Goal: Task Accomplishment & Management: Manage account settings

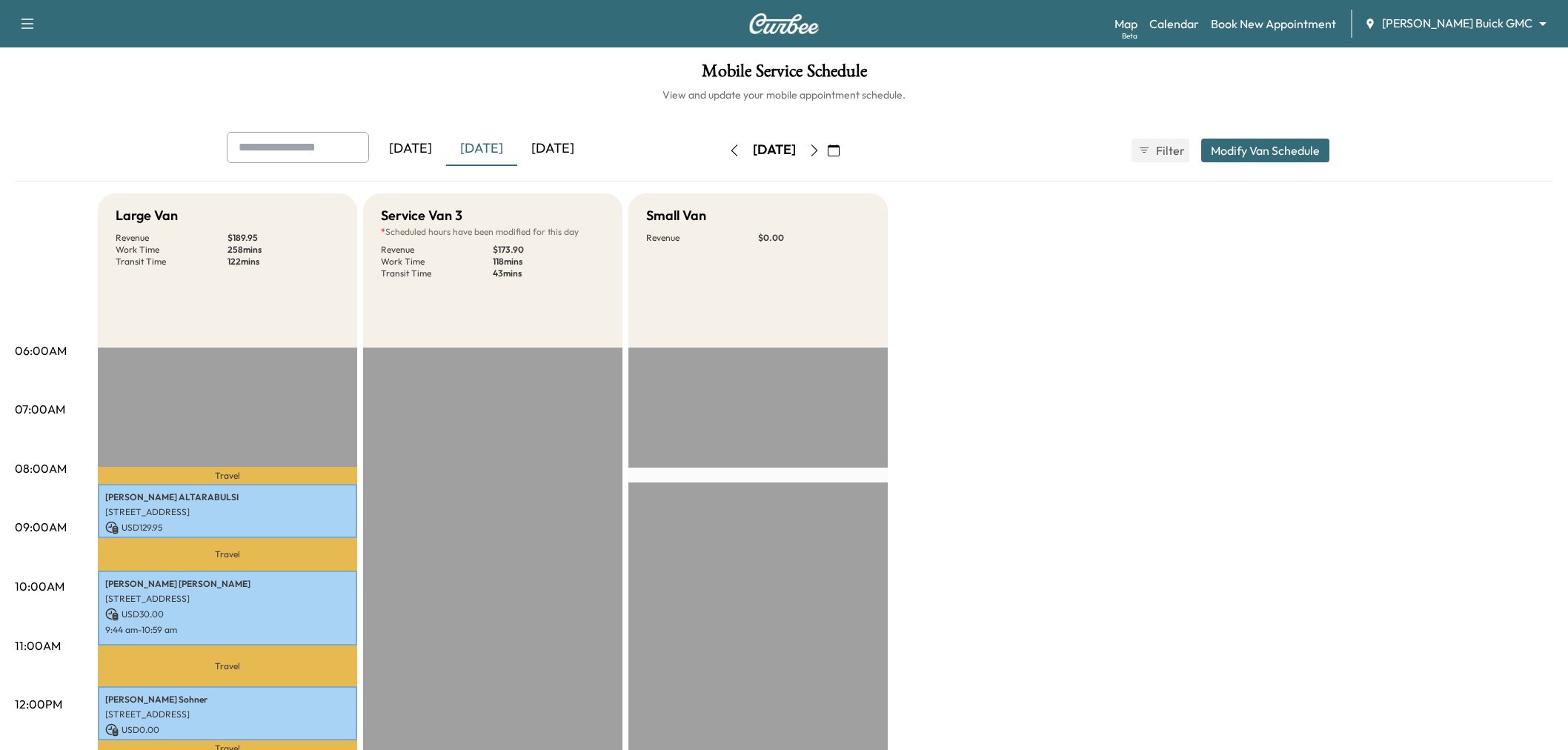
scroll to position [329, 0]
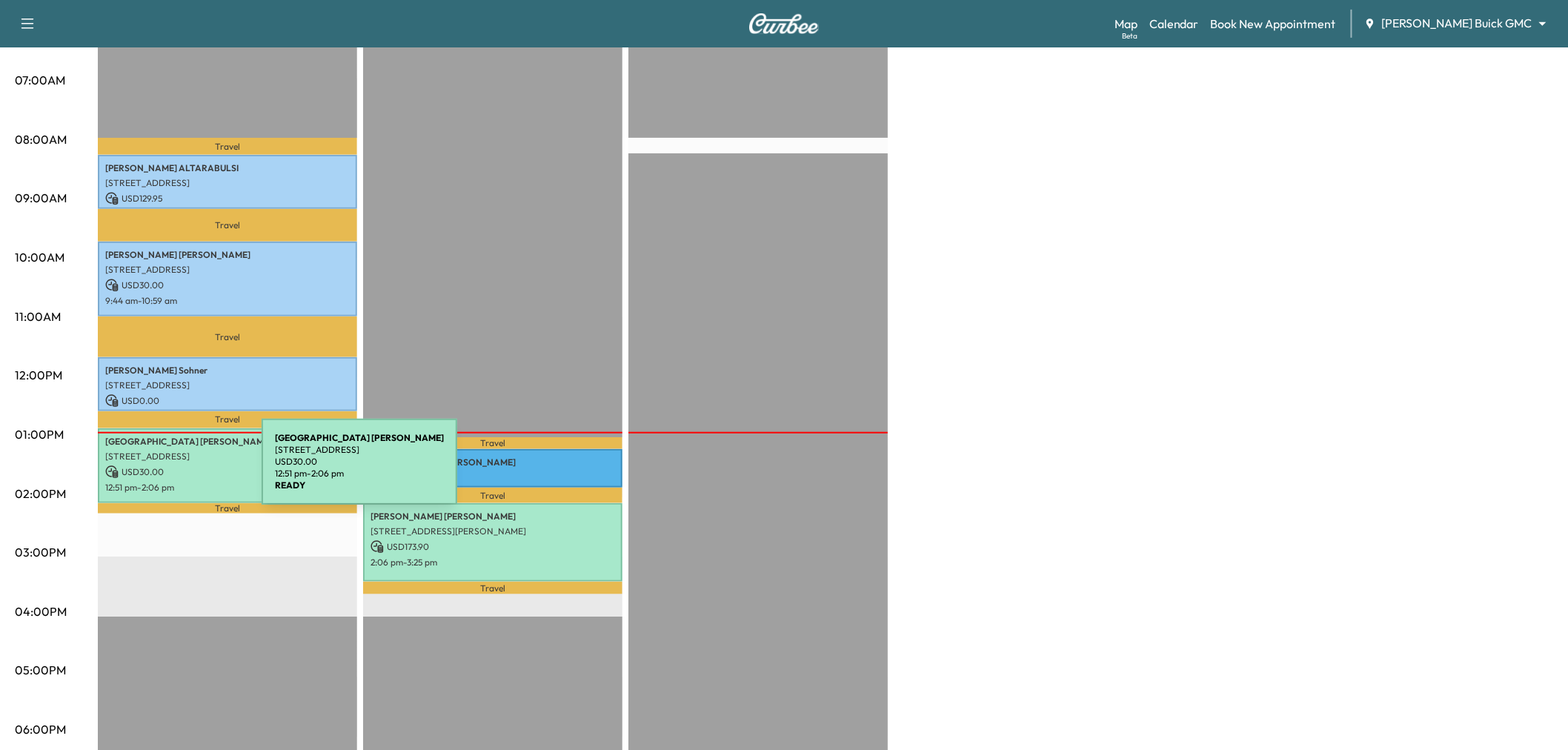
click at [174, 481] on p "12:51 pm - 2:06 pm" at bounding box center [227, 487] width 244 height 12
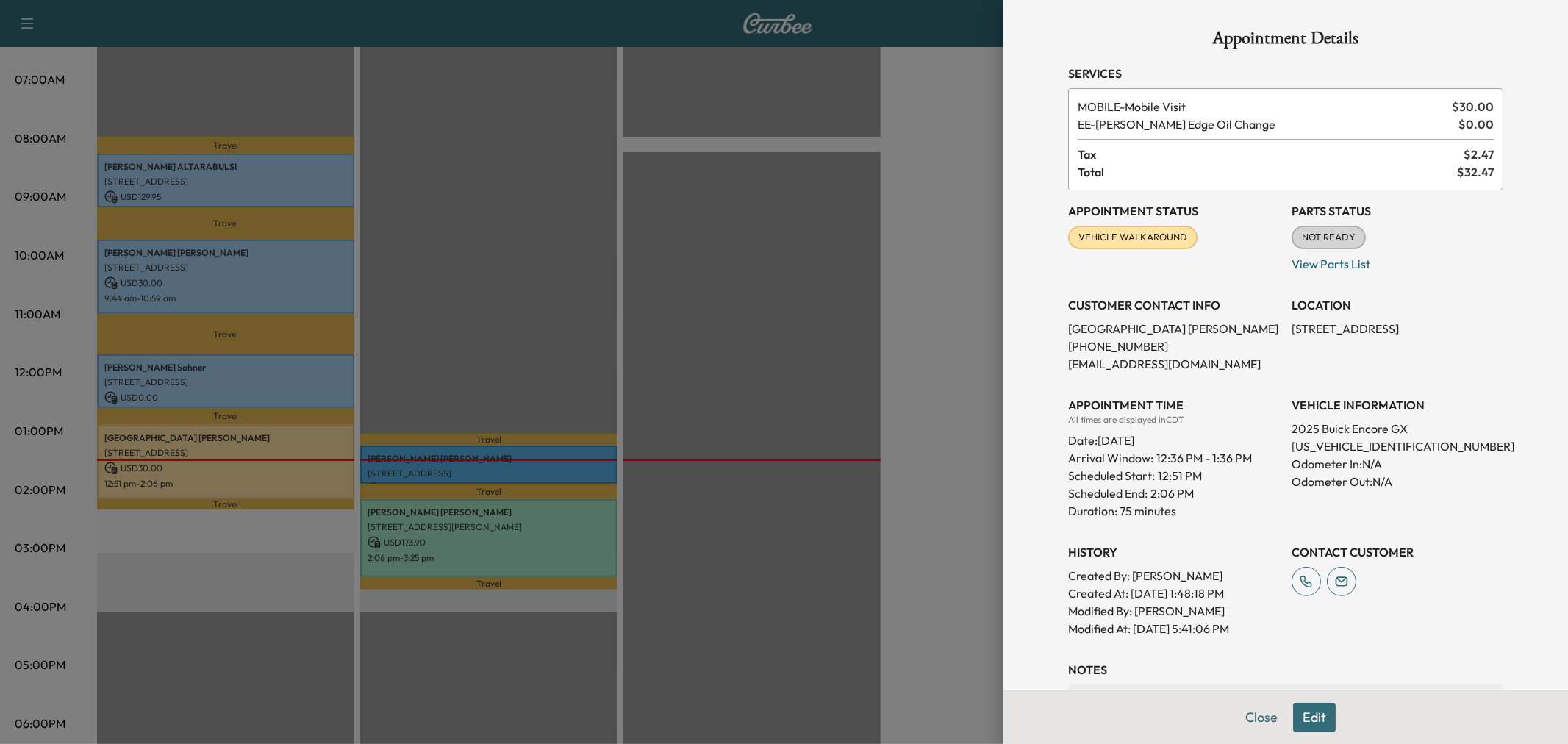
click at [685, 326] on div at bounding box center [784, 372] width 1568 height 744
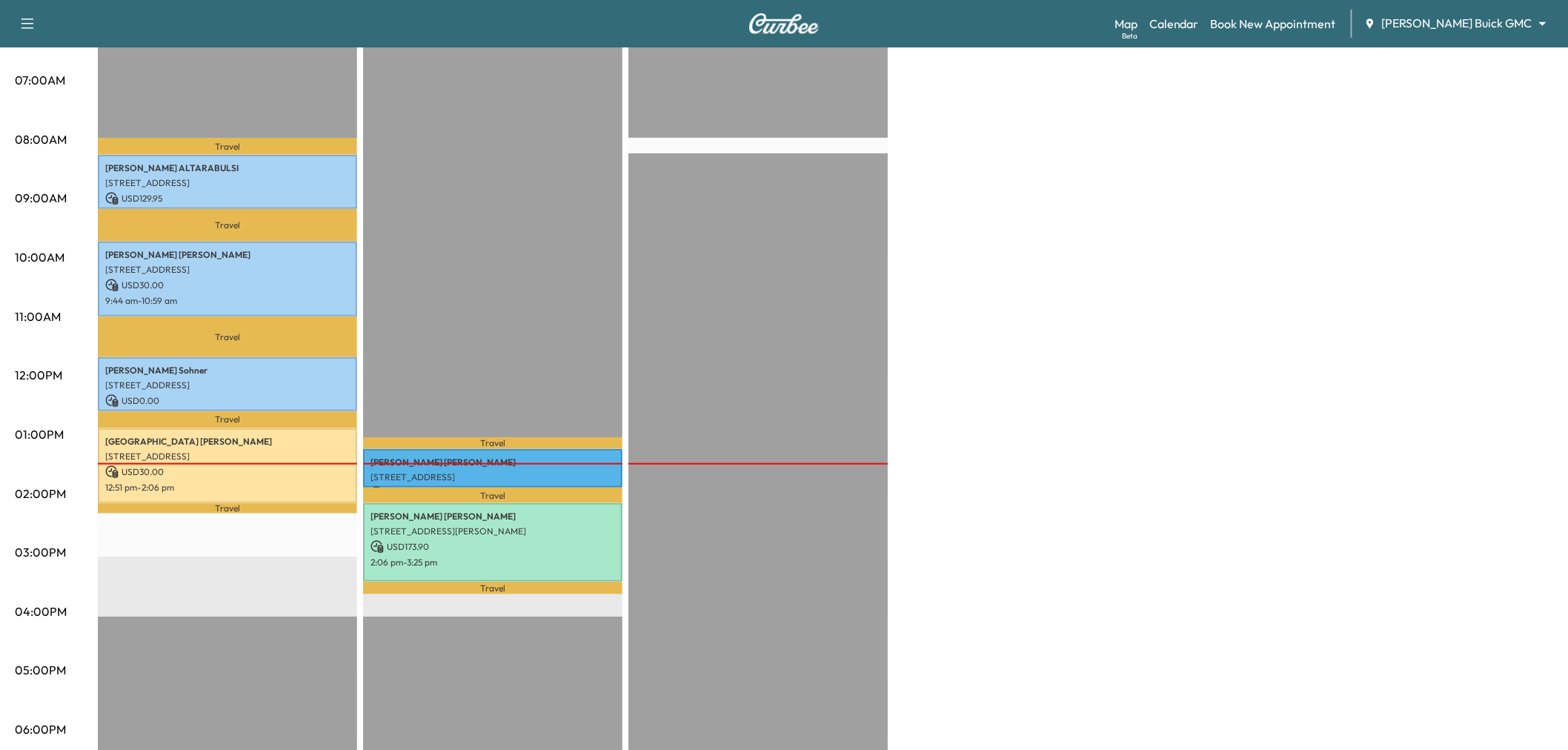
scroll to position [164, 0]
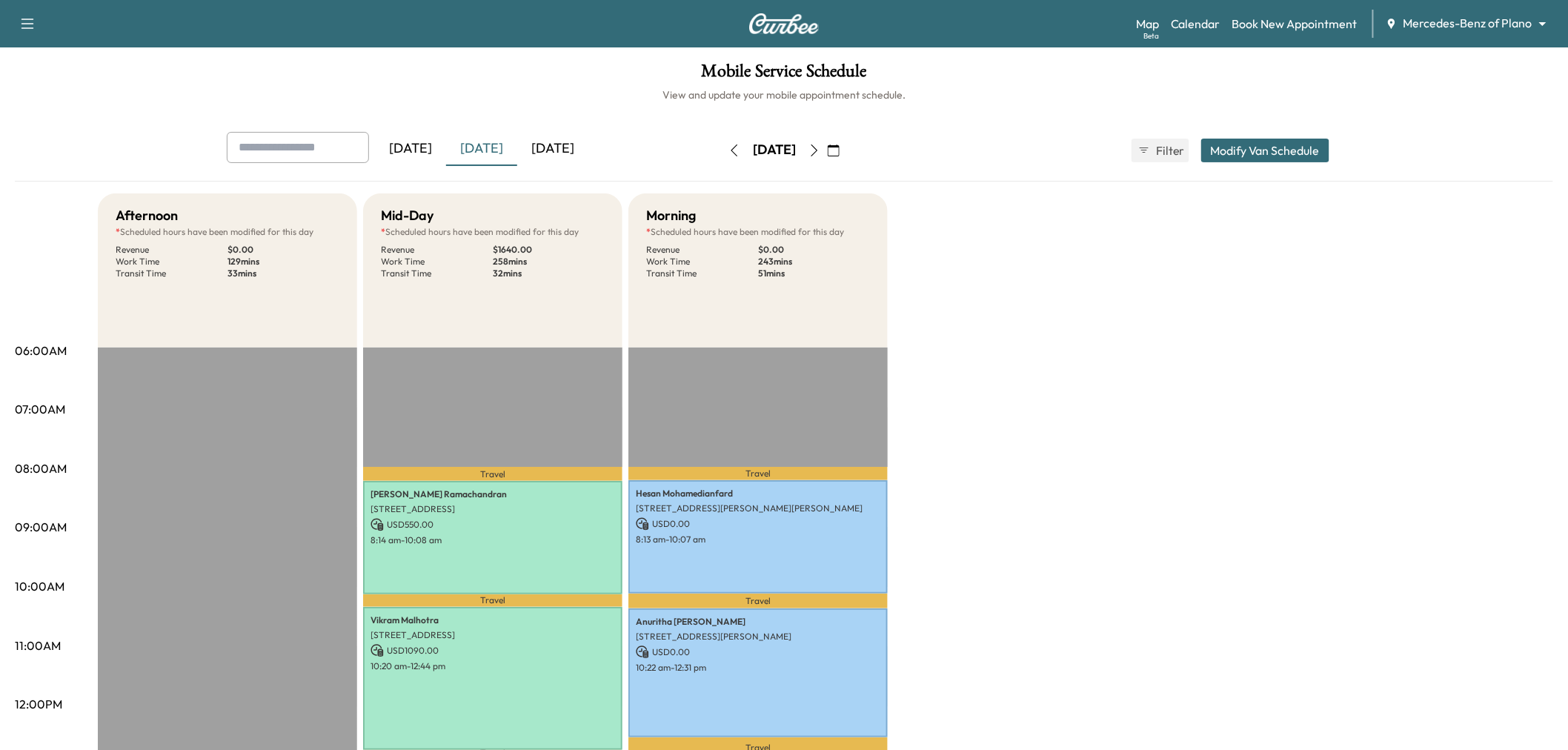
click at [729, 155] on icon "button" at bounding box center [735, 151] width 12 height 12
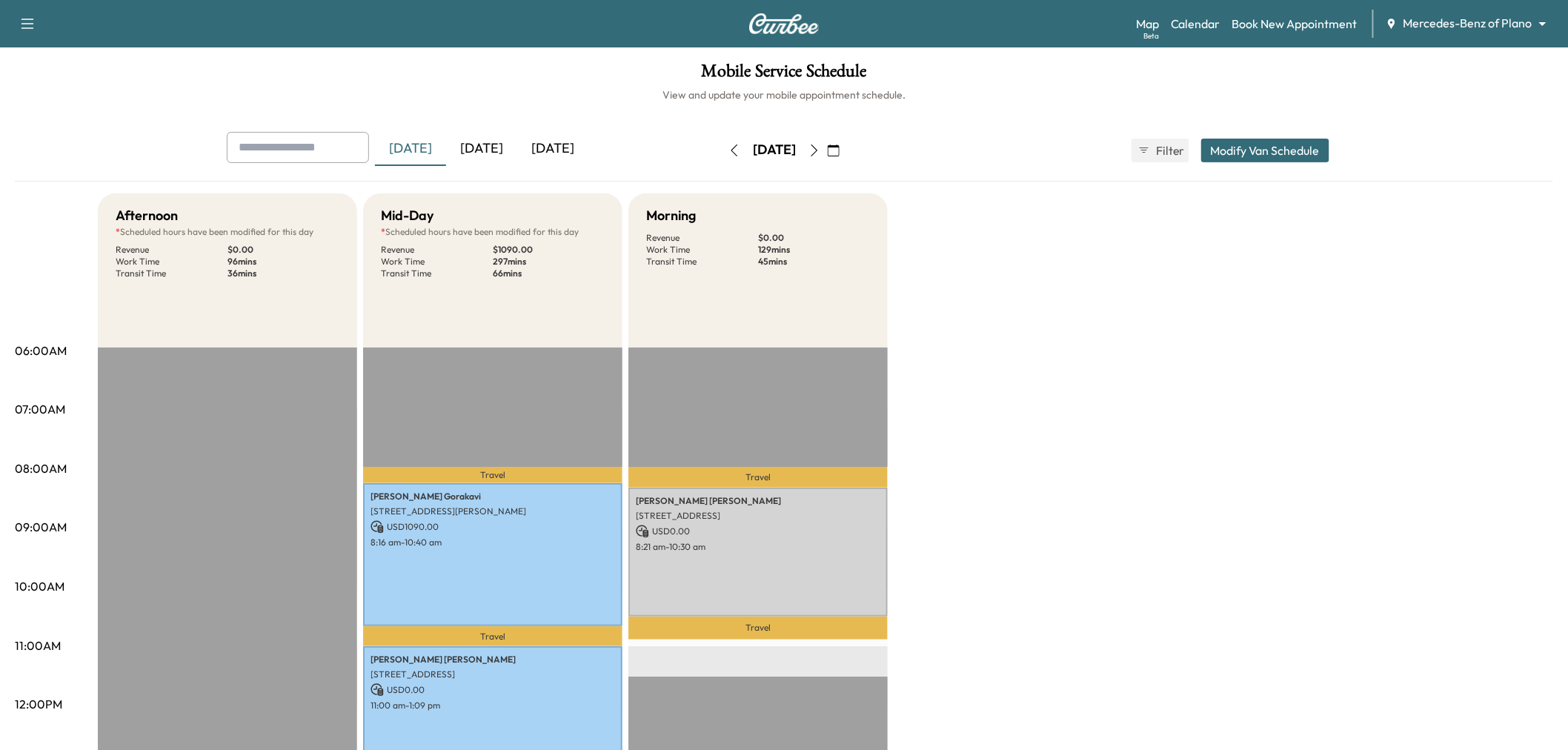
click at [729, 145] on icon "button" at bounding box center [735, 151] width 12 height 12
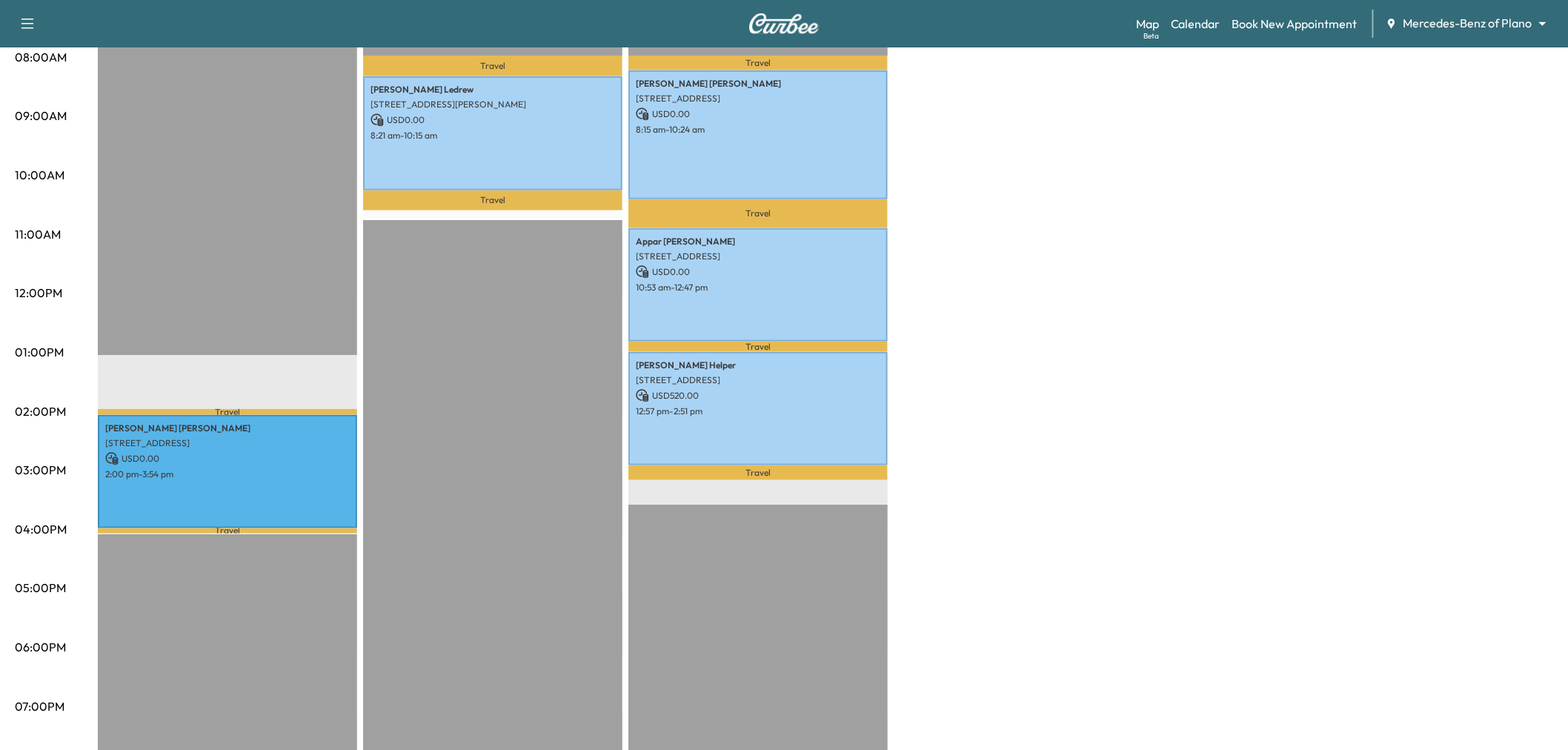
scroll to position [82, 0]
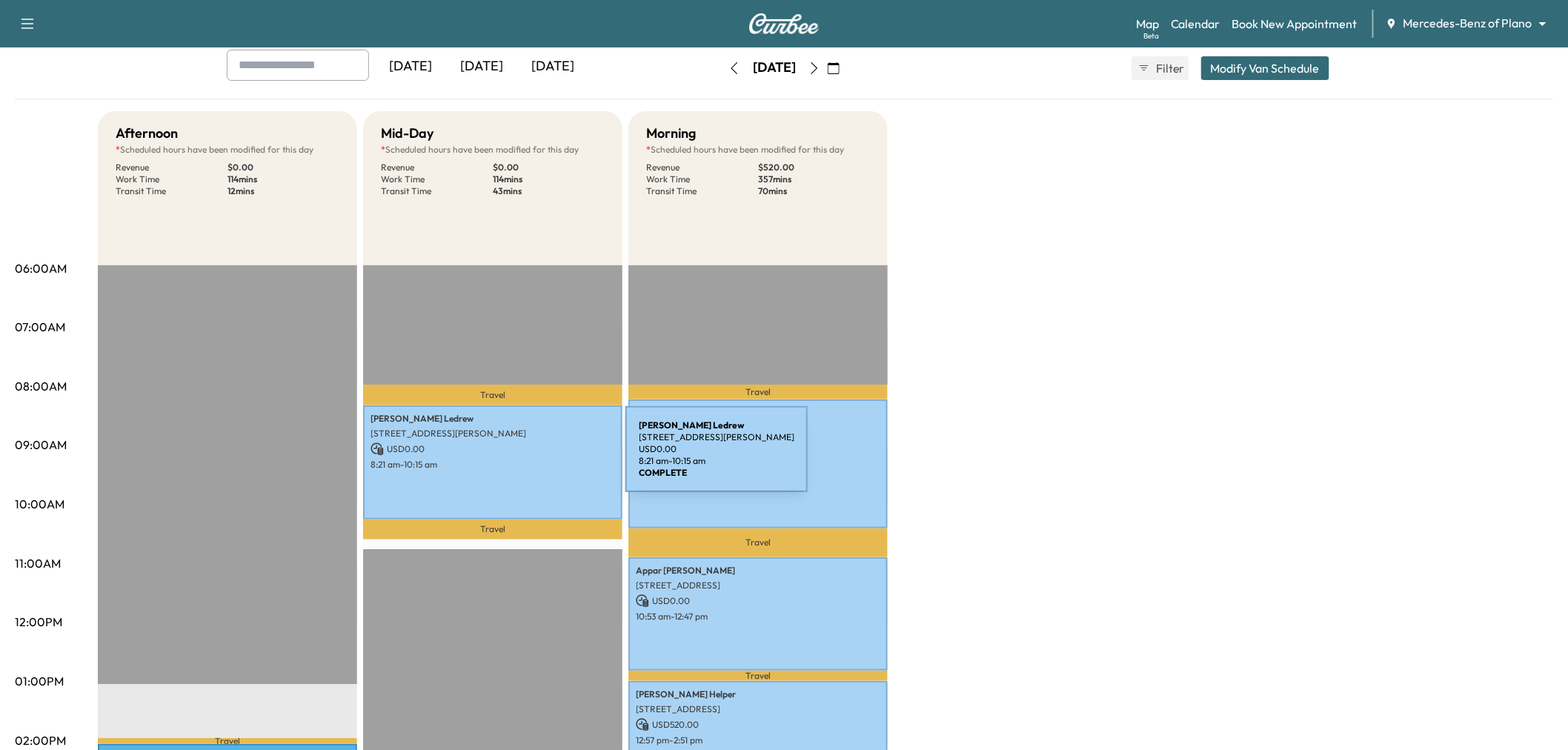
click at [514, 462] on p "8:21 am - 10:15 am" at bounding box center [492, 464] width 244 height 12
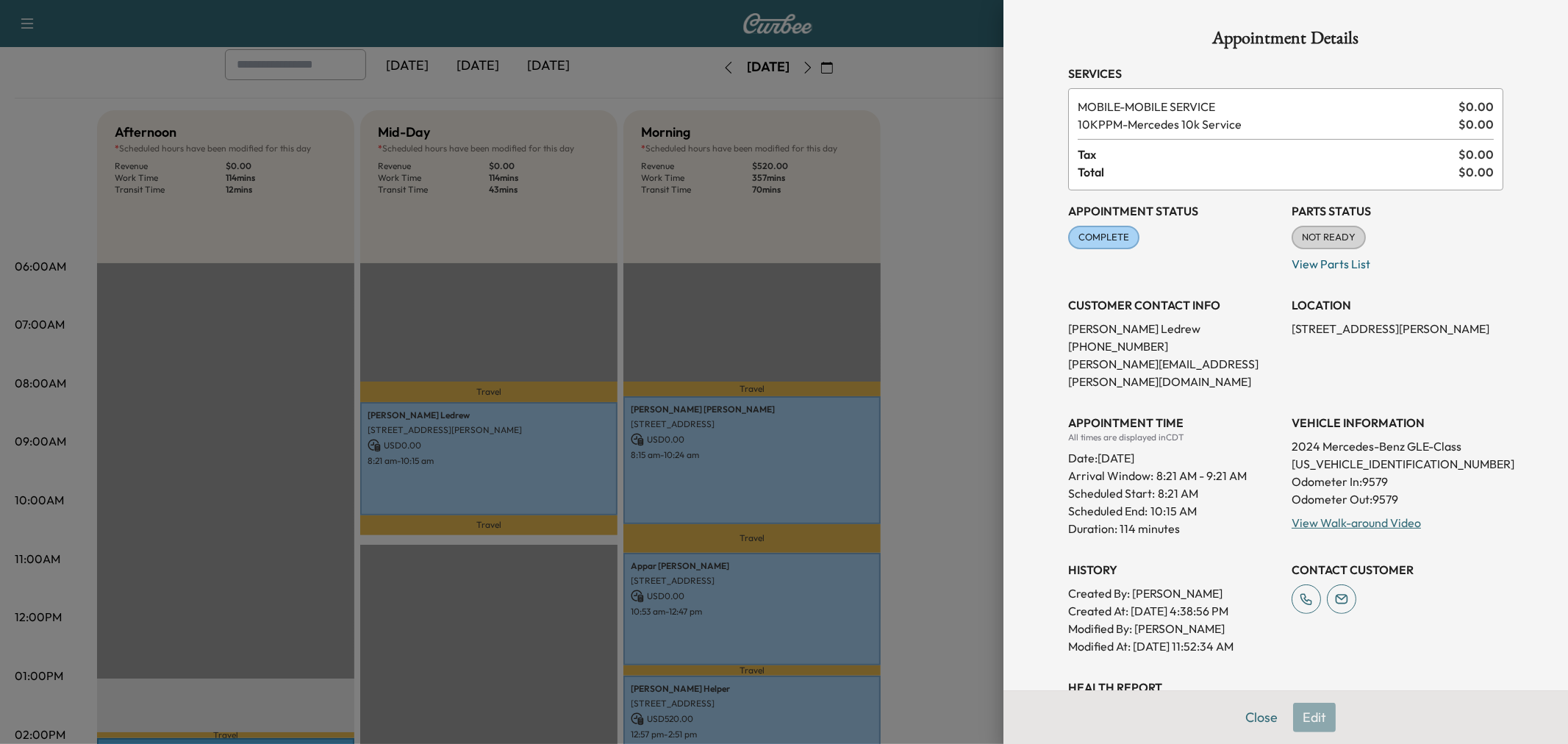
click at [1338, 455] on p "4JGFB8KB3RB234065" at bounding box center [1397, 463] width 211 height 18
click at [1339, 455] on p "4JGFB8KB3RB234065" at bounding box center [1397, 463] width 211 height 18
copy p "4JGFB8KB3RB234065"
click at [674, 312] on div at bounding box center [784, 372] width 1568 height 744
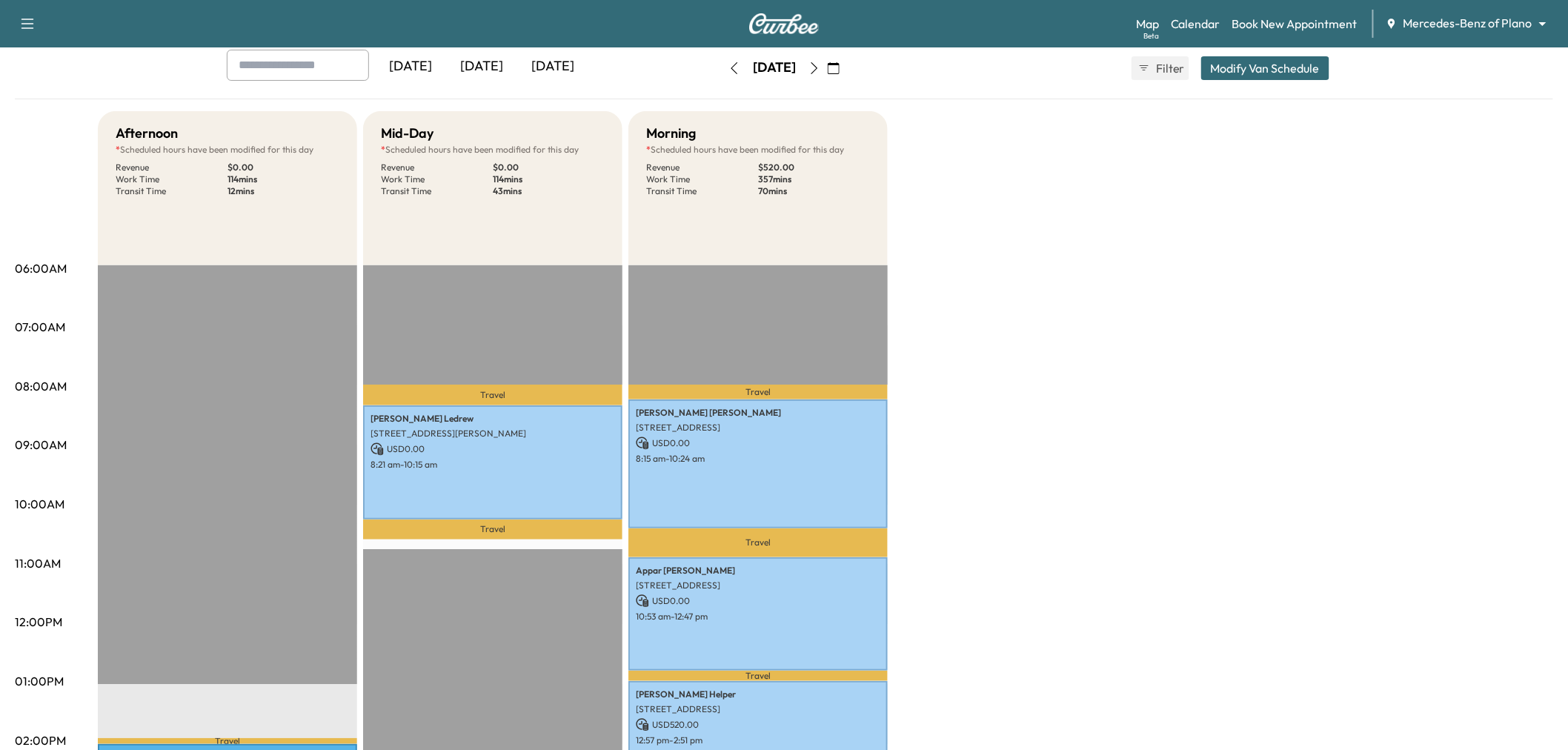
scroll to position [493, 0]
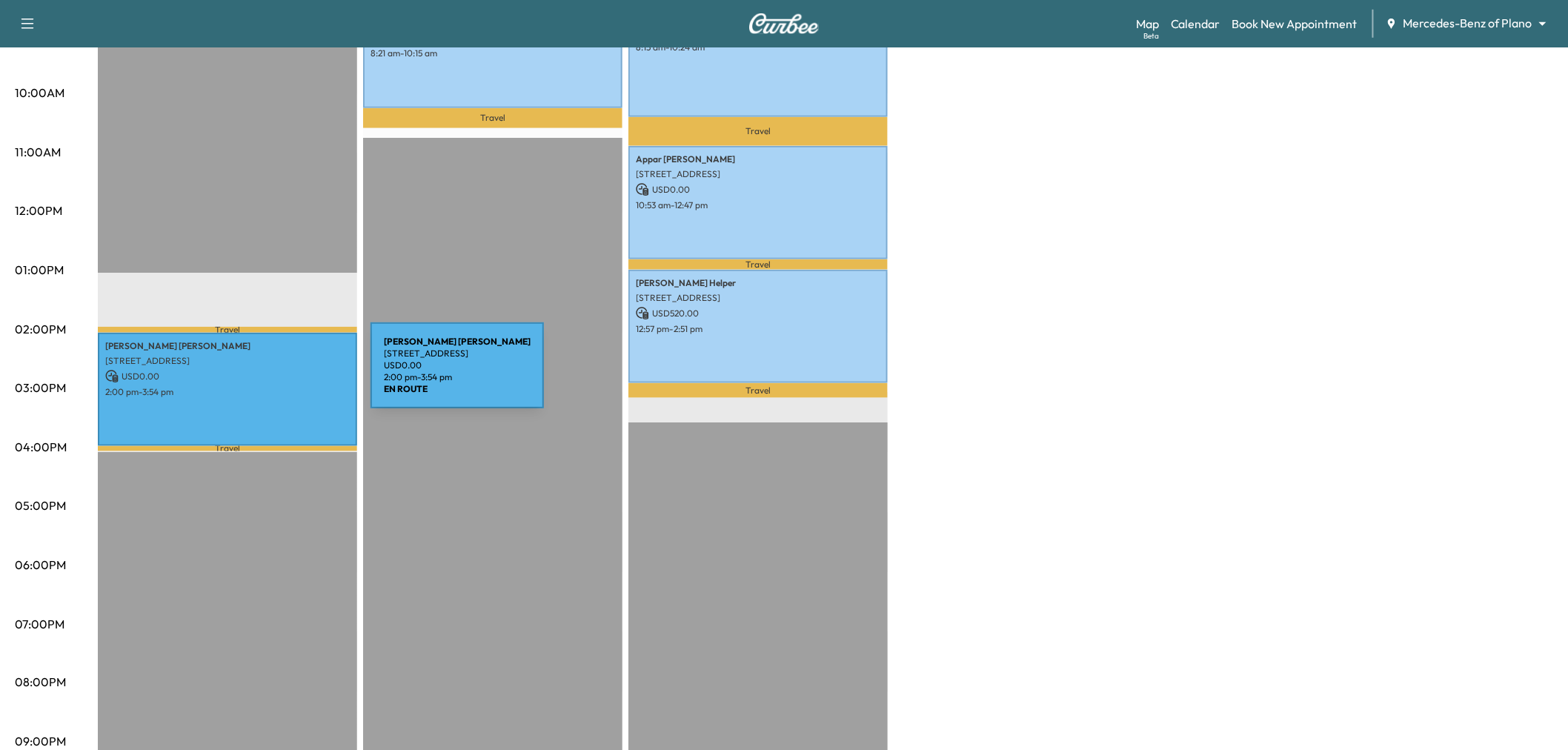
click at [259, 374] on p "USD 0.00" at bounding box center [227, 376] width 244 height 13
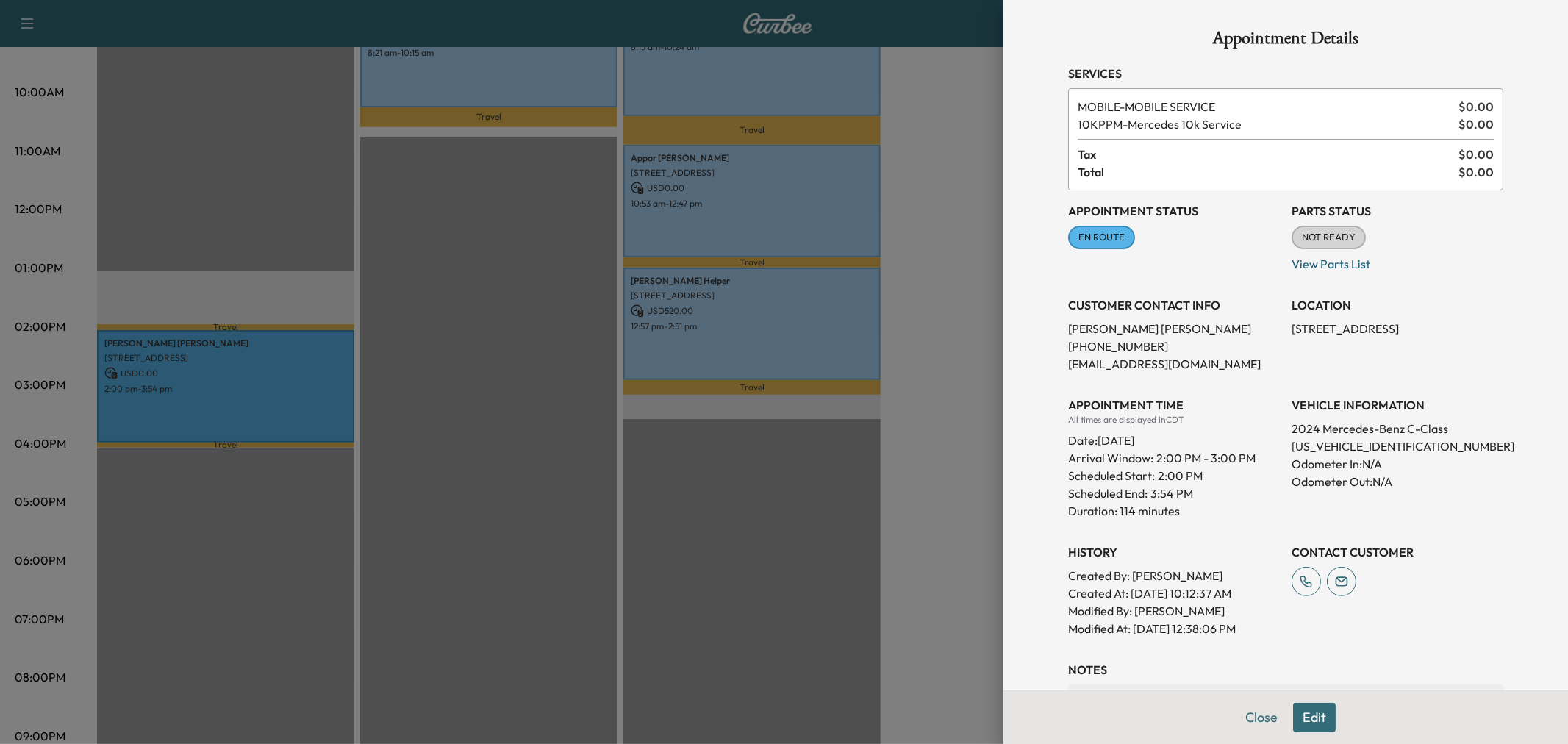
click at [1337, 445] on p "W1KAF4GB4RR209600" at bounding box center [1397, 446] width 211 height 18
copy p "W1KAF4GB4RR209600"
click at [571, 351] on div at bounding box center [784, 372] width 1568 height 744
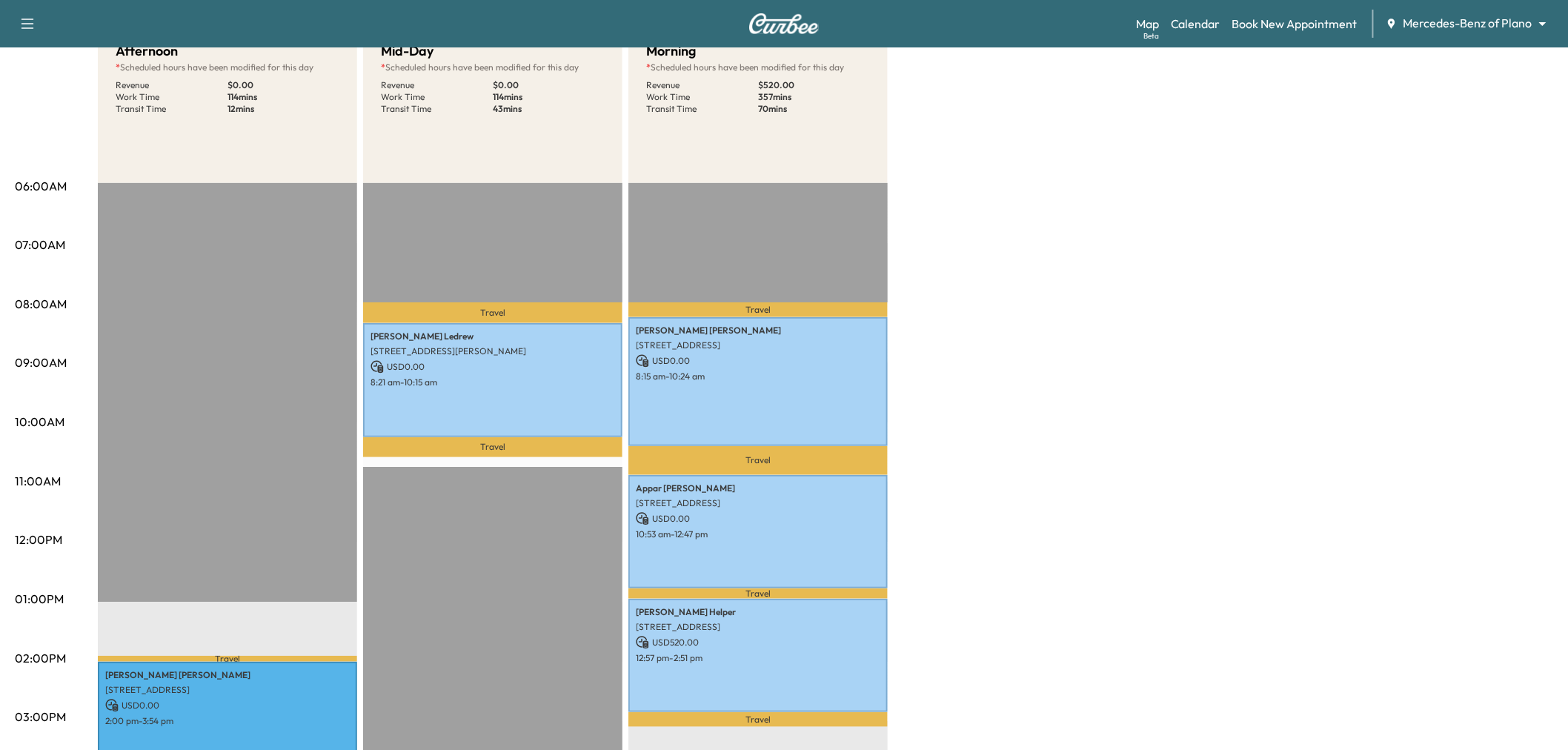
scroll to position [0, 0]
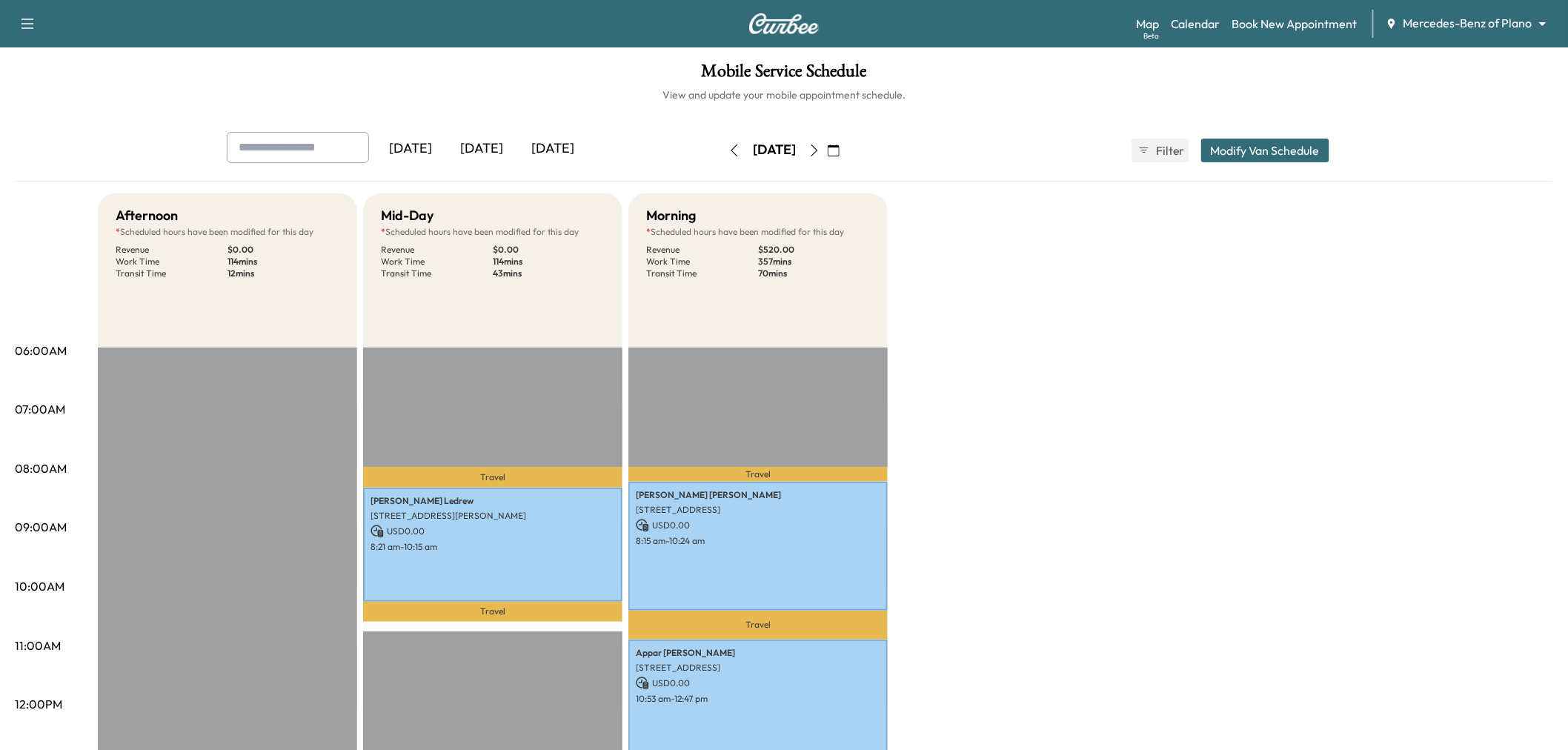
click at [827, 149] on button "button" at bounding box center [814, 151] width 25 height 24
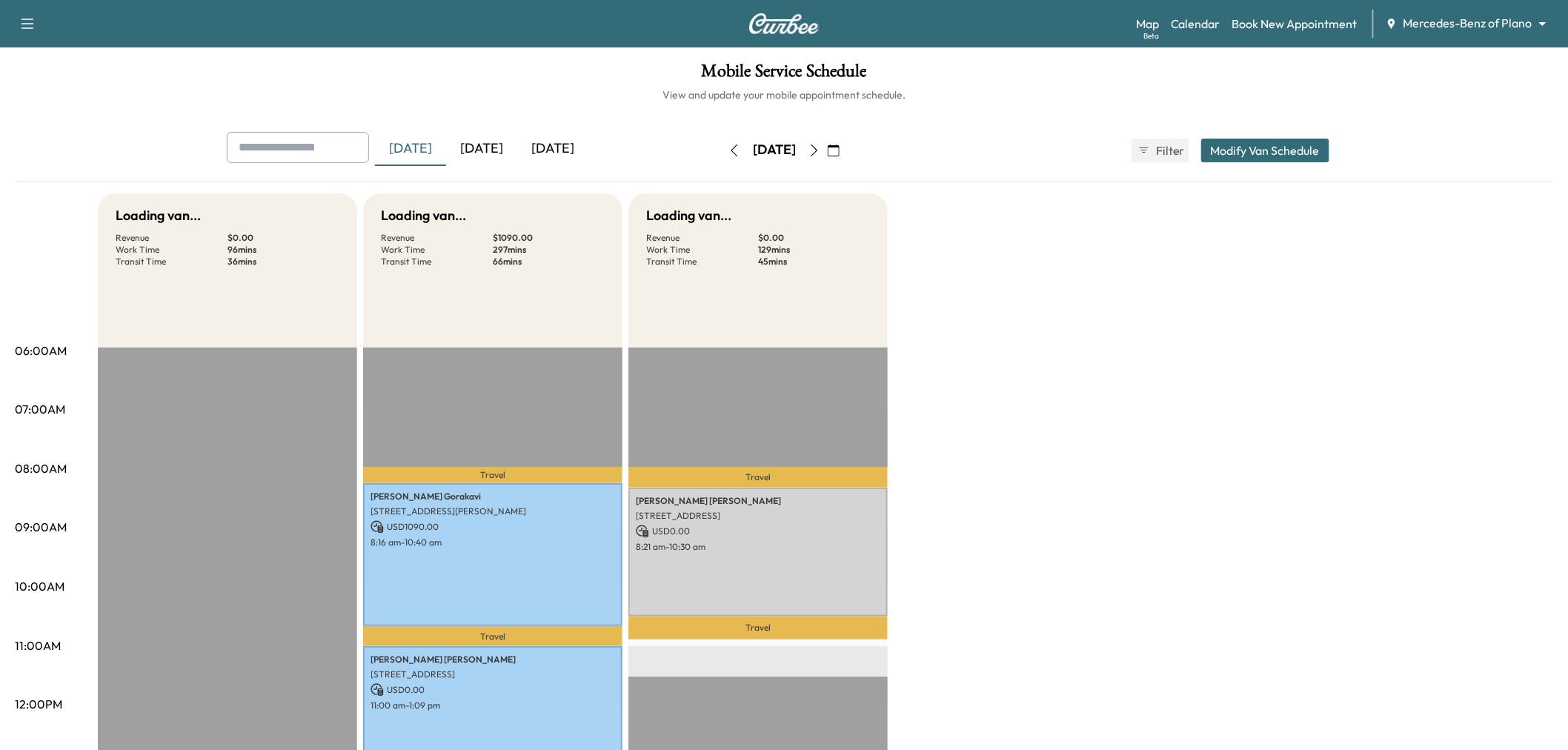
click at [839, 149] on icon "button" at bounding box center [833, 151] width 12 height 12
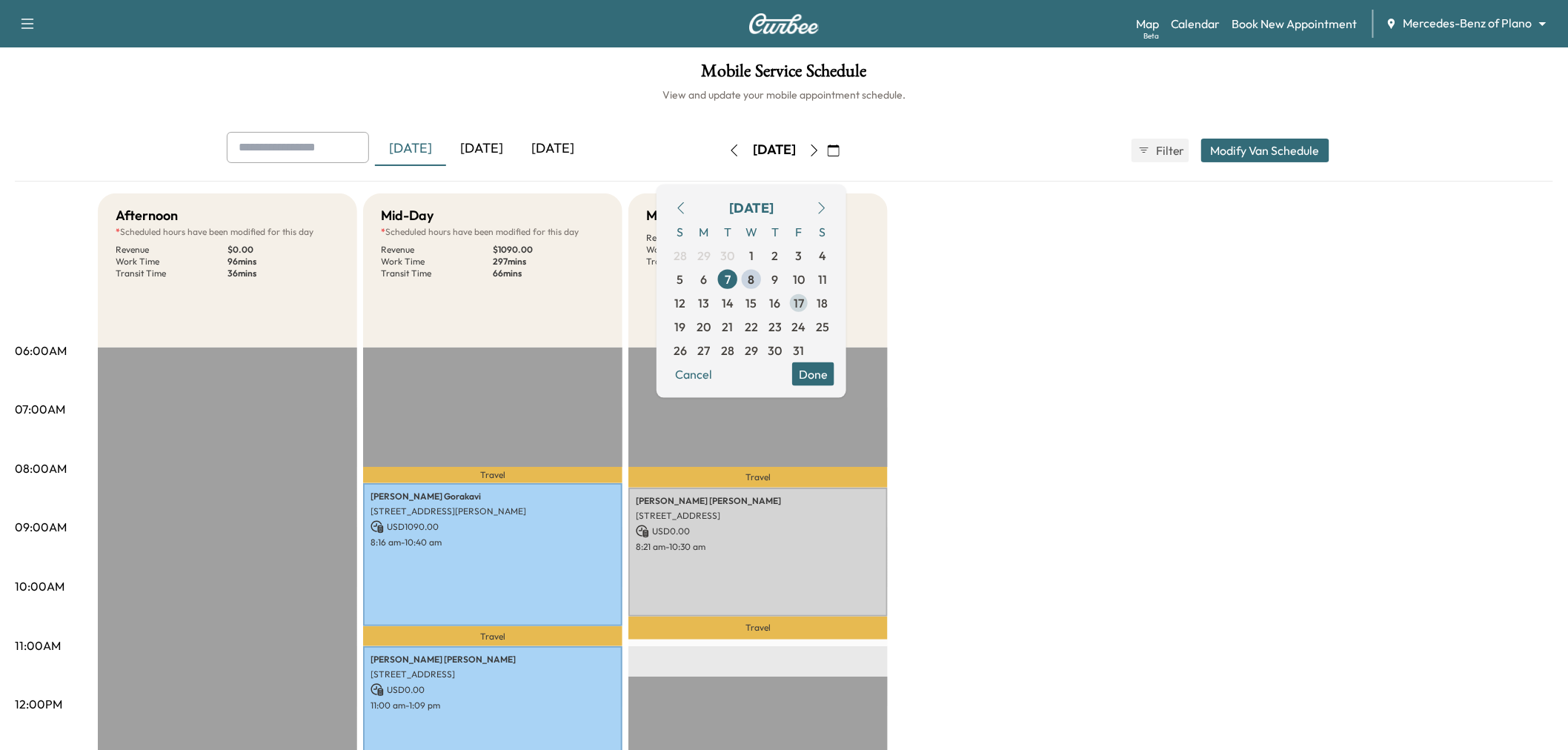
click at [804, 298] on span "17" at bounding box center [798, 302] width 10 height 18
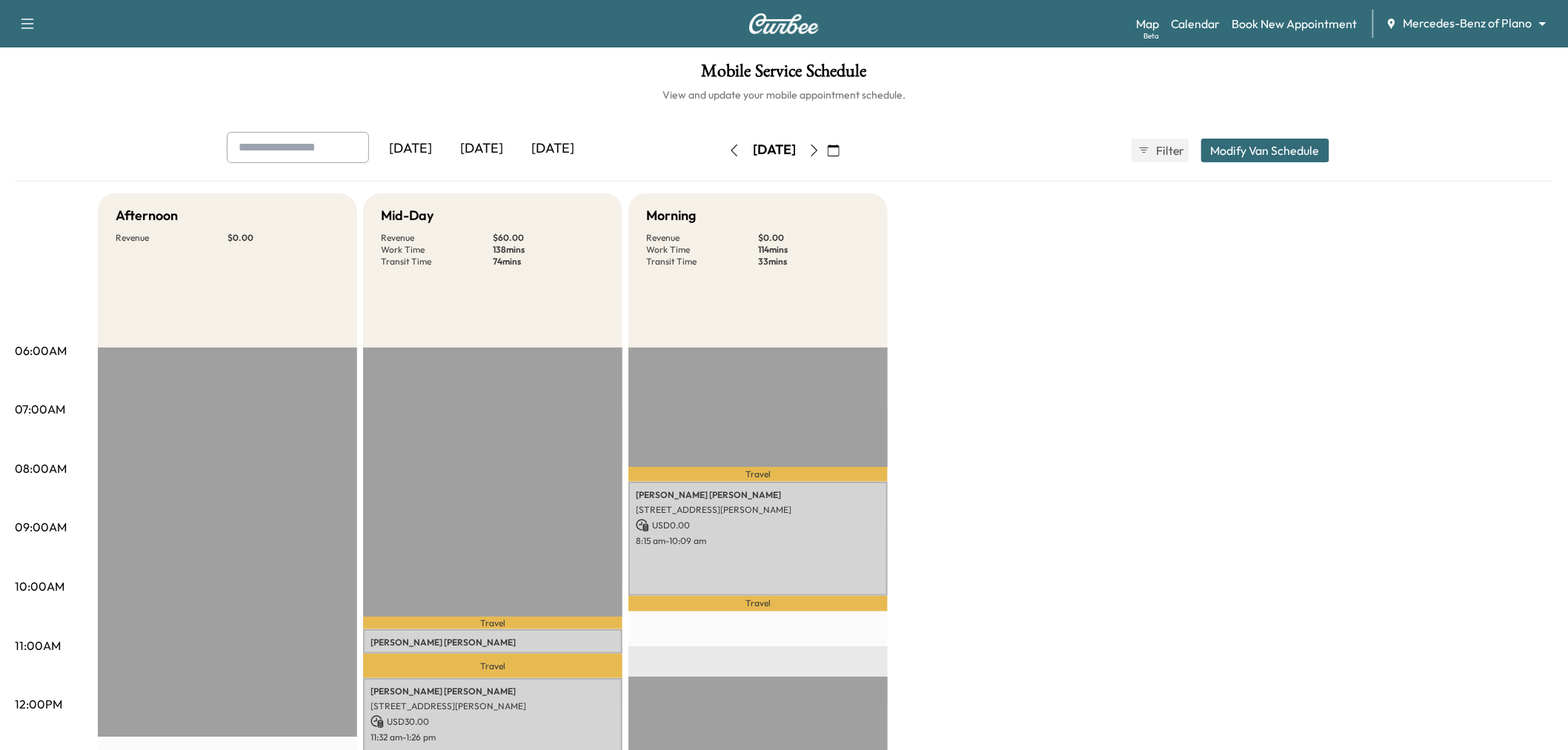
click at [973, 376] on div "Afternoon Revenue $ 0.00 Mid-Day Revenue $ 60.00 Work Time 138 mins Transit Tim…" at bounding box center [825, 749] width 1455 height 1111
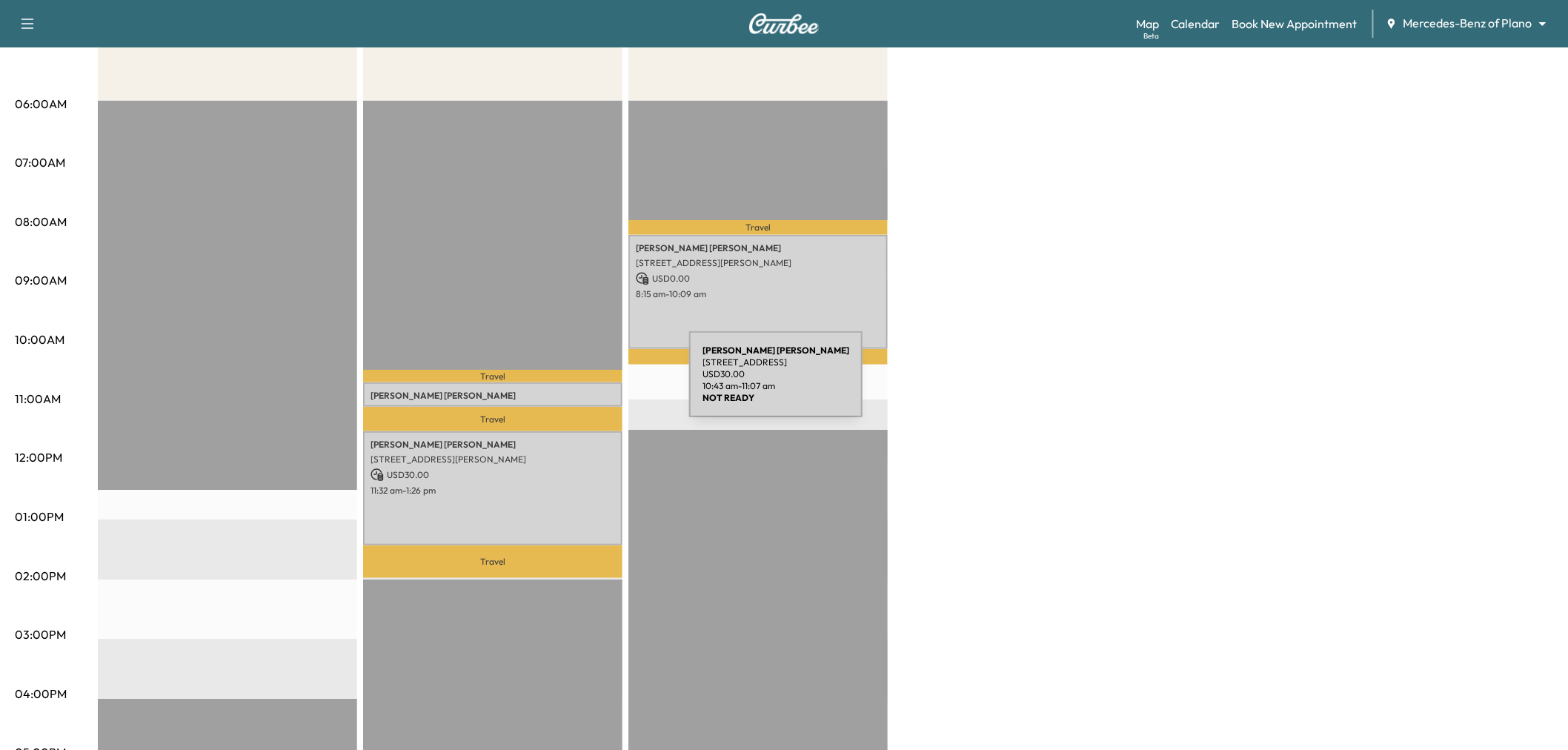
click at [578, 383] on div "Ramila Patel 3624 Wellesley Ave, Frisco, TX 75034, US USD 30.00 10:43 am - 11:0…" at bounding box center [492, 394] width 259 height 24
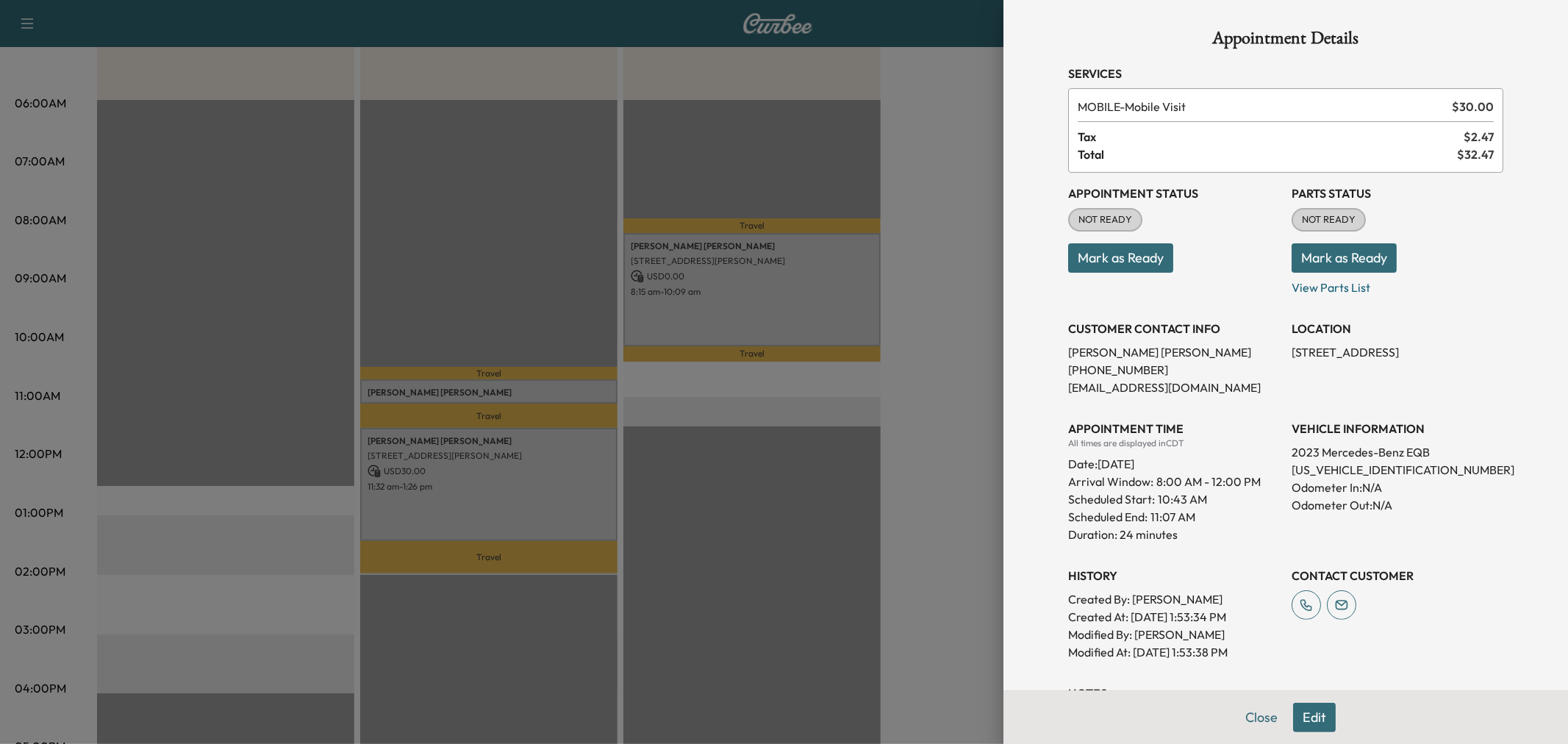
click at [788, 321] on div at bounding box center [784, 372] width 1568 height 744
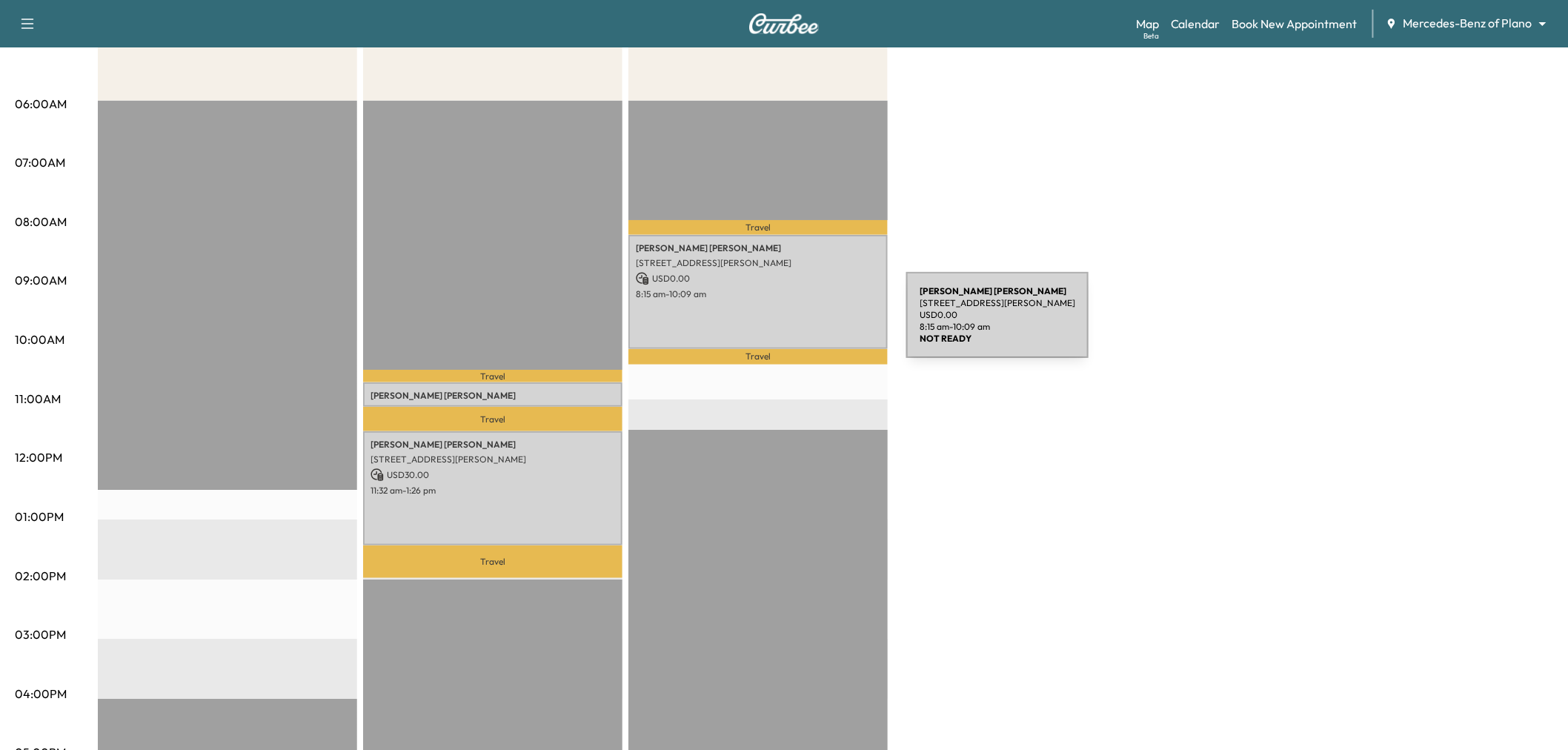
click at [795, 324] on div "DAVID WOLSTENHOLM 17800 Dickerson St, Dallas, TX 75252, USA USD 0.00 8:15 am - …" at bounding box center [758, 291] width 259 height 114
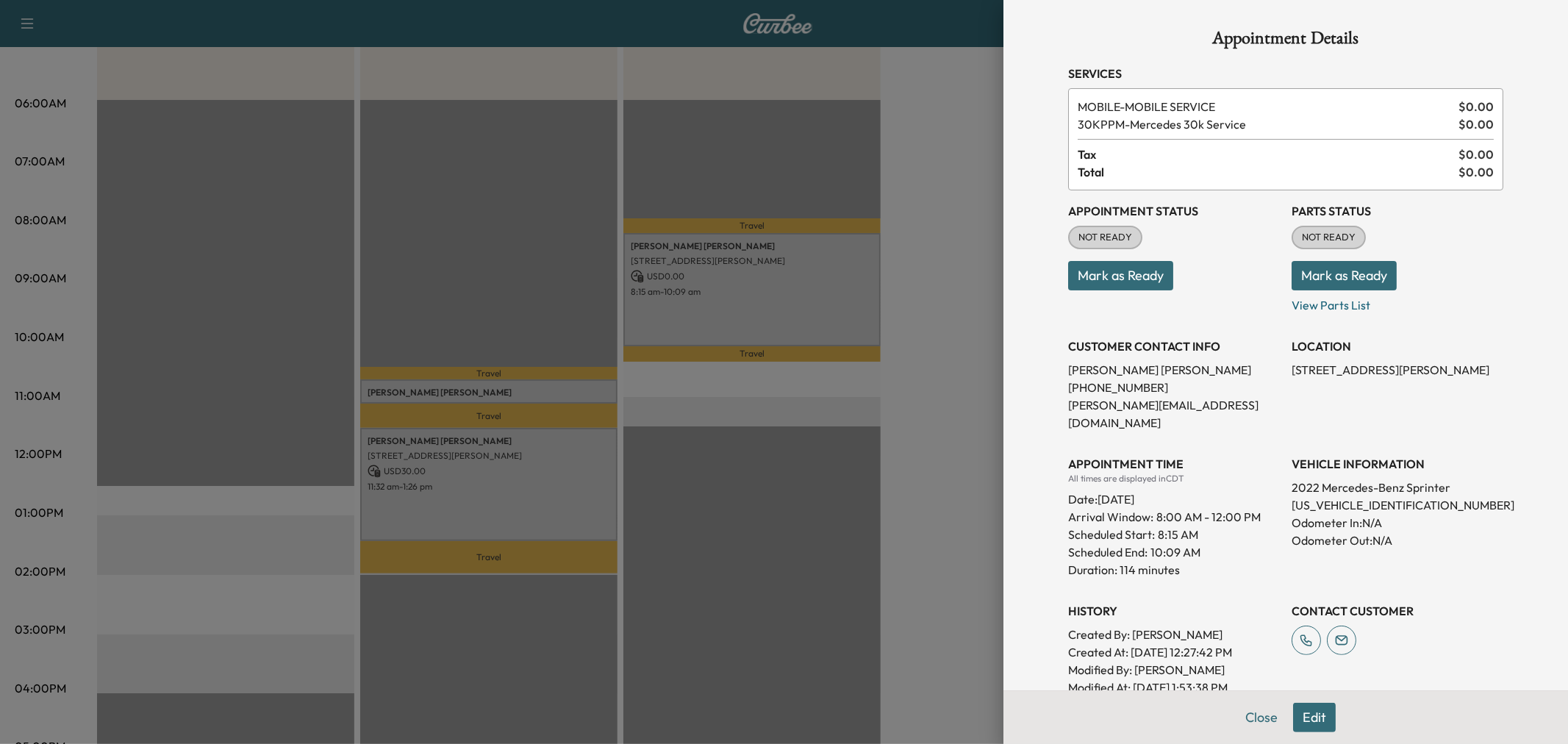
click at [788, 321] on div at bounding box center [784, 372] width 1568 height 744
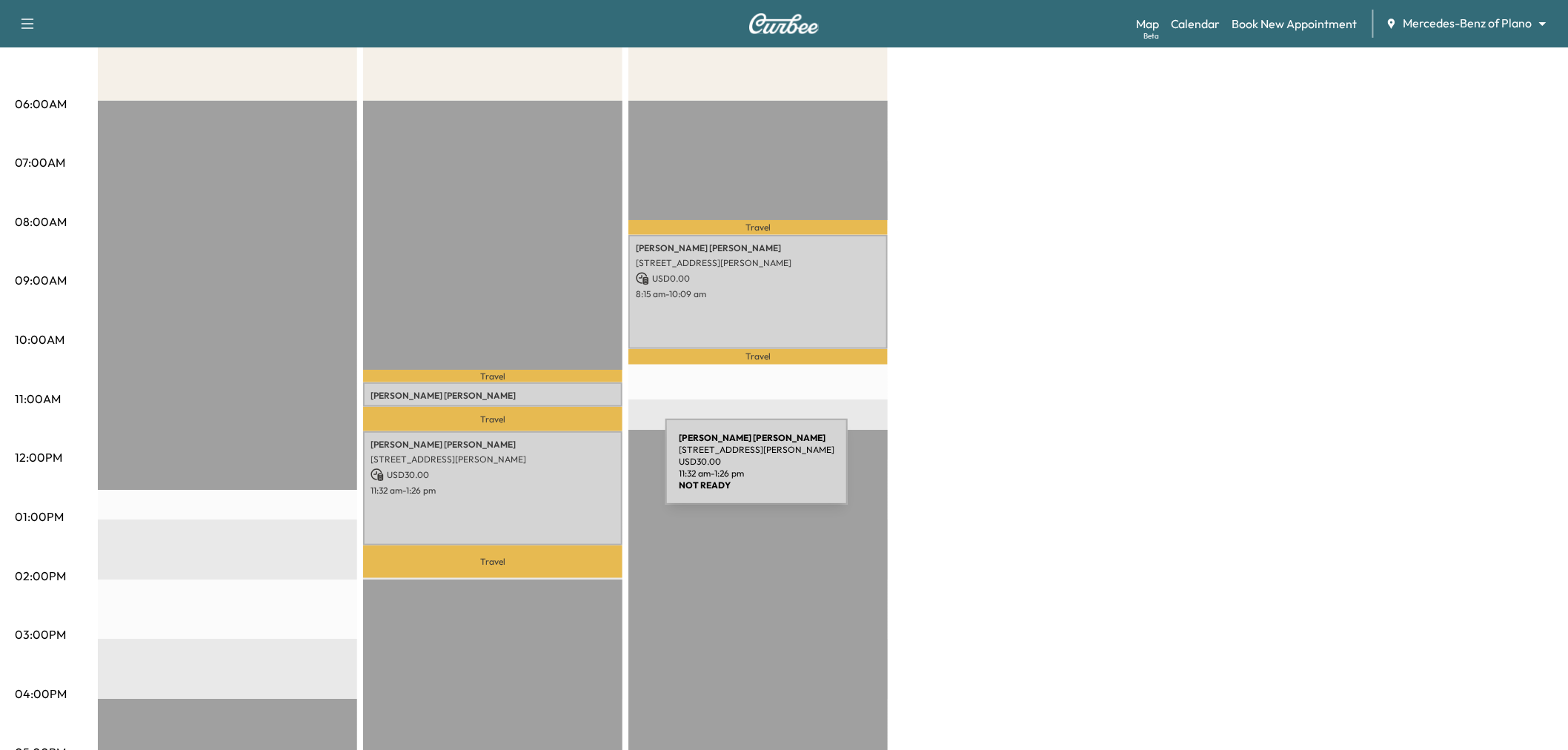
click at [512, 487] on p "11:32 am - 1:26 pm" at bounding box center [492, 490] width 244 height 12
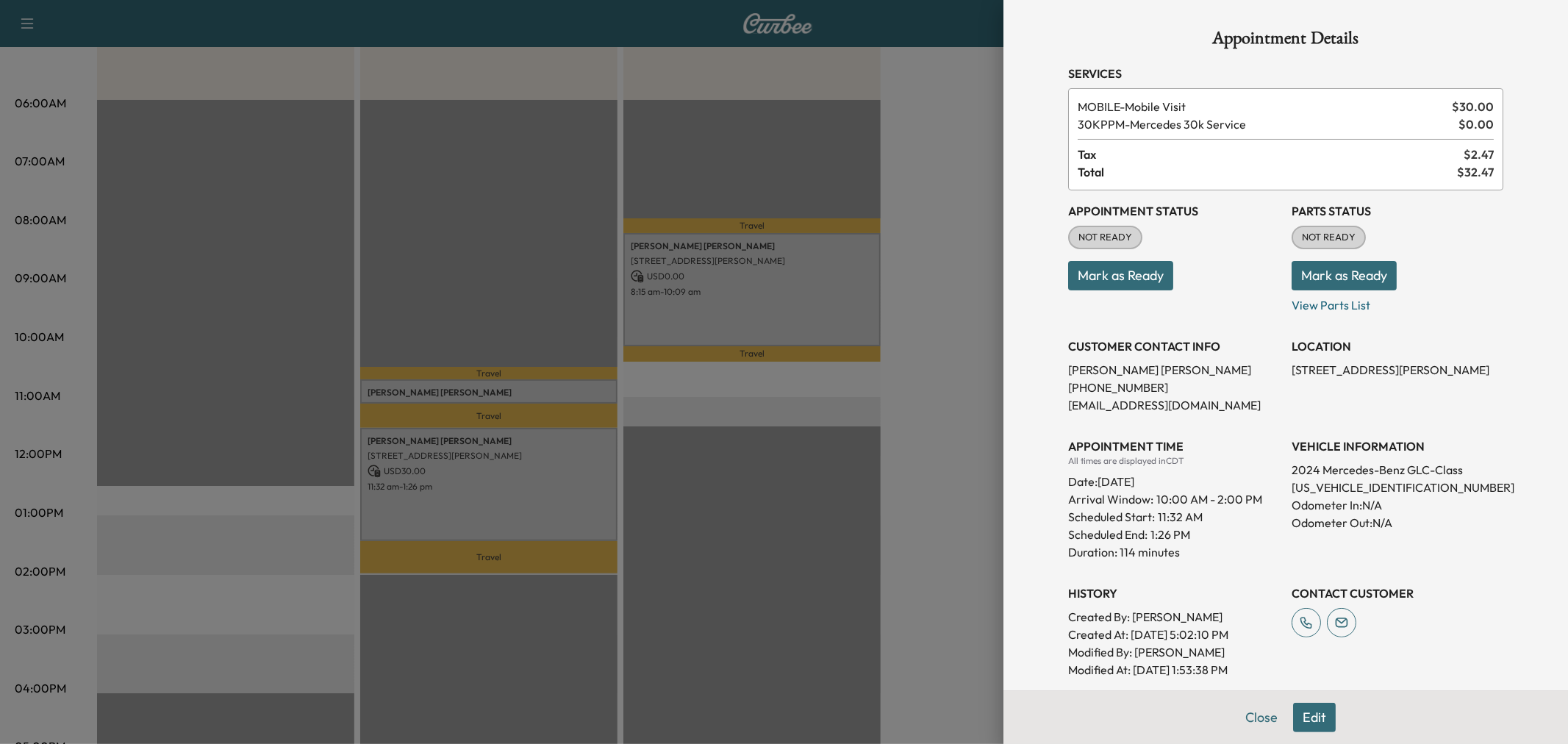
click at [508, 483] on div at bounding box center [784, 372] width 1568 height 744
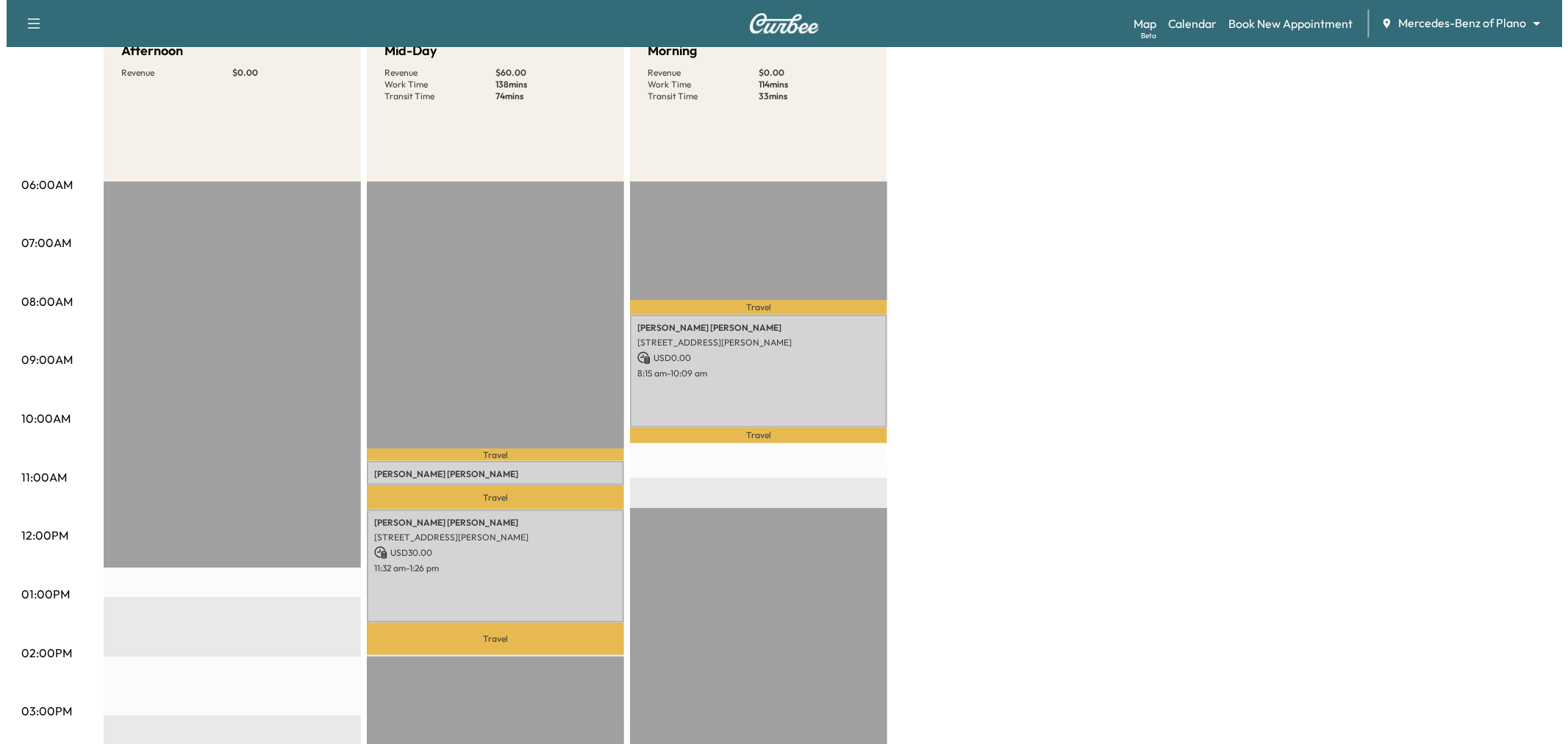
scroll to position [0, 0]
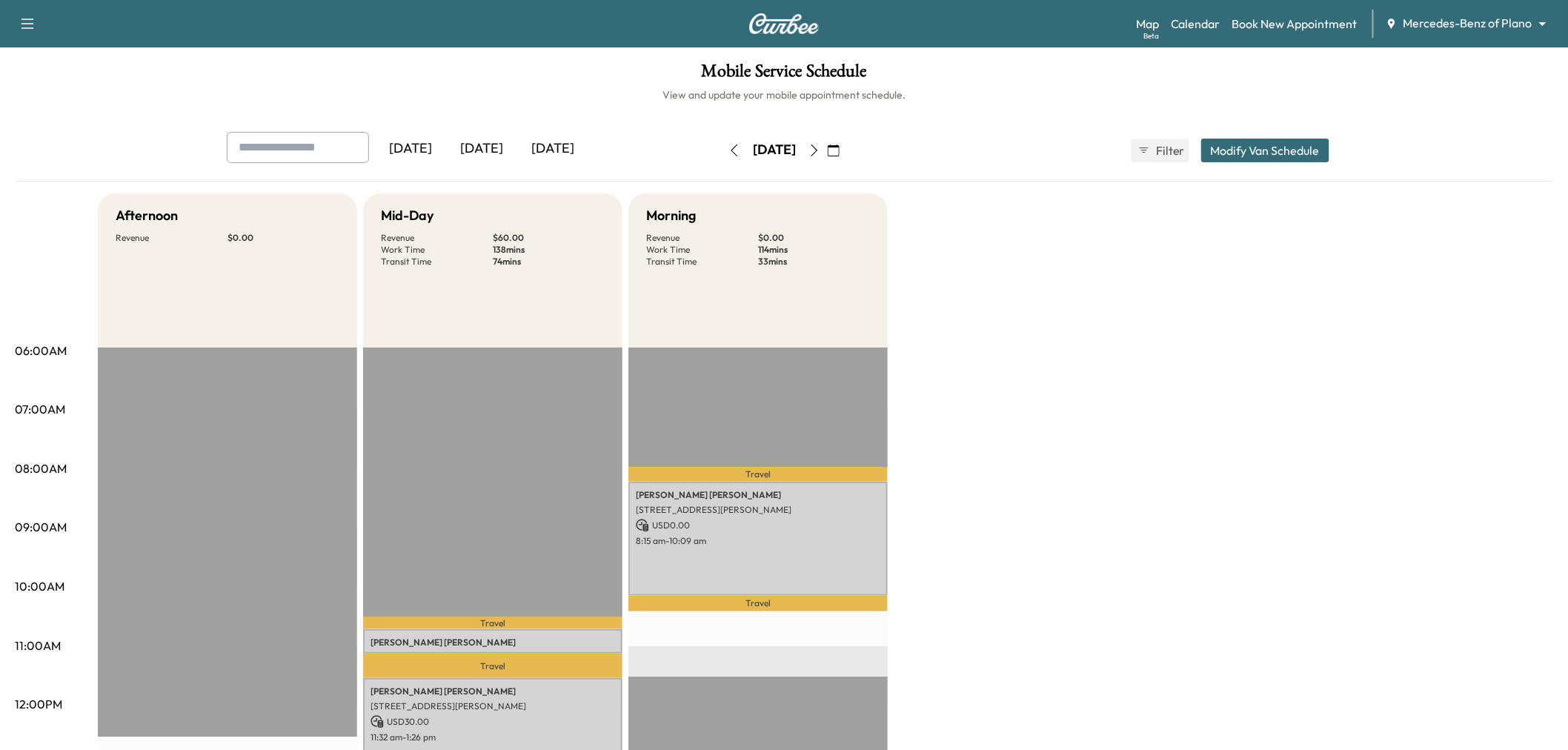
click at [1279, 149] on button "Modify Van Schedule" at bounding box center [1265, 151] width 129 height 24
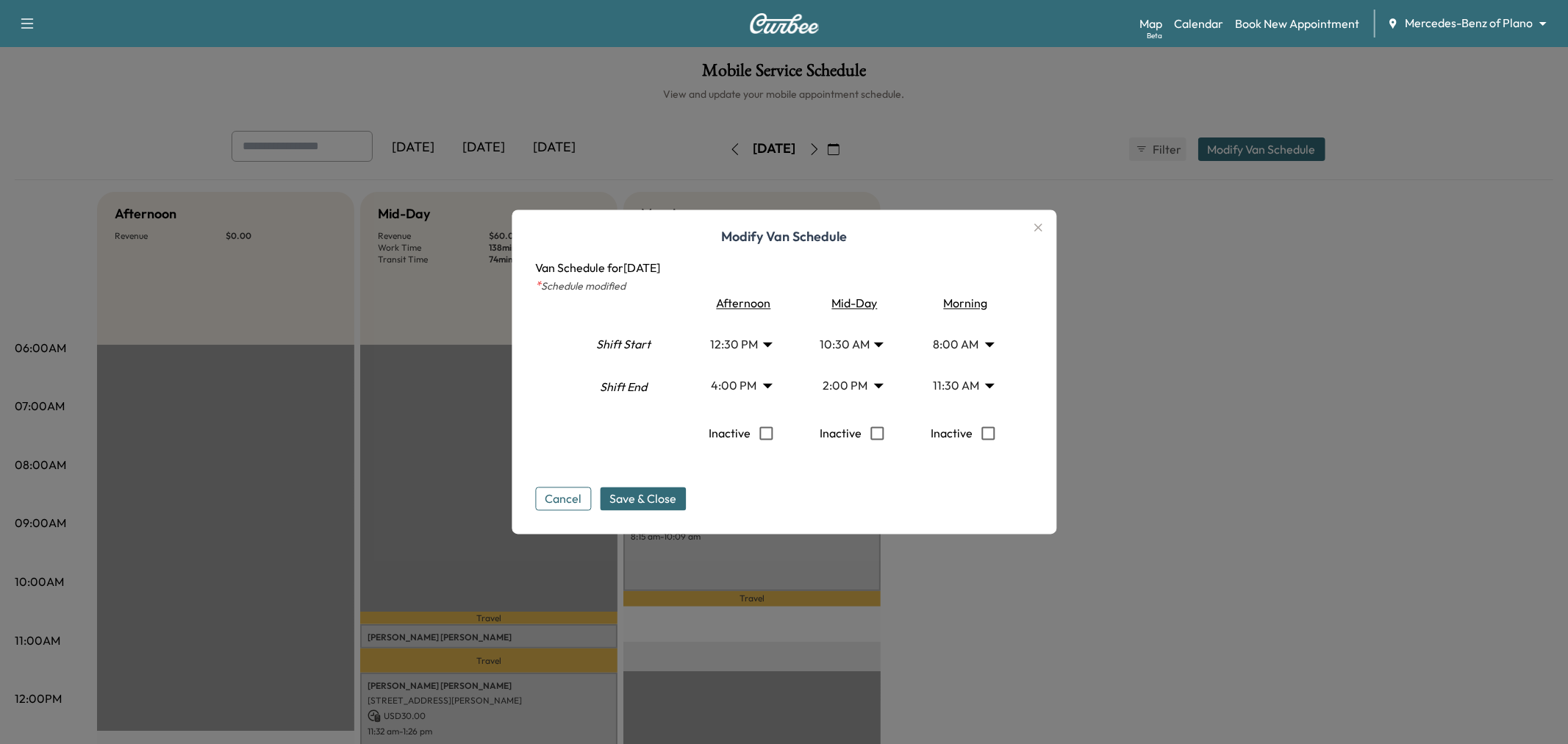
click at [846, 385] on body "Support Log Out Map Beta Calendar Book New Appointment Mercedes-Benz of Plano *…" at bounding box center [784, 372] width 1568 height 744
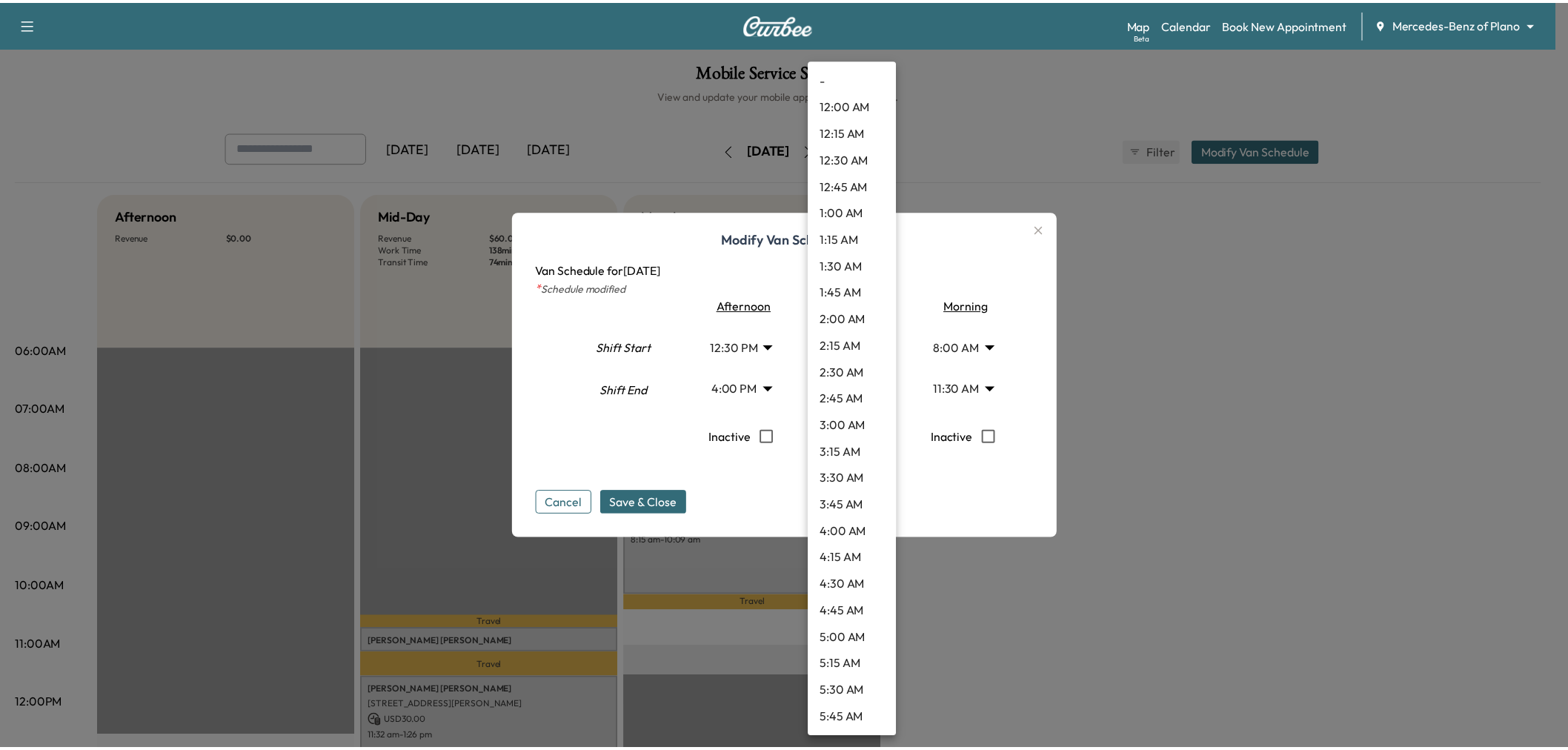
scroll to position [1199, 0]
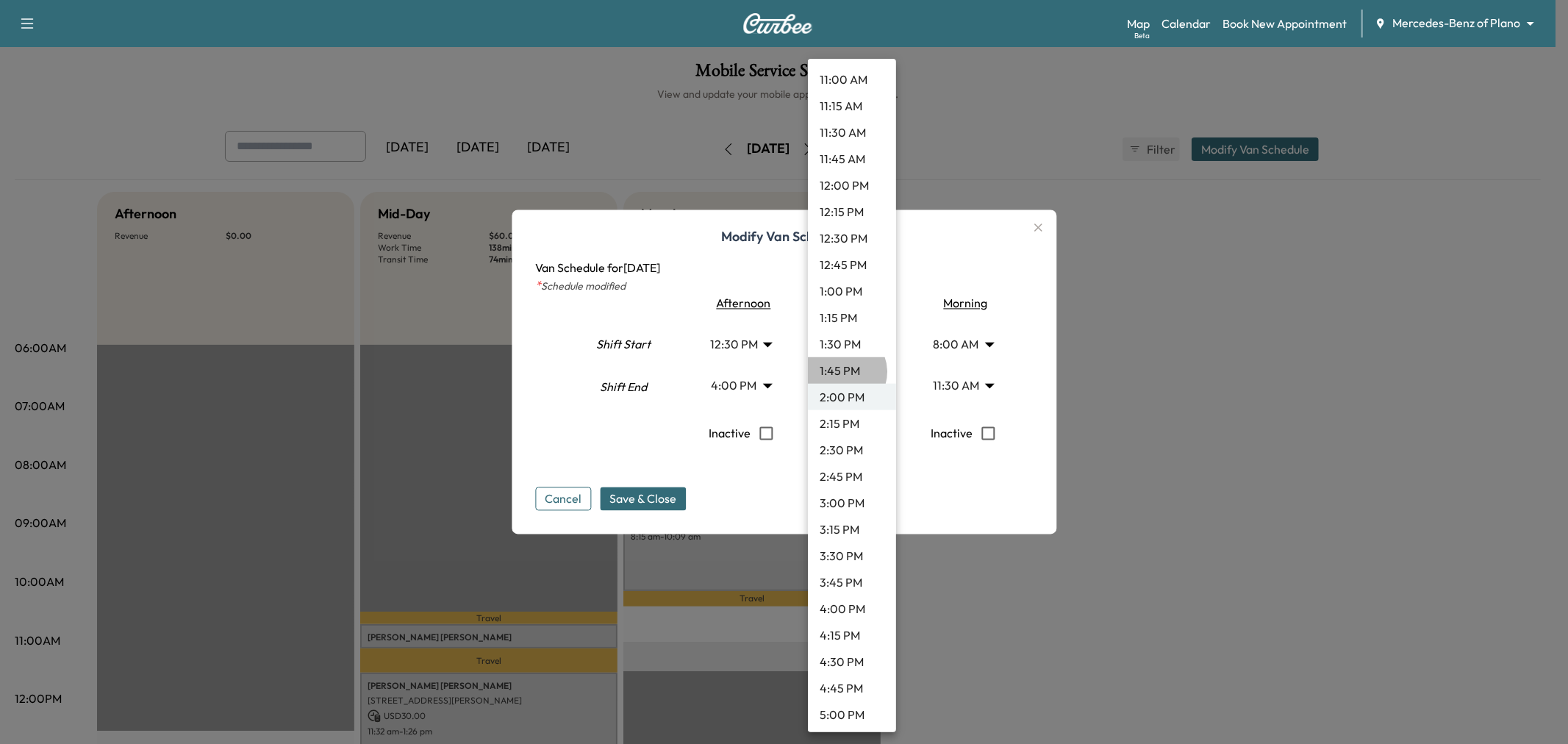
click at [843, 371] on li "1:45 PM" at bounding box center [852, 371] width 88 height 27
type input "*****"
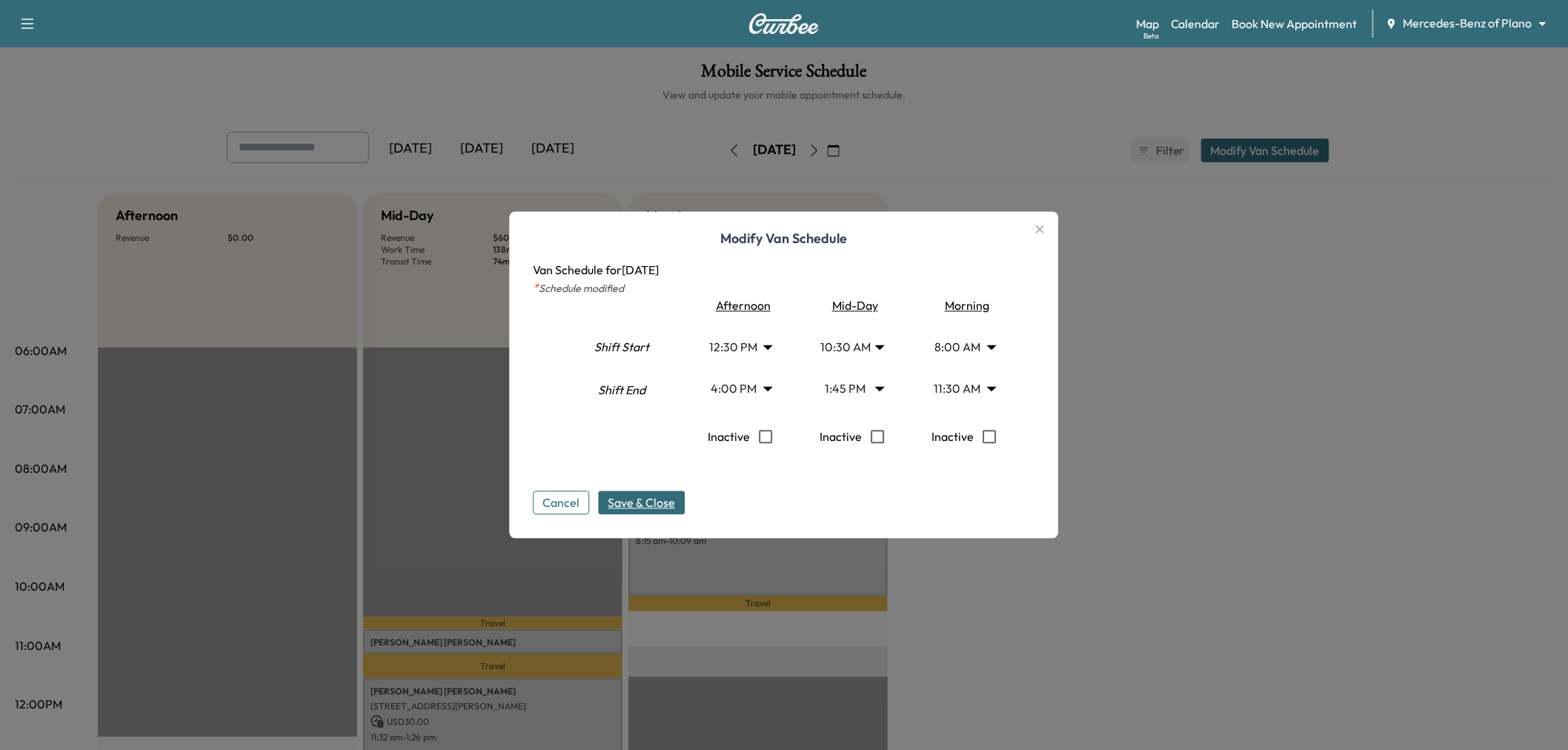
click at [641, 503] on span "Save & Close" at bounding box center [642, 503] width 68 height 18
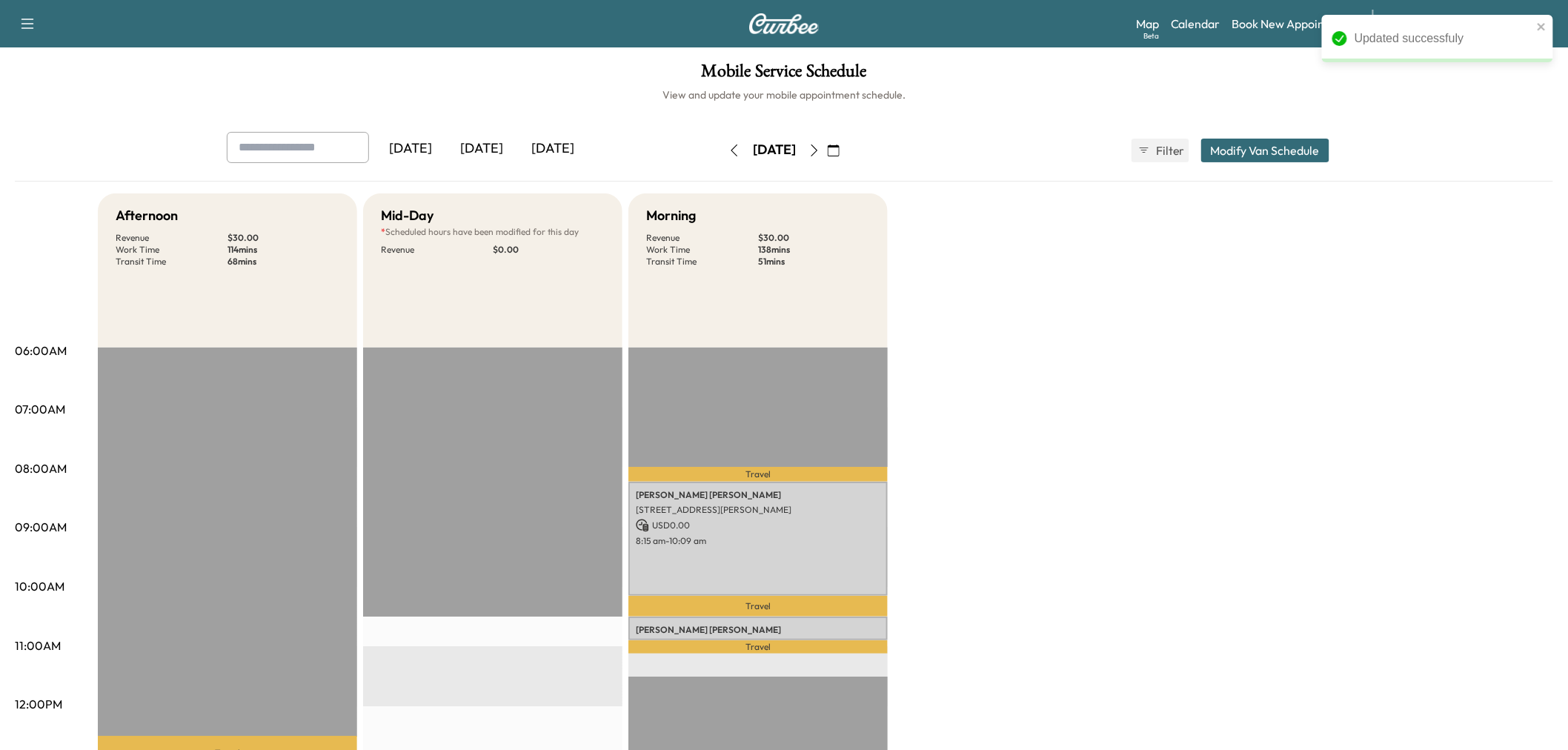
scroll to position [164, 0]
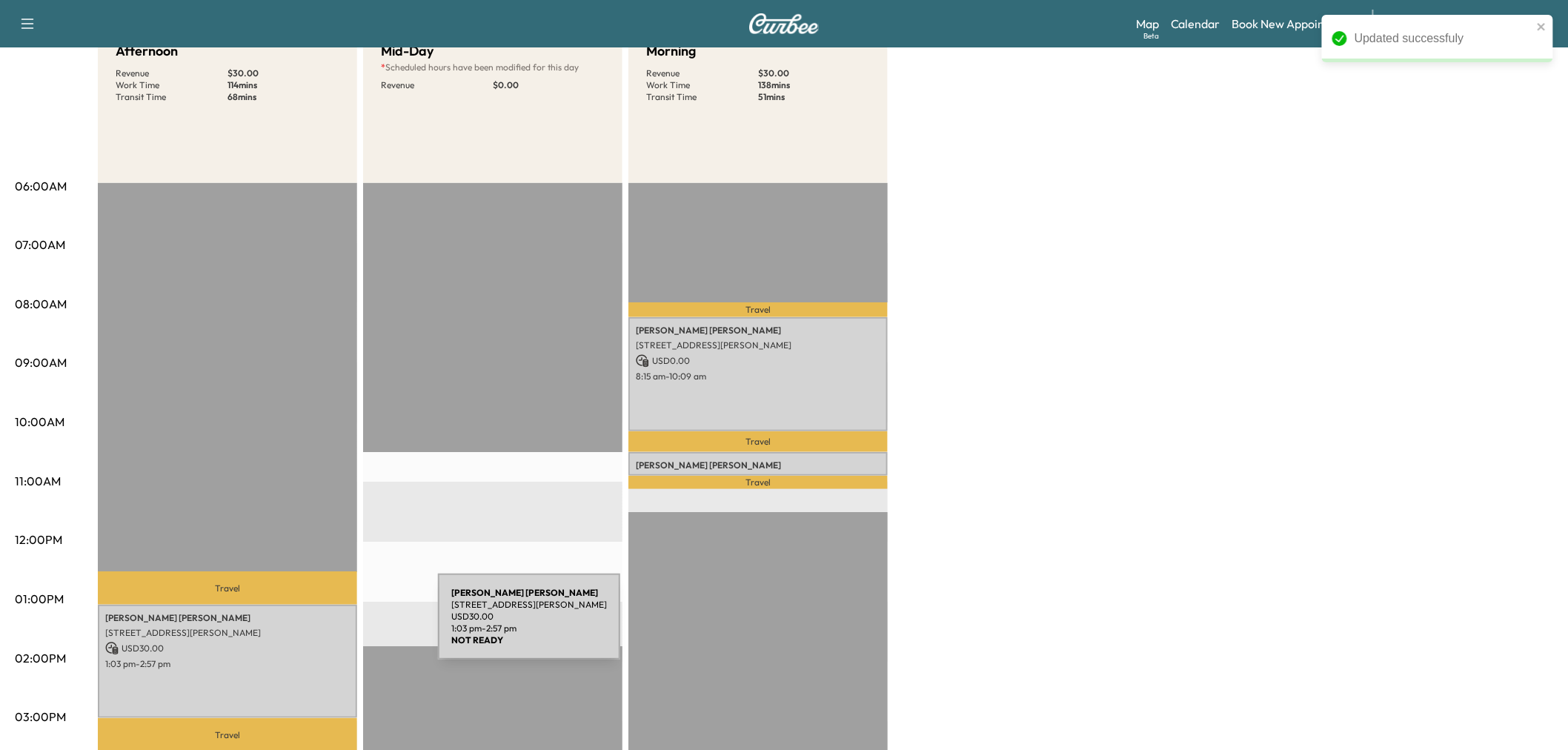
click at [323, 627] on p "11201 Cobalt Dr, Aubrey, TX 76227, USA" at bounding box center [227, 633] width 244 height 12
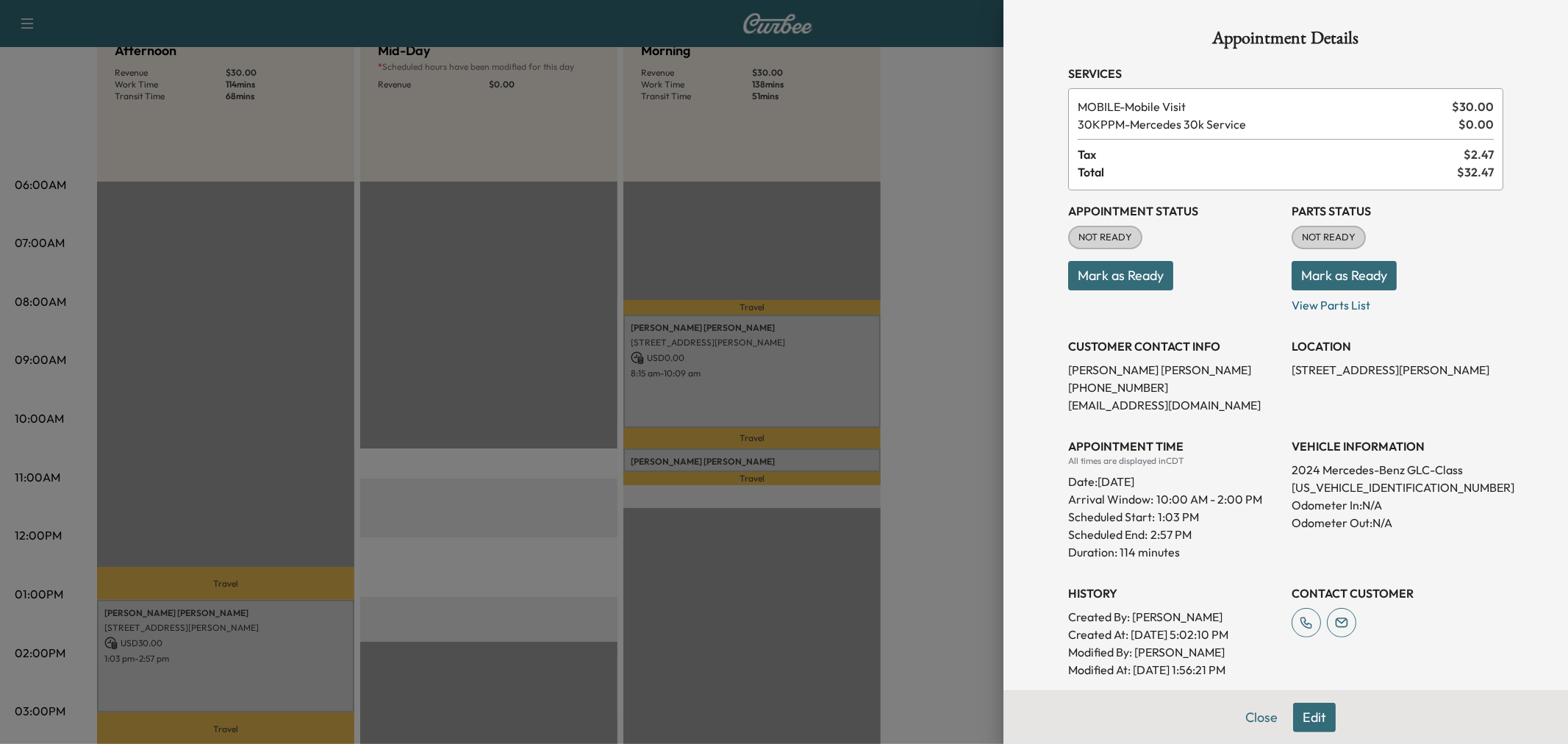
click at [321, 620] on div at bounding box center [784, 372] width 1568 height 744
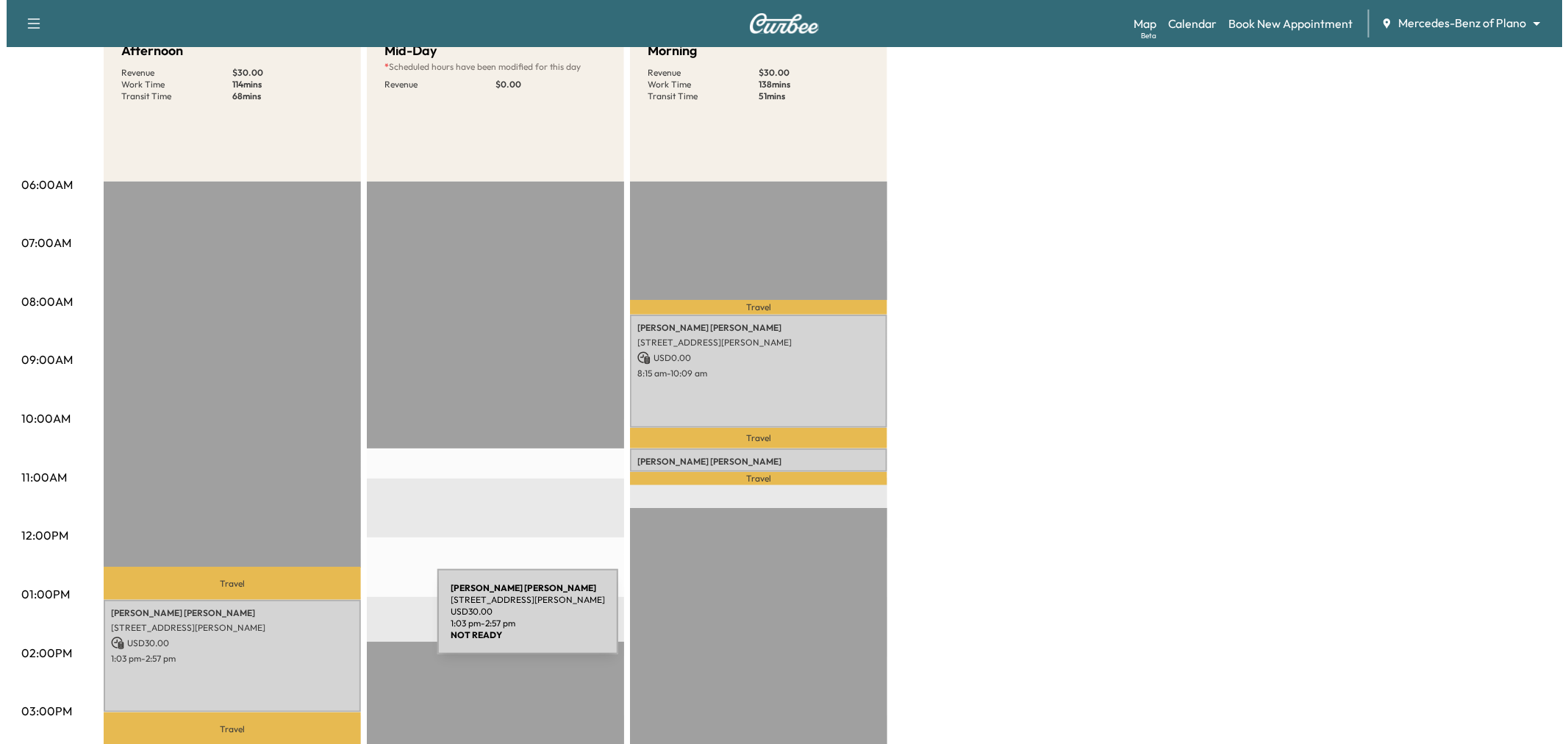
scroll to position [245, 0]
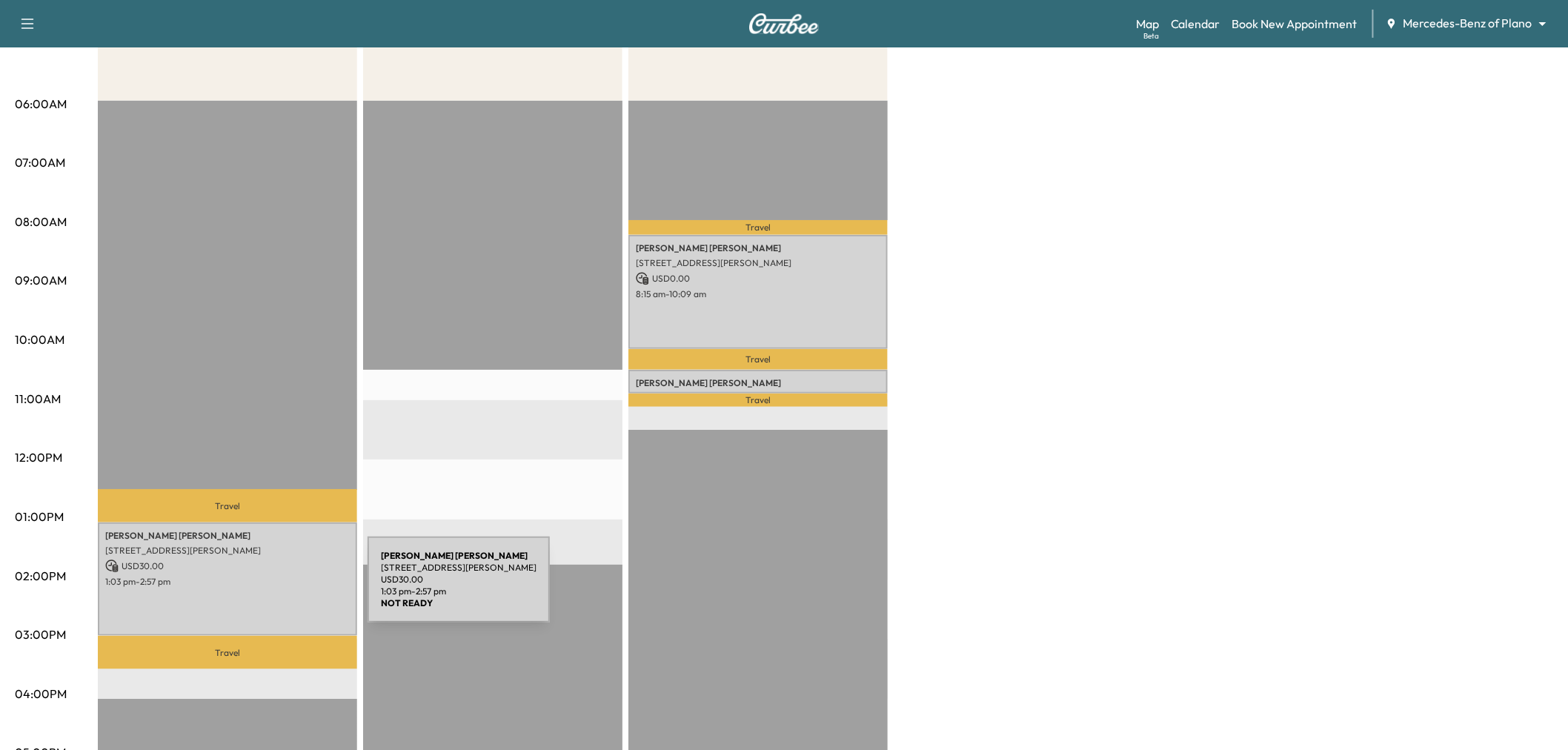
click at [256, 588] on div "JIMEKA WOODRUFF 11201 Cobalt Dr, Aubrey, TX 76227, USA USD 30.00 1:03 pm - 2:57…" at bounding box center [227, 578] width 259 height 114
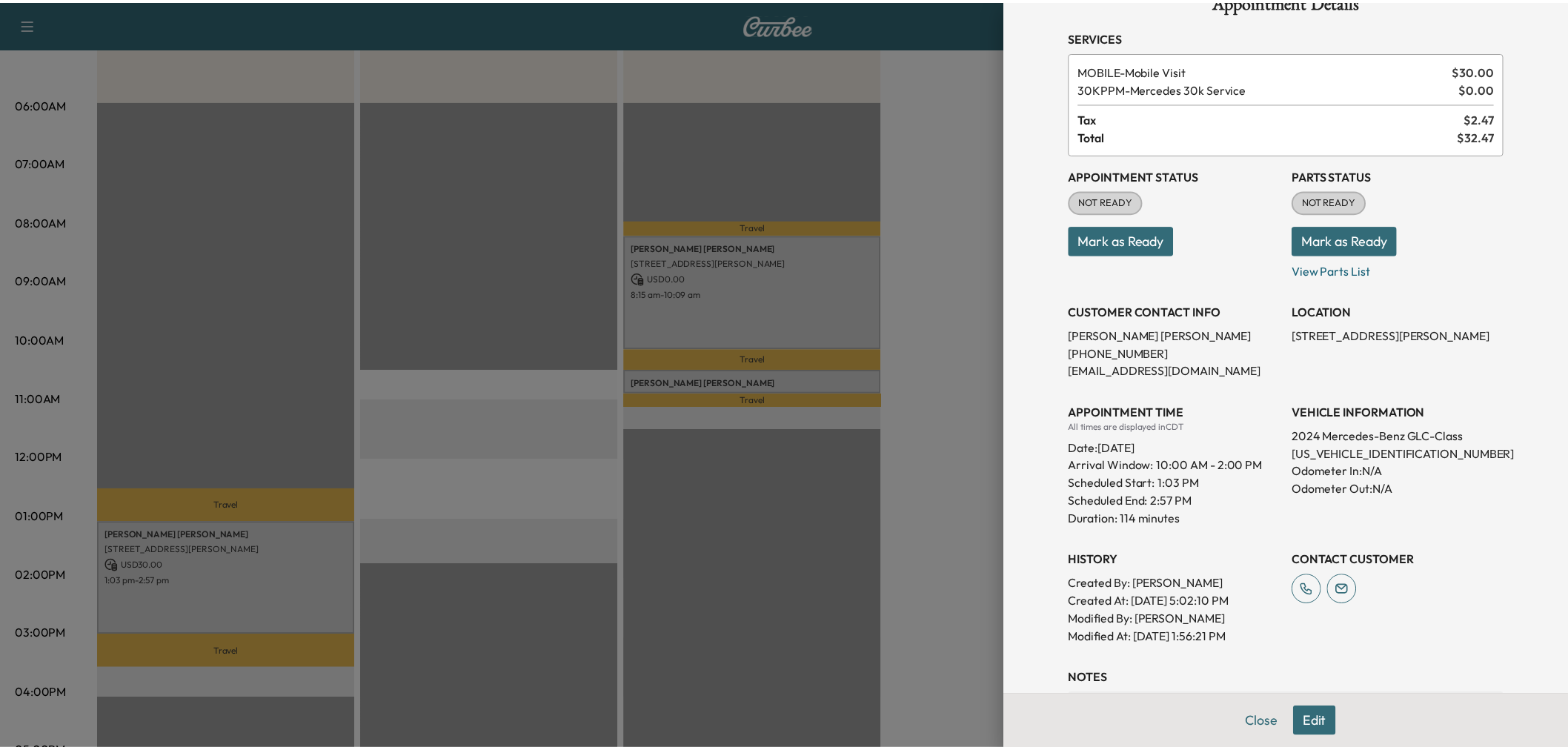
scroll to position [0, 0]
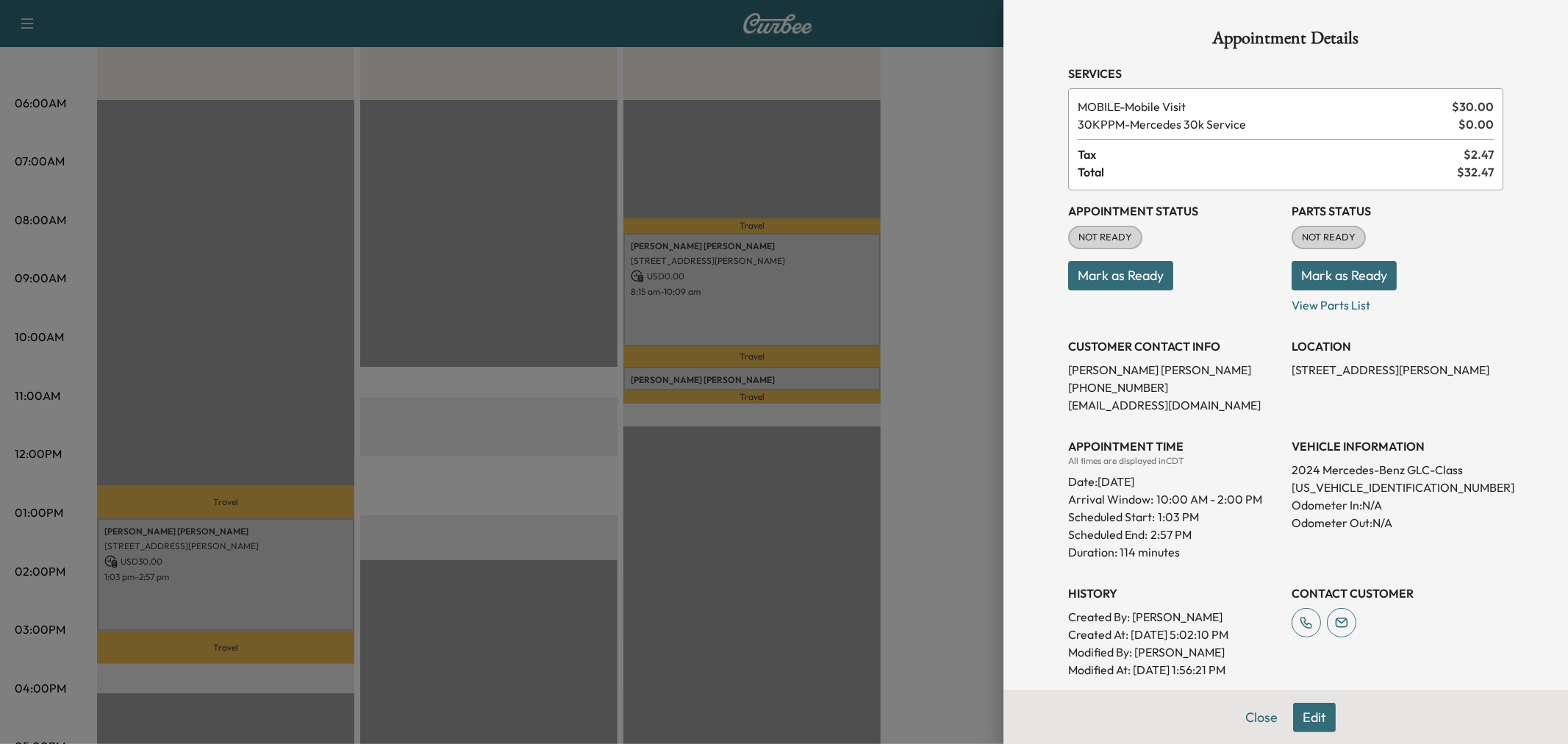
click at [1306, 717] on button "Edit" at bounding box center [1315, 717] width 43 height 29
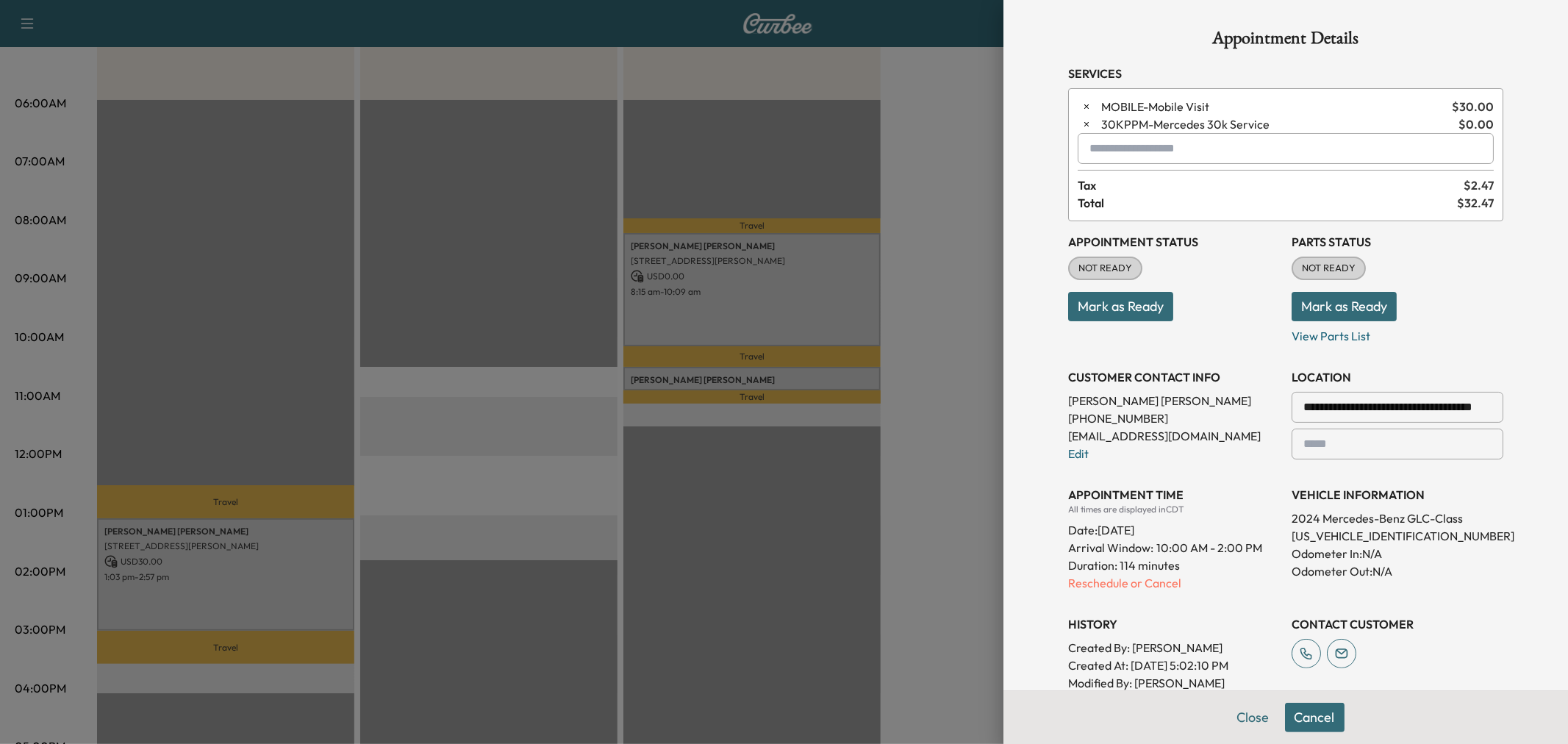
click at [1156, 155] on input "text" at bounding box center [1285, 149] width 416 height 31
click at [1154, 184] on p "MIDDAY - Mid-Day Appointment" at bounding box center [1232, 187] width 320 height 21
type input "**********"
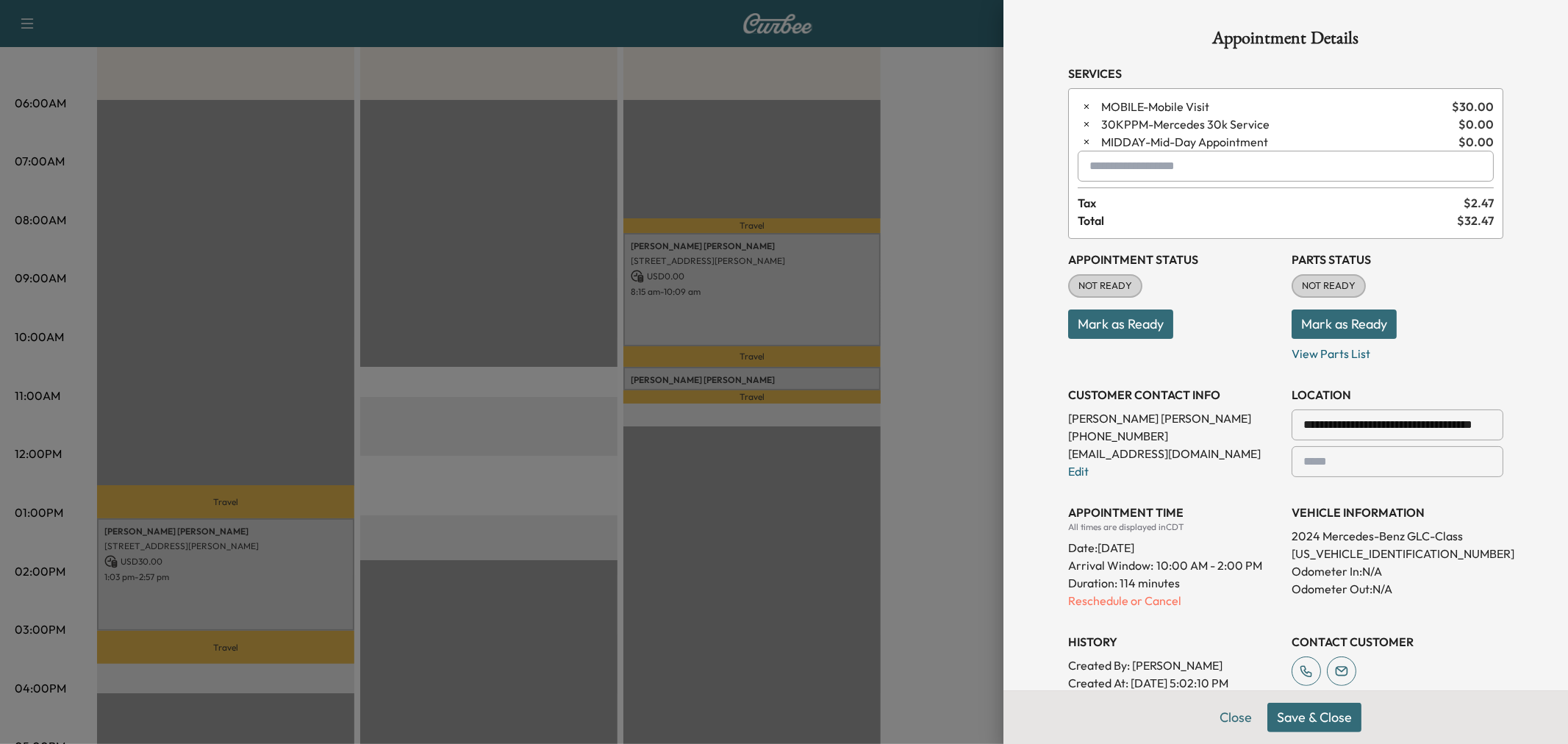
click at [1326, 726] on button "Save & Close" at bounding box center [1315, 717] width 94 height 29
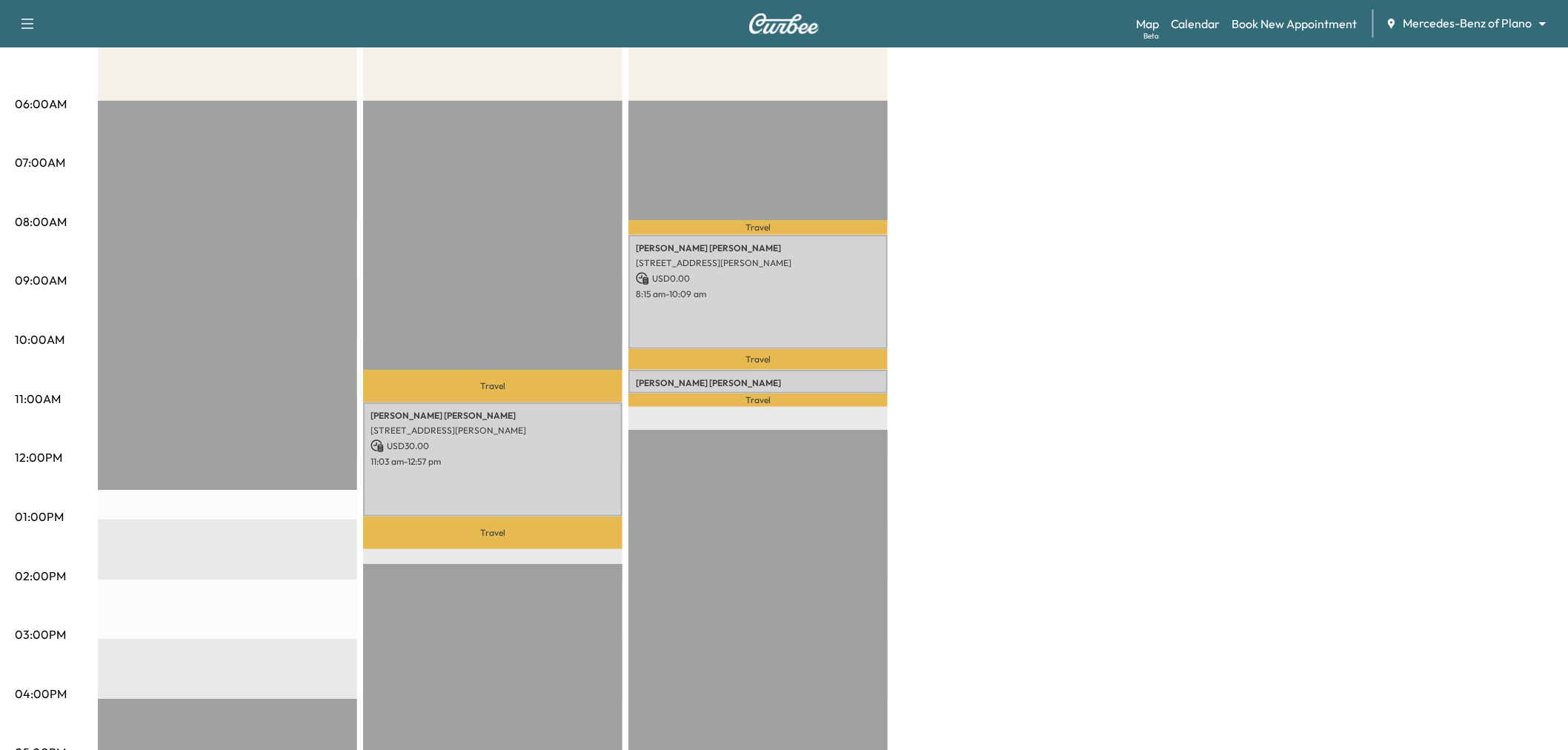
click at [931, 498] on div "Afternoon Revenue $ 0.00 Mid-Day * Scheduled hours have been modified for this …" at bounding box center [825, 502] width 1455 height 1111
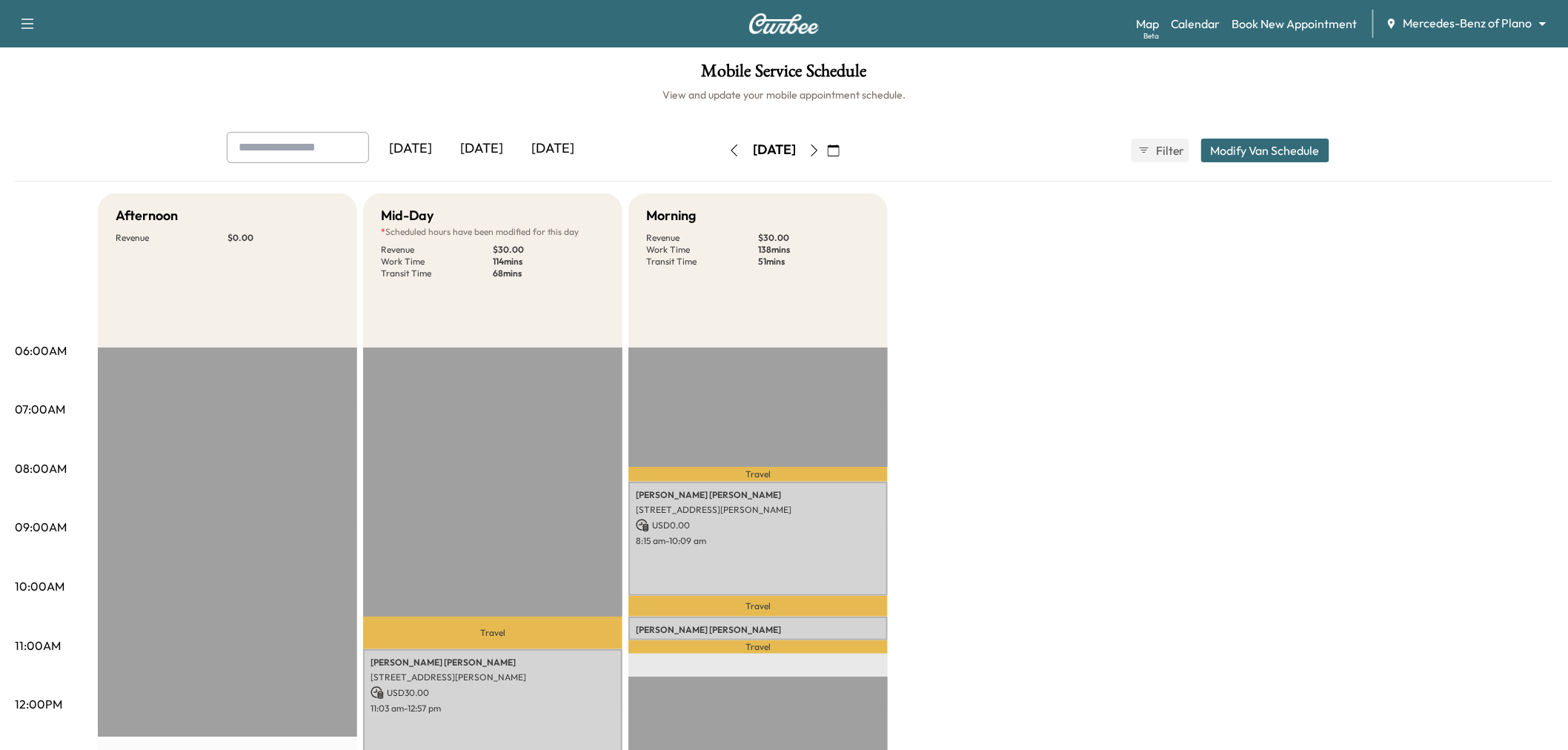
click at [839, 147] on icon "button" at bounding box center [833, 151] width 12 height 12
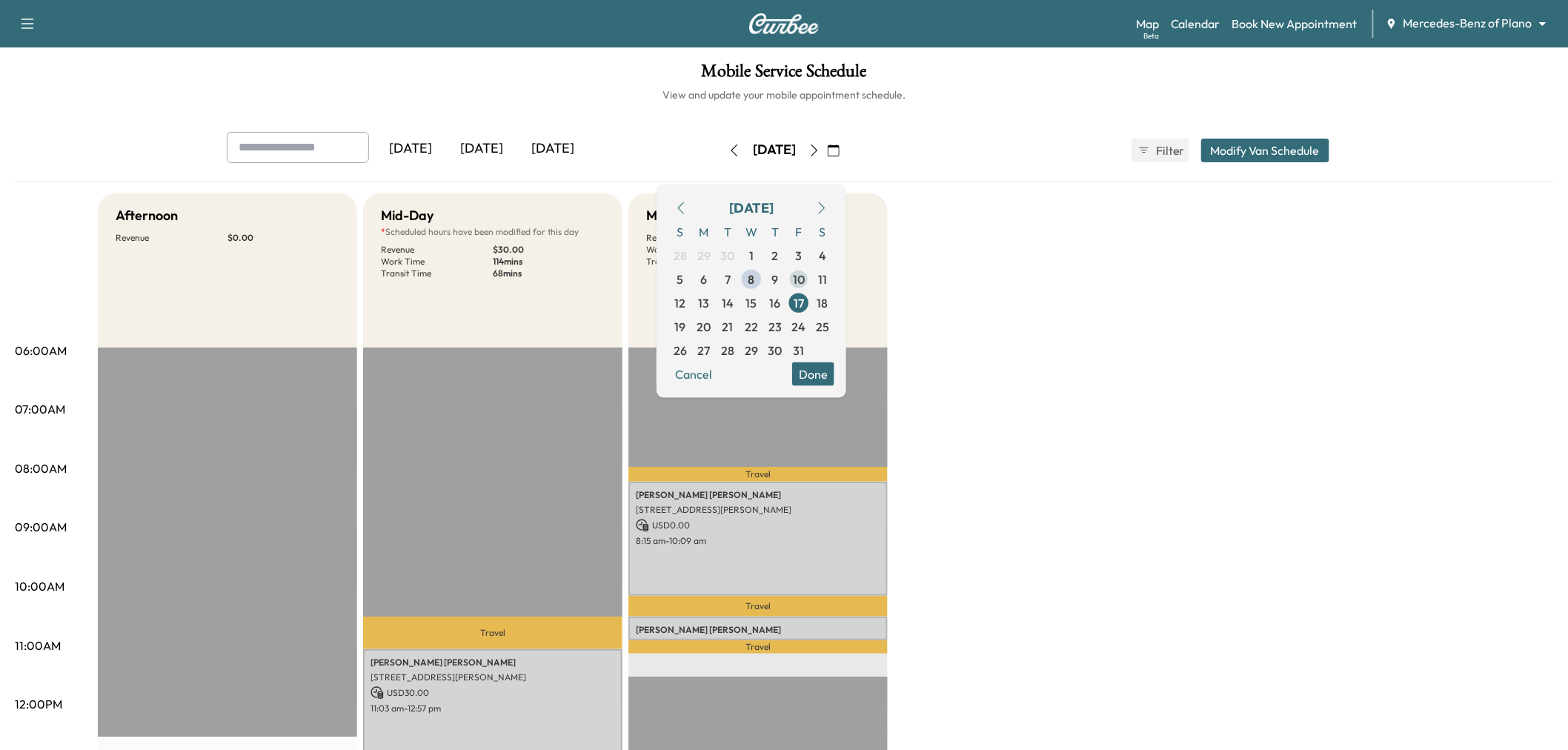
click at [804, 276] on span "10" at bounding box center [798, 278] width 12 height 18
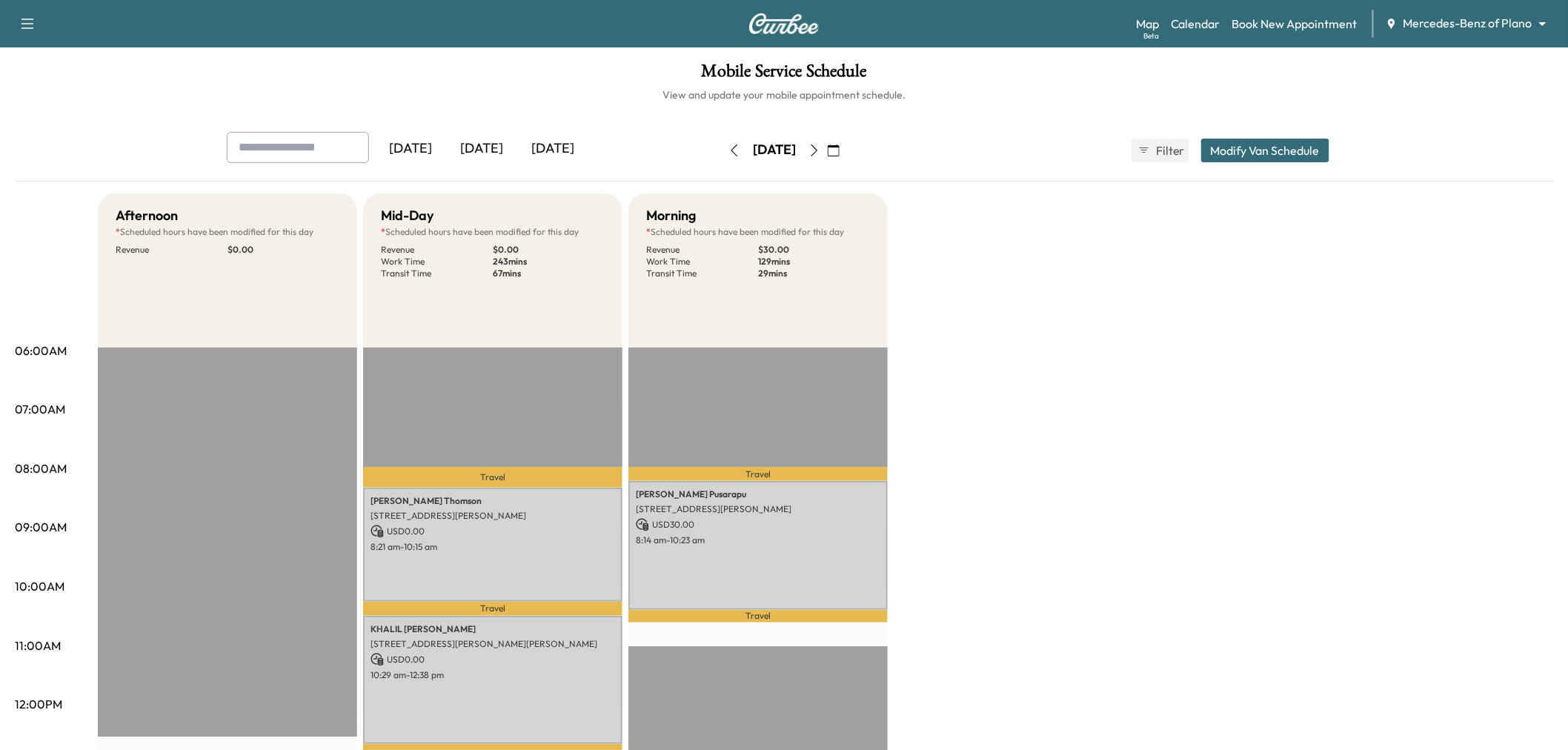
click at [1106, 420] on div "Afternoon * Scheduled hours have been modified for this day Revenue $ 0.00 Mid-…" at bounding box center [825, 749] width 1455 height 1111
click at [820, 151] on icon "button" at bounding box center [814, 151] width 12 height 12
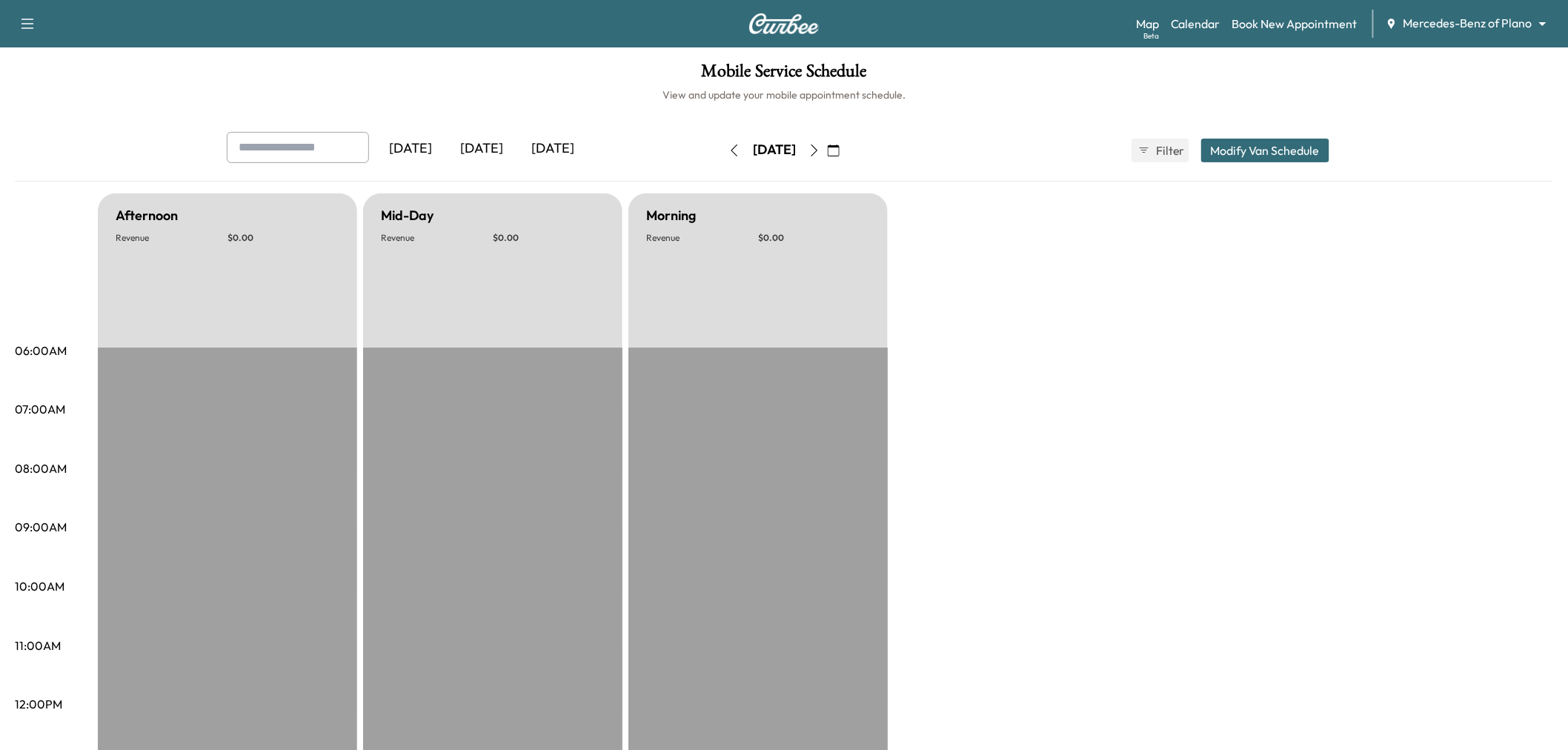
click at [820, 145] on icon "button" at bounding box center [814, 151] width 12 height 12
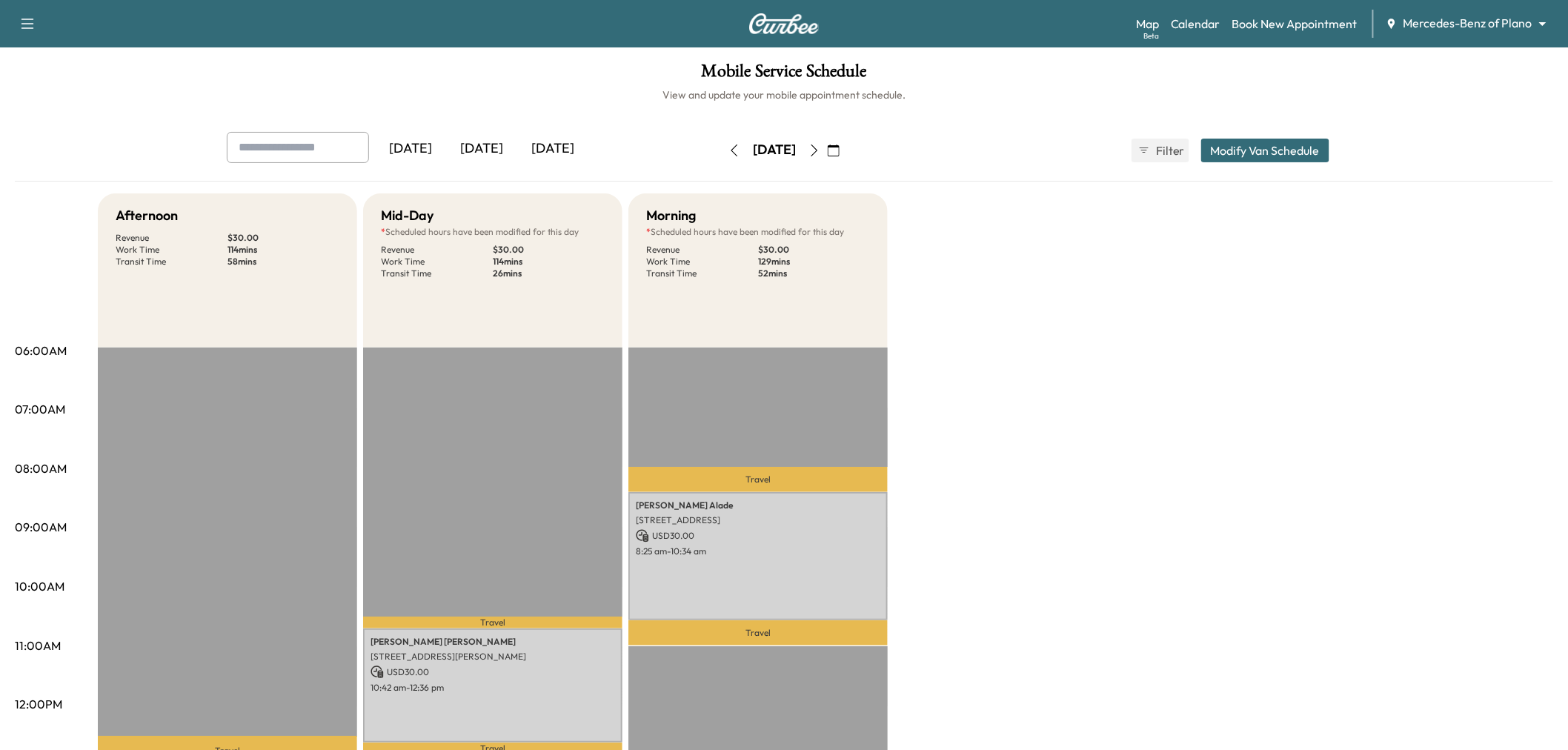
click at [820, 147] on icon "button" at bounding box center [814, 151] width 12 height 12
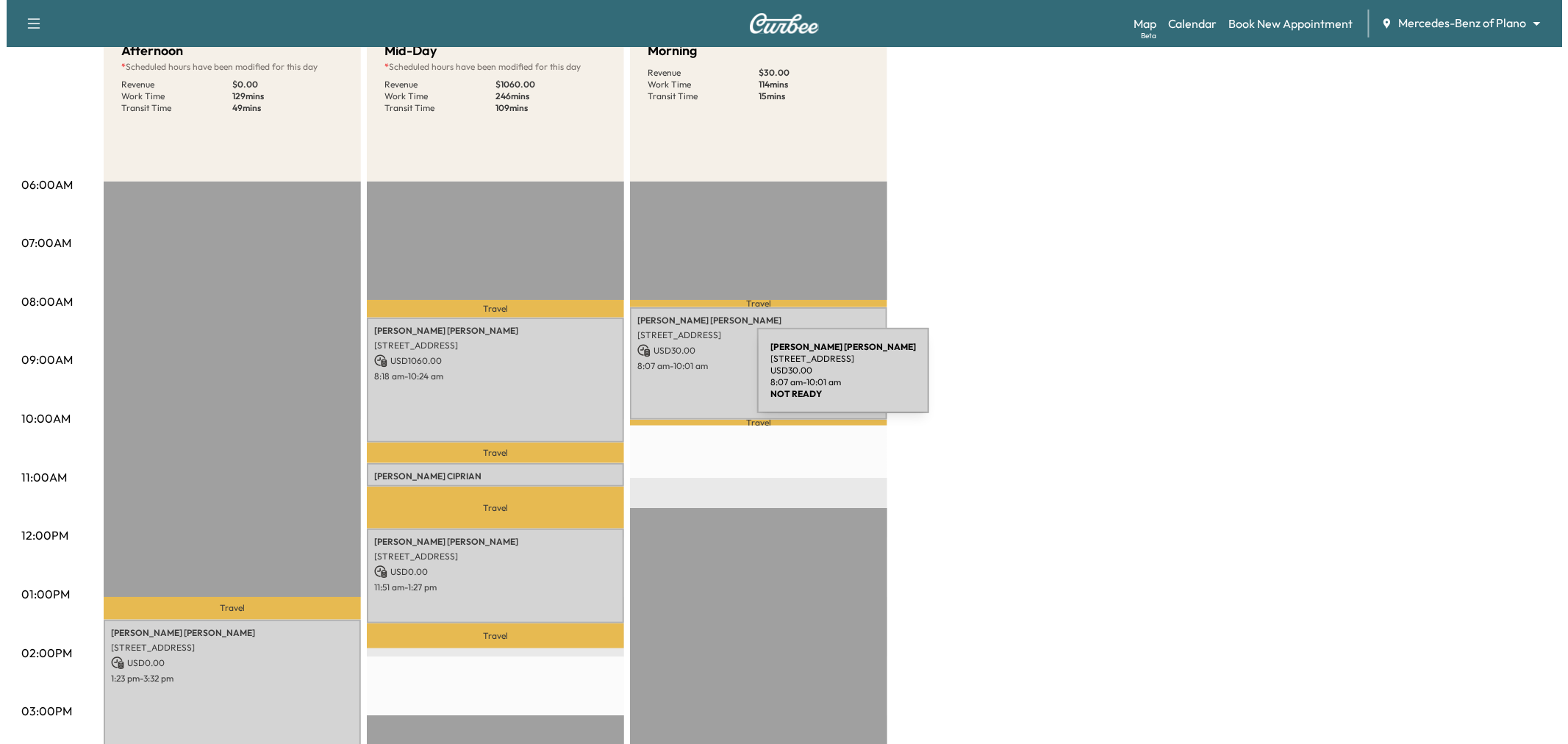
scroll to position [326, 0]
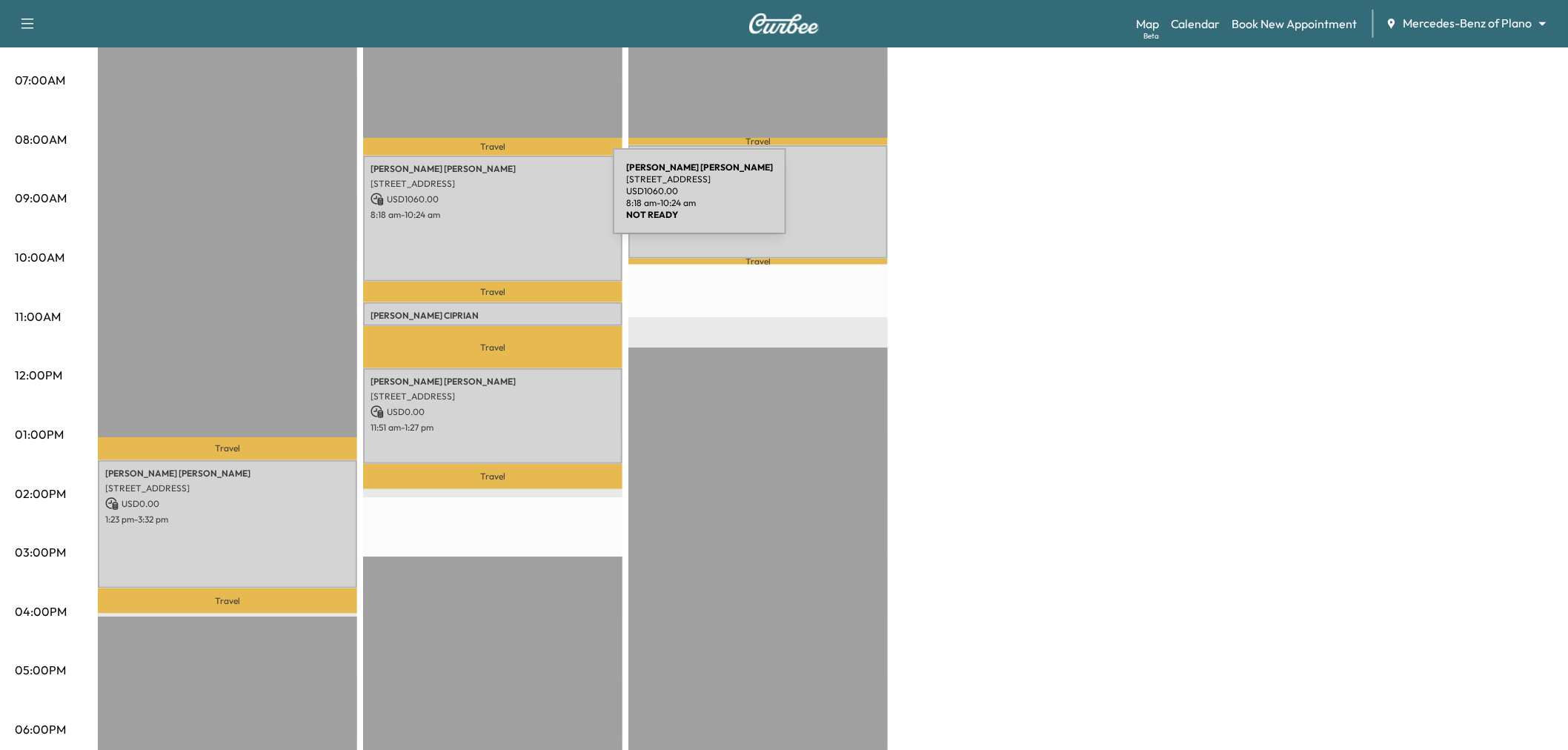
click at [501, 200] on p "USD 1060.00" at bounding box center [492, 199] width 244 height 13
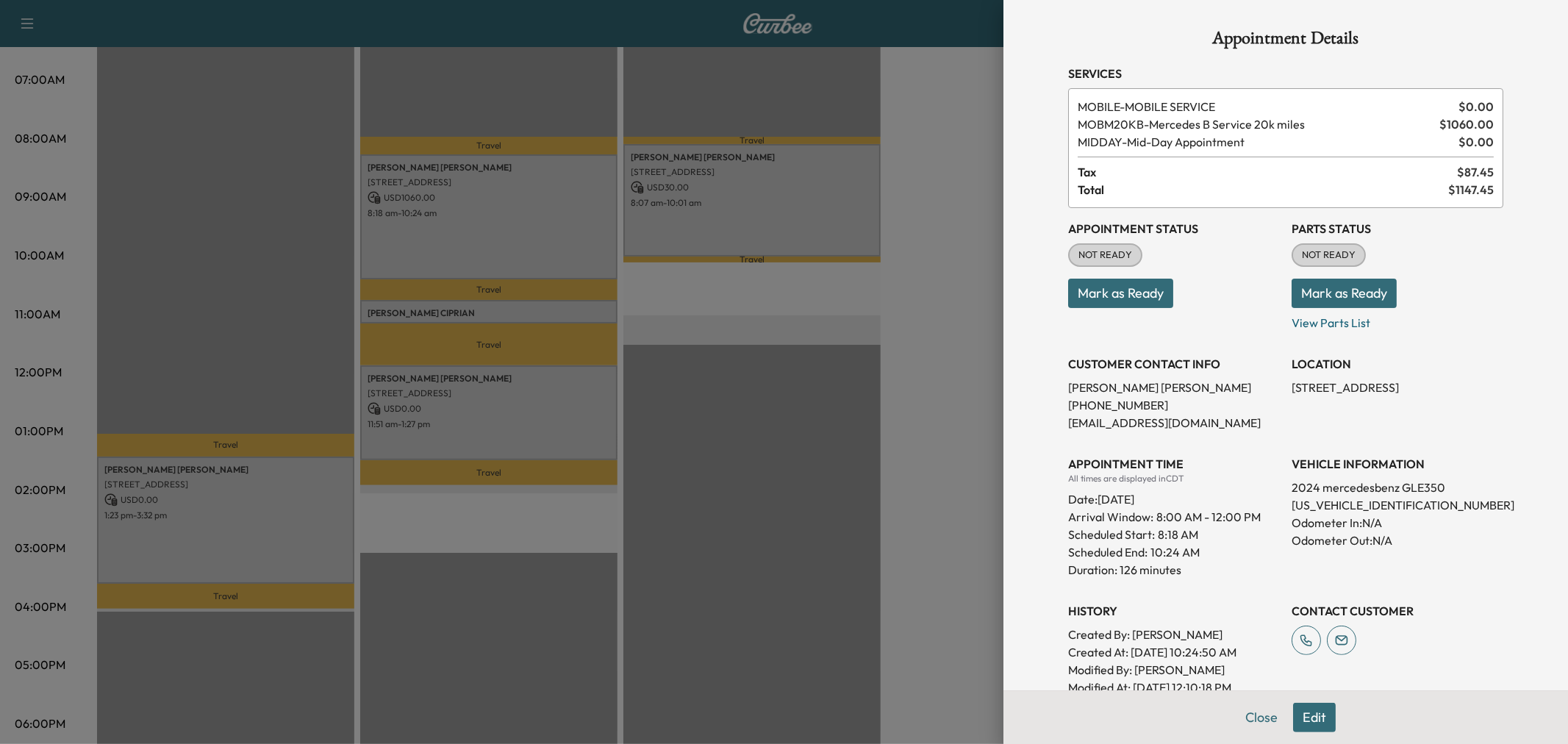
click at [498, 228] on div at bounding box center [784, 372] width 1568 height 744
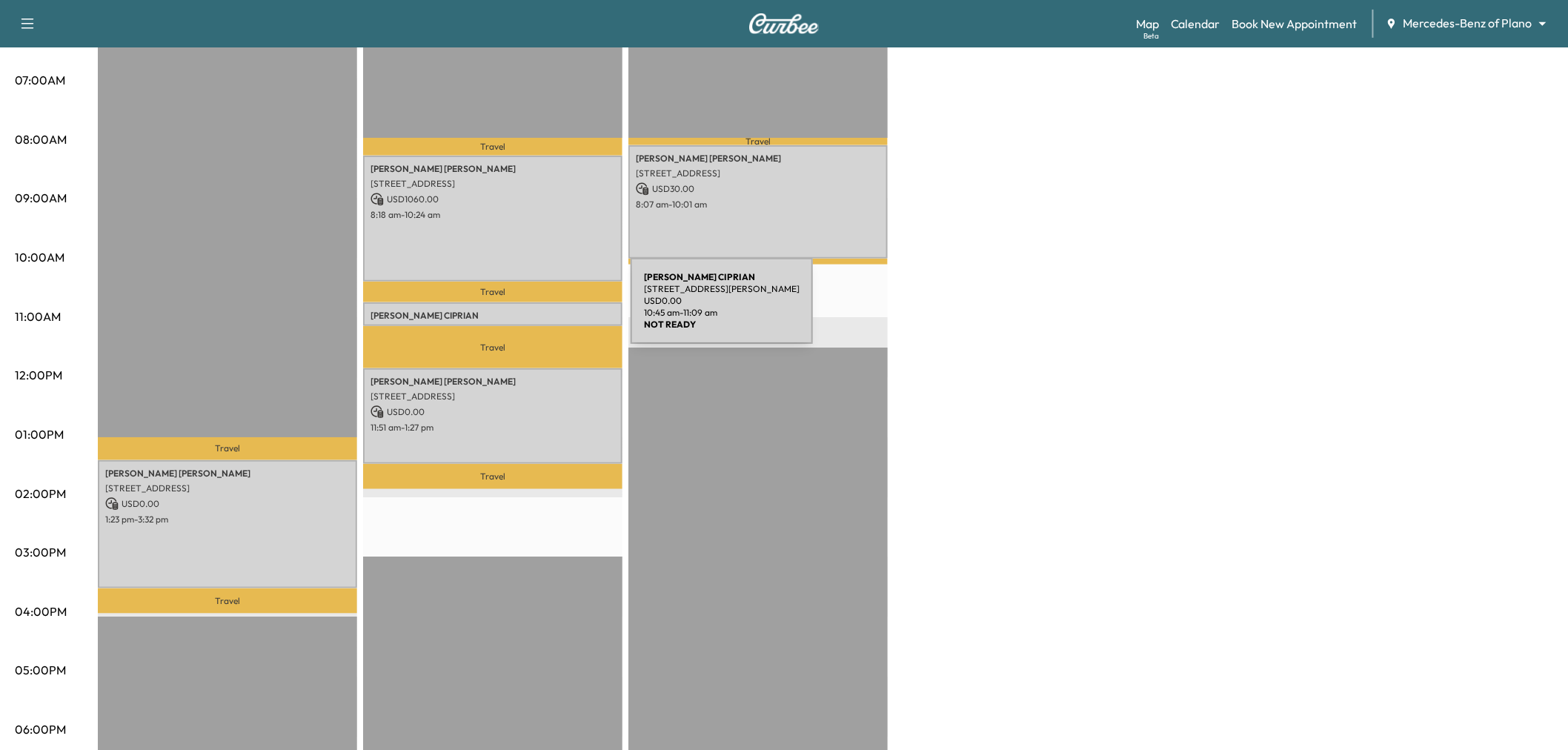
click at [519, 310] on p "WILSON CIPRIAN" at bounding box center [492, 316] width 244 height 12
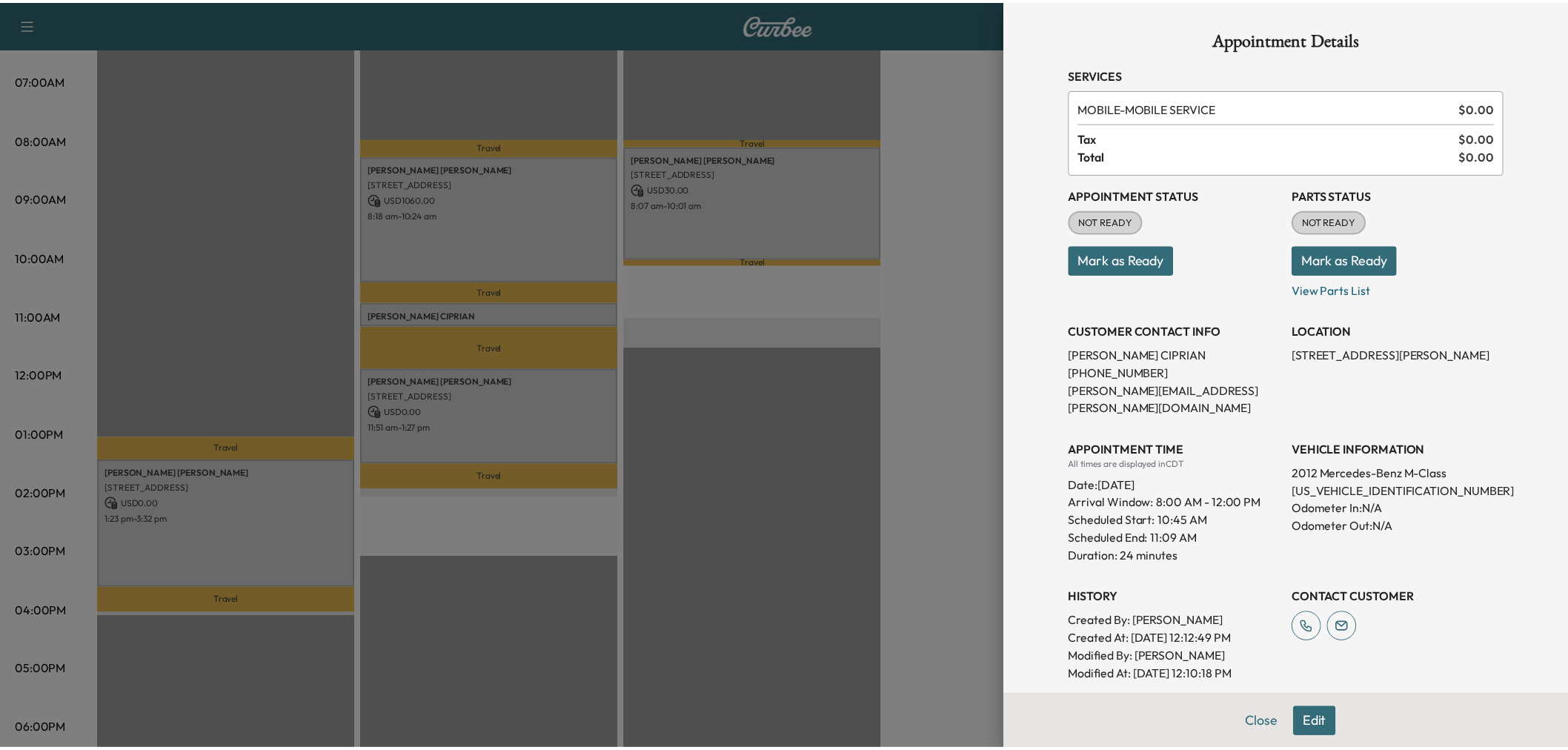
scroll to position [257, 0]
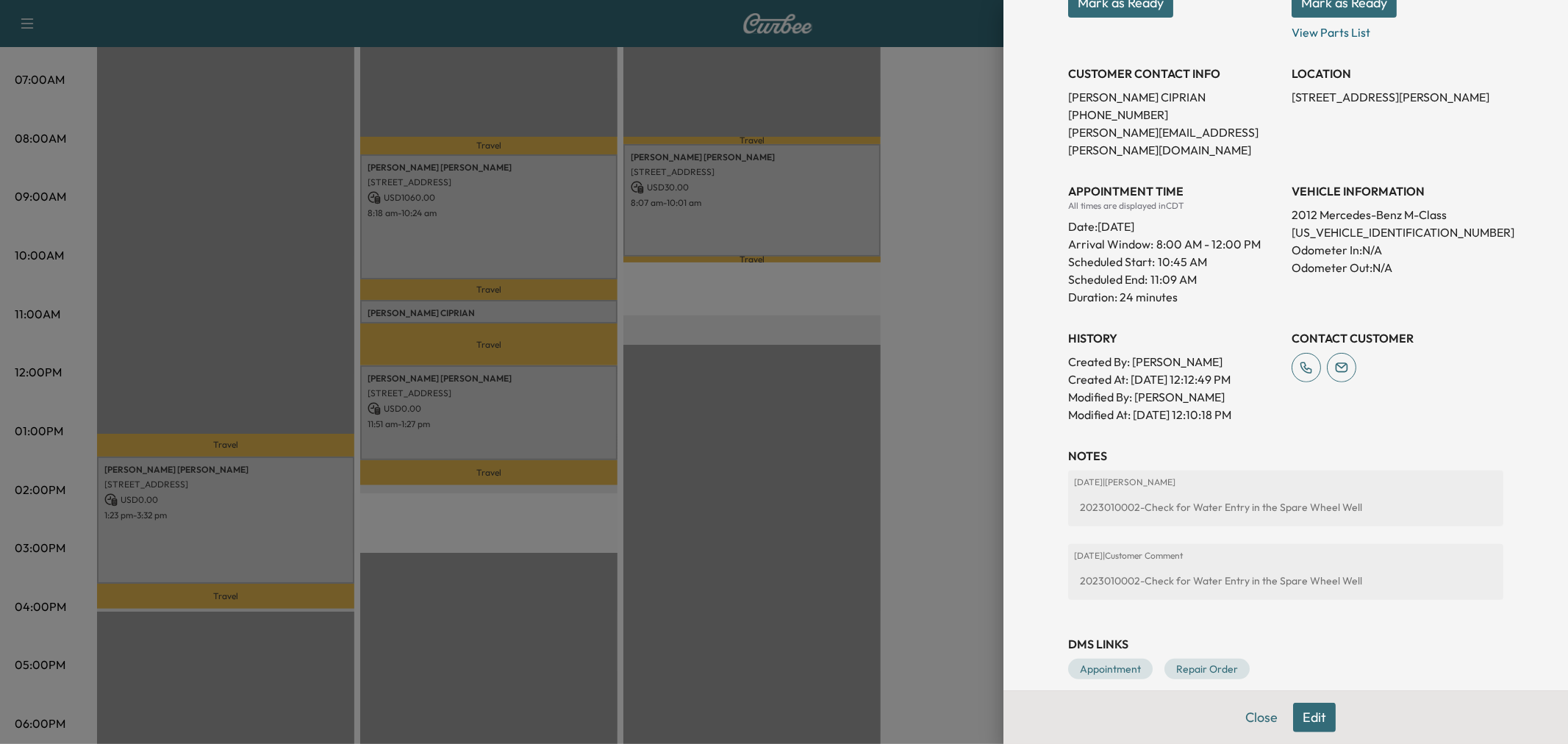
click at [508, 410] on div at bounding box center [784, 372] width 1568 height 744
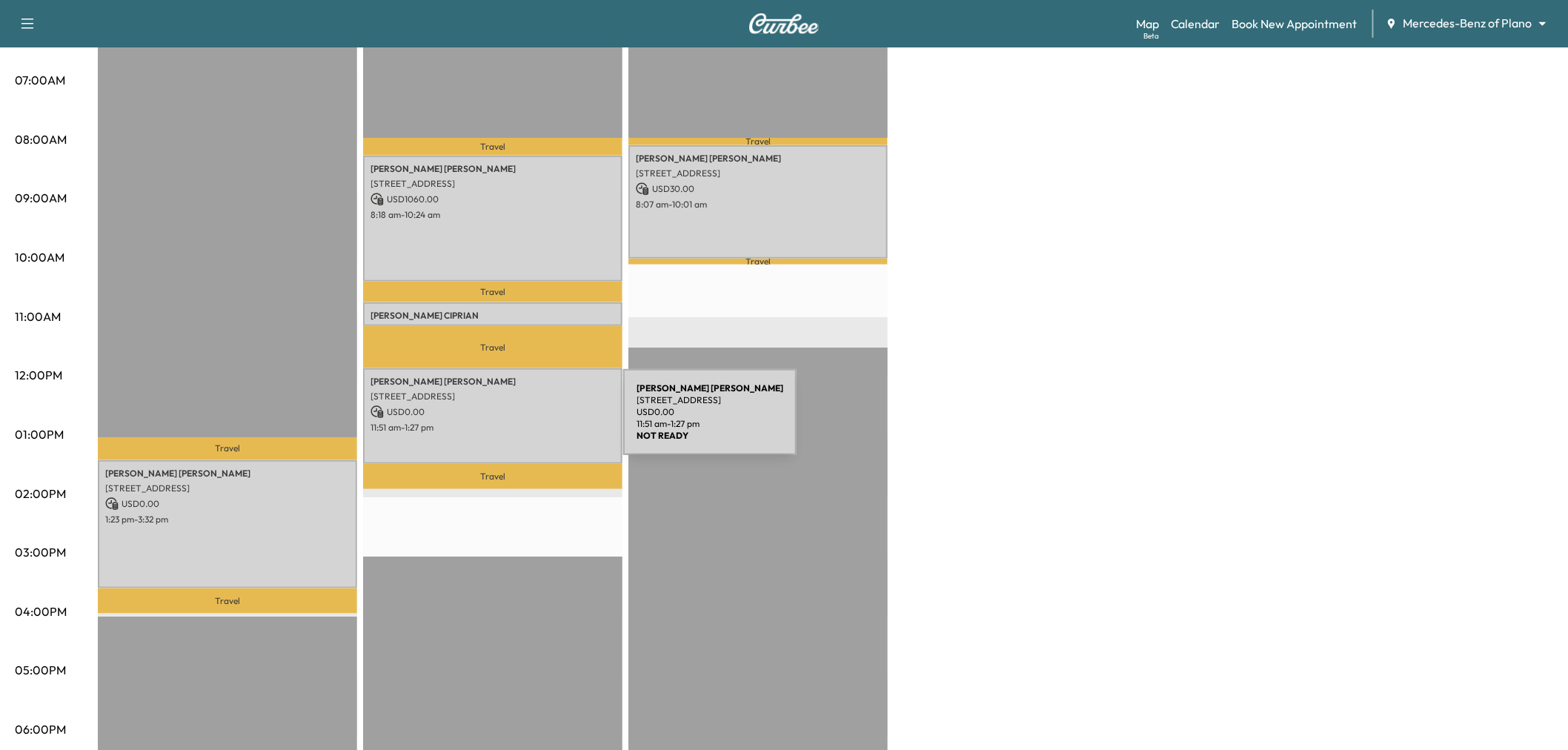
click at [512, 422] on p "11:51 am - 1:27 pm" at bounding box center [492, 428] width 244 height 12
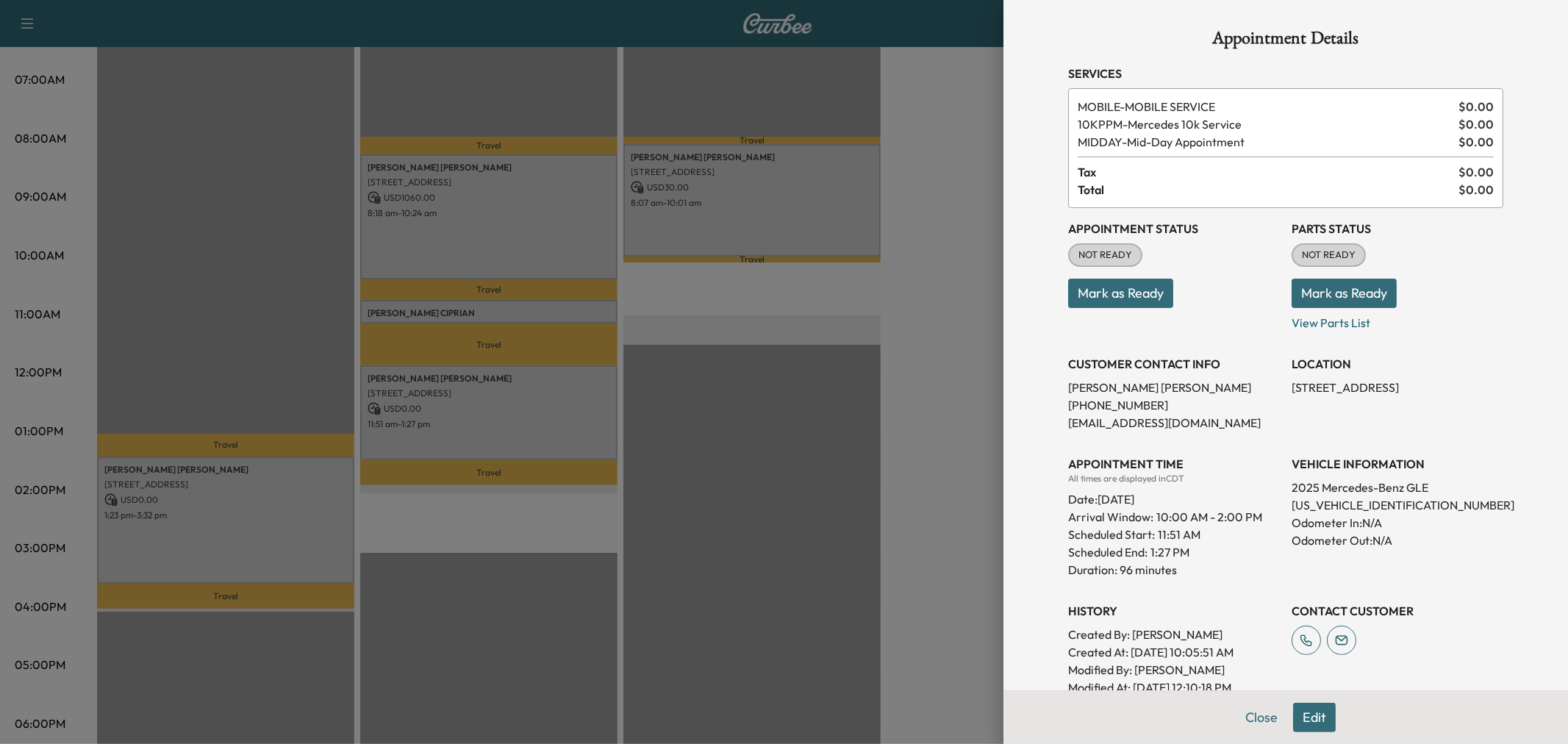
click at [569, 415] on div at bounding box center [784, 372] width 1568 height 744
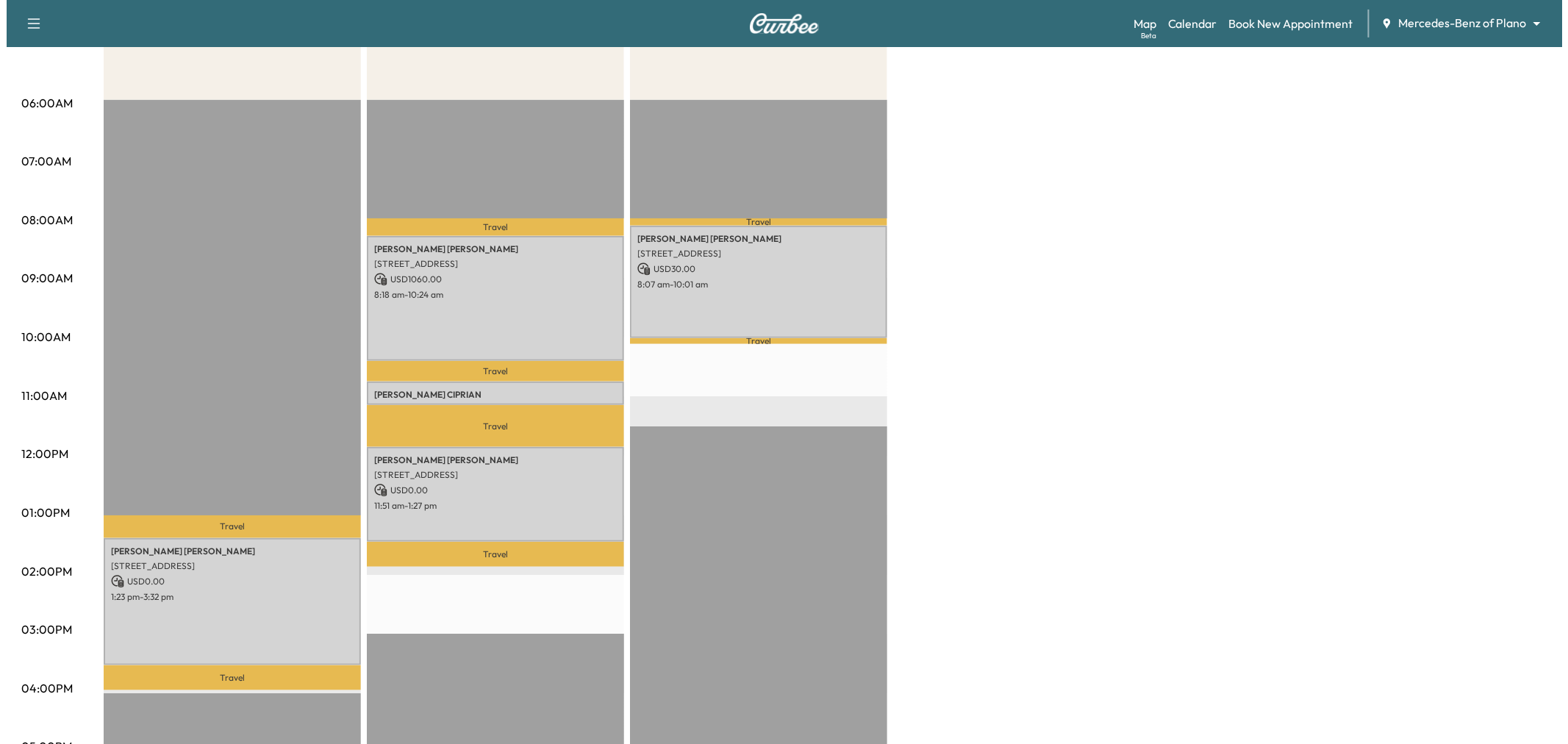
scroll to position [0, 0]
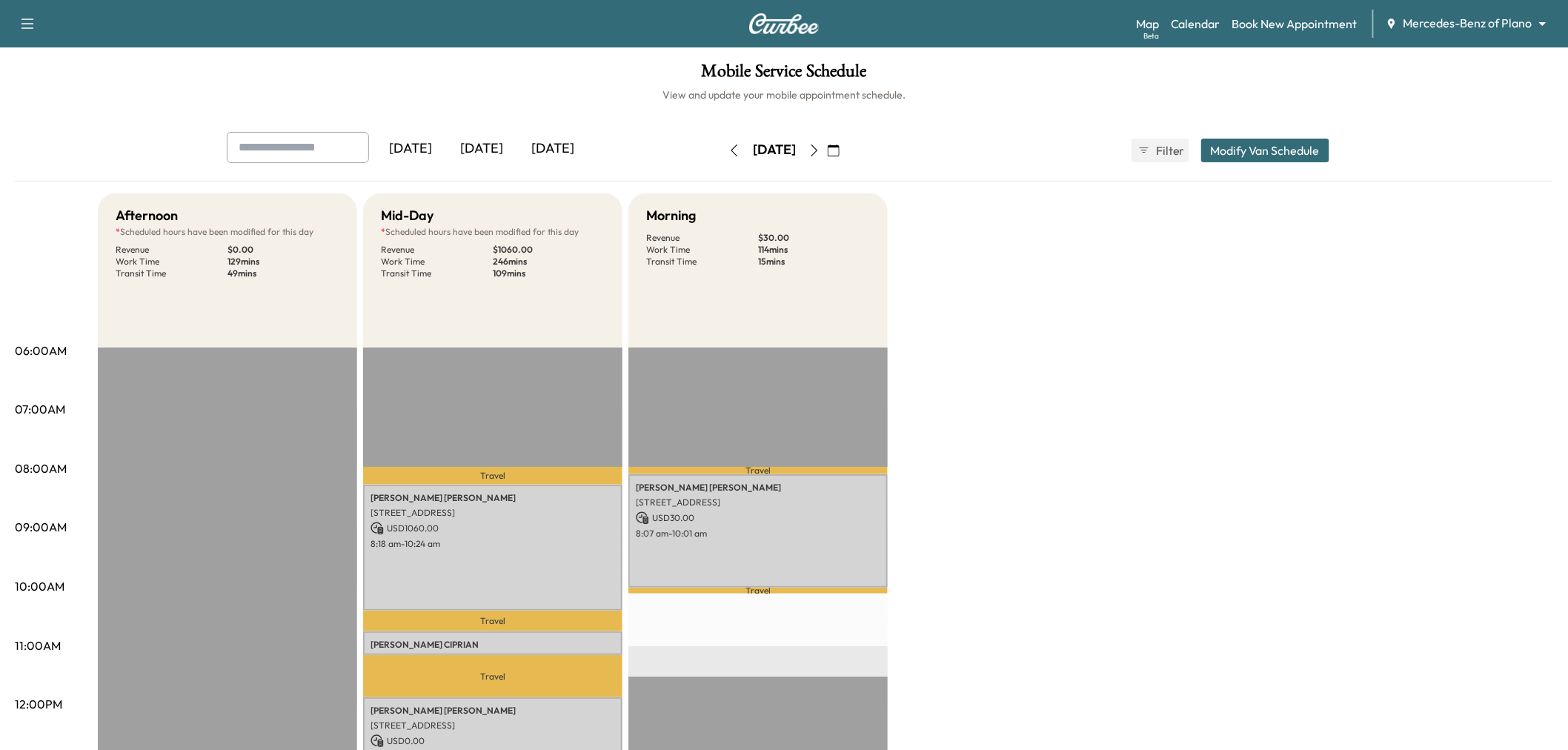
click at [1251, 156] on button "Modify Van Schedule" at bounding box center [1265, 151] width 129 height 24
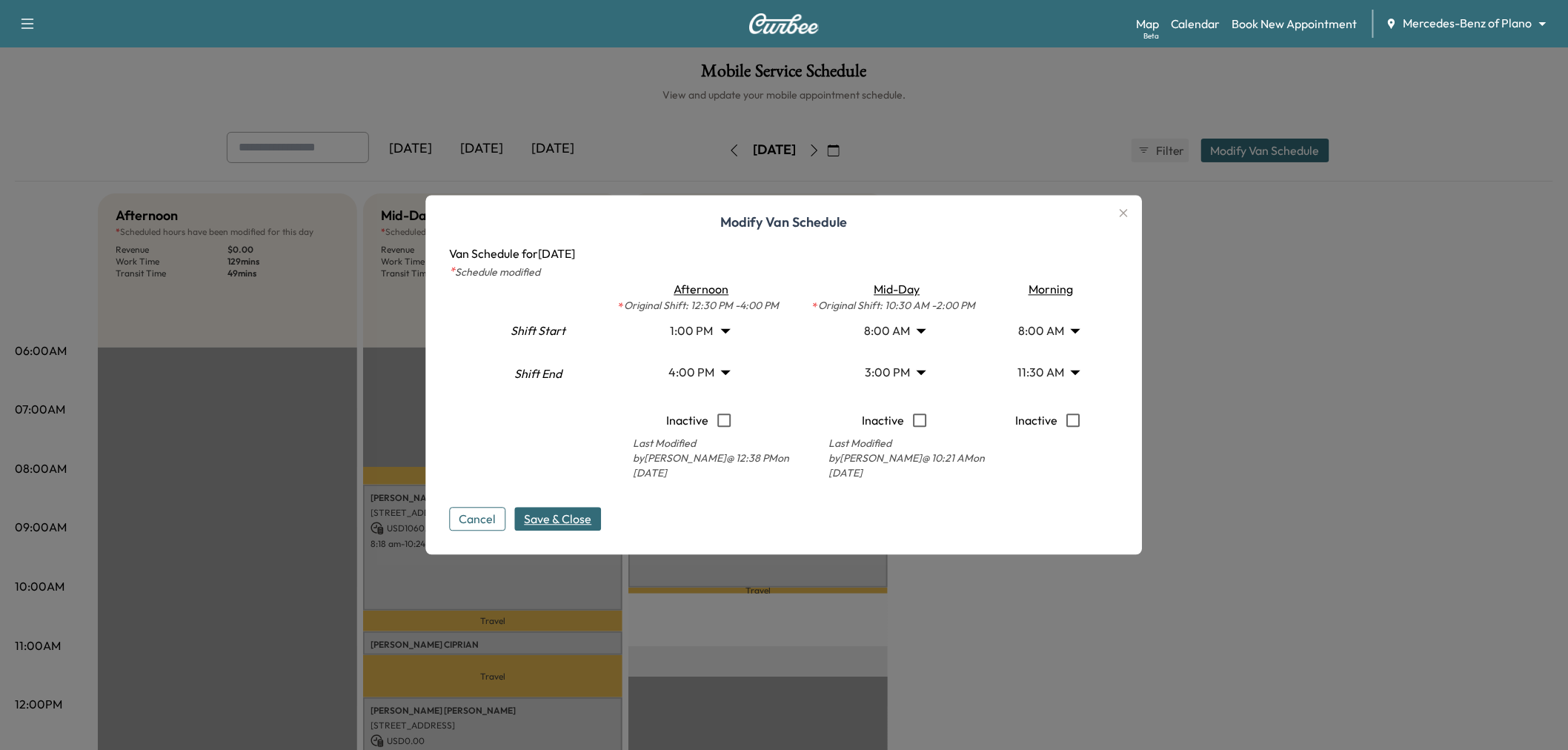
click at [1060, 374] on body "Support Log Out Map Beta Calendar Book New Appointment Mercedes-Benz of Plano *…" at bounding box center [784, 375] width 1568 height 750
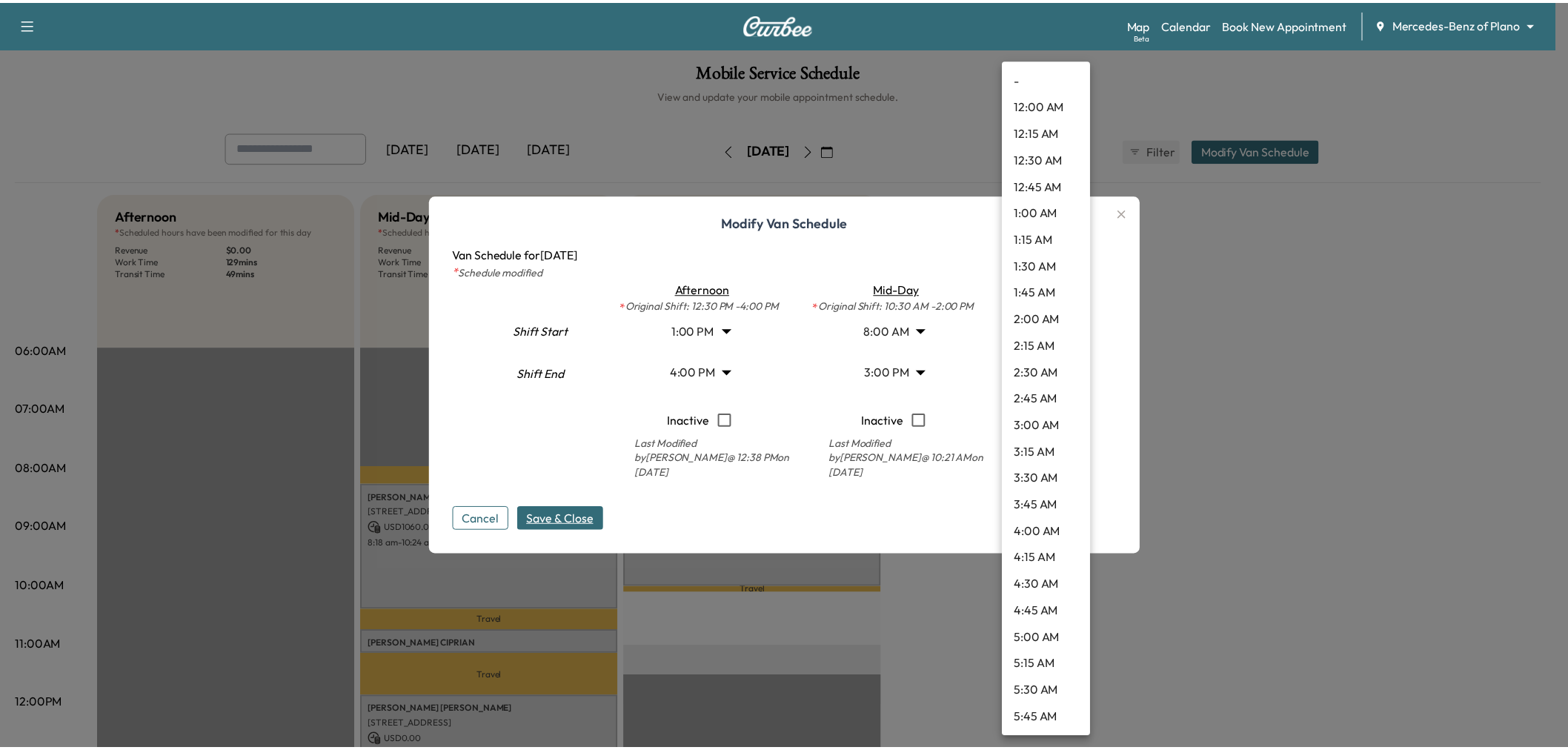
scroll to position [932, 0]
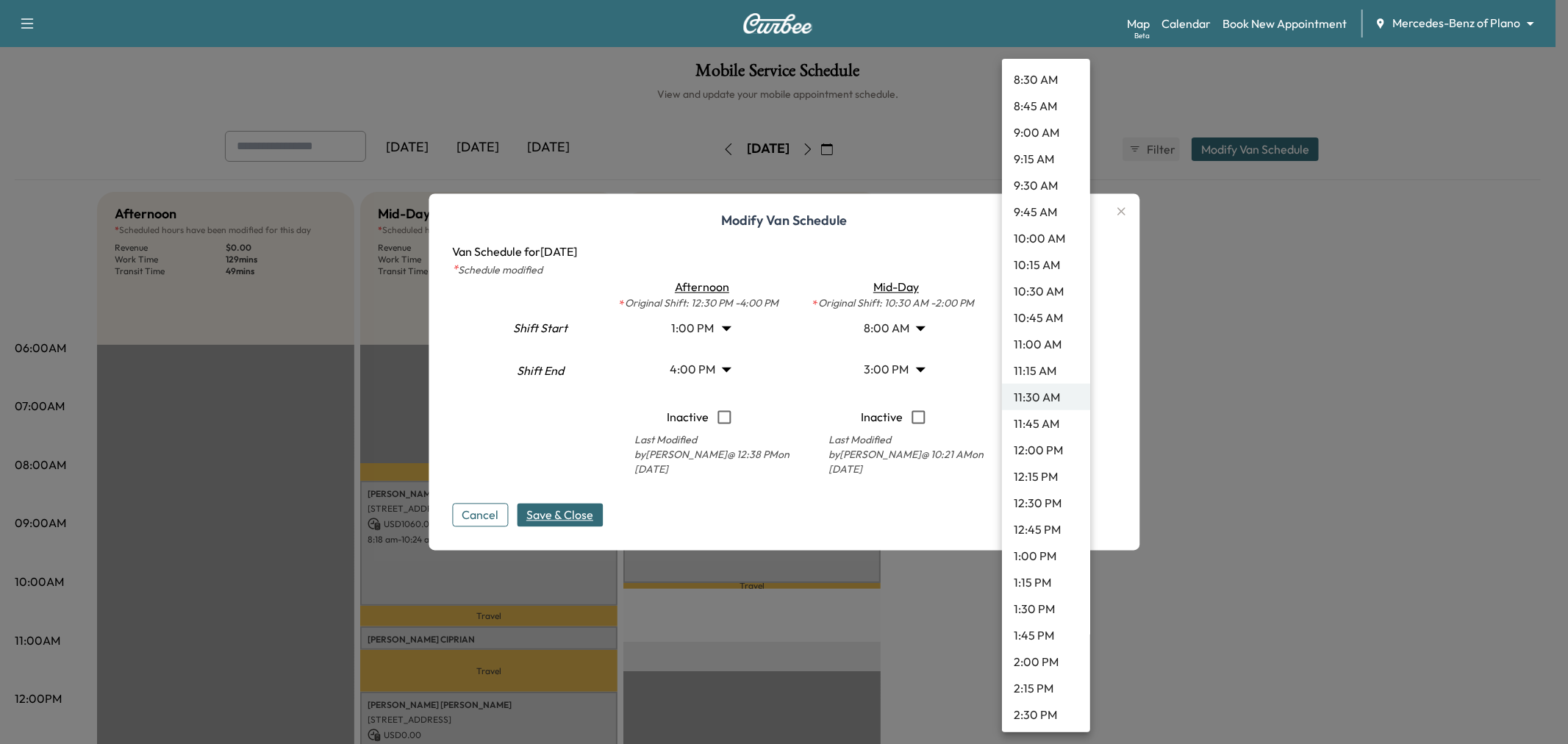
click at [1046, 581] on li "1:15 PM" at bounding box center [1046, 582] width 88 height 27
type input "*****"
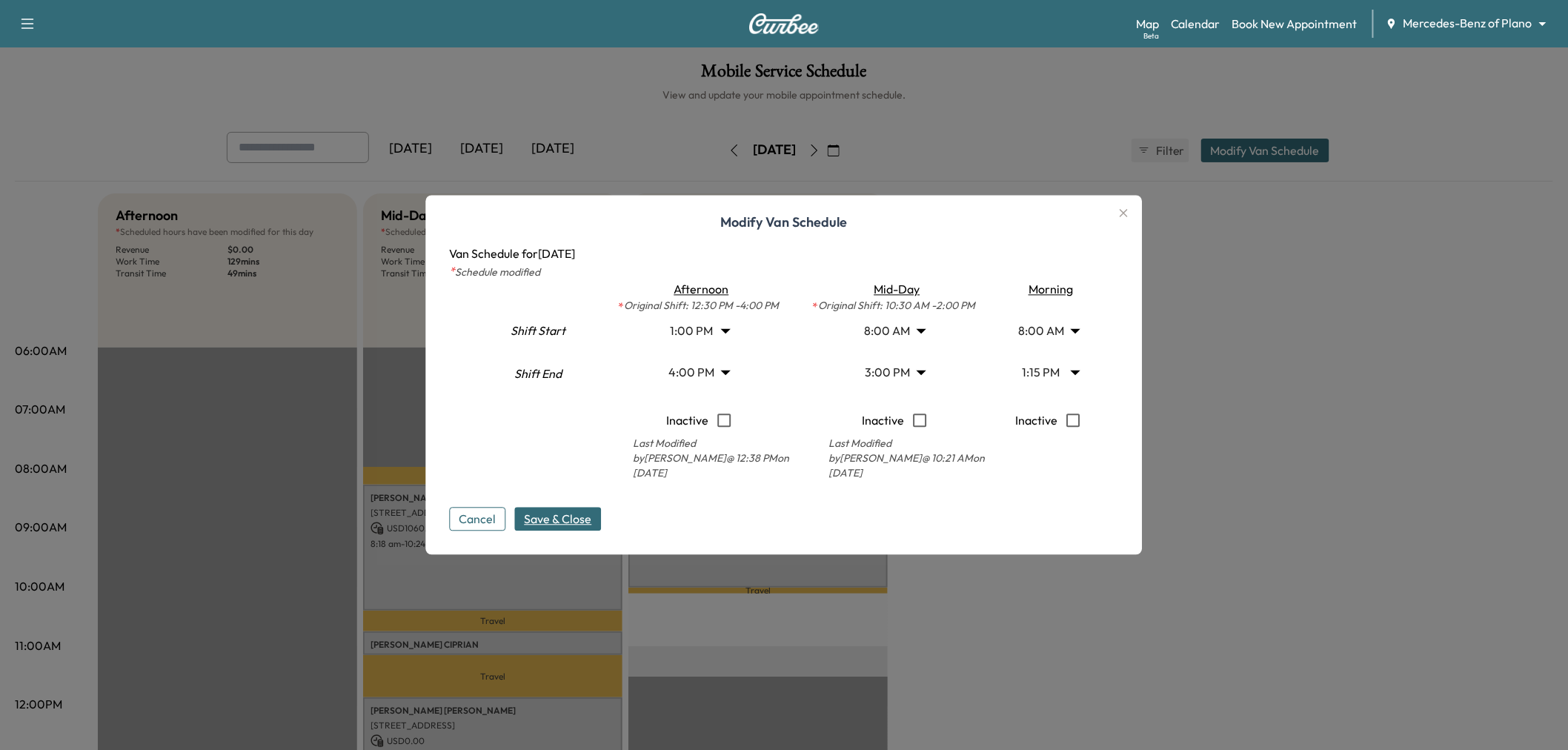
click at [556, 520] on span "Save & Close" at bounding box center [558, 519] width 68 height 18
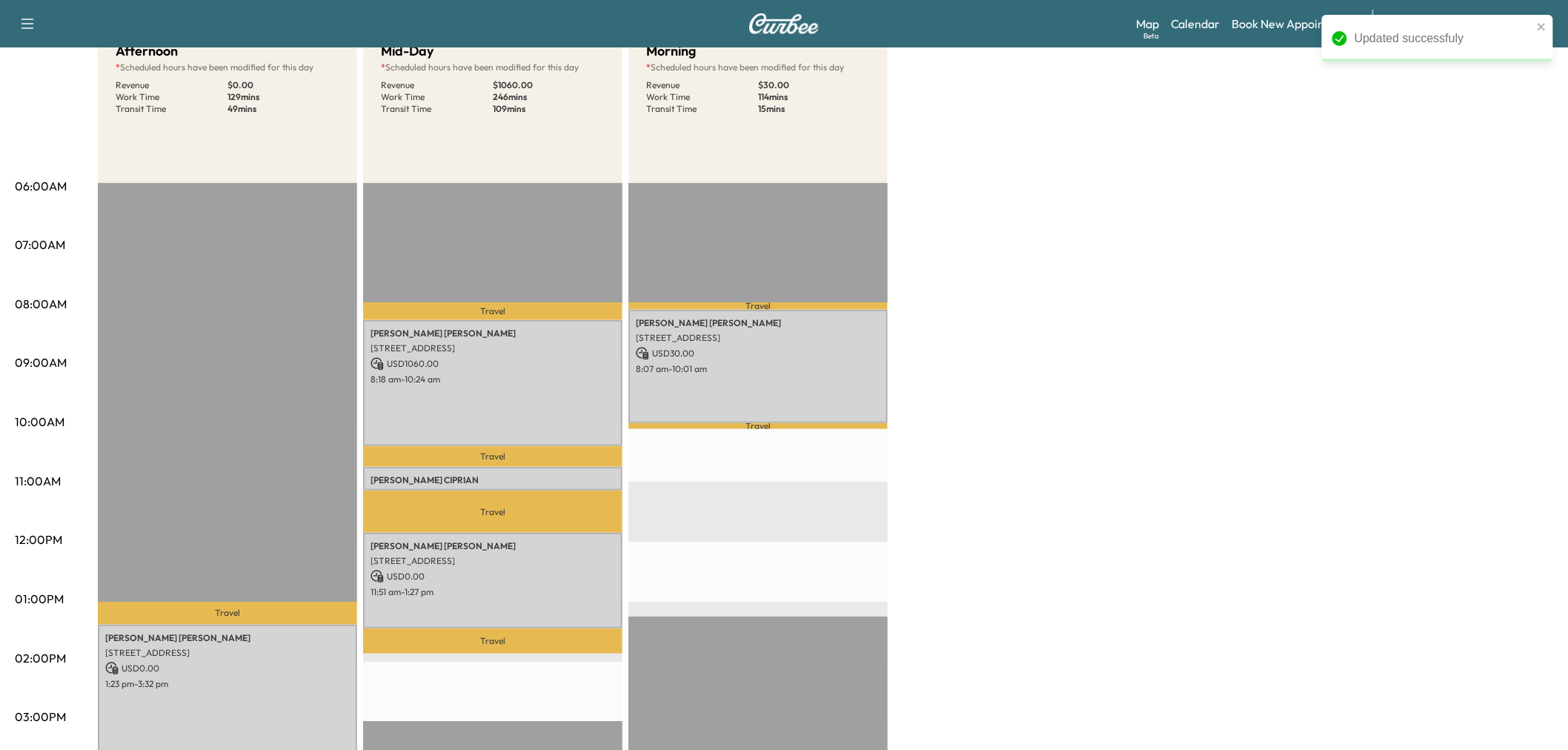
scroll to position [329, 0]
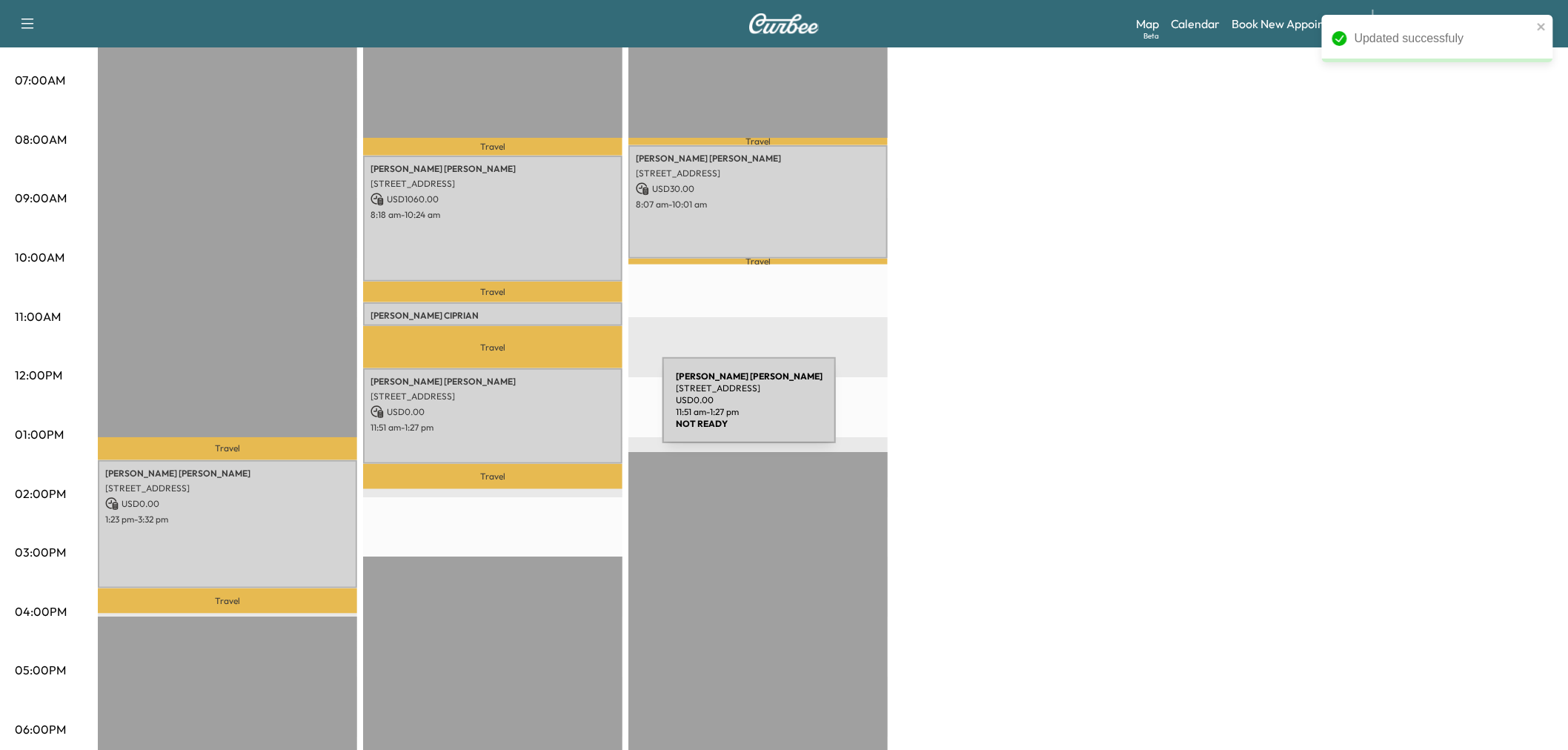
click at [551, 409] on p "USD 0.00" at bounding box center [492, 412] width 244 height 13
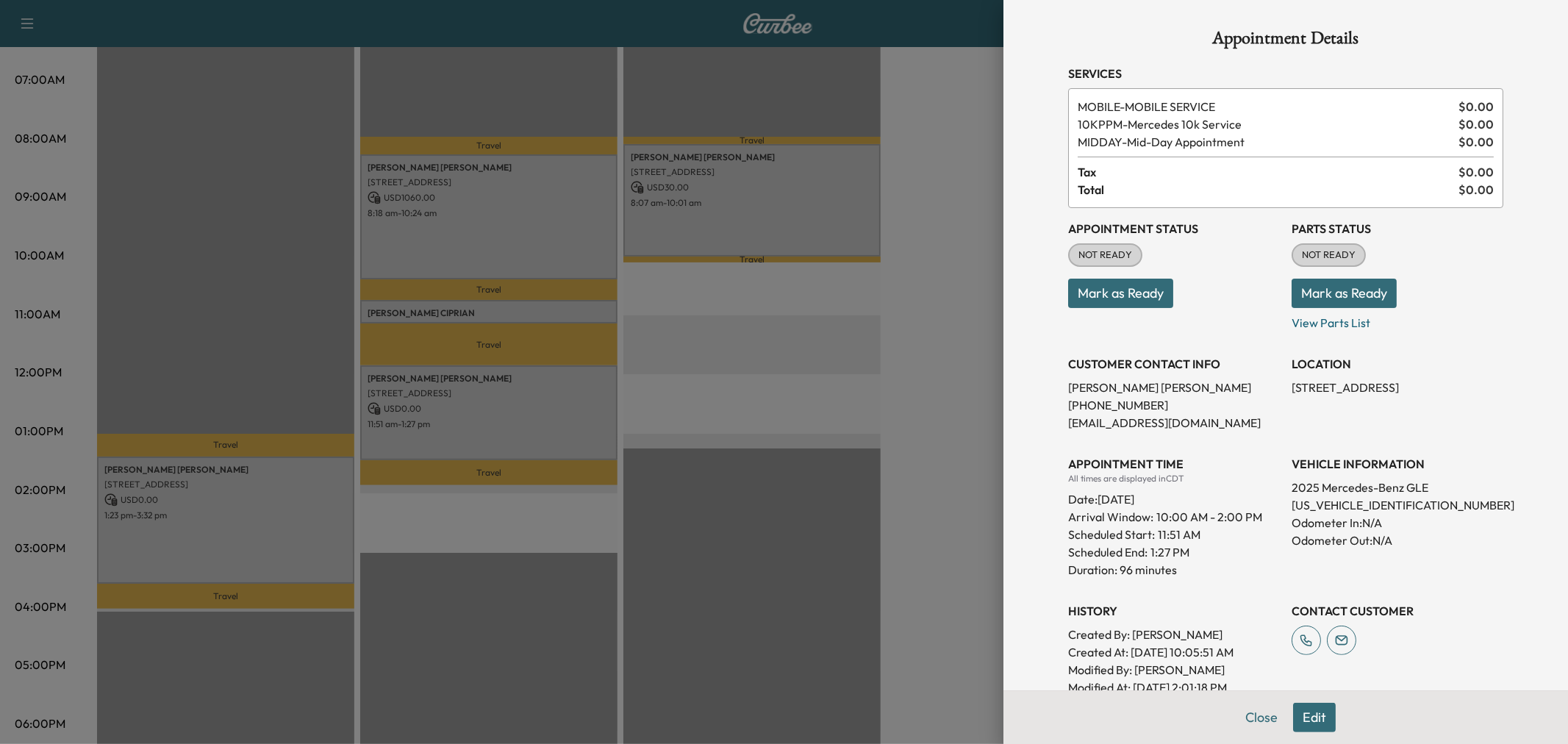
click at [1293, 716] on button "Edit" at bounding box center [1315, 717] width 43 height 29
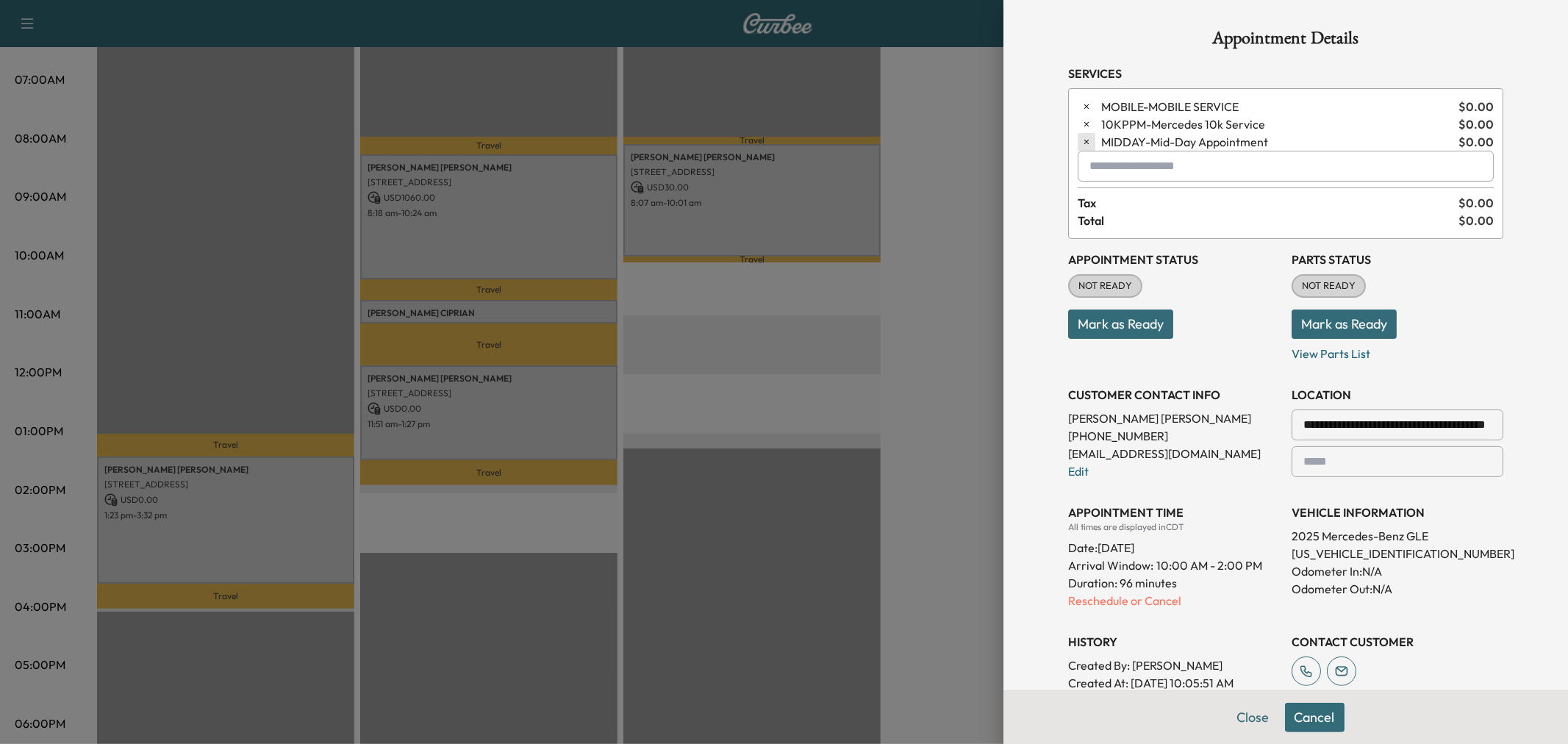
click at [1081, 142] on icon "button" at bounding box center [1086, 142] width 10 height 10
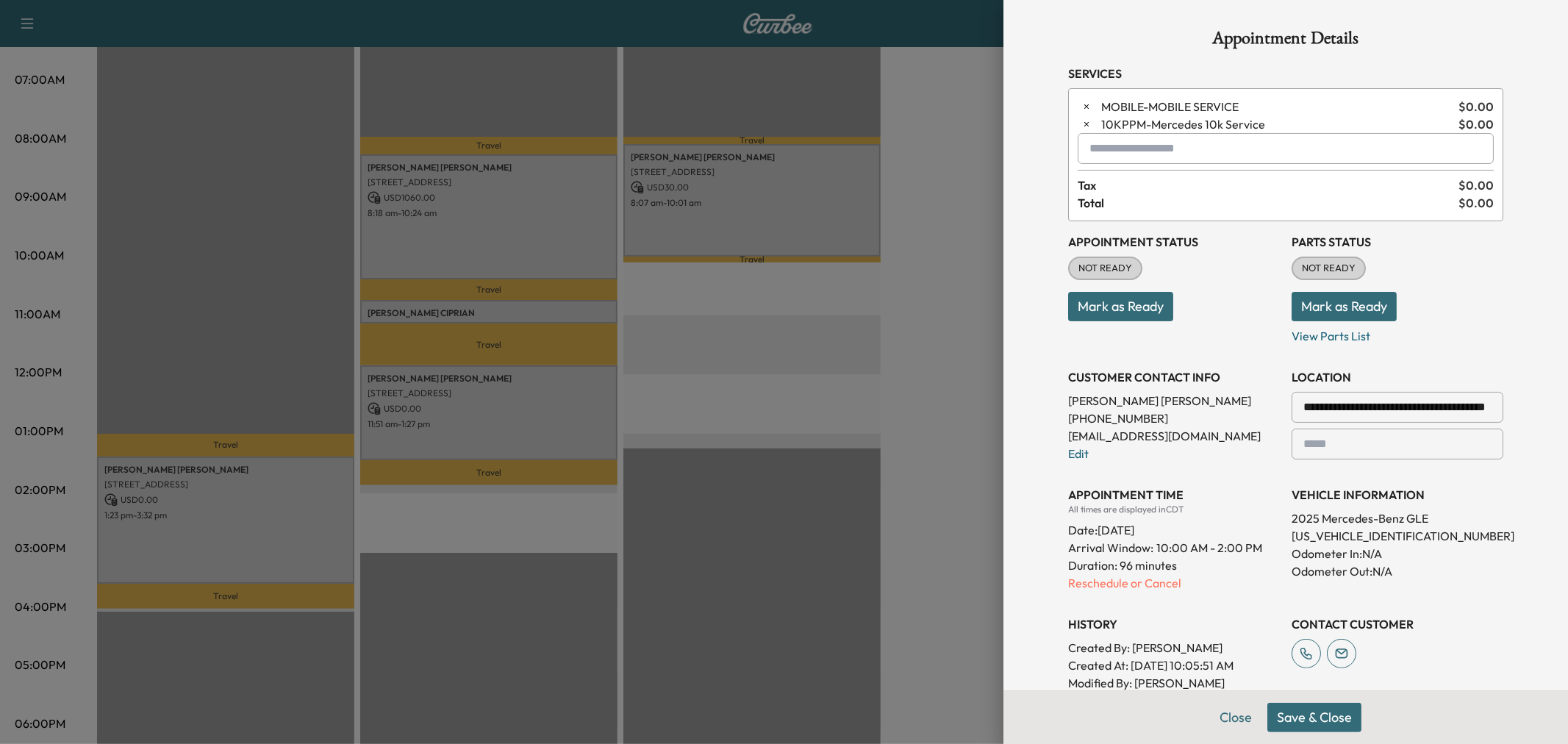
click at [1093, 149] on input "text" at bounding box center [1285, 149] width 416 height 31
click at [1121, 181] on p "MORNING - Morning Appointment" at bounding box center [1232, 187] width 320 height 21
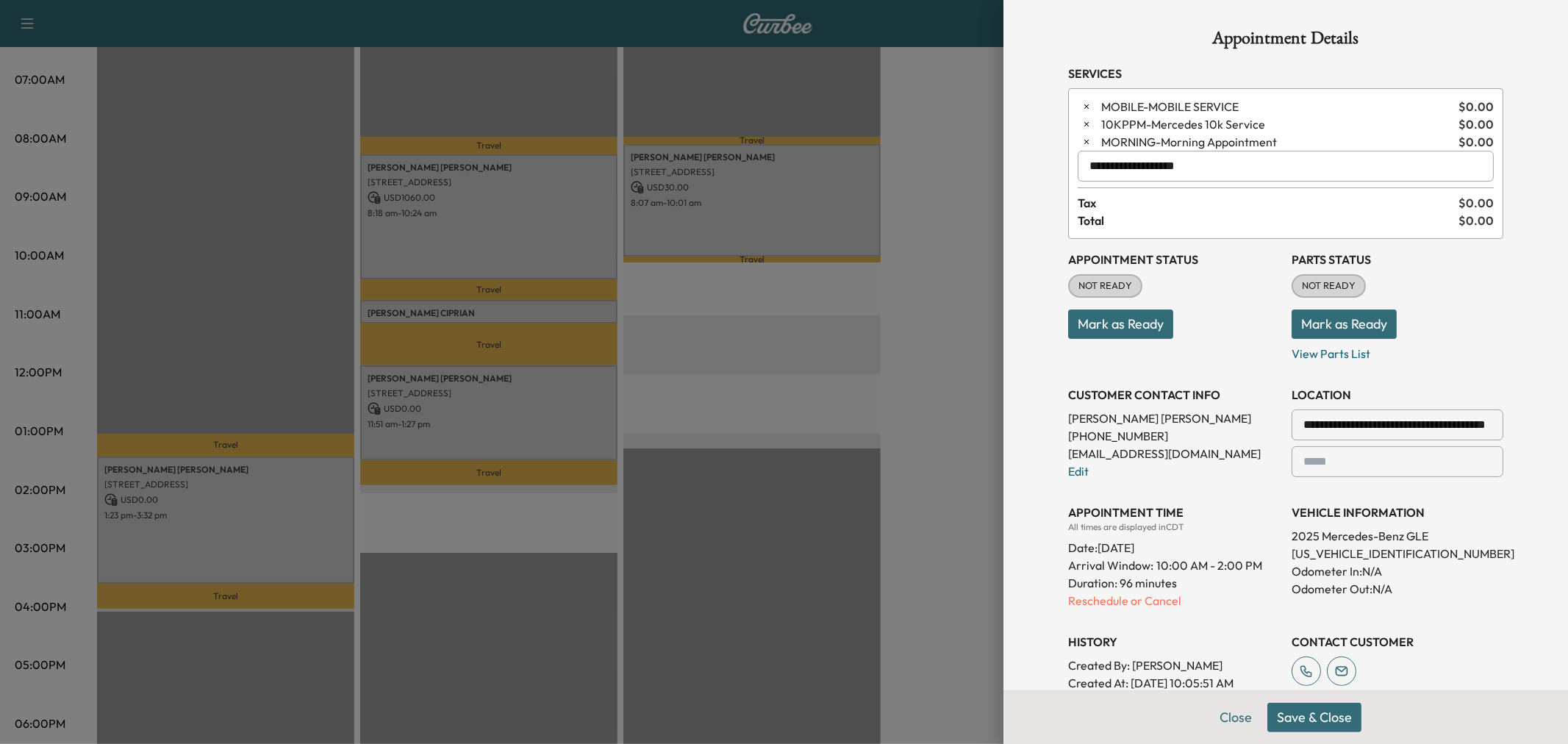
type input "**********"
click at [1320, 714] on button "Save & Close" at bounding box center [1315, 717] width 94 height 29
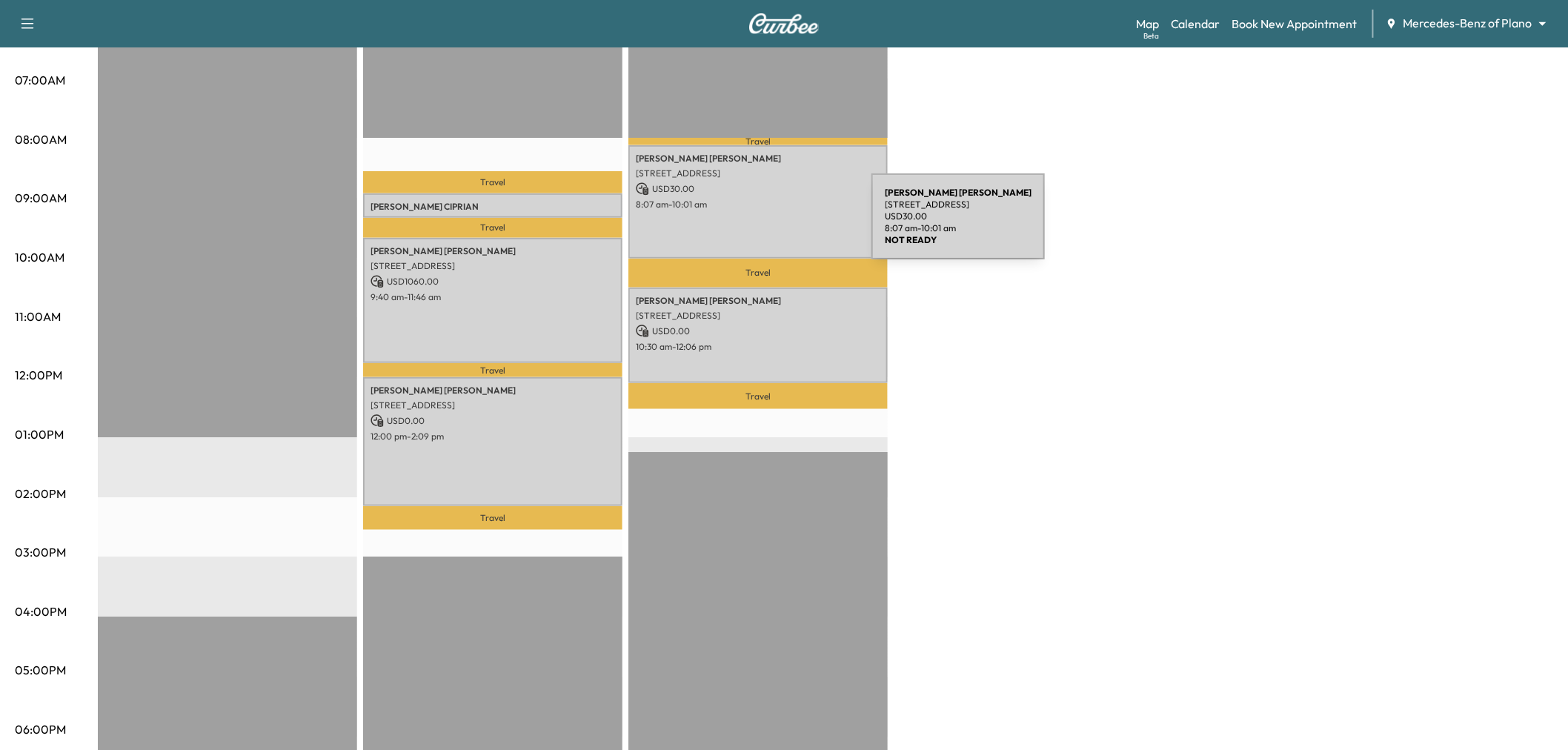
click at [761, 225] on div "Ellen Bertels 6400 Windcrest Drive, #1620, Plano, TX 75024, US USD 30.00 8:07 a…" at bounding box center [758, 202] width 259 height 114
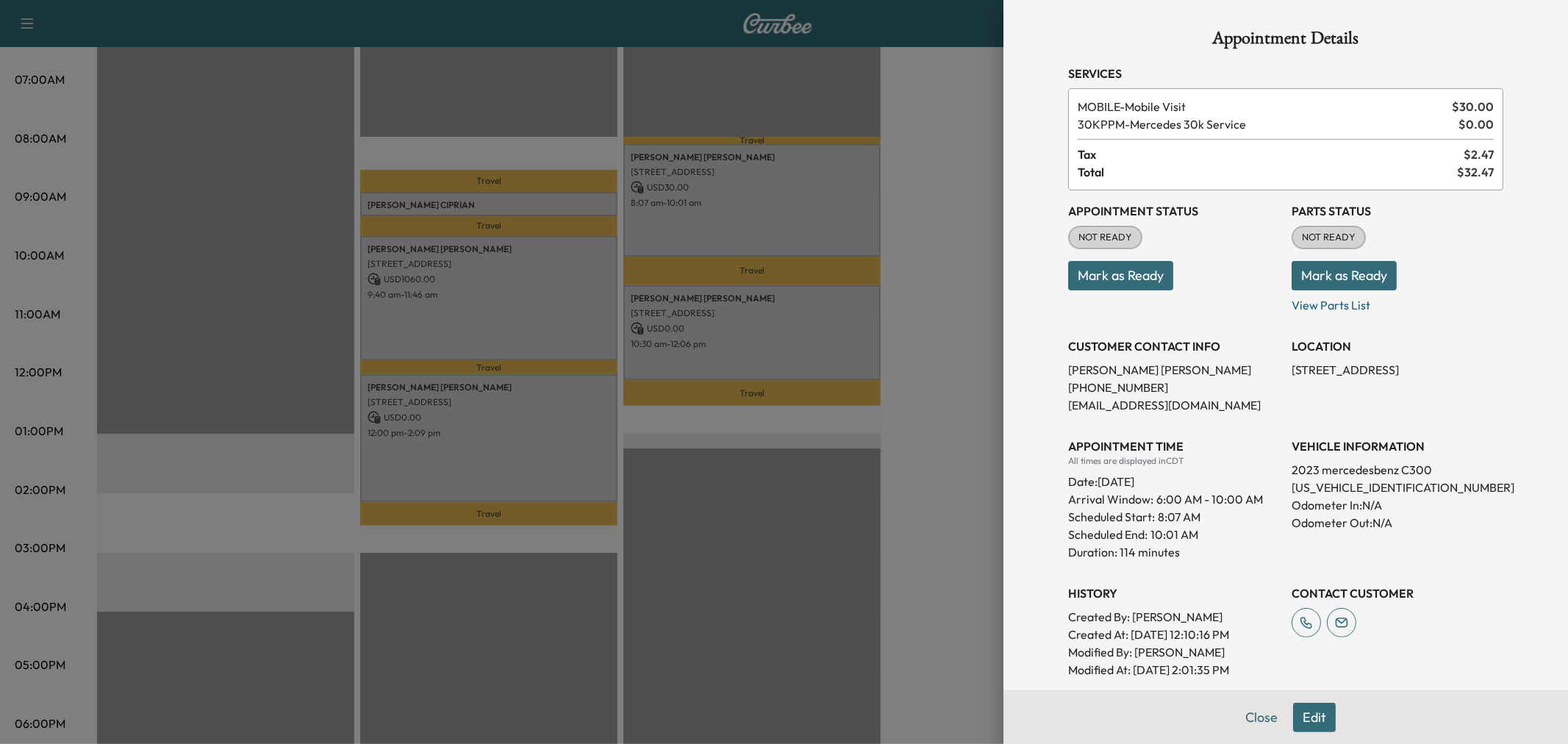
click at [768, 344] on div at bounding box center [784, 372] width 1568 height 744
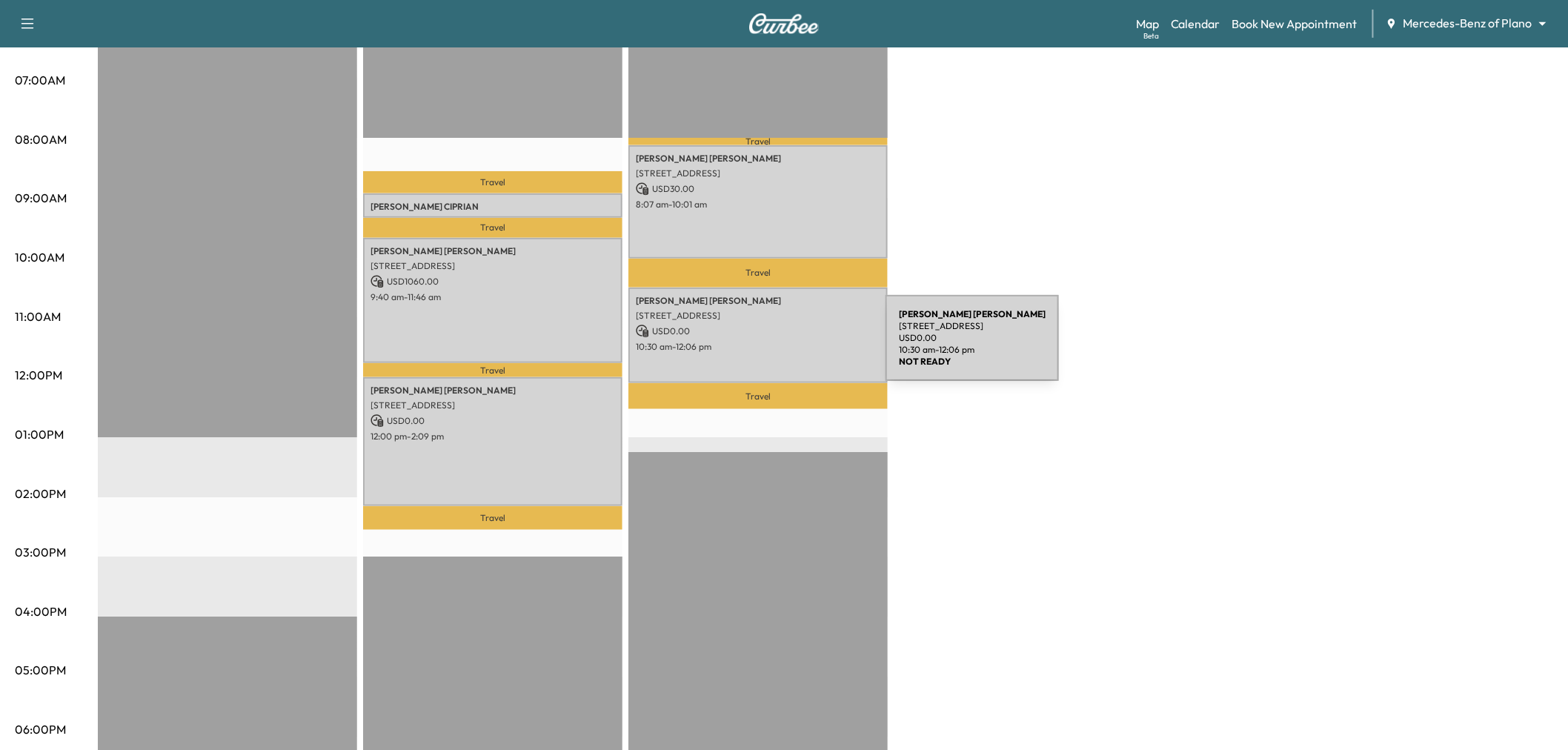
click at [774, 347] on p "10:30 am - 12:06 pm" at bounding box center [758, 347] width 244 height 12
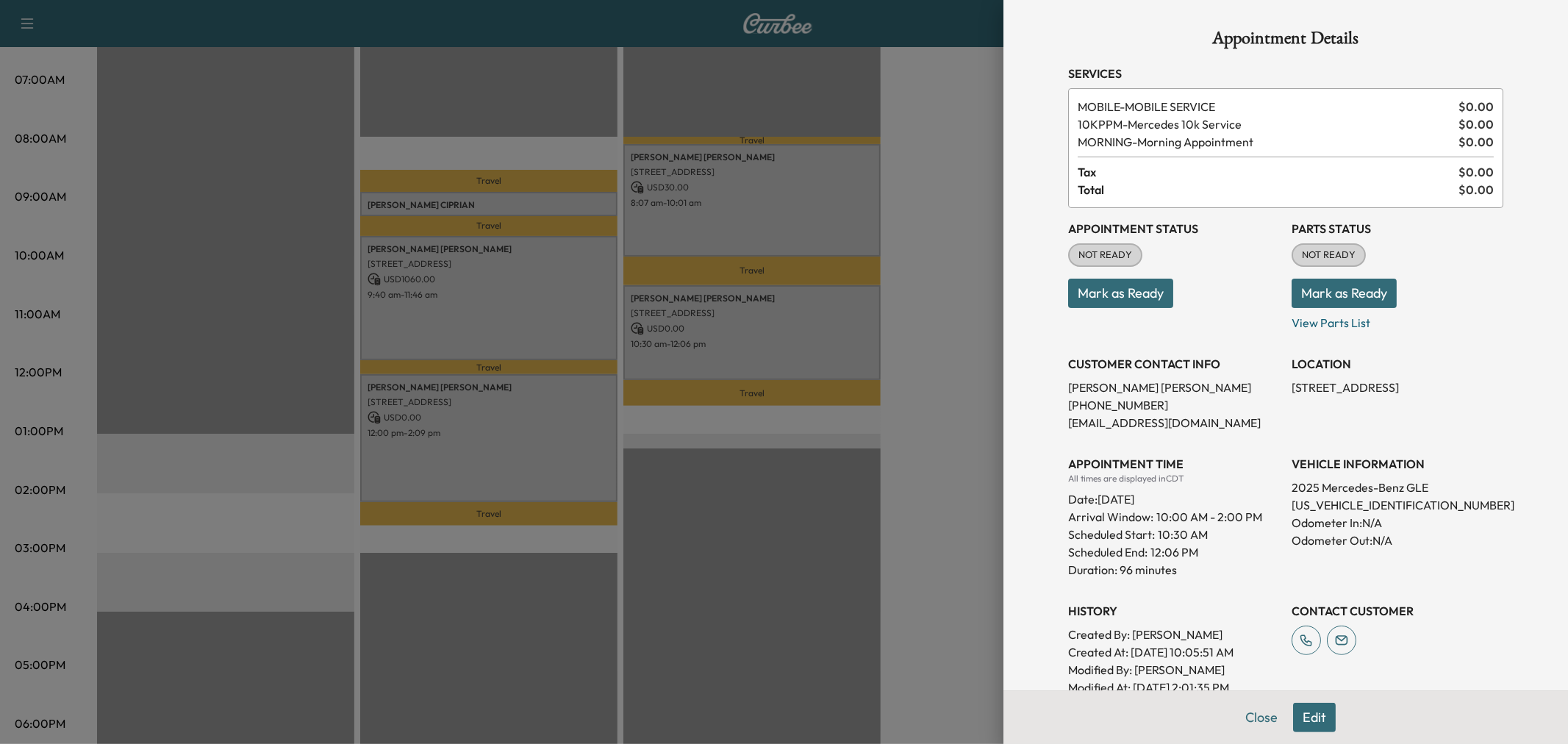
click at [768, 344] on div at bounding box center [784, 372] width 1568 height 744
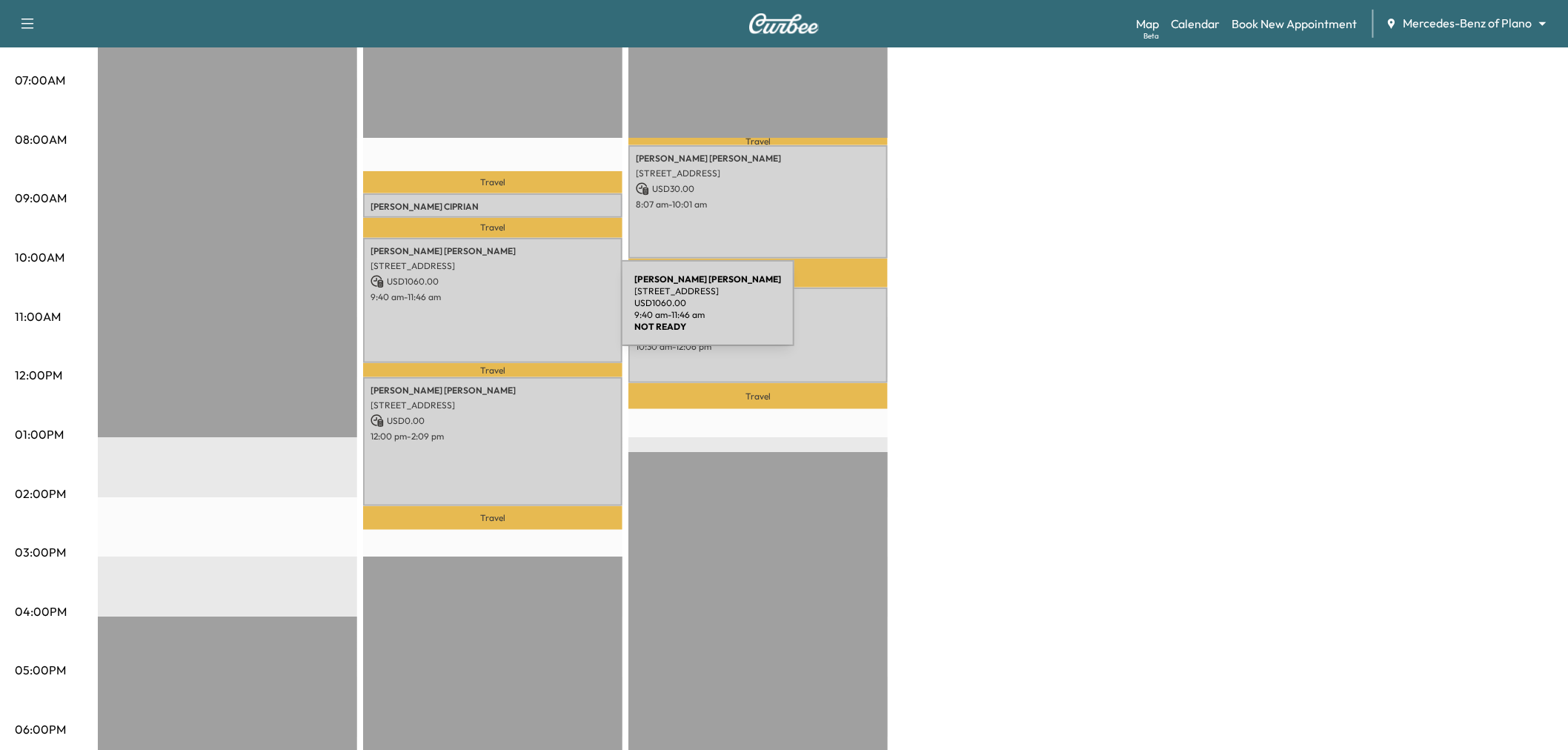
click at [512, 339] on div "Susan Boucher 6025 Preston Haven Drive, Dallas, TX 75230, United States of Amer…" at bounding box center [492, 301] width 259 height 126
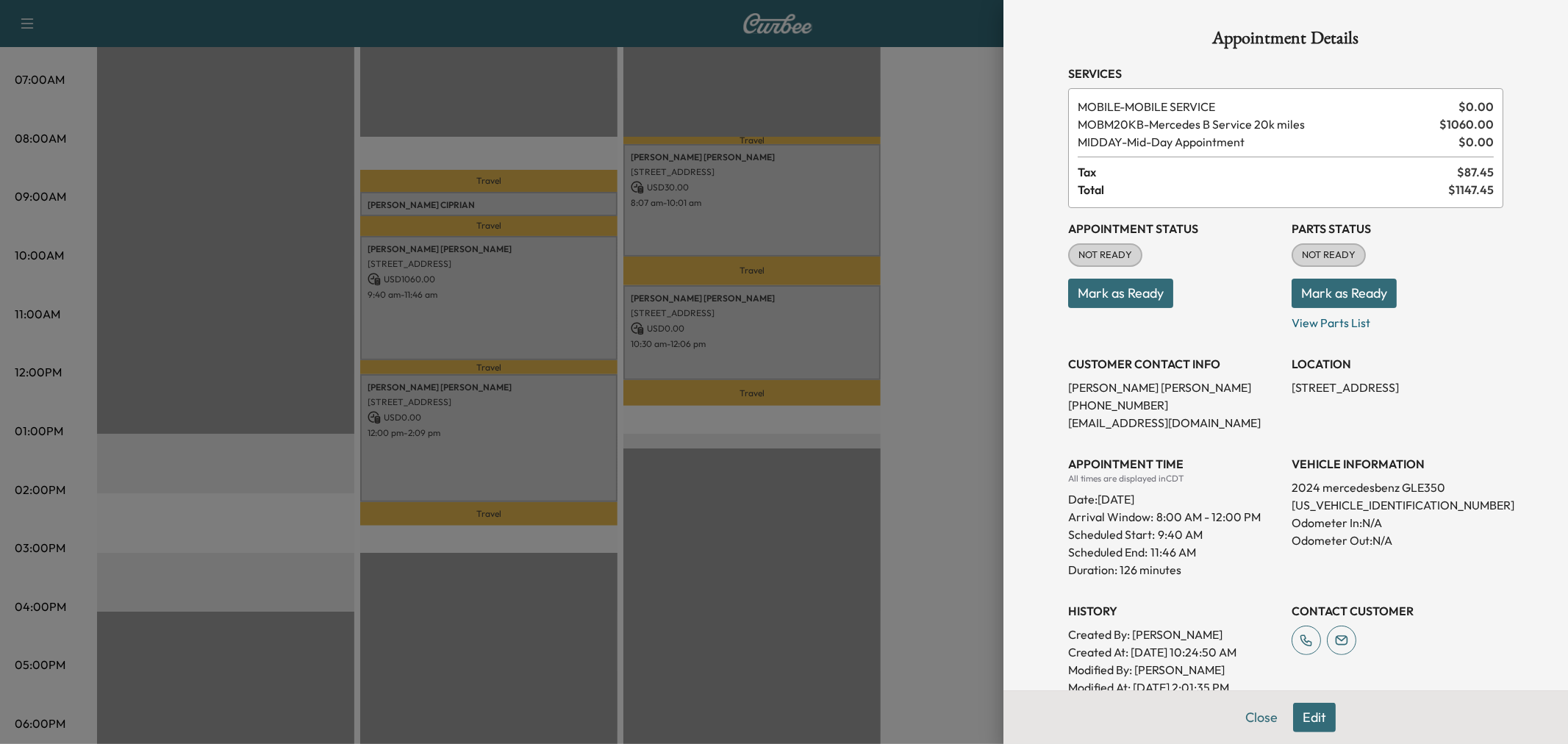
click at [508, 337] on div at bounding box center [784, 372] width 1568 height 744
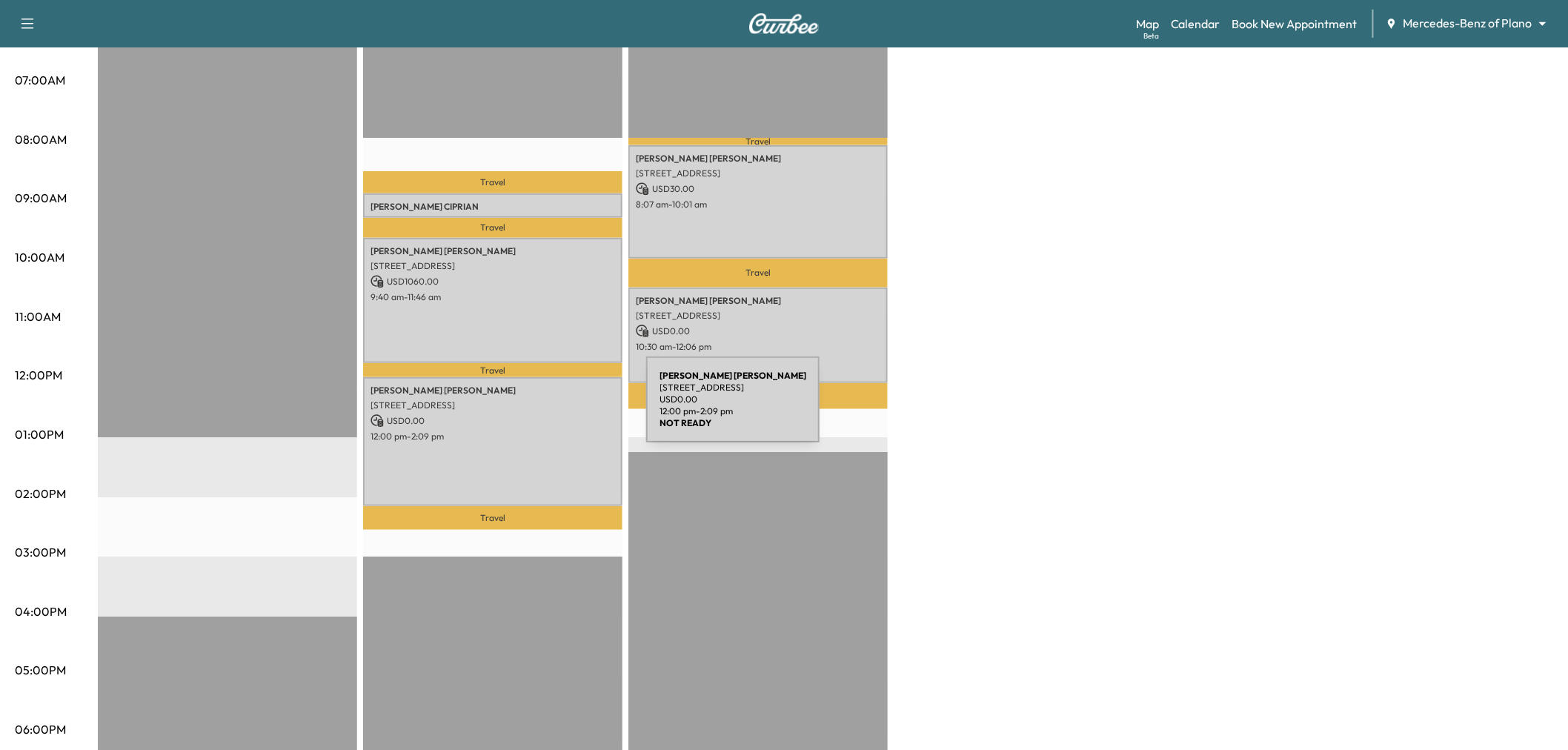
click at [536, 449] on div "Kaitlyn Cooper 3117 Greenbrier Dr, Dallas, TX 75225, USA USD 0.00 12:00 pm - 2:…" at bounding box center [492, 442] width 259 height 129
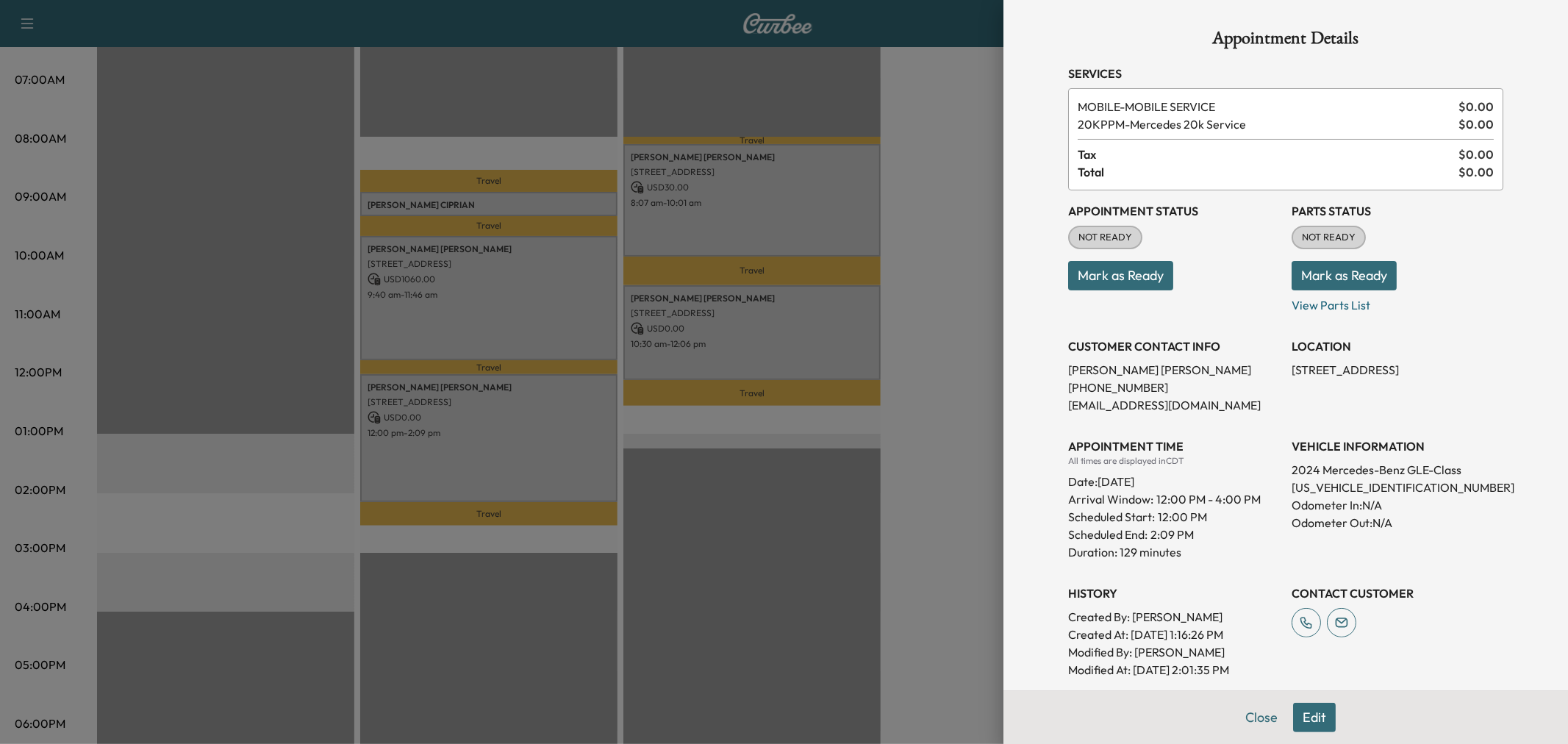
click at [531, 445] on div at bounding box center [784, 372] width 1568 height 744
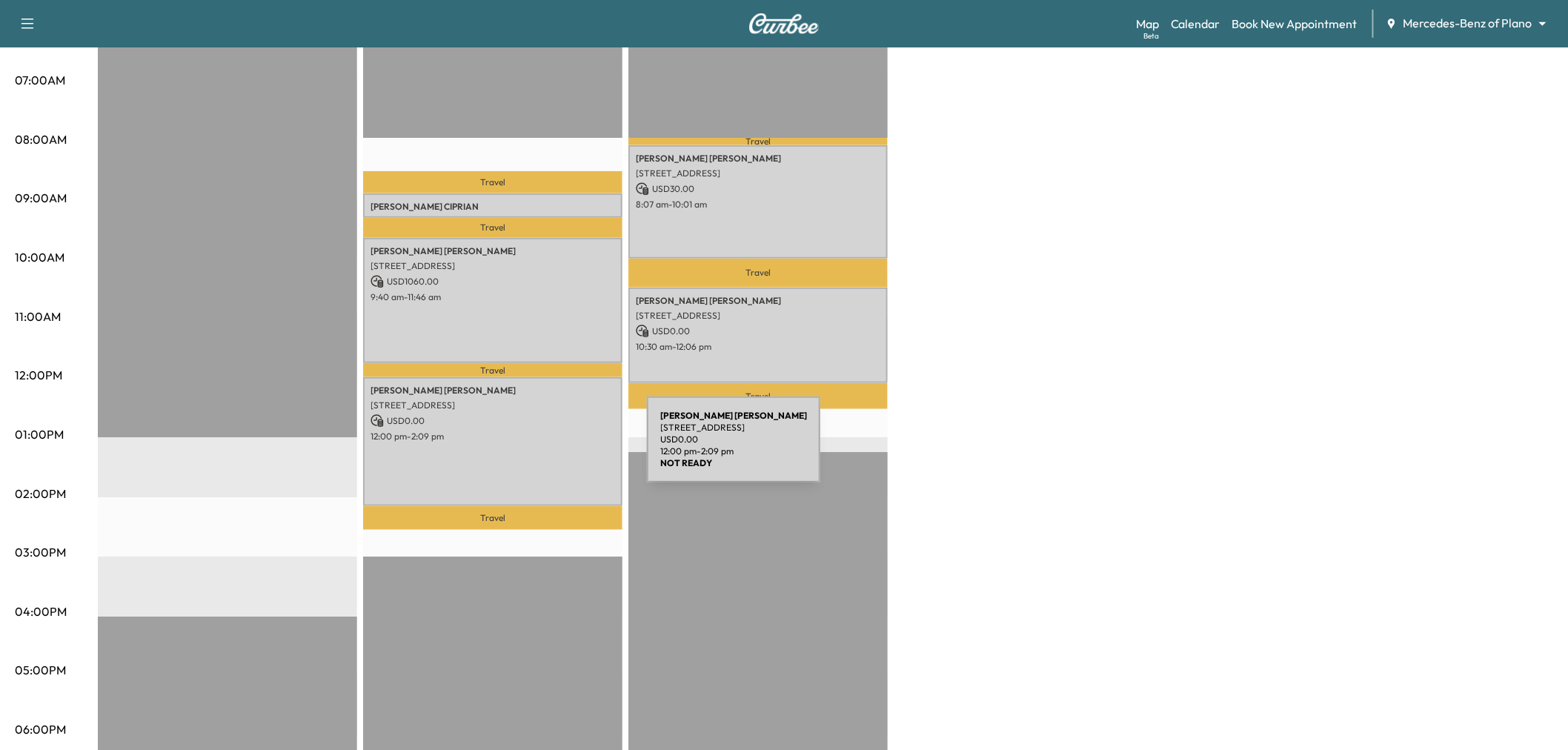
click at [536, 449] on div "Kaitlyn Cooper 3117 Greenbrier Dr, Dallas, TX 75225, USA USD 0.00 12:00 pm - 2:…" at bounding box center [492, 442] width 259 height 129
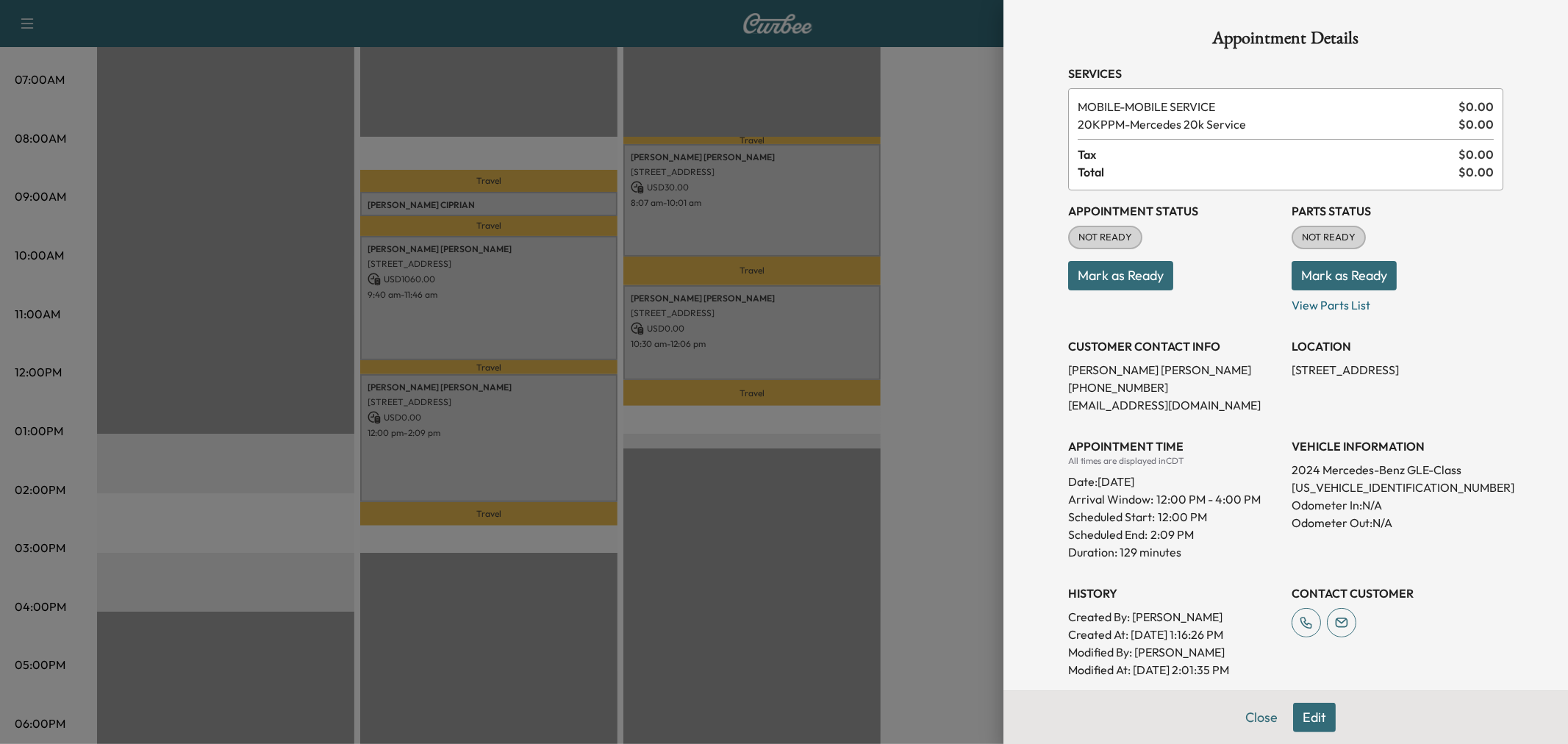
click at [1312, 709] on button "Edit" at bounding box center [1315, 717] width 43 height 29
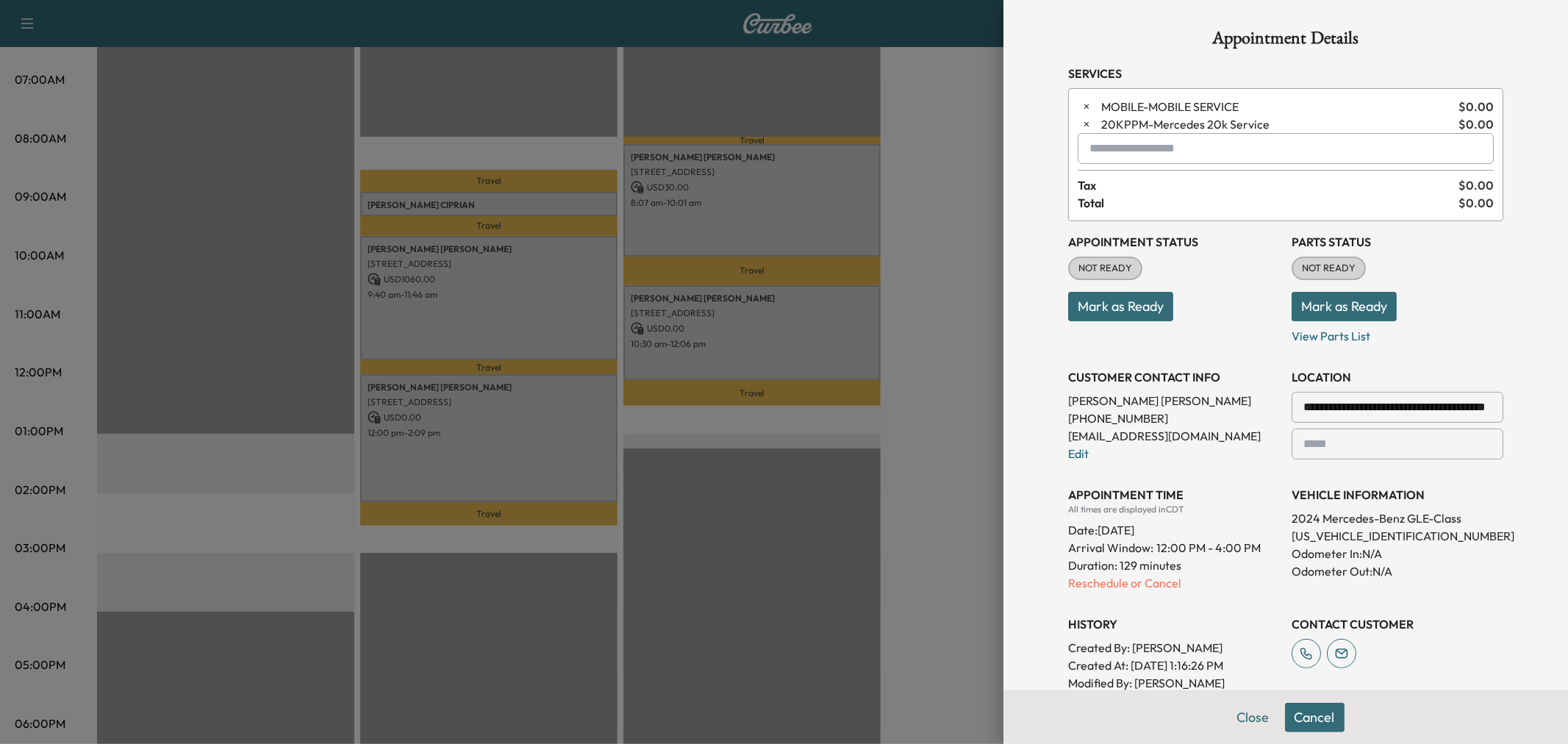
click at [1142, 160] on input "text" at bounding box center [1285, 149] width 416 height 31
click at [1158, 194] on p "AFTER - Afternoon Appointment" at bounding box center [1232, 187] width 320 height 21
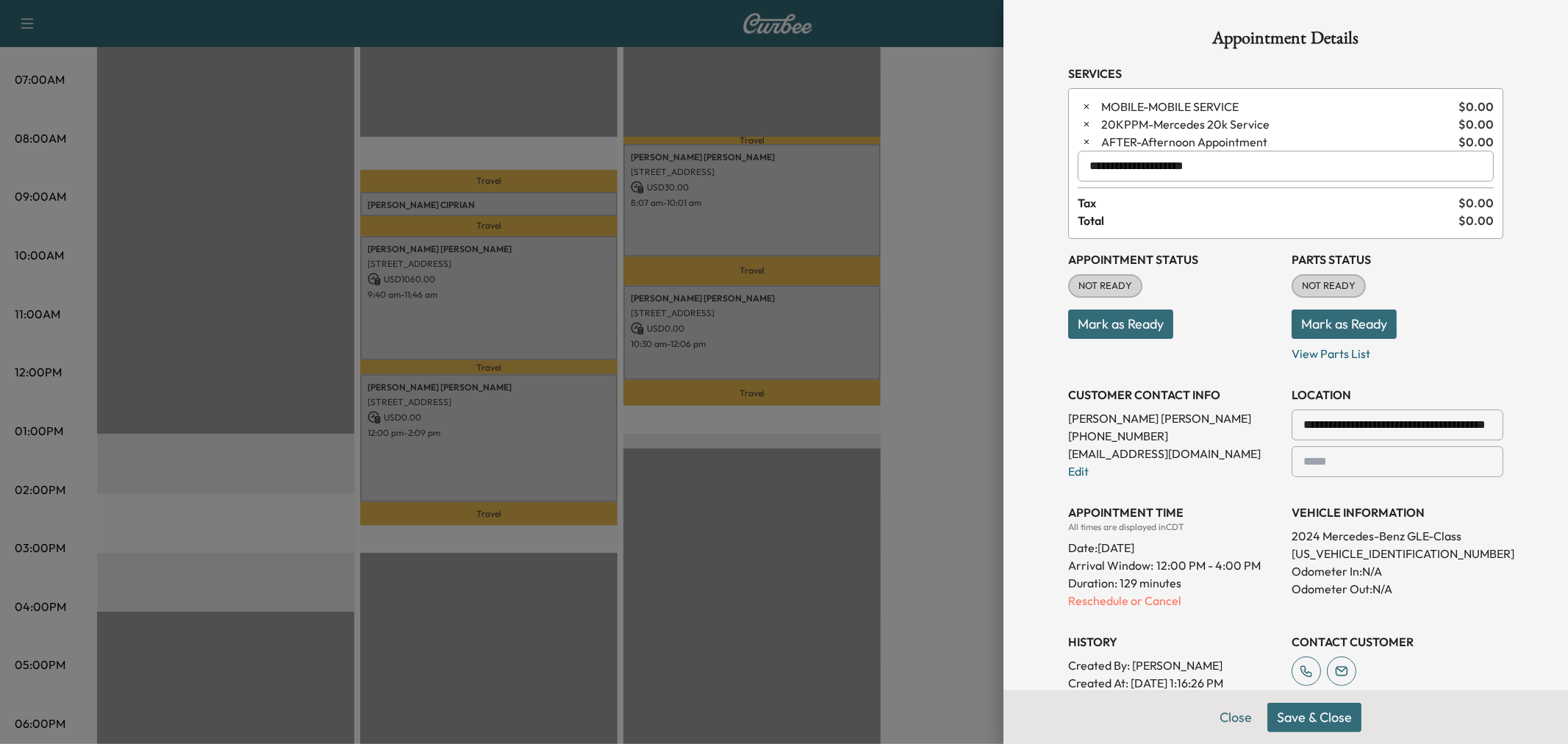
type input "**********"
click at [1287, 709] on button "Save & Close" at bounding box center [1315, 717] width 94 height 29
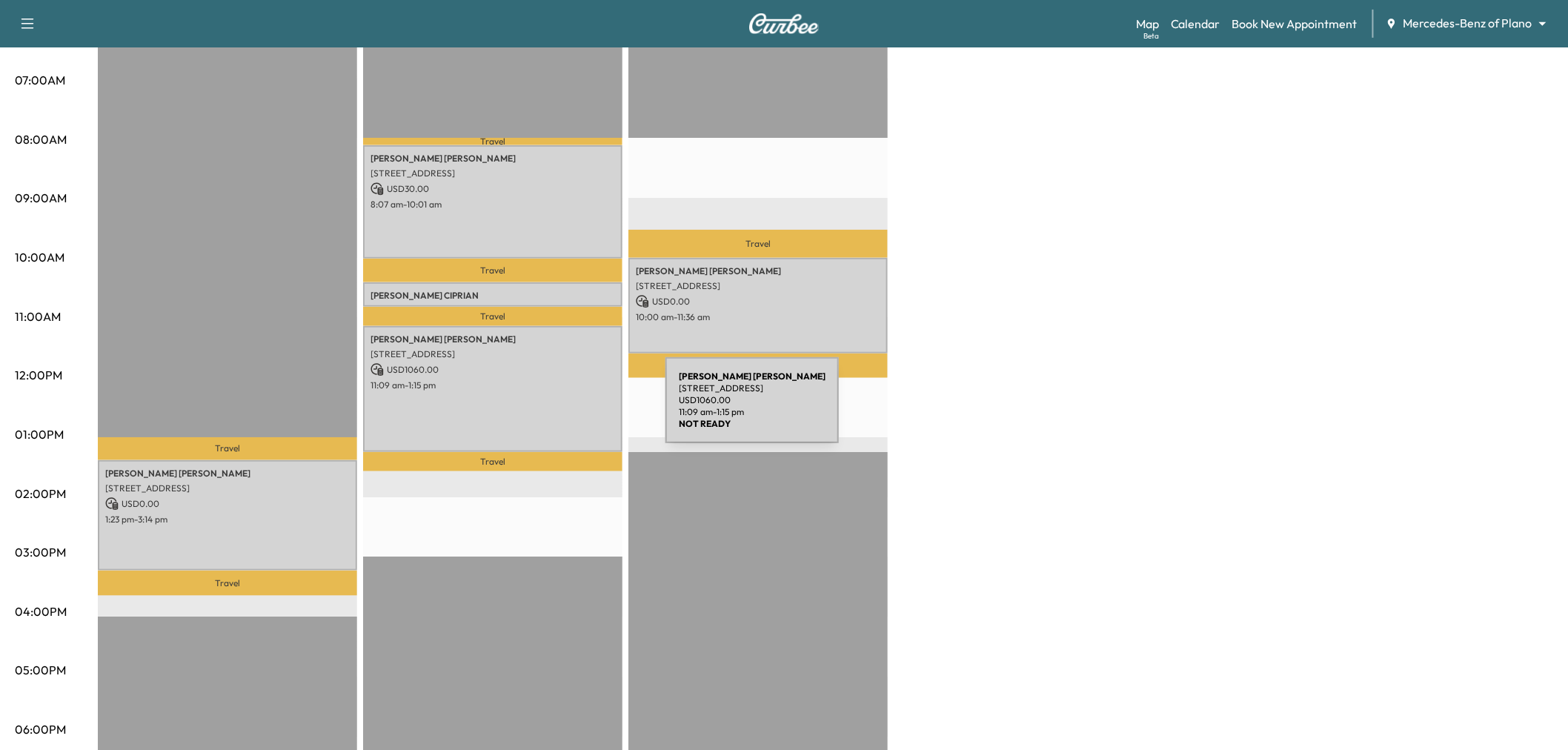
click at [554, 409] on div "Susan Boucher 6025 Preston Haven Drive, Dallas, TX 75230, United States of Amer…" at bounding box center [492, 389] width 259 height 126
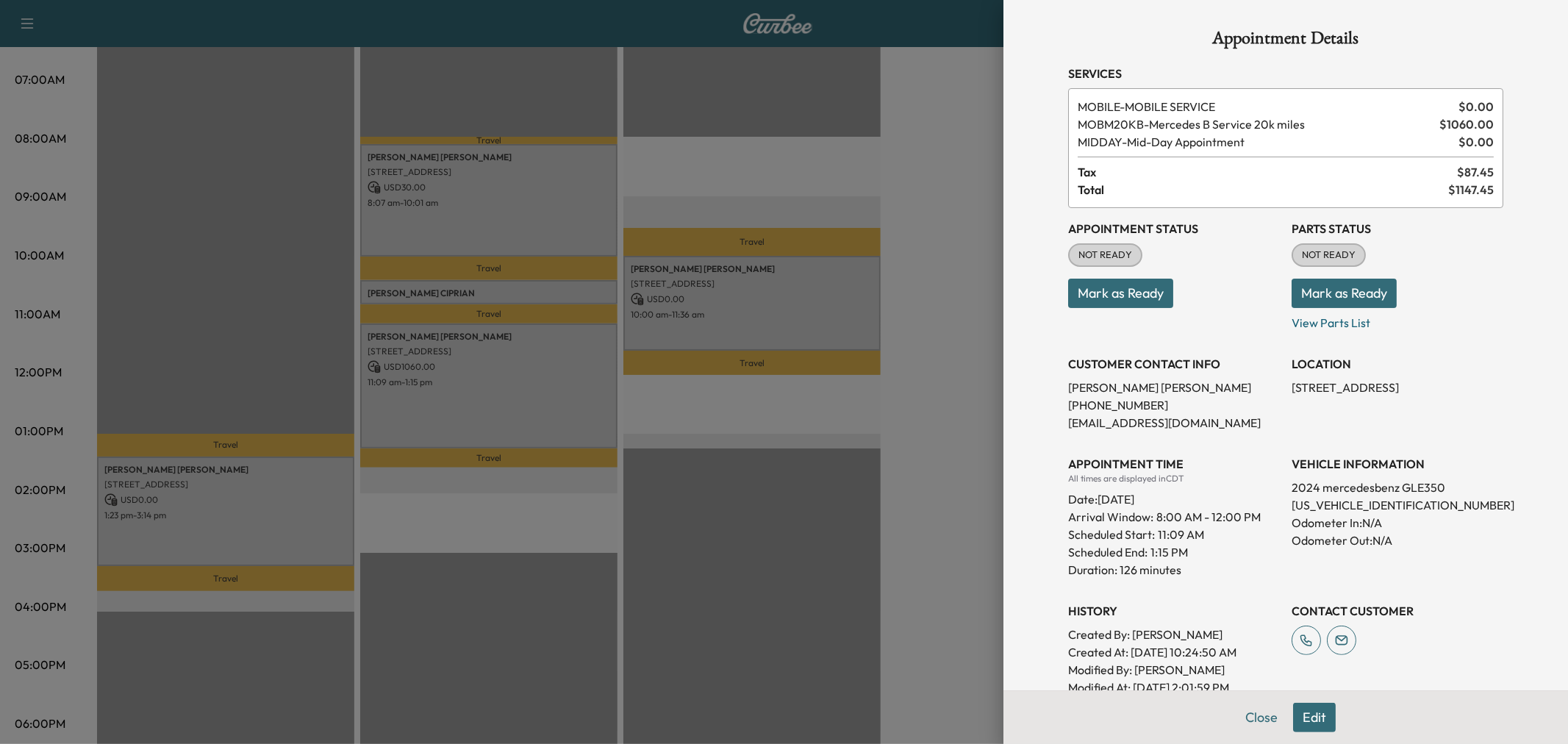
click at [550, 406] on div at bounding box center [784, 372] width 1568 height 744
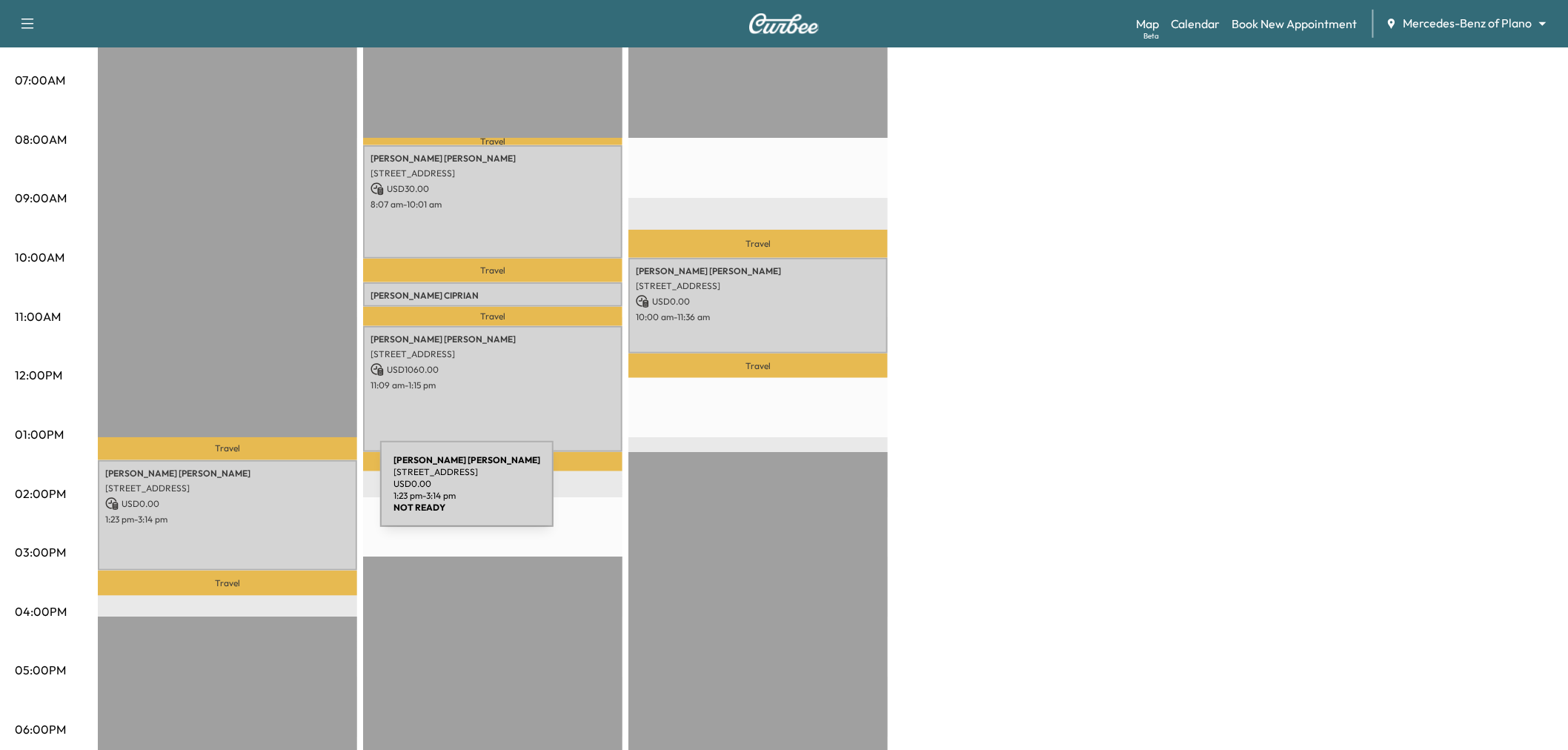
click at [269, 497] on p "USD 0.00" at bounding box center [227, 503] width 244 height 13
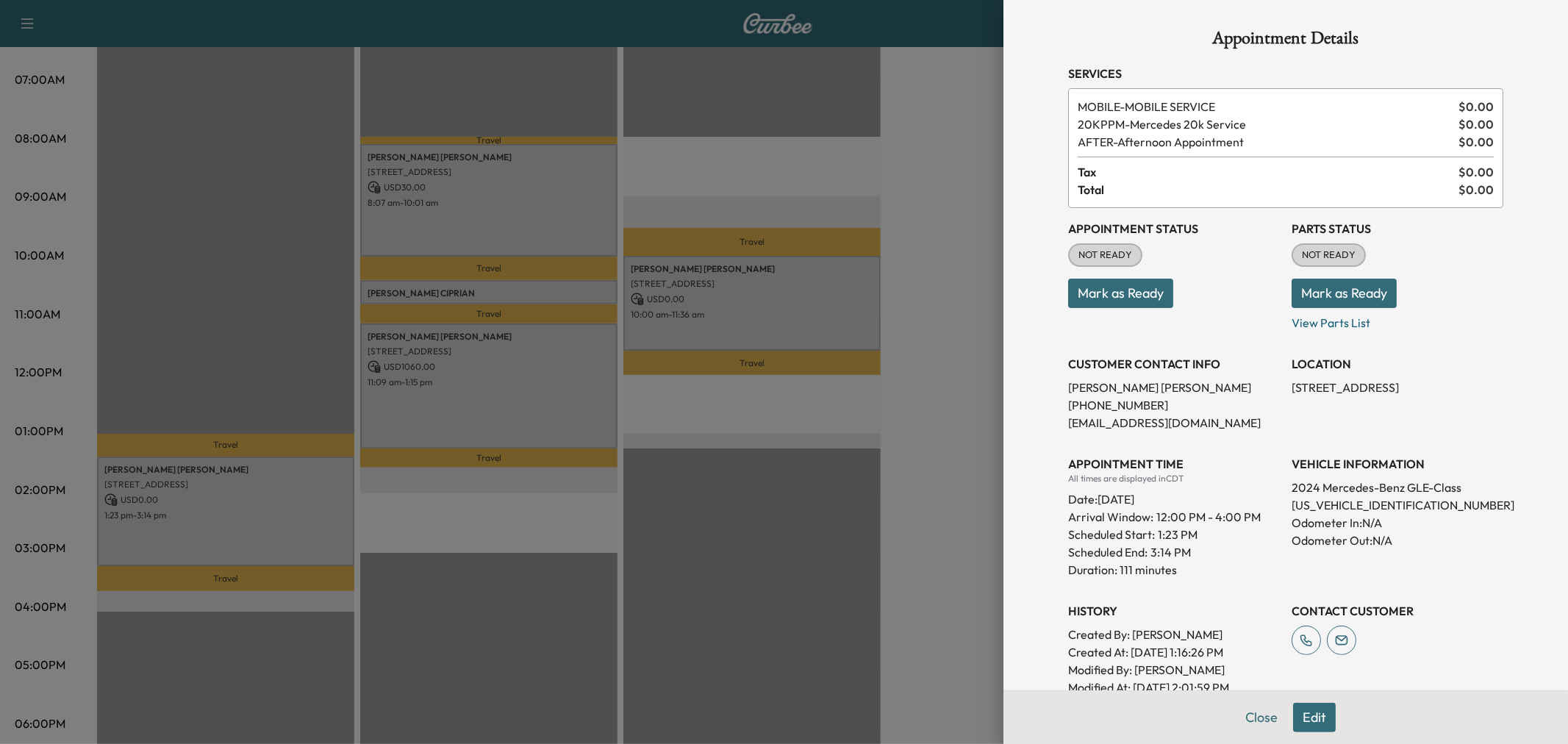
click at [274, 508] on div at bounding box center [784, 372] width 1568 height 744
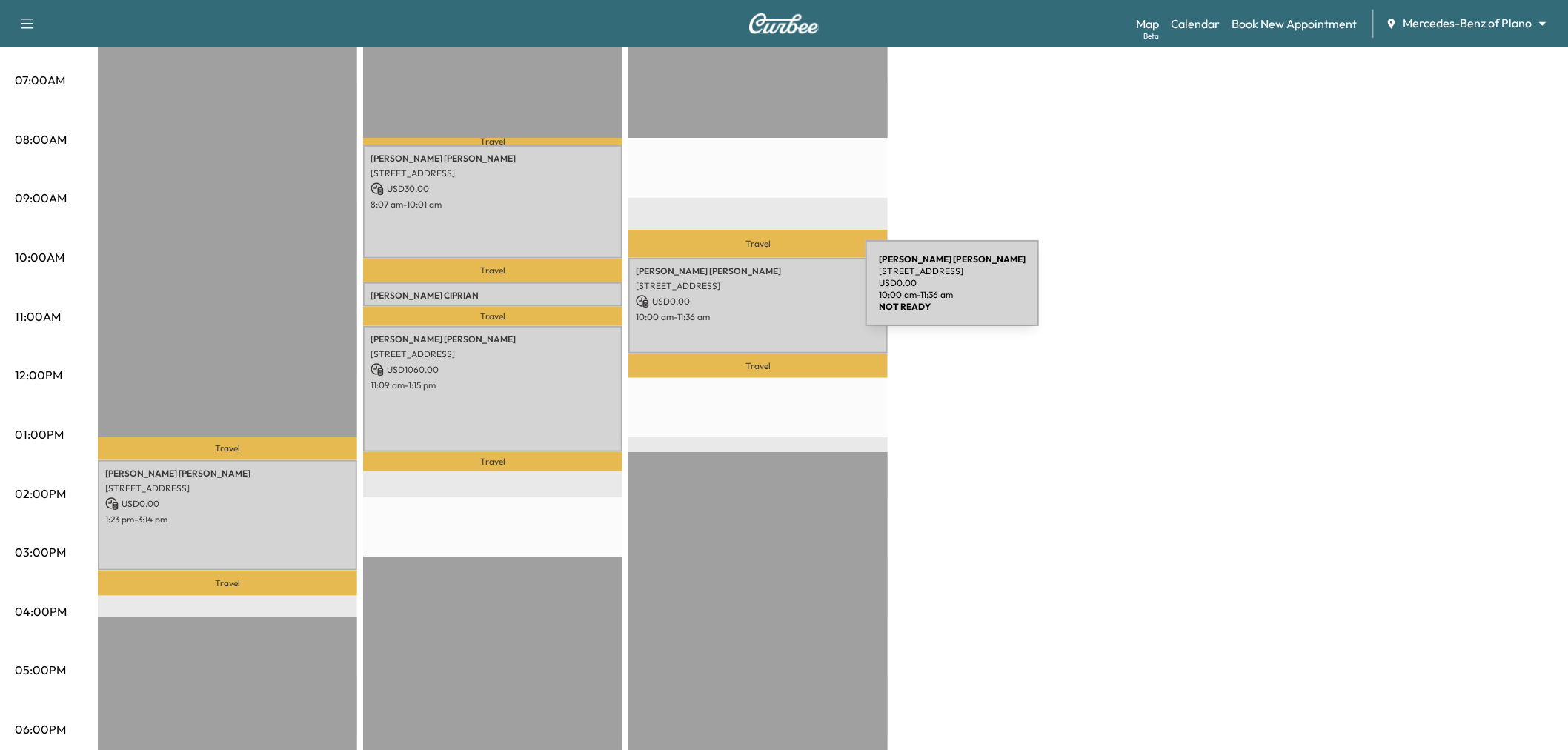
click at [755, 295] on p "USD 0.00" at bounding box center [758, 301] width 244 height 13
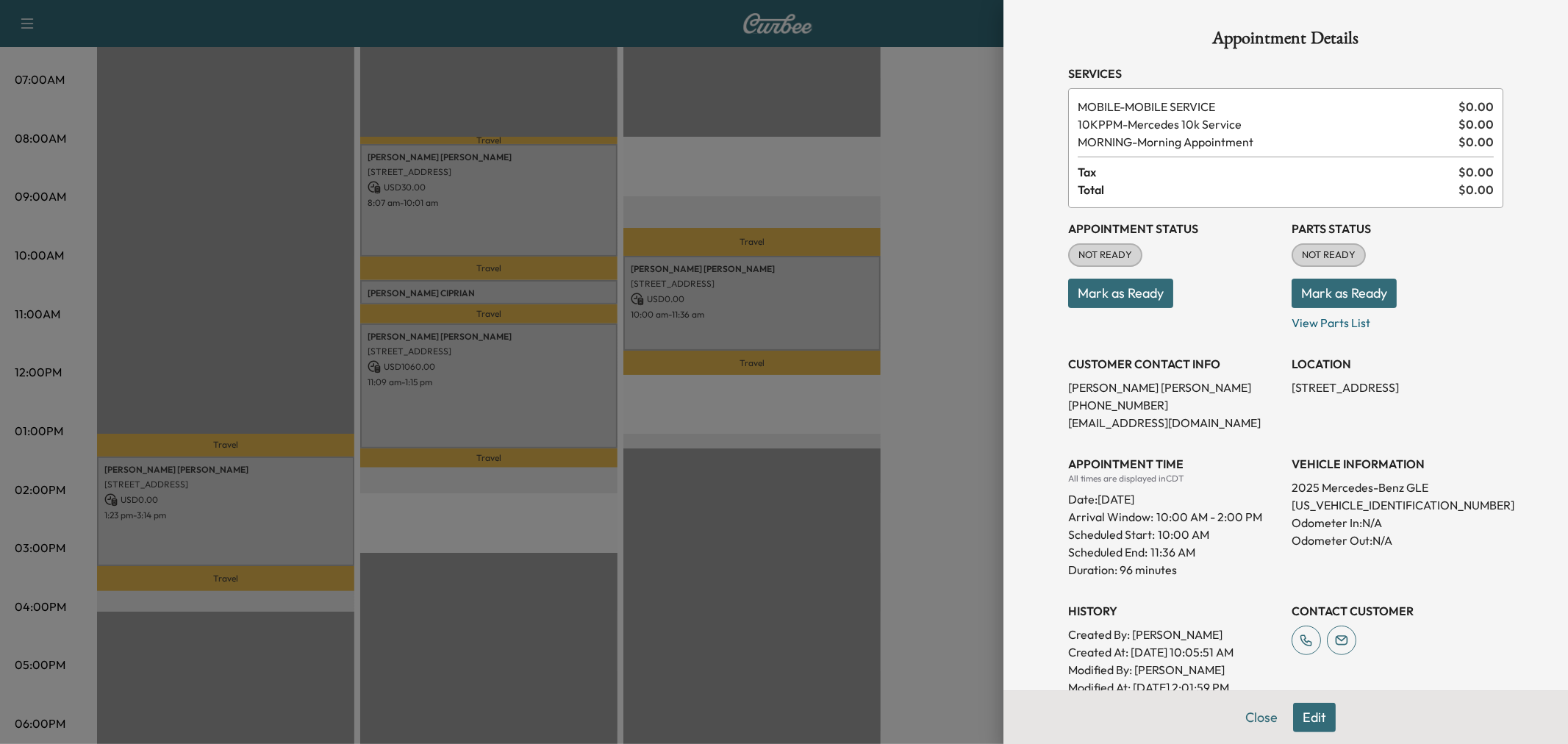
click at [734, 326] on div at bounding box center [784, 372] width 1568 height 744
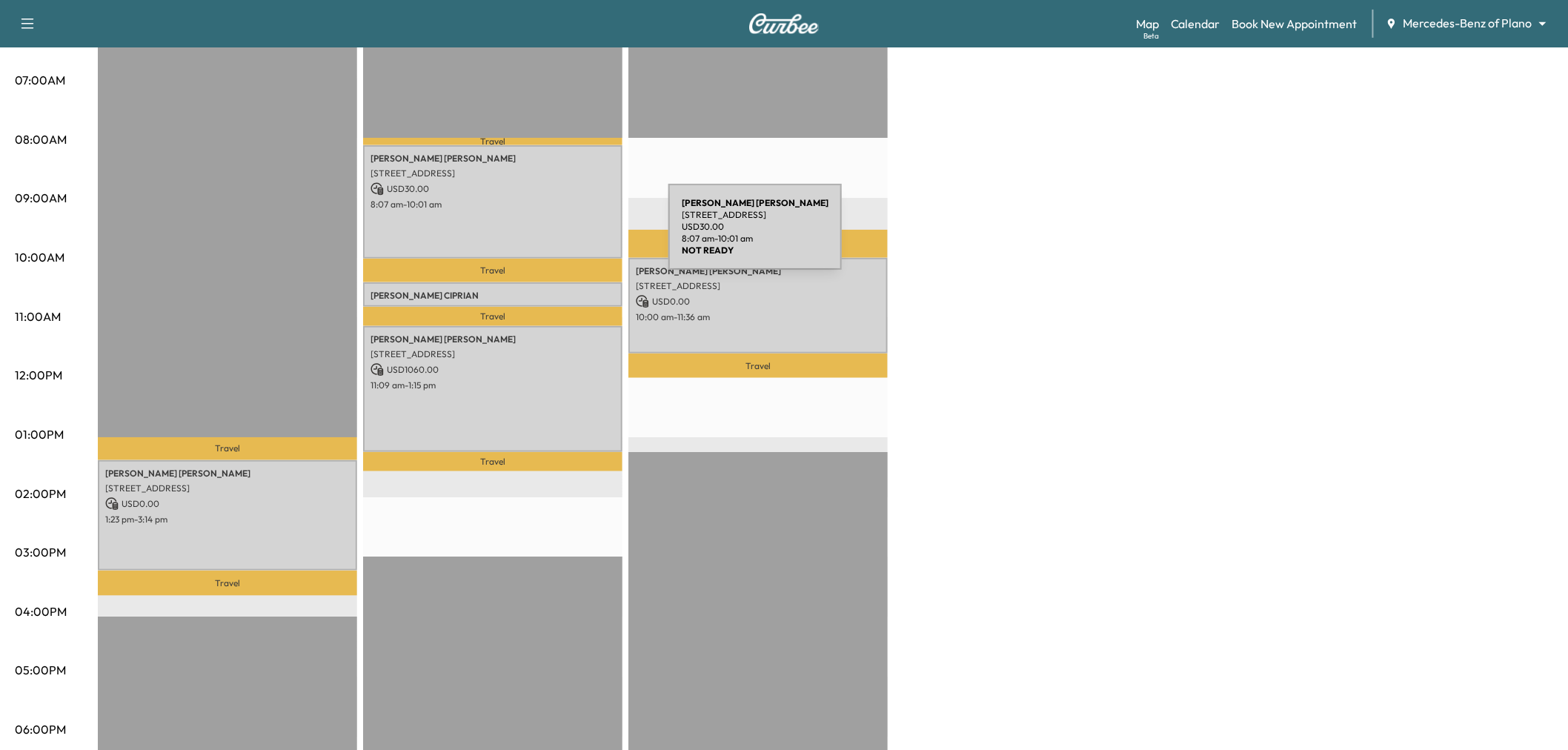
click at [550, 232] on div "Ellen Bertels 6400 Windcrest Drive, #1620, Plano, TX 75024, US USD 30.00 8:07 a…" at bounding box center [492, 202] width 259 height 114
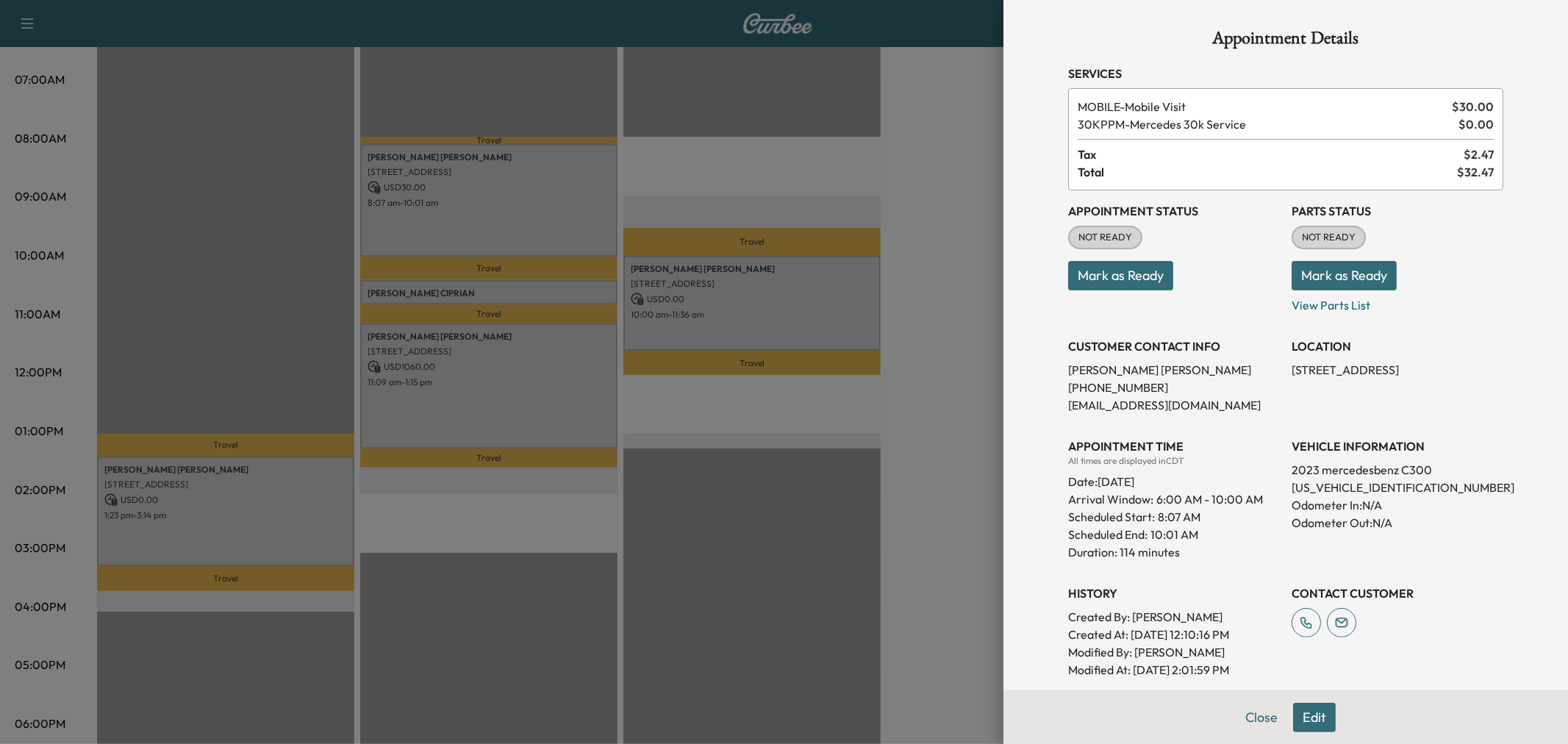
click at [1299, 709] on button "Edit" at bounding box center [1315, 717] width 43 height 29
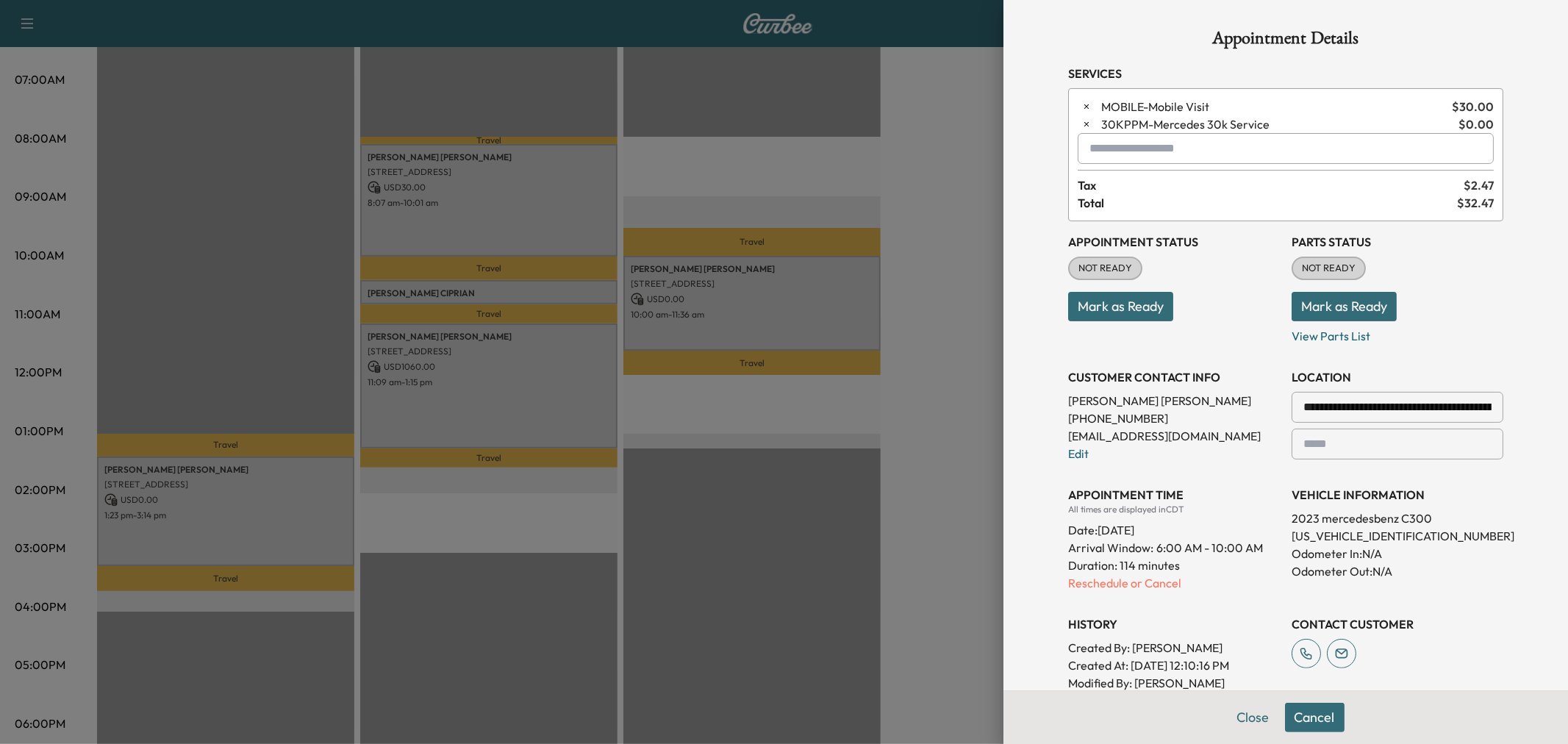
click at [1134, 144] on input "text" at bounding box center [1285, 149] width 416 height 31
click at [1176, 191] on p "MORNING - Morning Appointment" at bounding box center [1232, 187] width 320 height 21
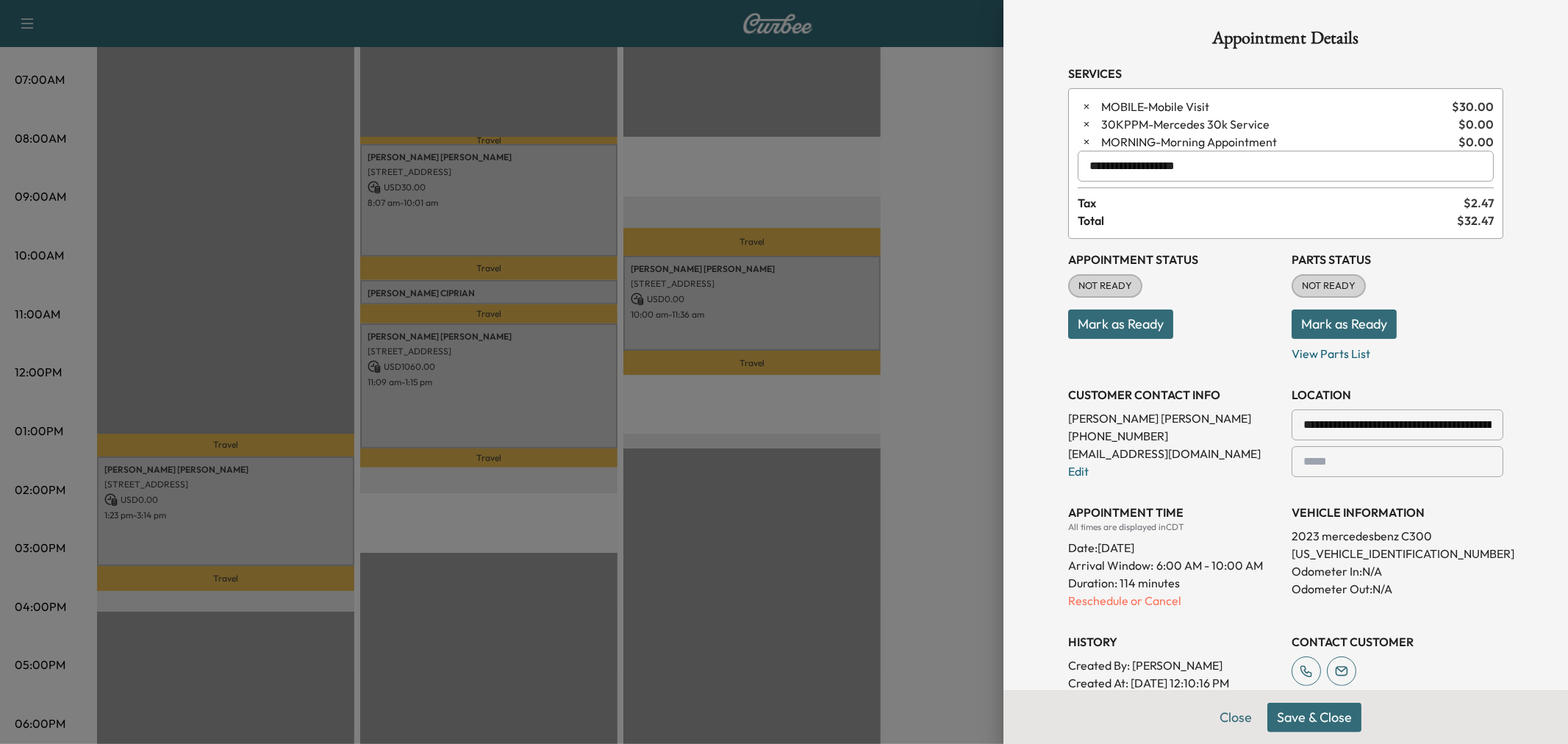
type input "**********"
click at [1320, 715] on button "Save & Close" at bounding box center [1315, 717] width 94 height 29
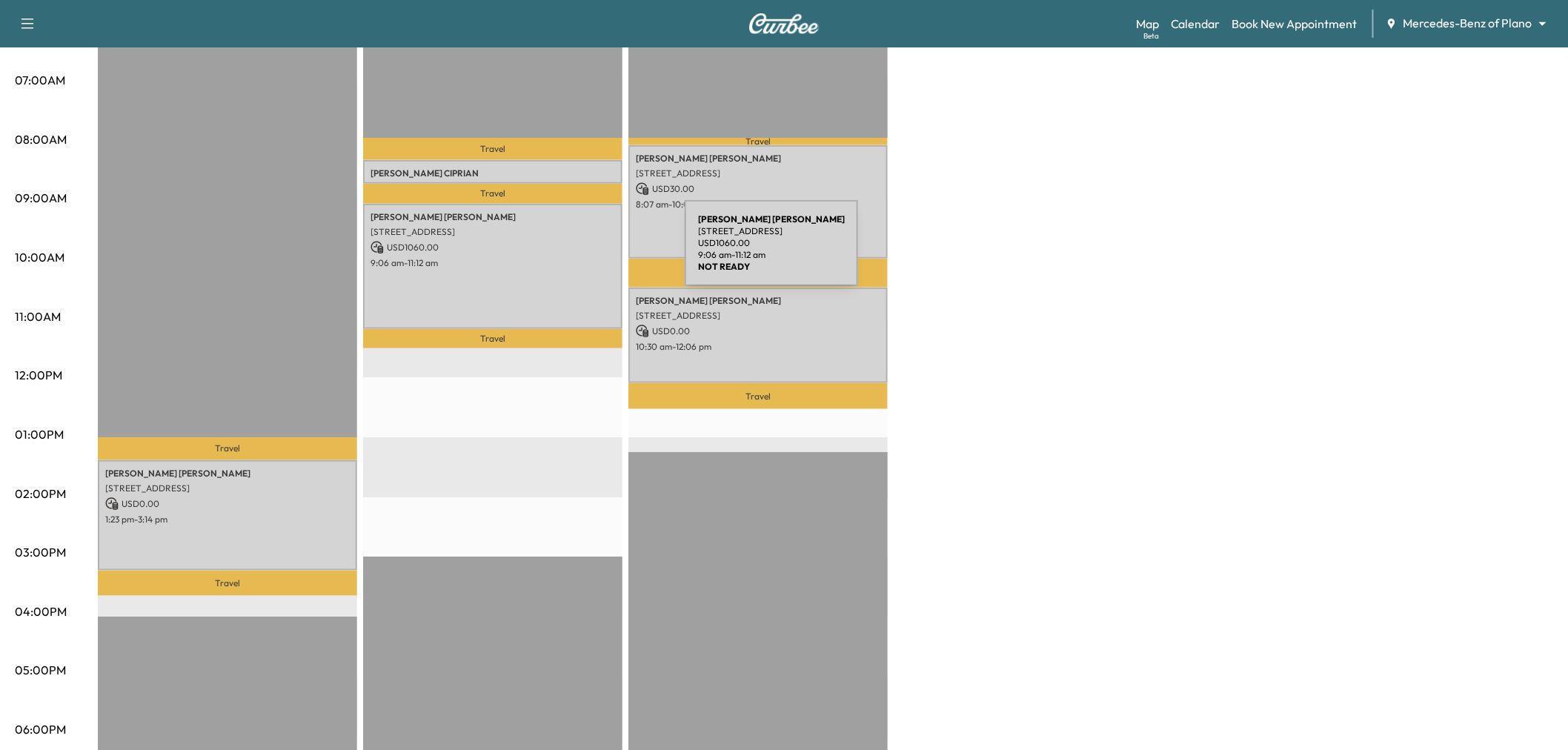
click at [513, 281] on div "Susan Boucher 6025 Preston Haven Drive, Dallas, TX 75230, United States of Amer…" at bounding box center [492, 267] width 259 height 126
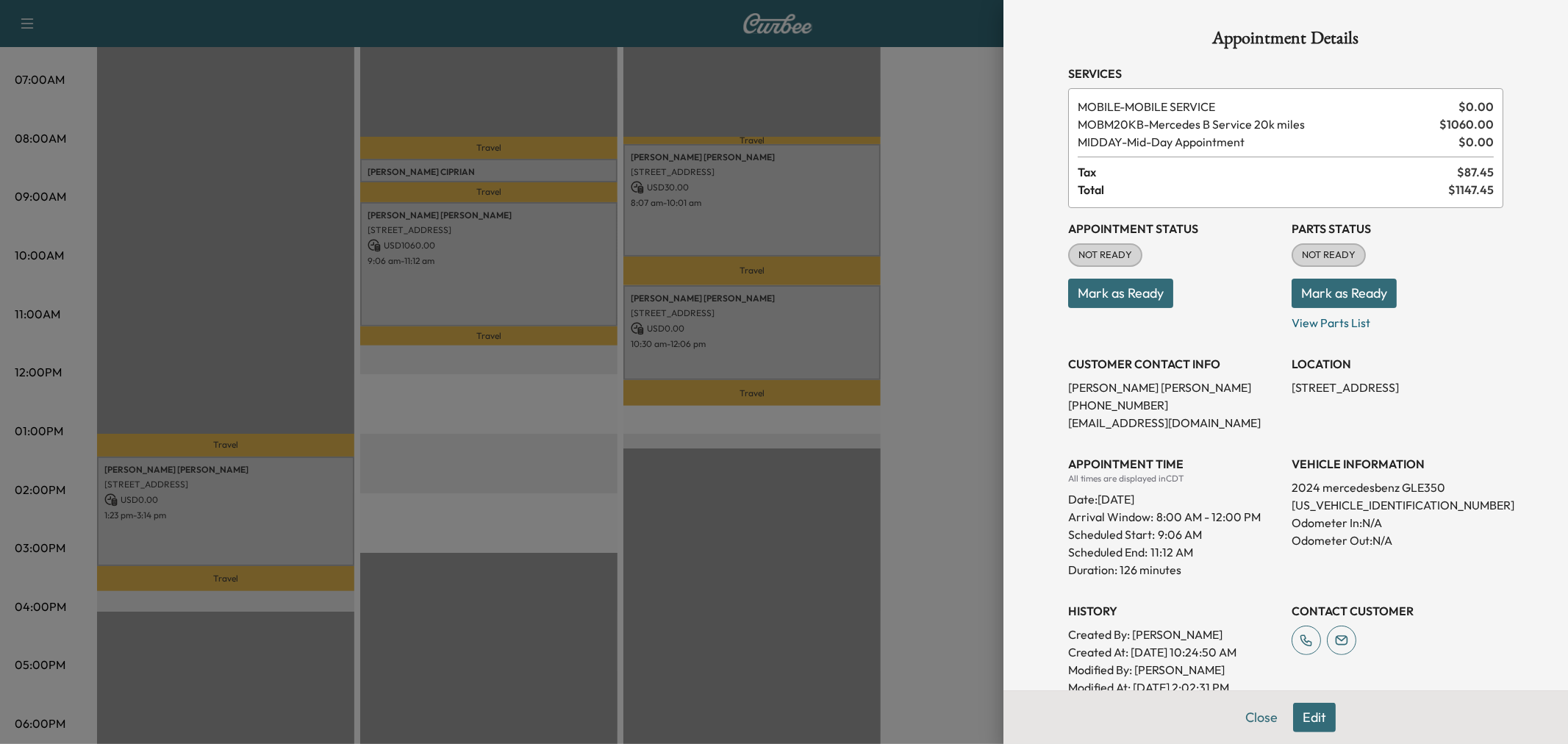
click at [508, 279] on div at bounding box center [784, 372] width 1568 height 744
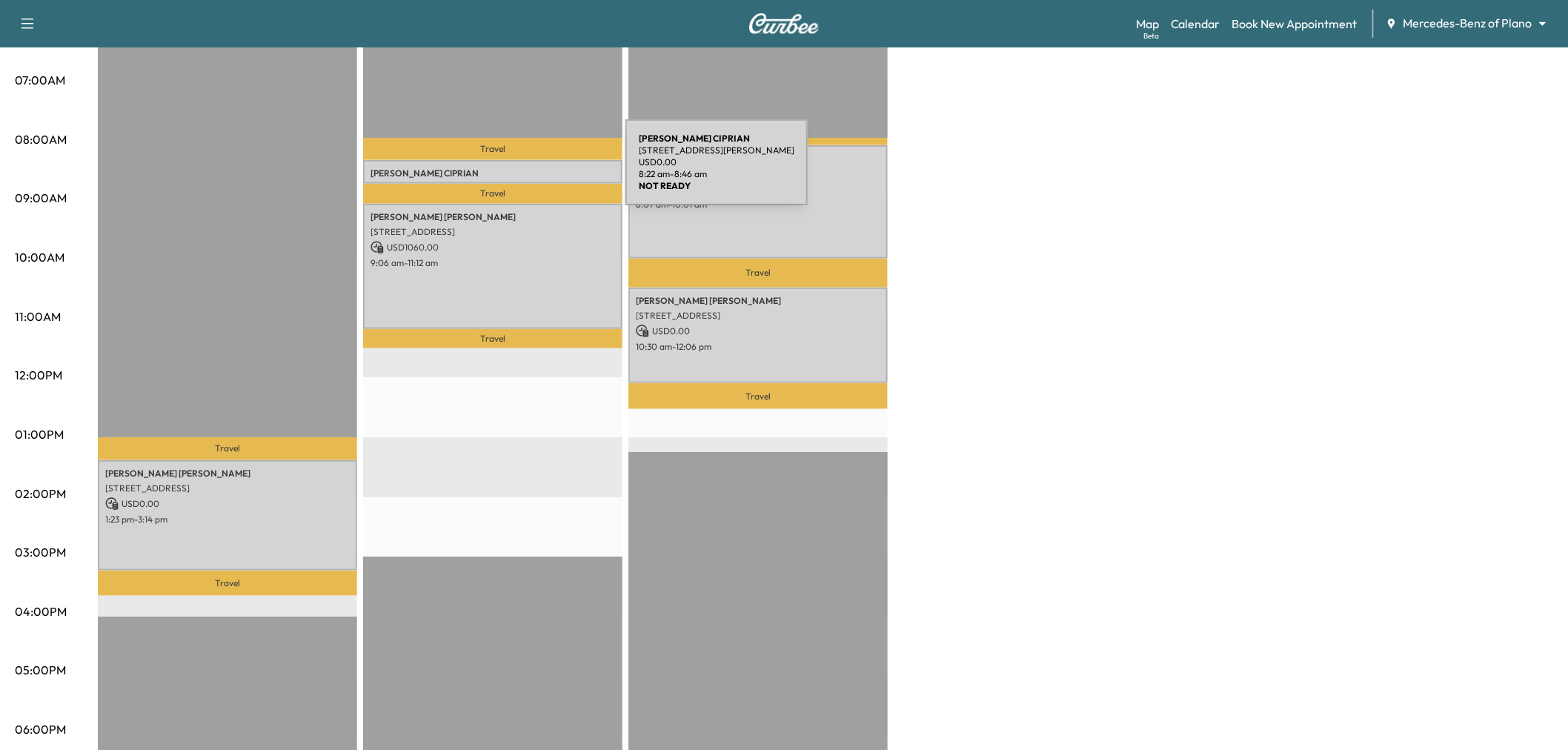
click at [514, 171] on p "WILSON CIPRIAN" at bounding box center [492, 173] width 244 height 12
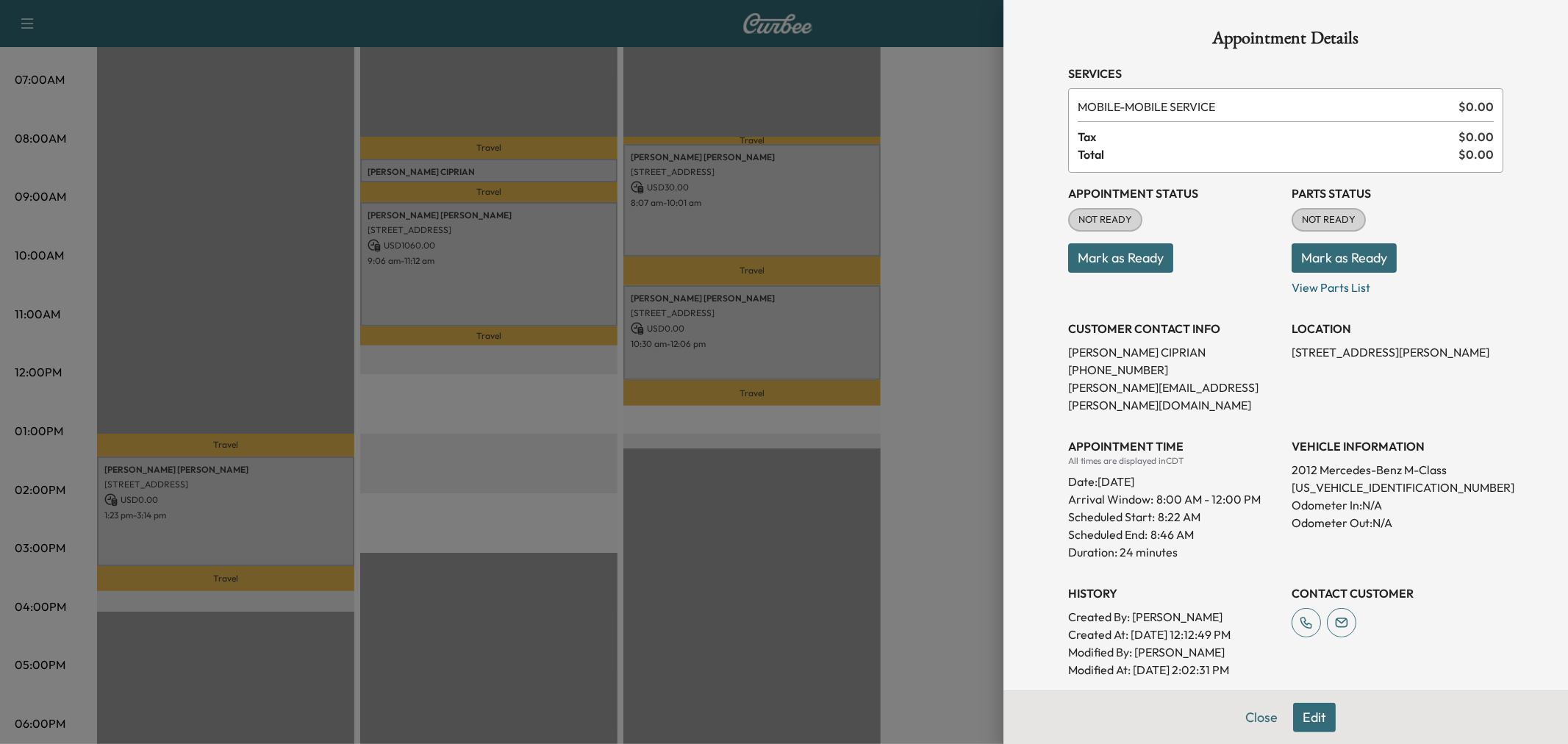
click at [510, 169] on div at bounding box center [784, 372] width 1568 height 744
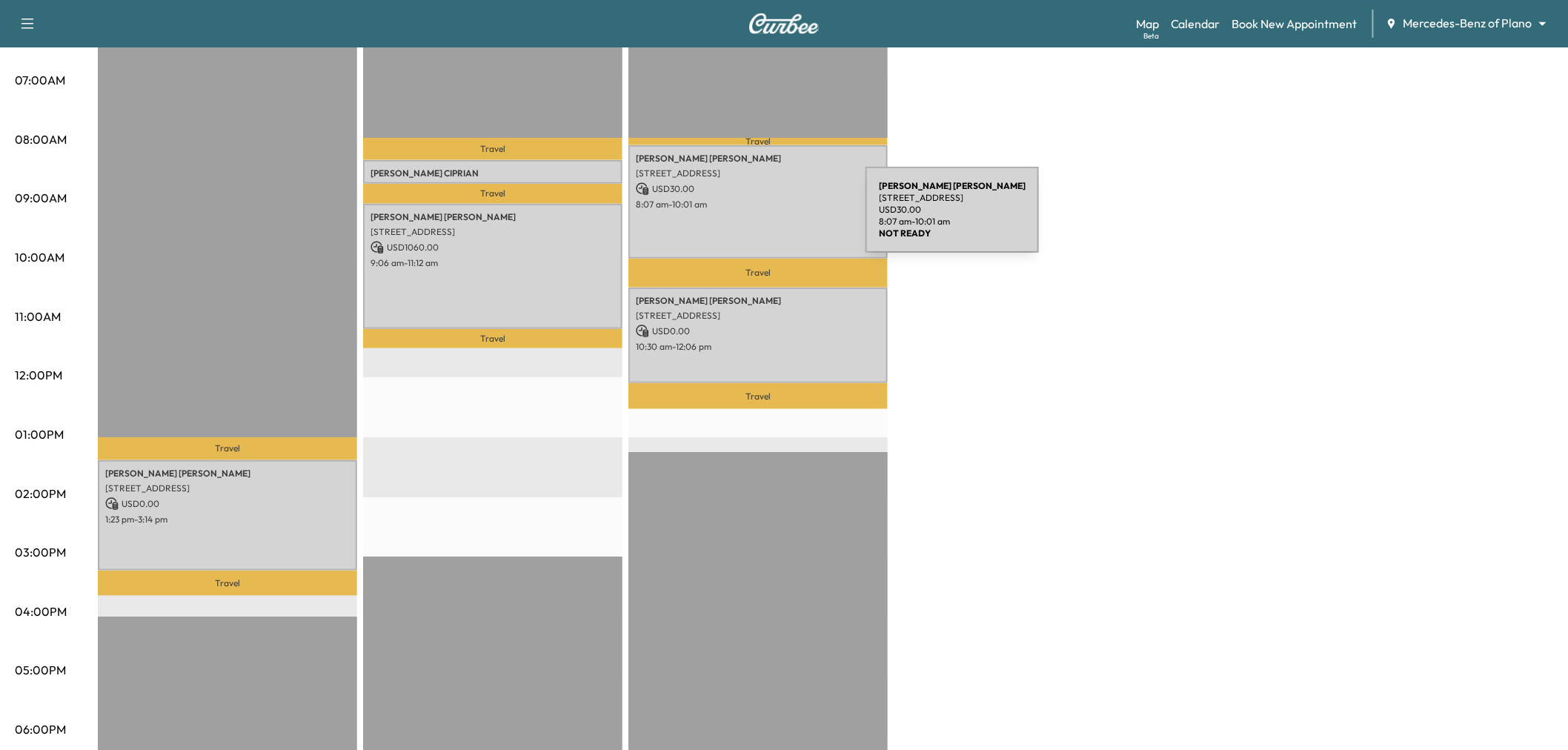
click at [755, 218] on div "Ellen Bertels 6400 Windcrest Drive, #1620, Plano, TX 75024, US USD 30.00 8:07 a…" at bounding box center [758, 202] width 259 height 114
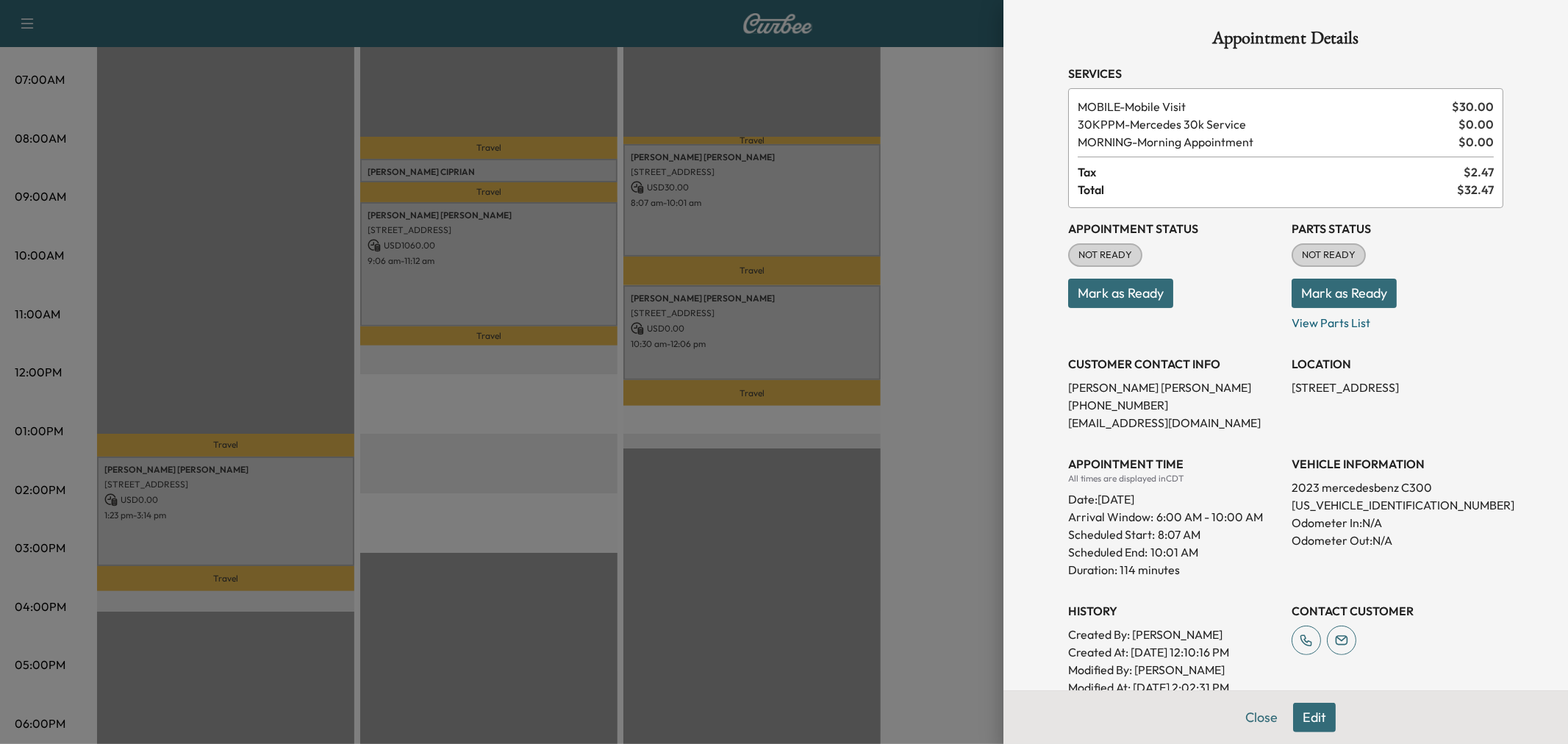
click at [749, 217] on div at bounding box center [784, 372] width 1568 height 744
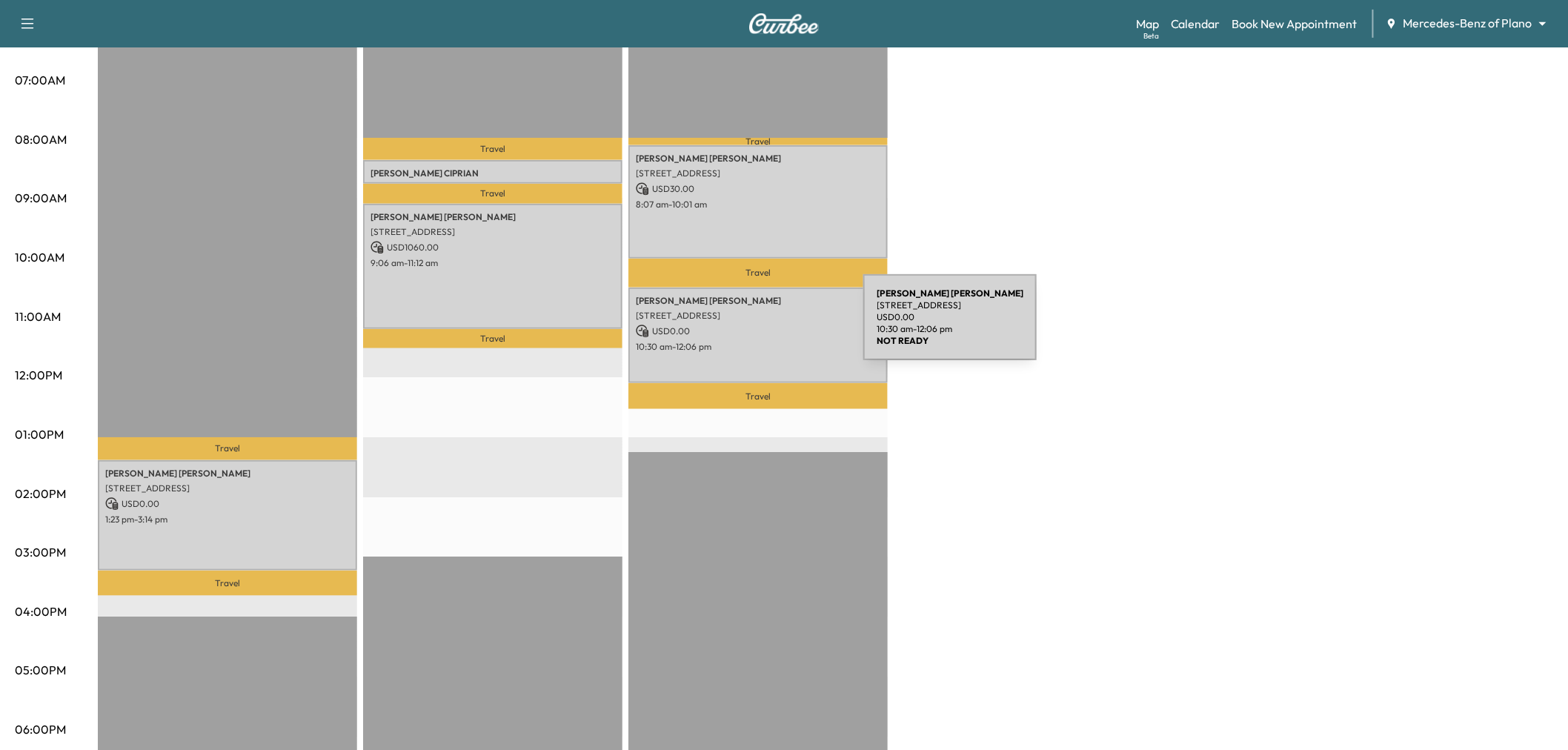
click at [752, 326] on p "USD 0.00" at bounding box center [758, 331] width 244 height 13
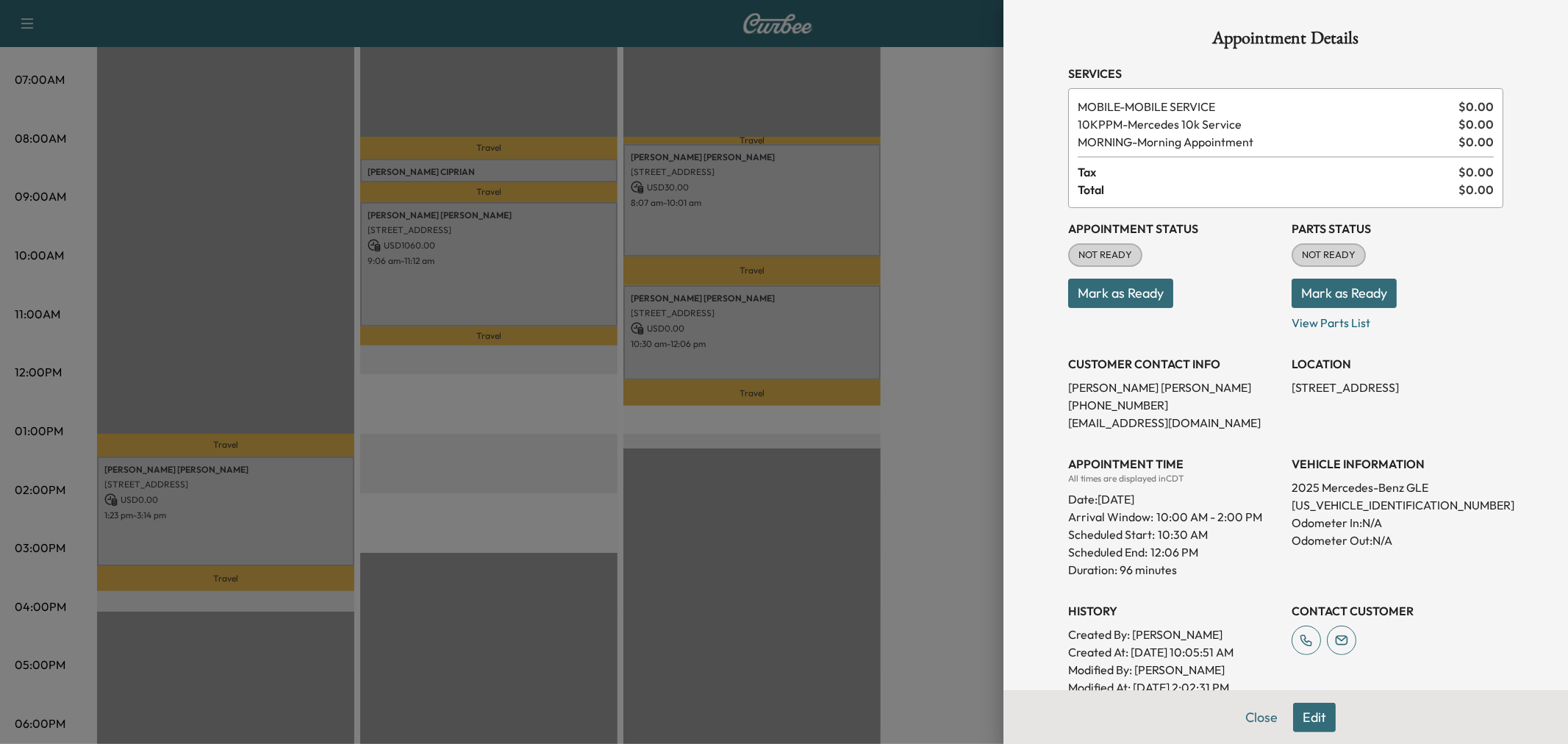
click at [743, 336] on div at bounding box center [784, 372] width 1568 height 744
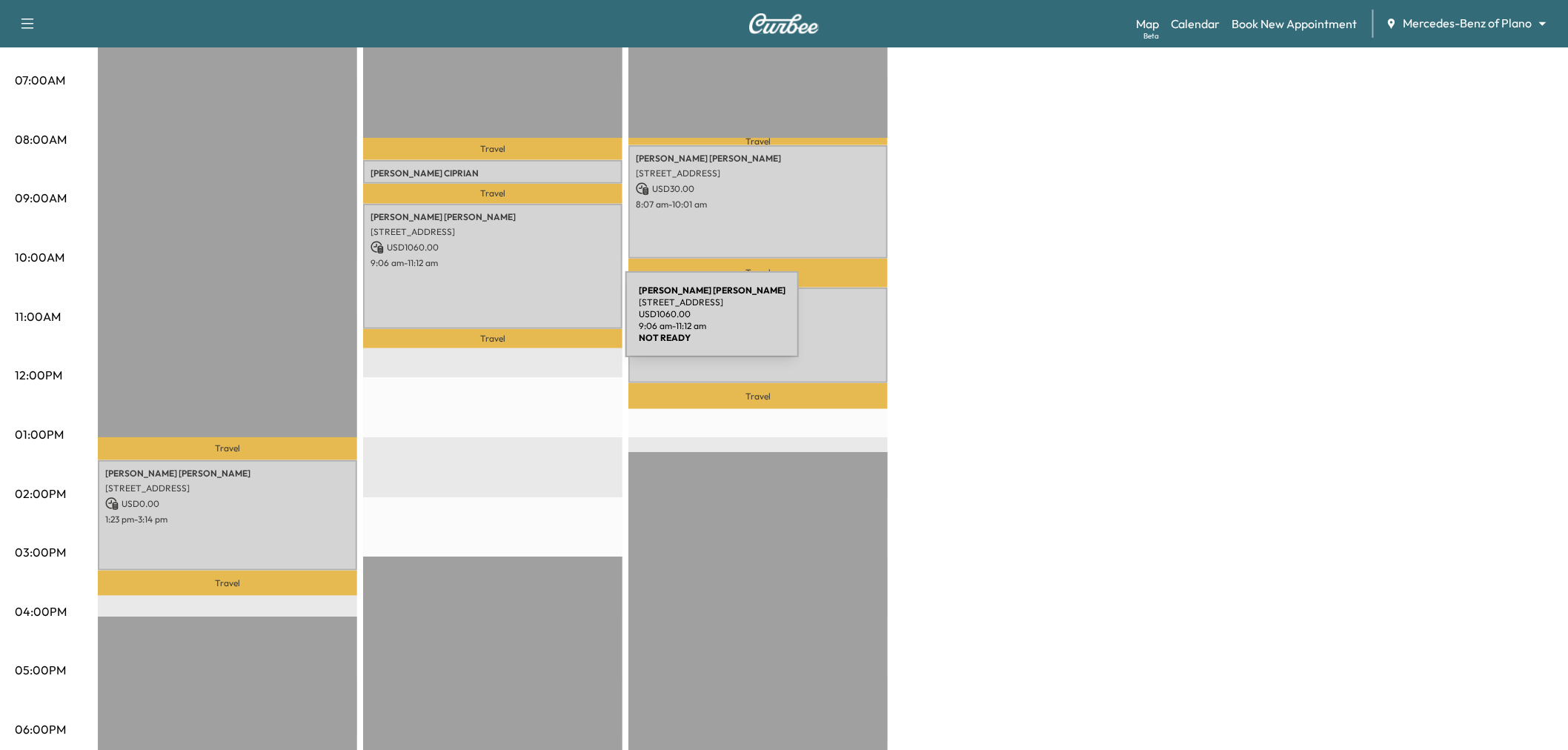
click at [514, 323] on div "Susan Boucher 6025 Preston Haven Drive, Dallas, TX 75230, United States of Amer…" at bounding box center [492, 267] width 259 height 126
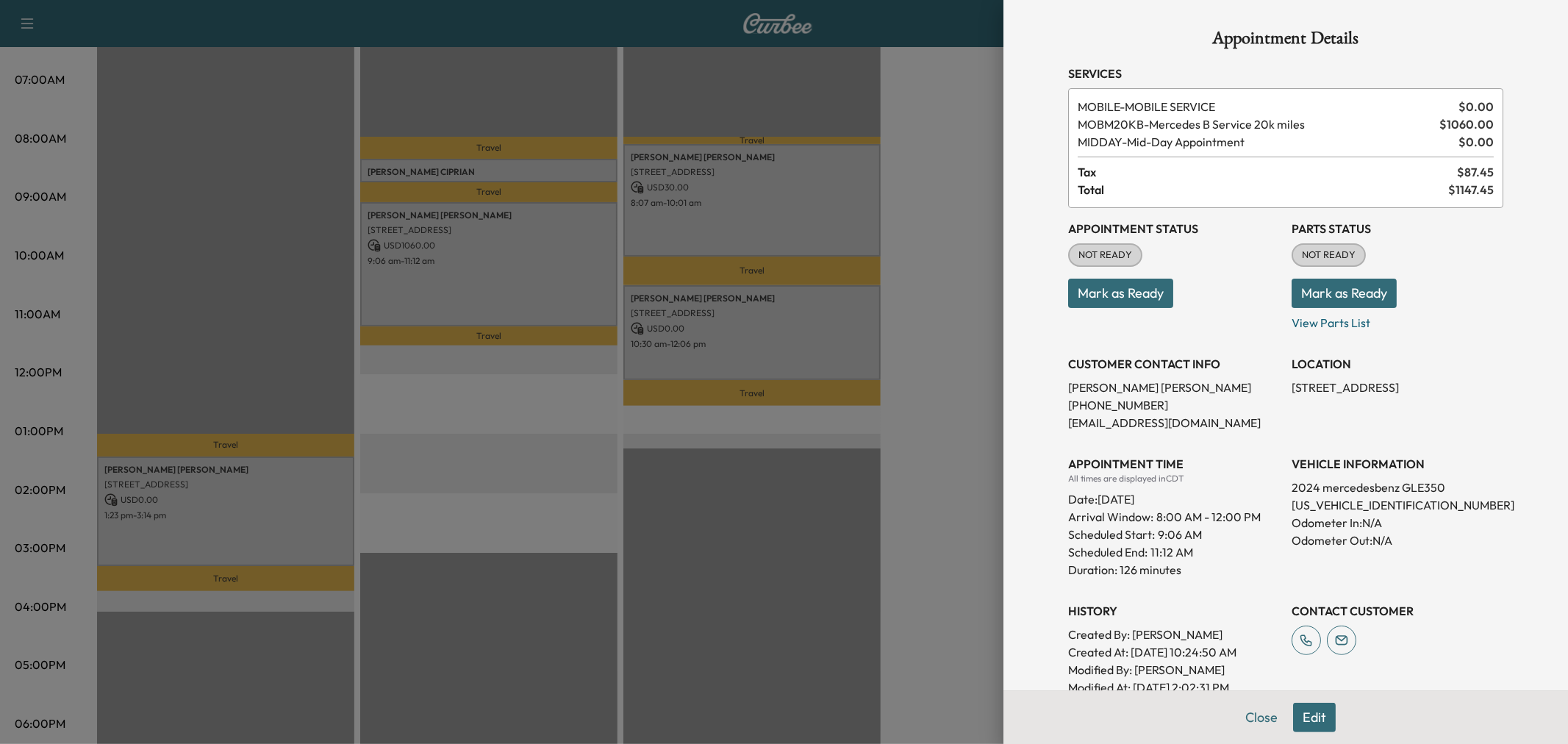
click at [508, 304] on div at bounding box center [784, 372] width 1568 height 744
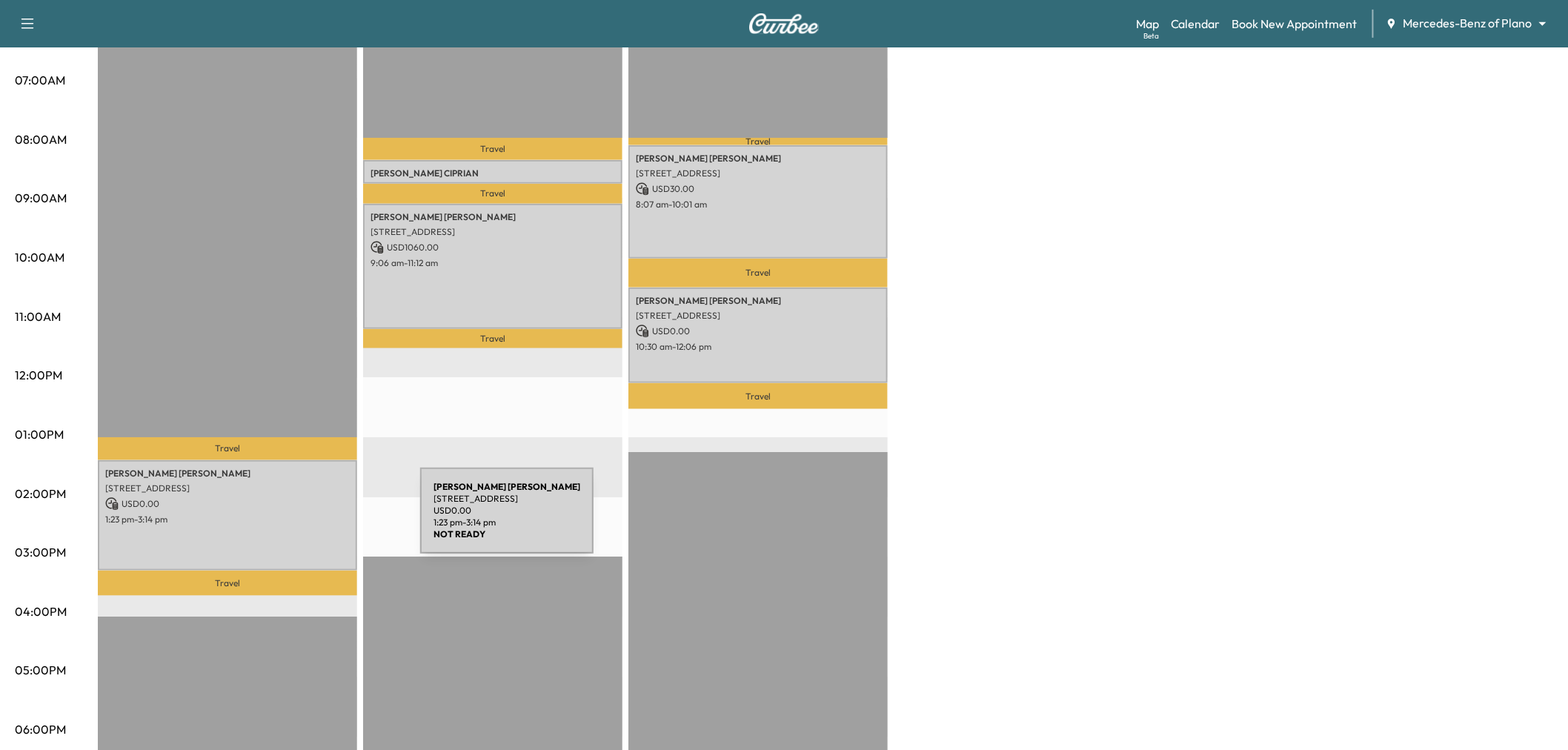
click at [309, 519] on div "Kaitlyn Cooper 3117 Greenbrier Dr, Dallas, TX 75225, USA USD 0.00 1:23 pm - 3:1…" at bounding box center [227, 515] width 259 height 111
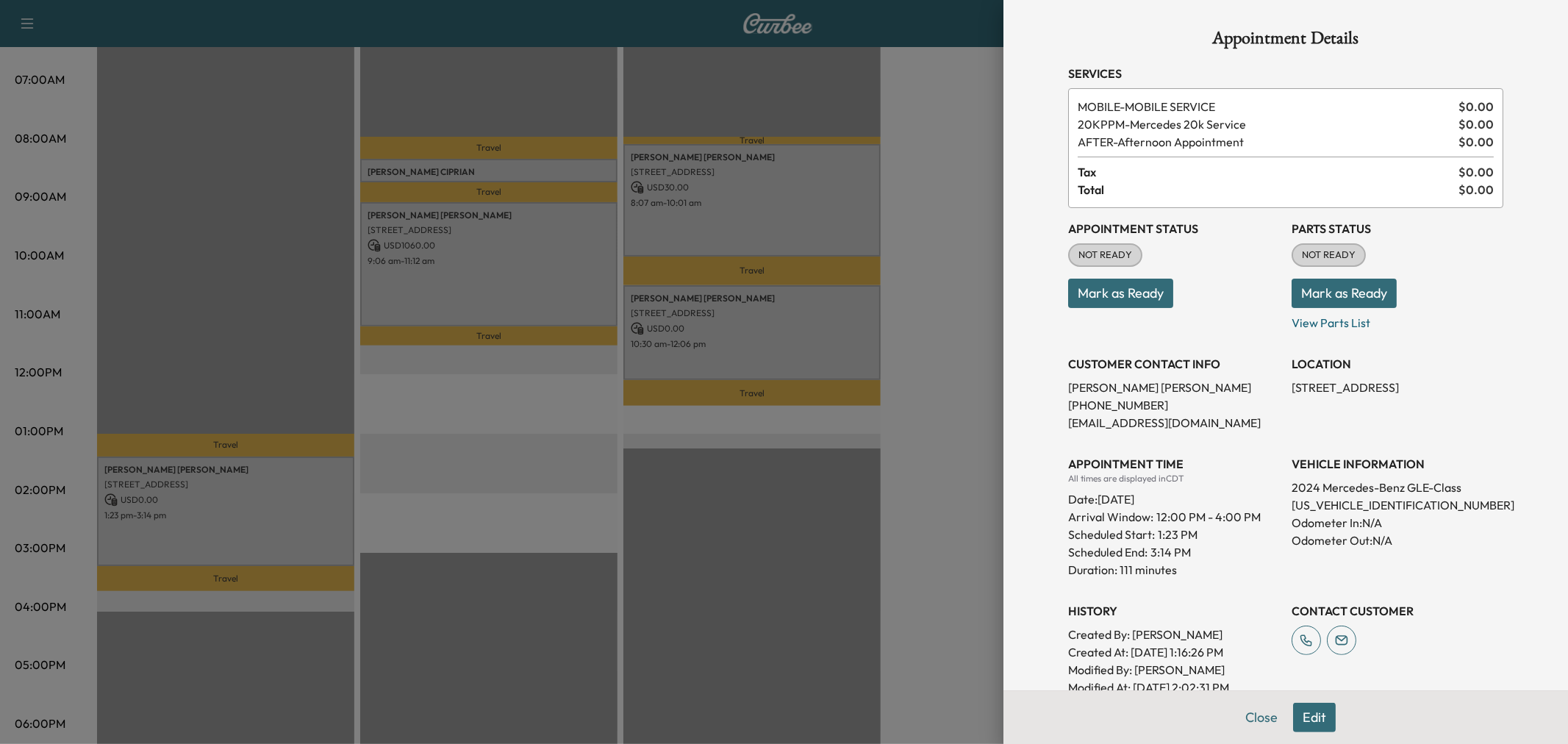
click at [307, 515] on div at bounding box center [784, 372] width 1568 height 744
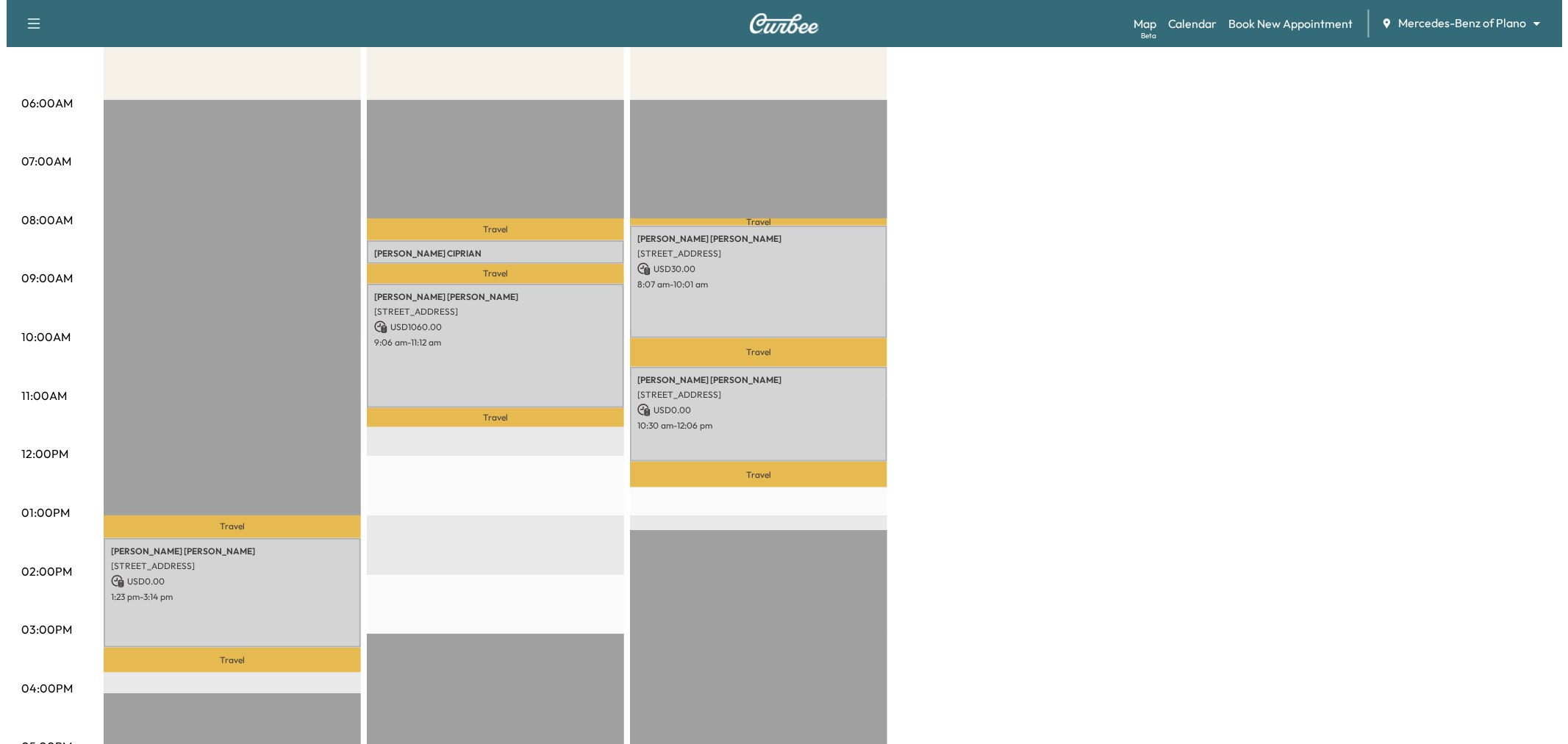
scroll to position [82, 0]
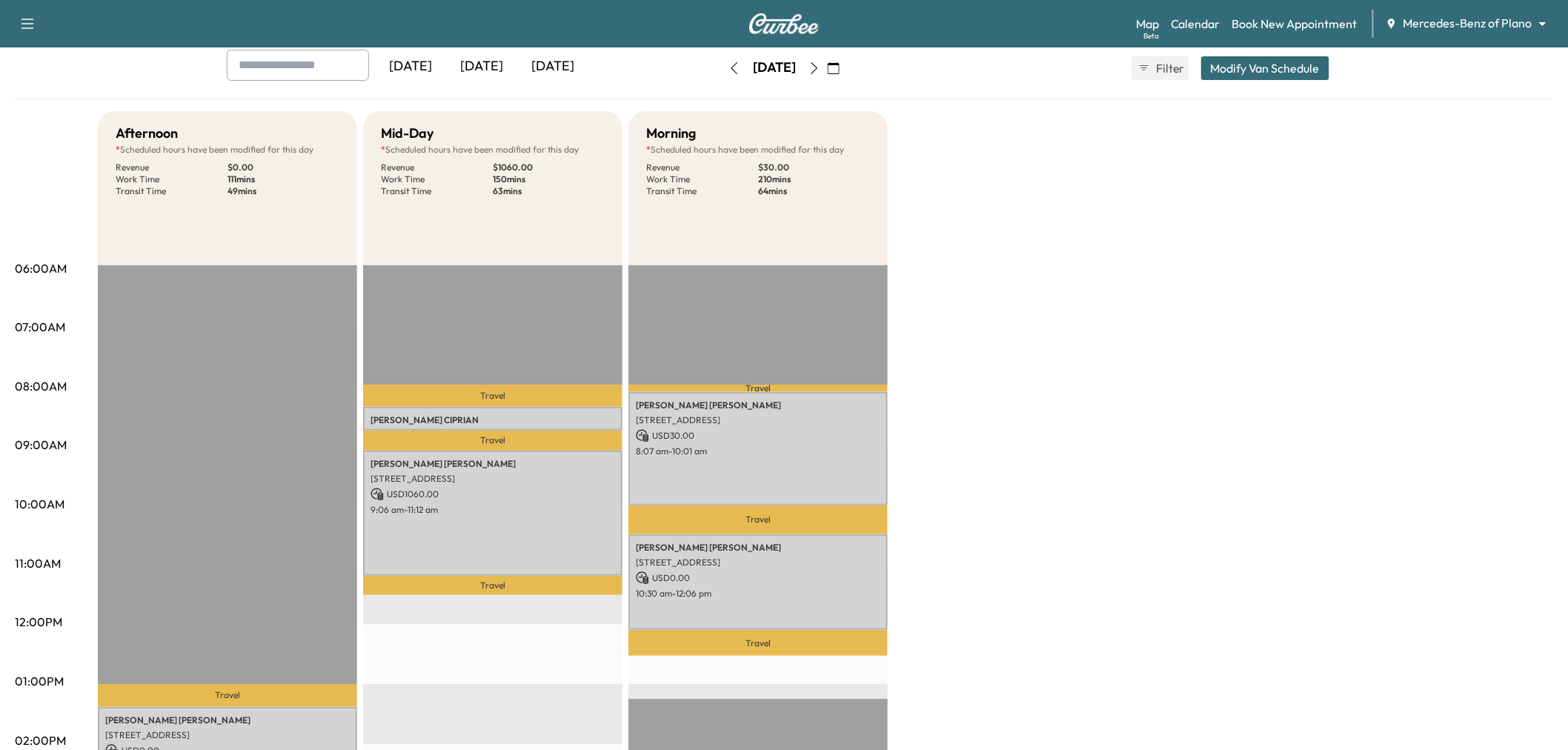
click at [1249, 82] on div "Yesterday Today Tomorrow Tuesday, October 14 October 2025 S M T W T F S 28 29 3…" at bounding box center [784, 68] width 1138 height 37
click at [1253, 72] on button "Modify Van Schedule" at bounding box center [1265, 68] width 129 height 24
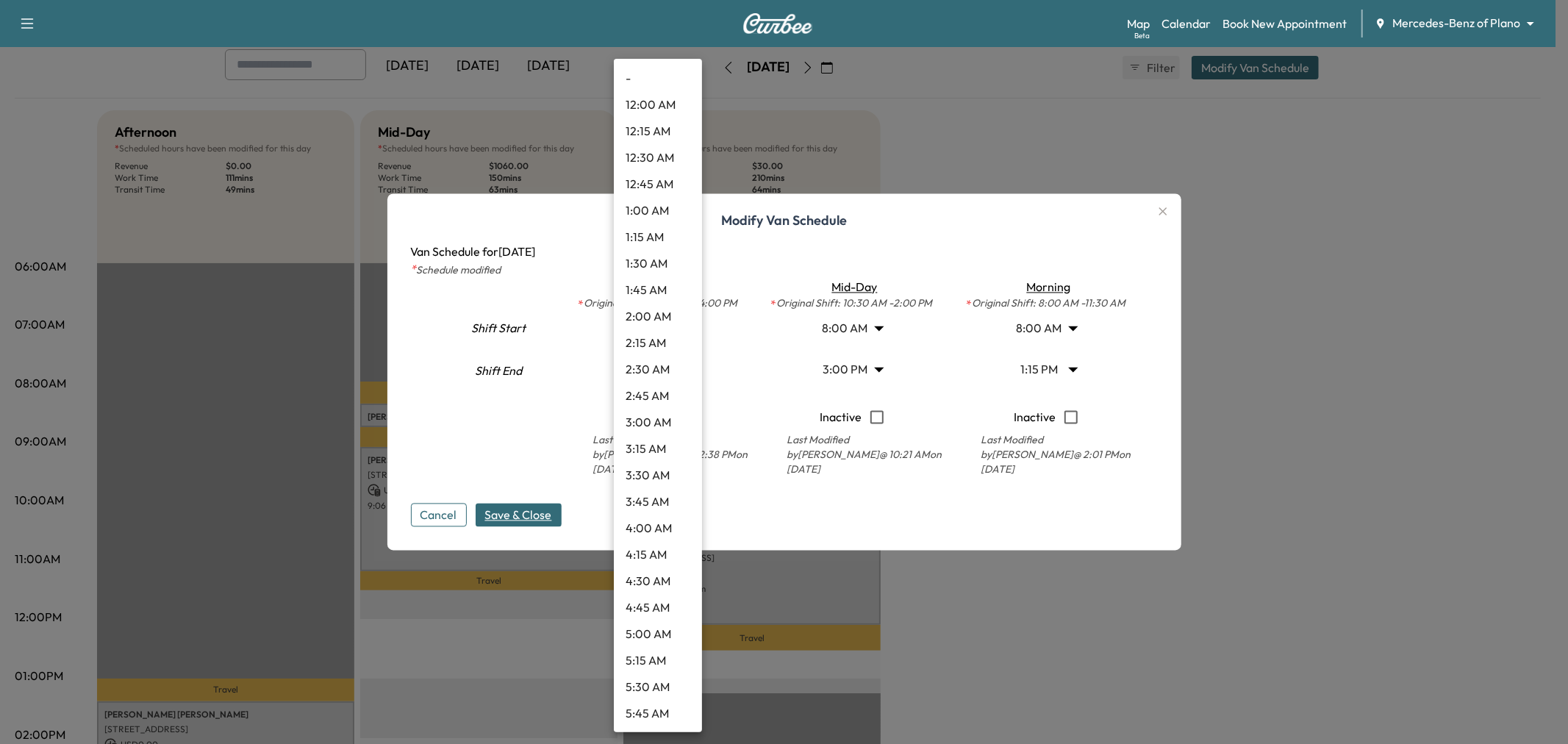
click at [660, 328] on body "Support Log Out Map Beta Calendar Book New Appointment Mercedes-Benz of Plano *…" at bounding box center [784, 290] width 1568 height 744
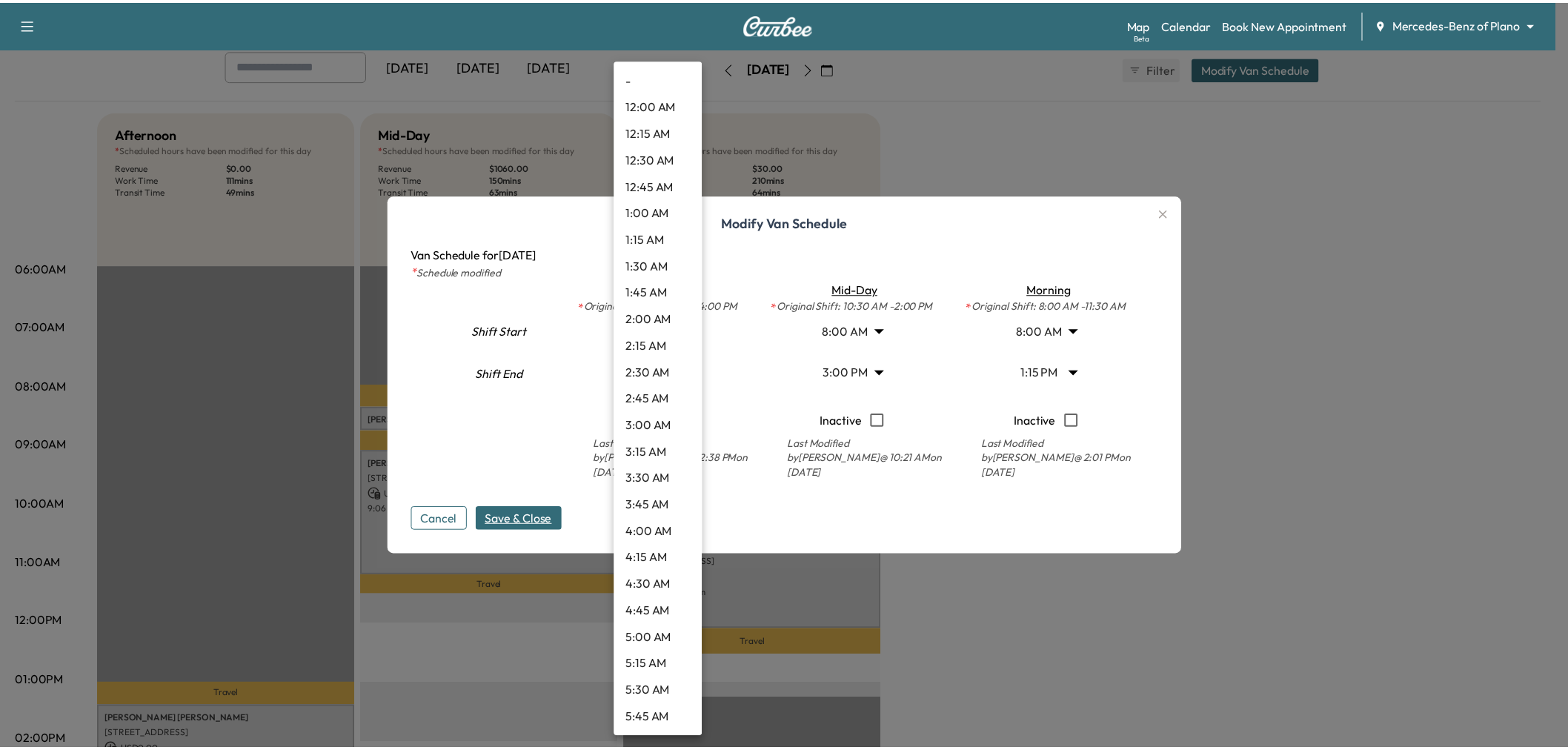
scroll to position [1092, 0]
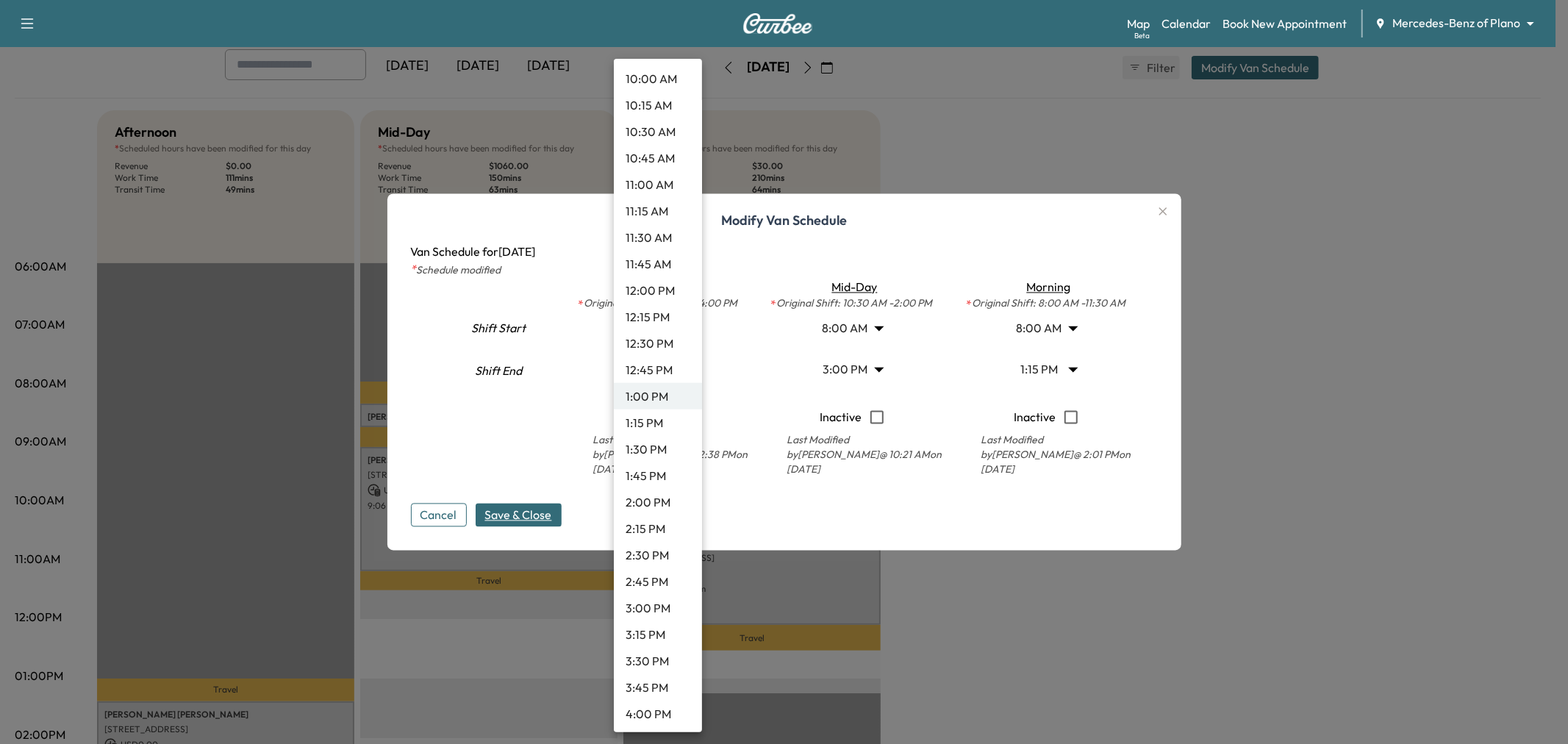
click at [658, 438] on li "1:30 PM" at bounding box center [658, 449] width 88 height 27
type input "****"
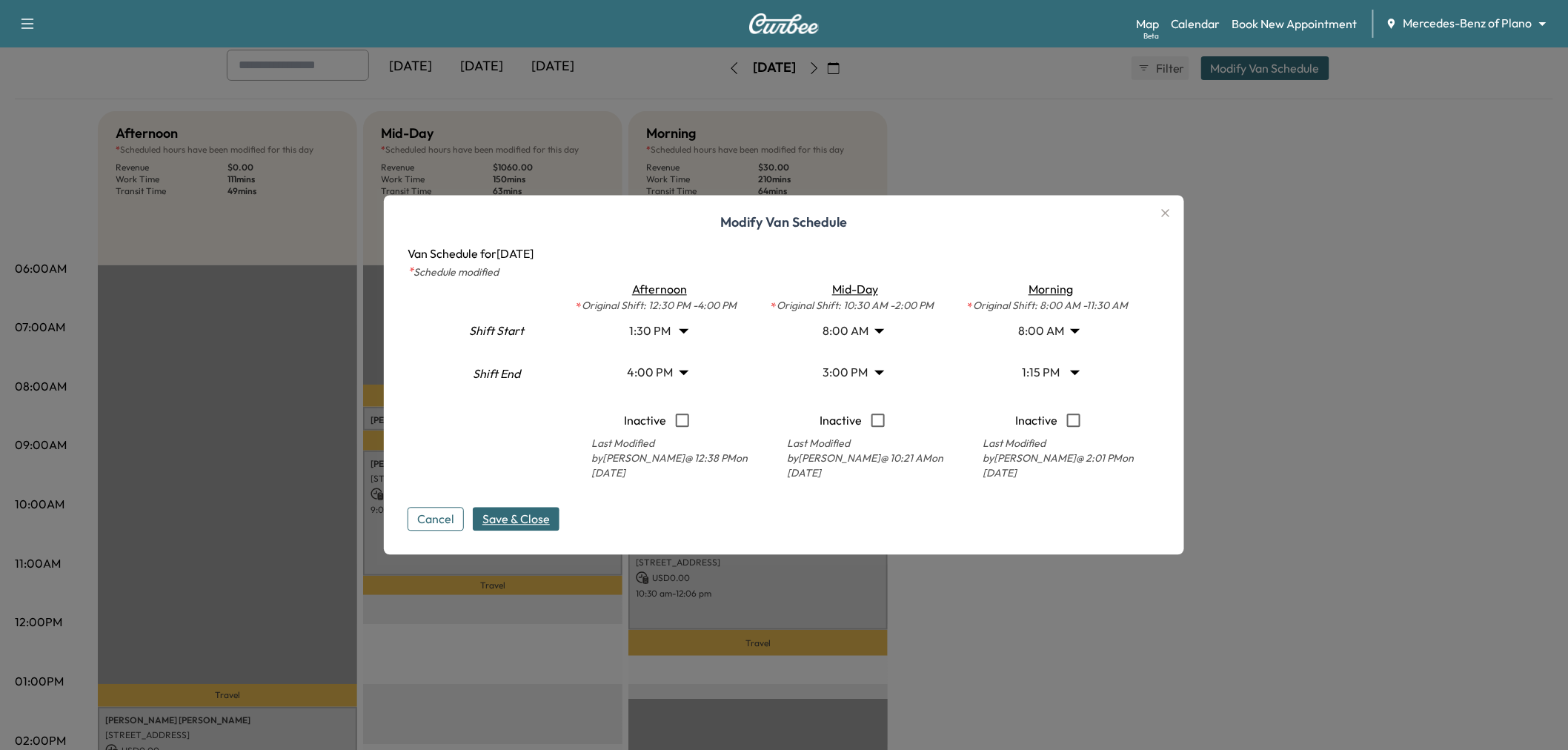
click at [552, 505] on div "Cancel Save & Close" at bounding box center [784, 507] width 753 height 48
click at [545, 513] on span "Save & Close" at bounding box center [515, 519] width 68 height 18
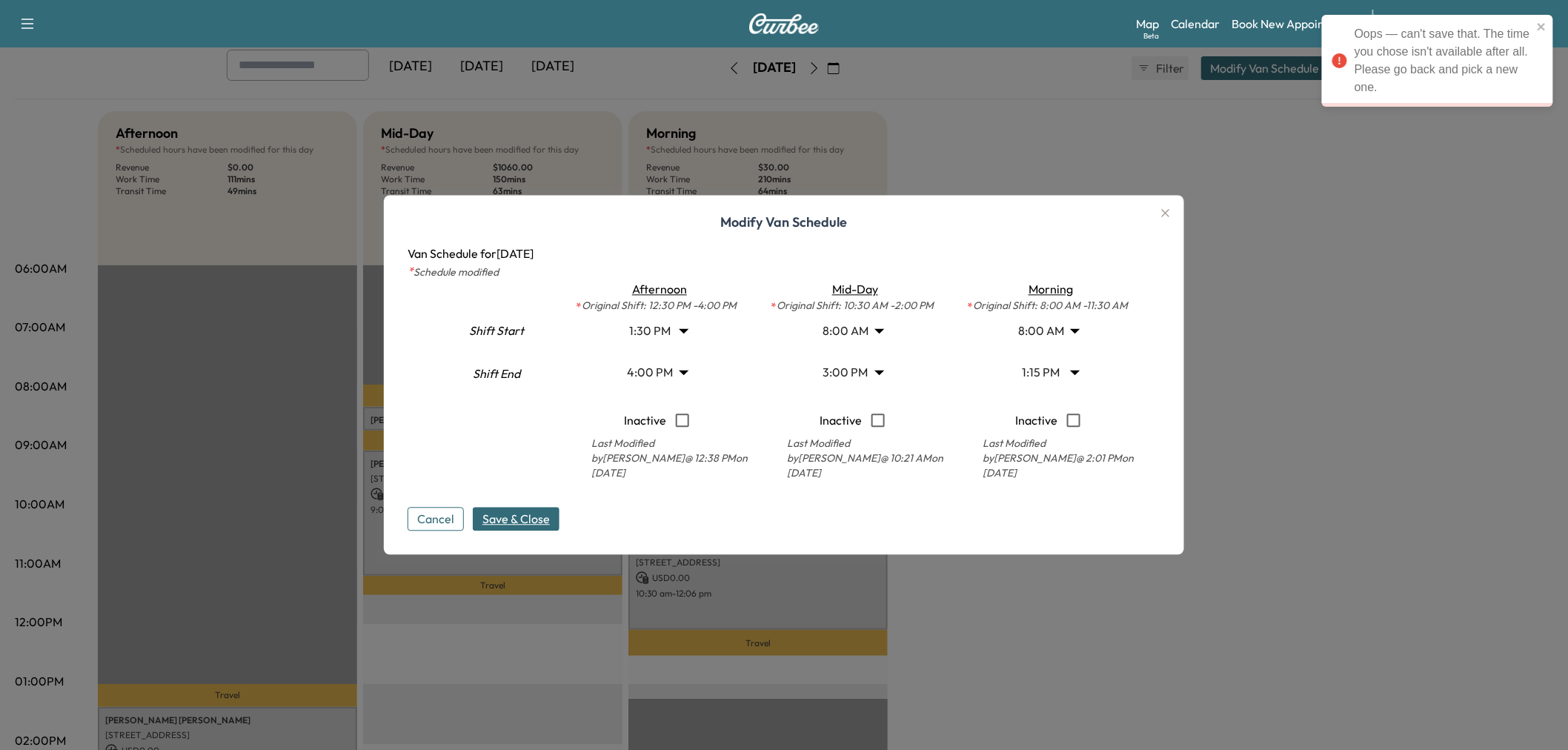
click at [1170, 212] on icon "button" at bounding box center [1165, 212] width 8 height 8
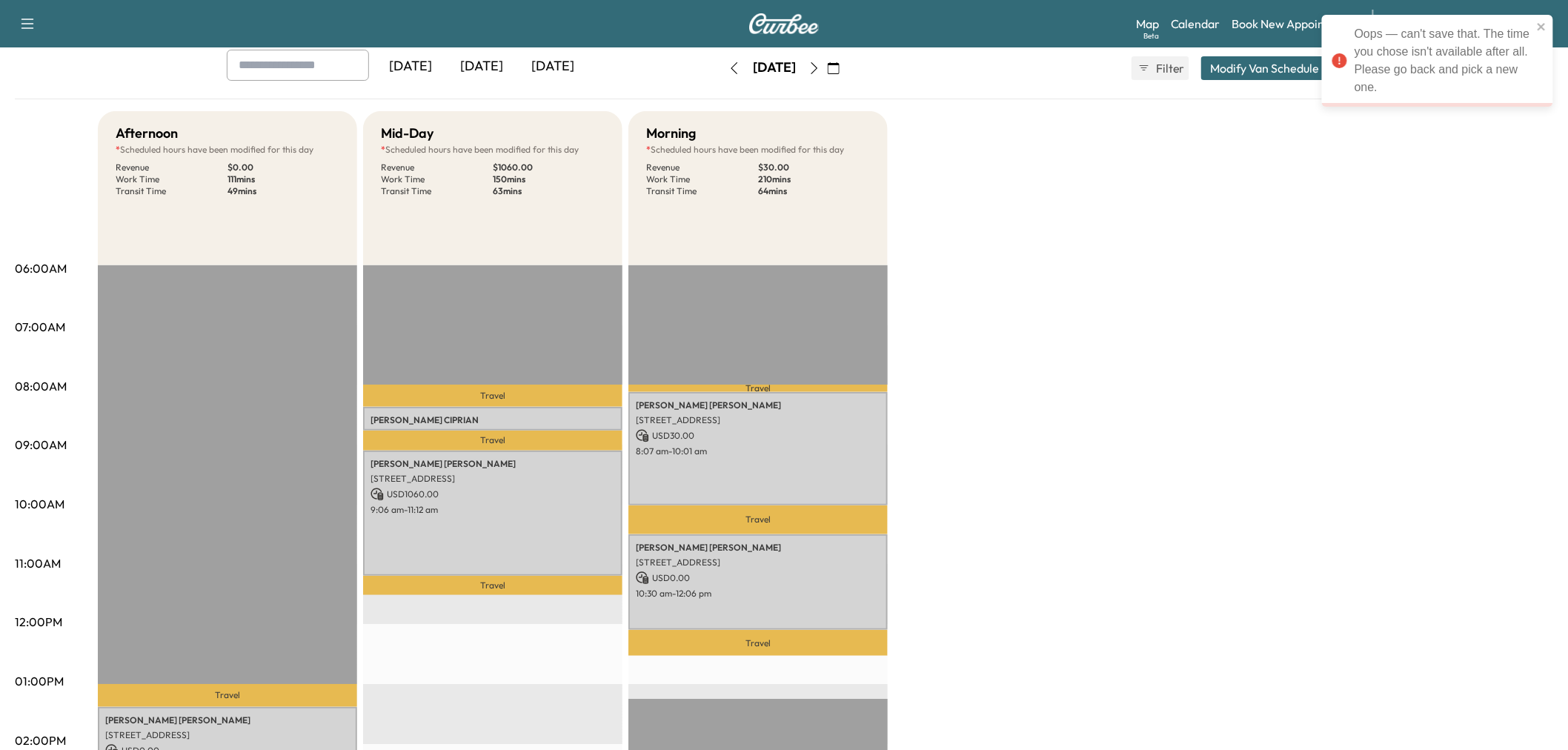
click at [1085, 373] on div "Afternoon * Scheduled hours have been modified for this day Revenue $ 0.00 Work…" at bounding box center [825, 667] width 1455 height 1111
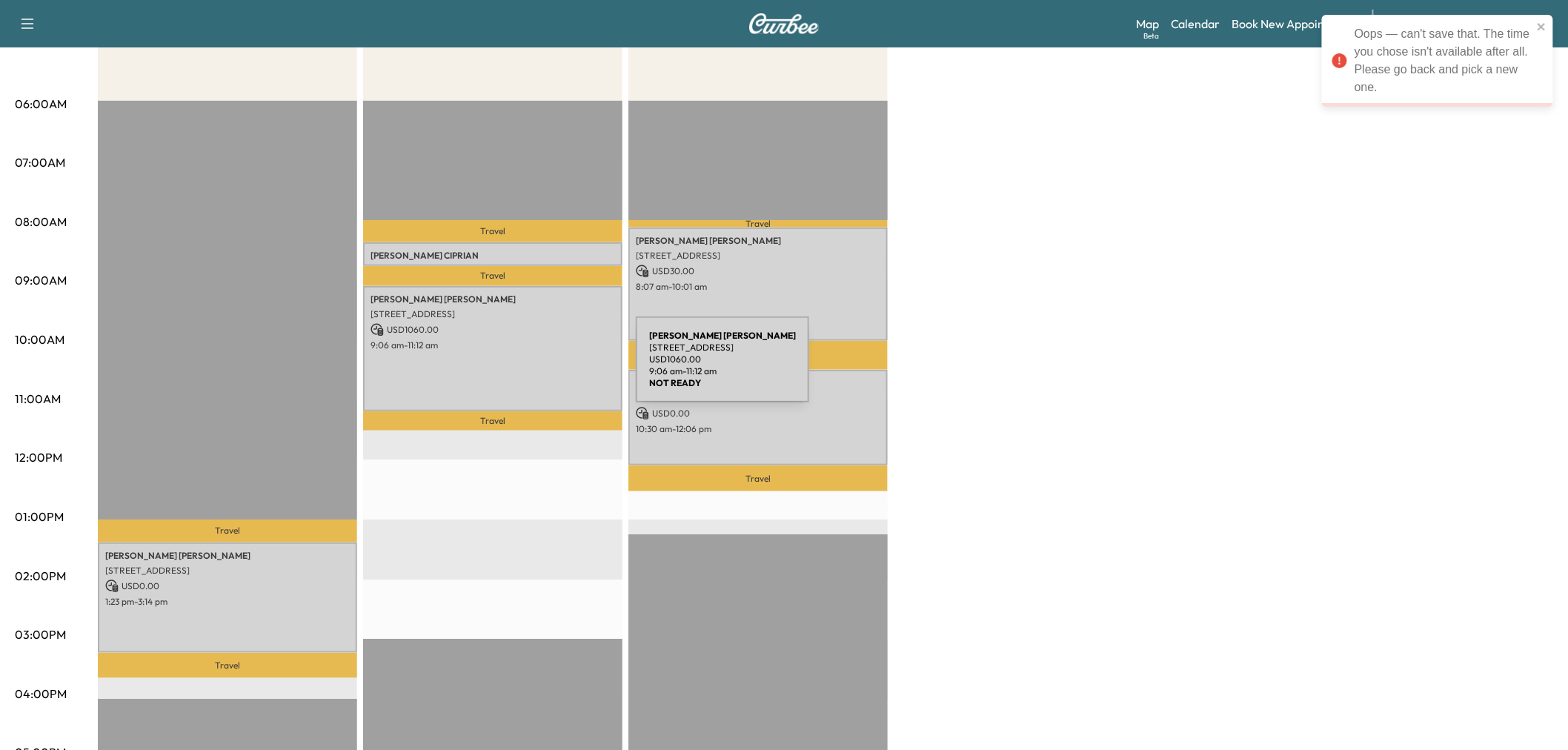
click at [513, 361] on div "Susan Boucher 6025 Preston Haven Drive, Dallas, TX 75230, United States of Amer…" at bounding box center [492, 349] width 259 height 126
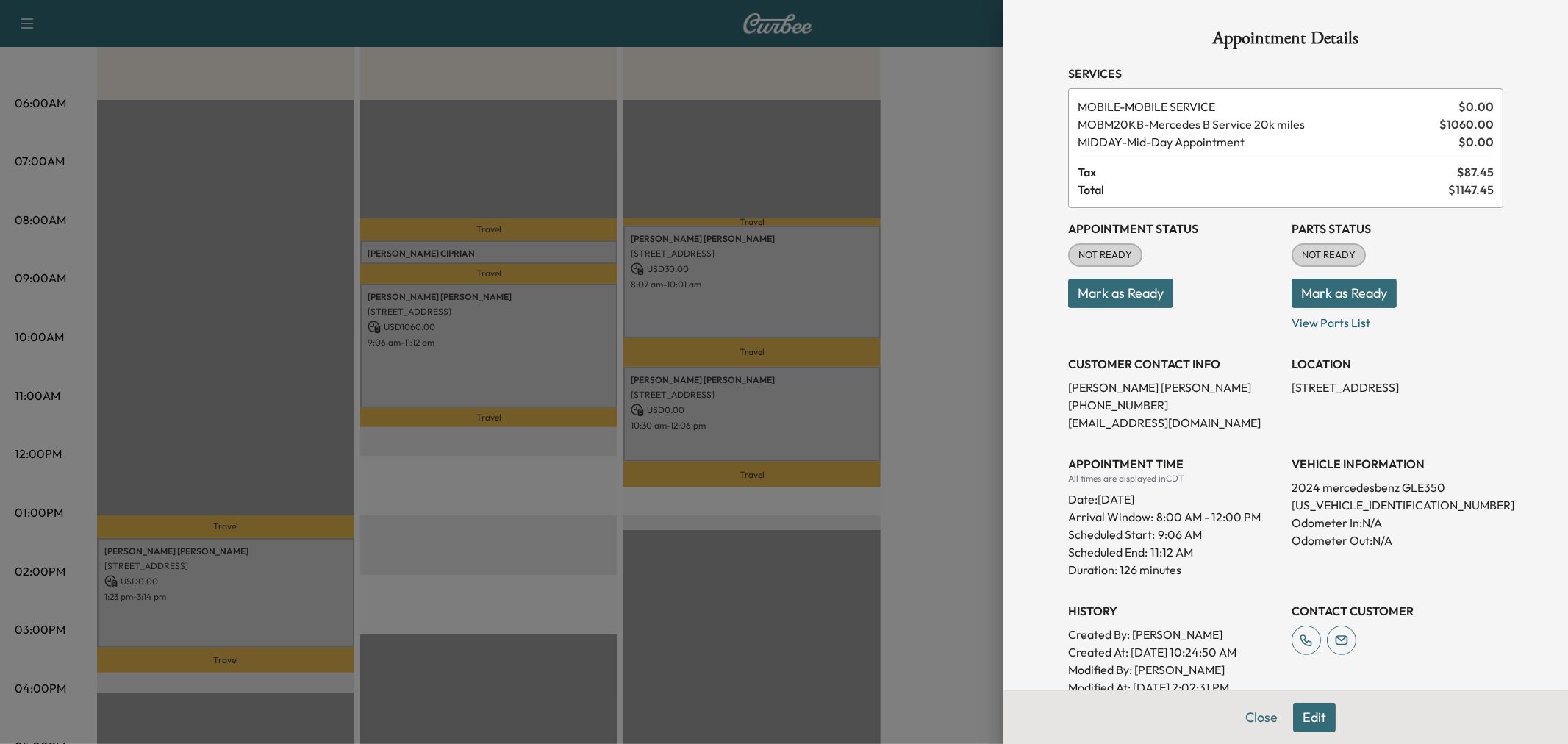
click at [505, 358] on div at bounding box center [784, 372] width 1568 height 744
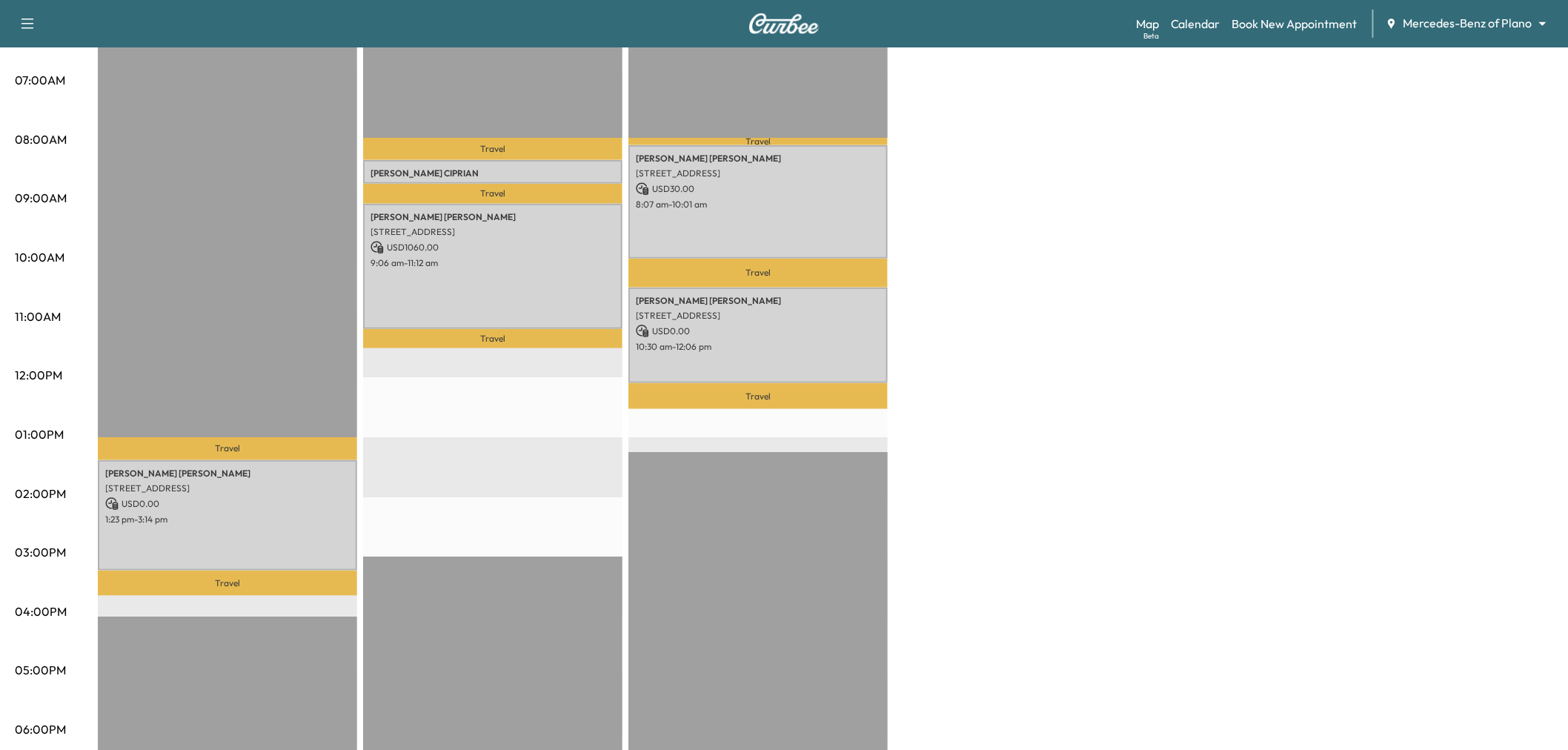
scroll to position [0, 0]
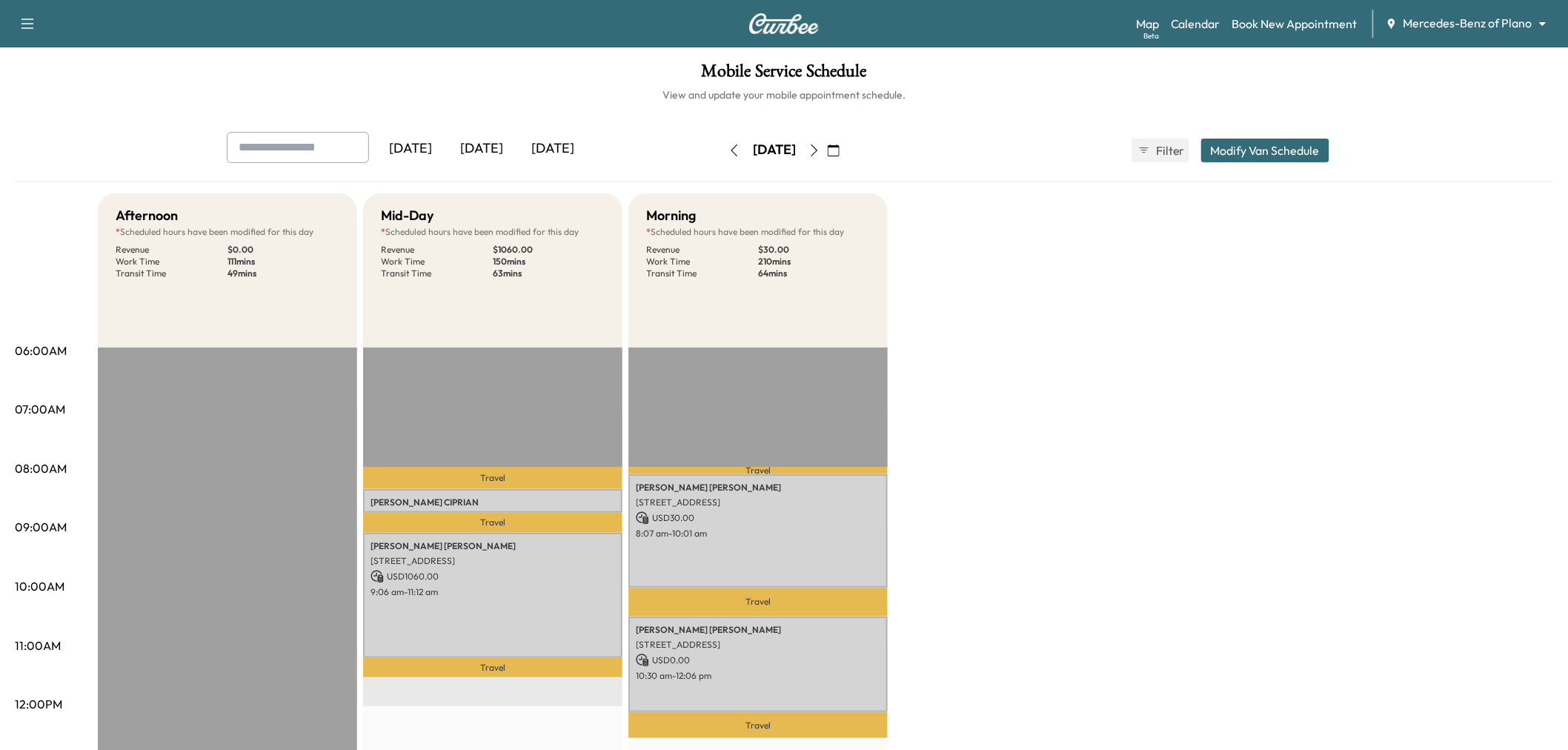
click at [1198, 482] on div "Afternoon * Scheduled hours have been modified for this day Revenue $ 0.00 Work…" at bounding box center [825, 749] width 1455 height 1111
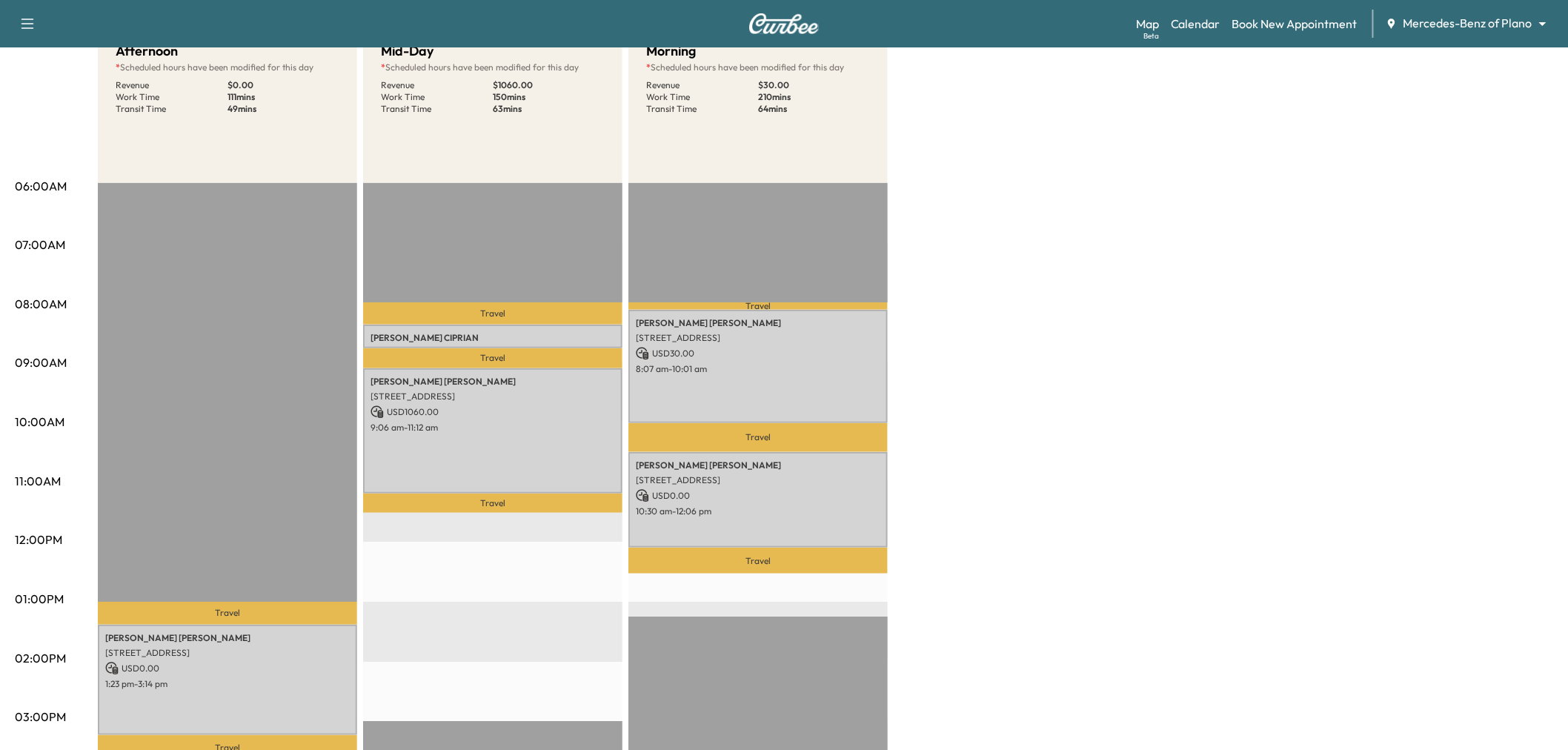
scroll to position [82, 0]
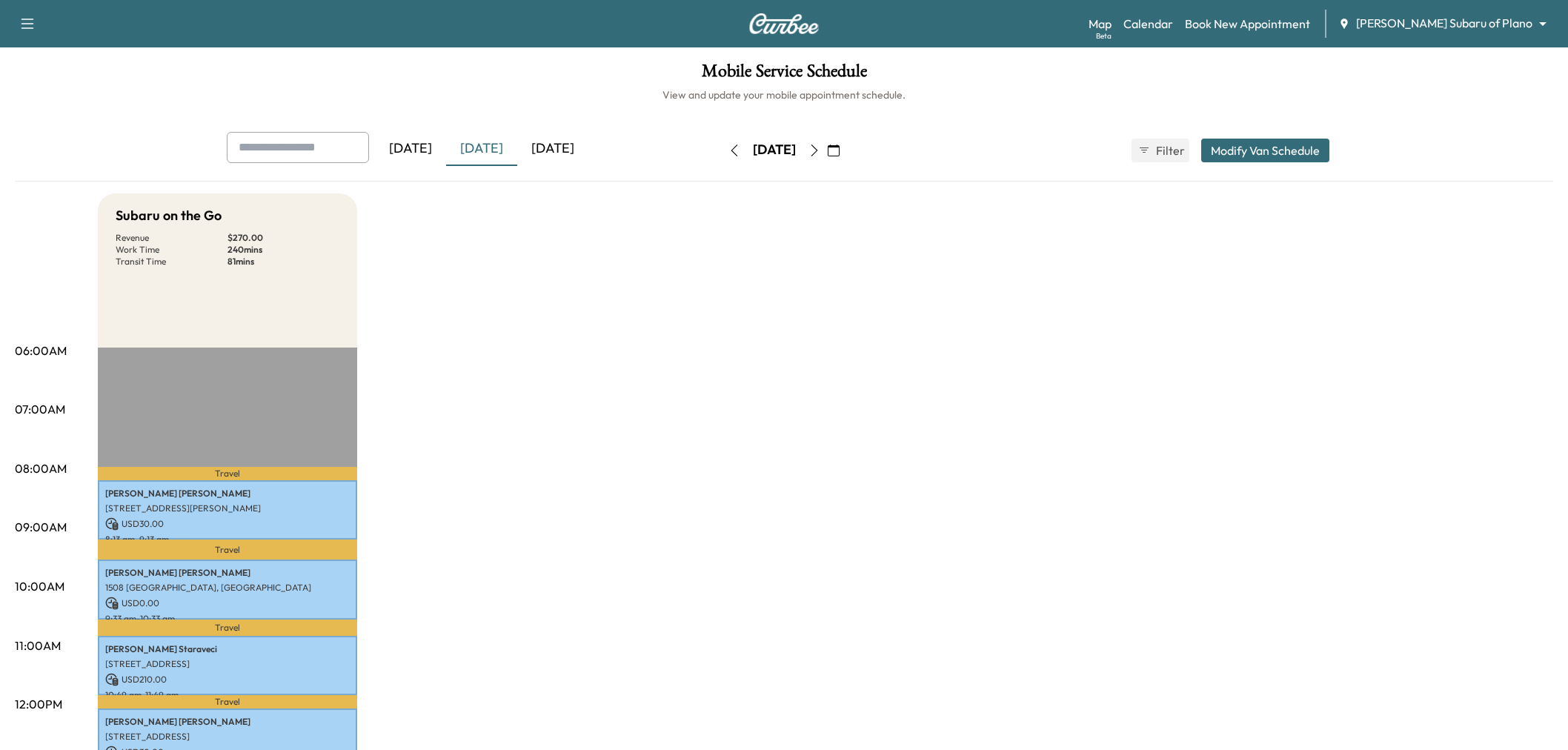
scroll to position [82, 0]
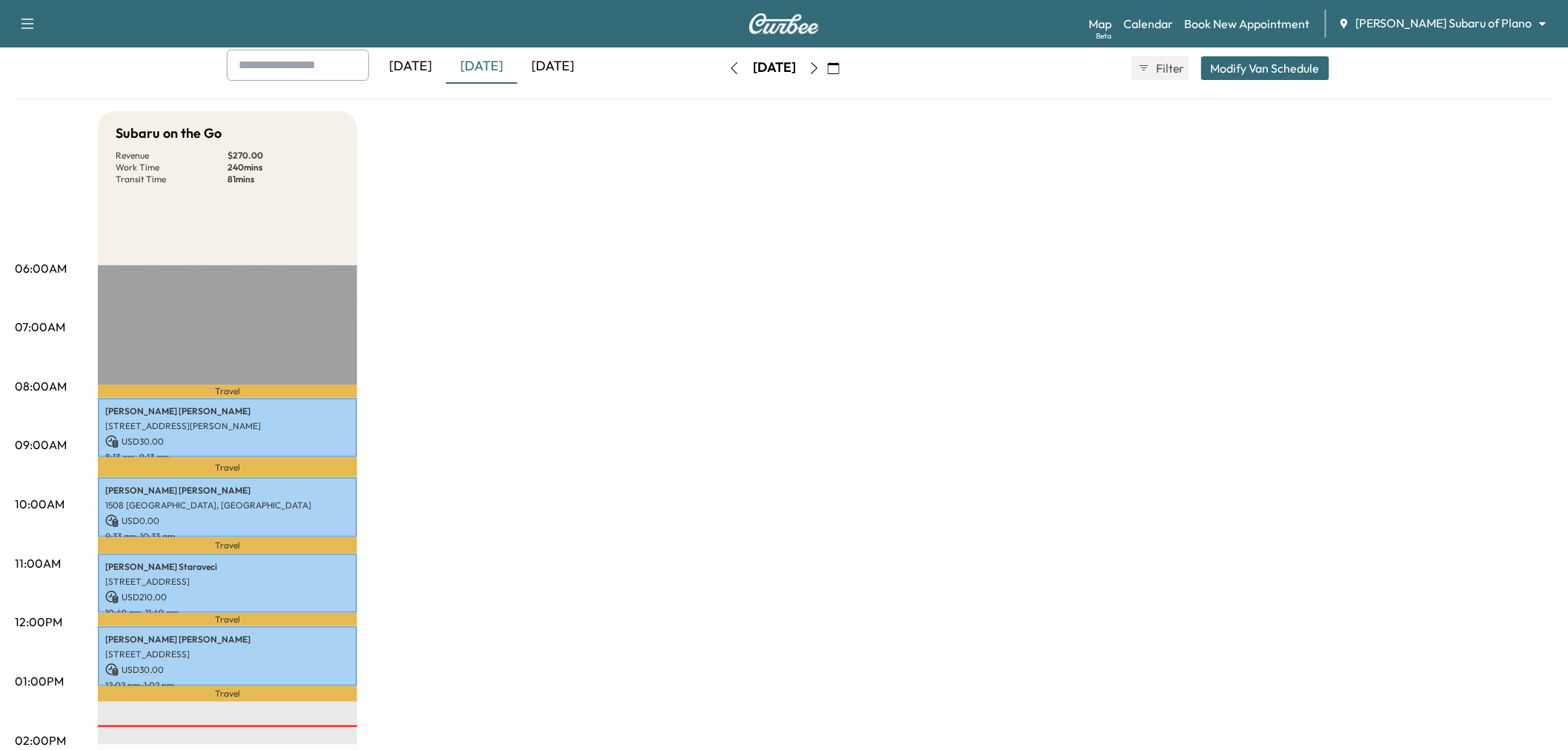
click at [820, 70] on icon "button" at bounding box center [814, 68] width 12 height 12
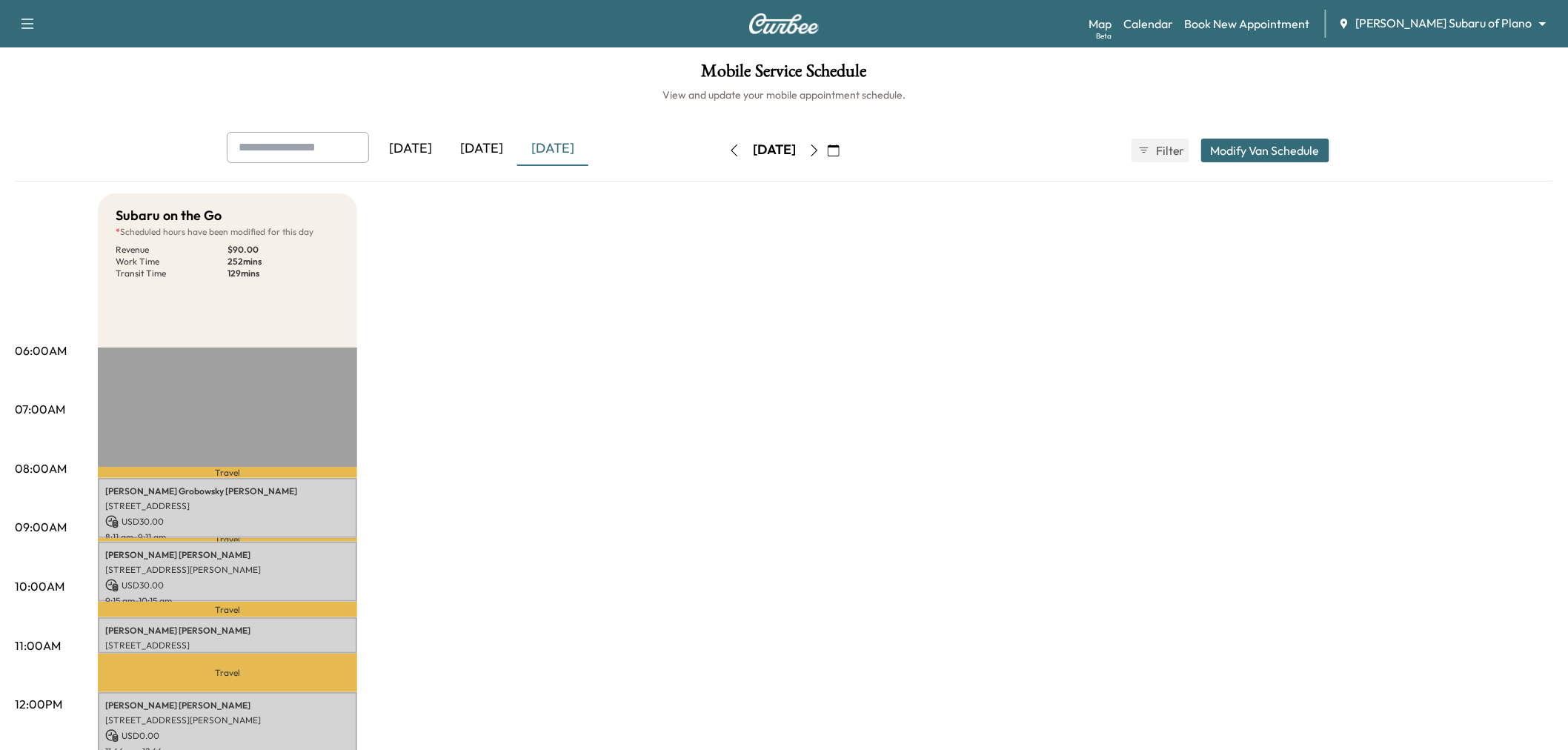
click at [820, 149] on icon "button" at bounding box center [814, 151] width 12 height 12
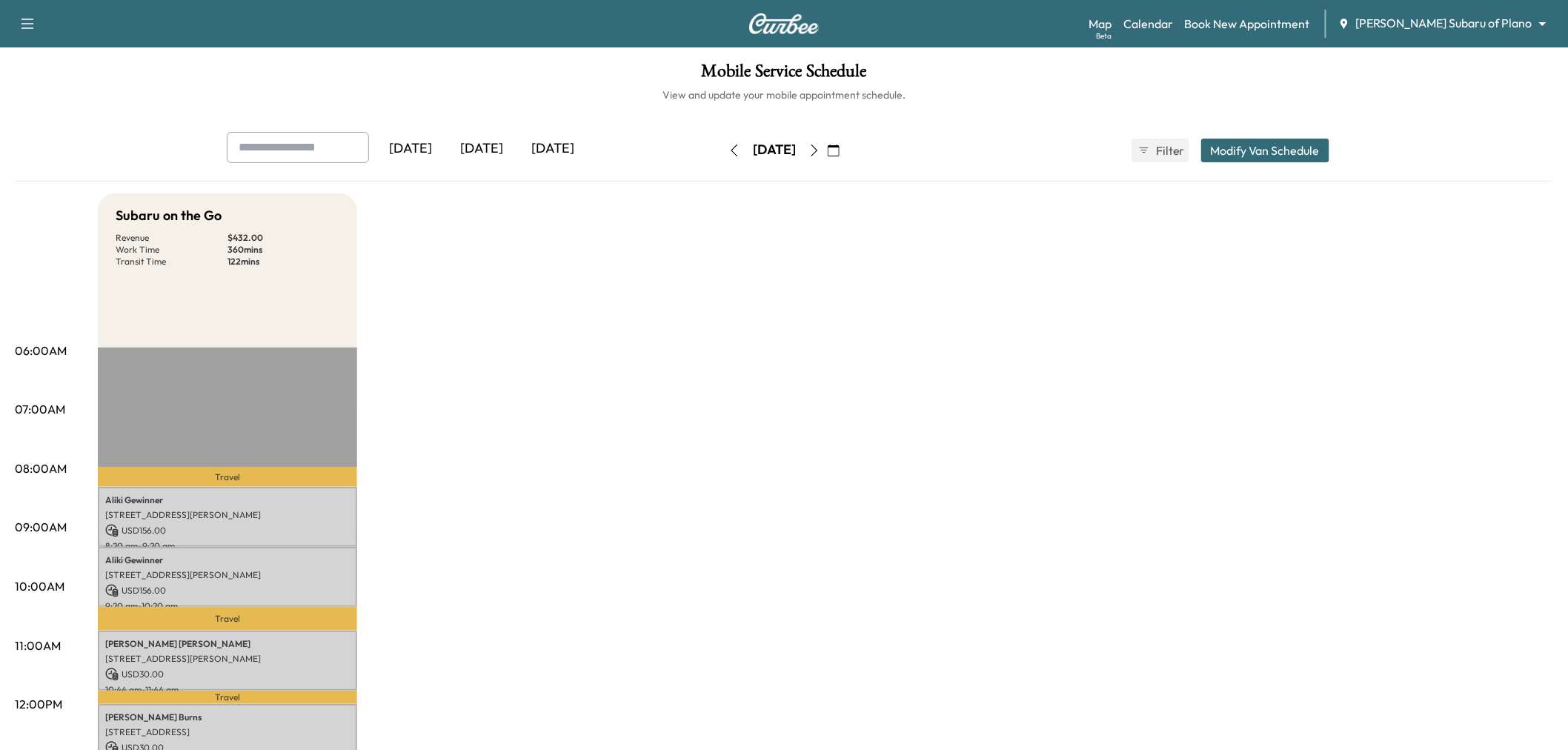
click at [1450, 280] on div "Subaru on the Go Revenue $ 432.00 Work Time 360 mins Transit Time 122 mins Trav…" at bounding box center [825, 749] width 1455 height 1111
click at [994, 442] on div "Subaru on the Go Revenue $ 432.00 Work Time 360 mins Transit Time 122 mins Trav…" at bounding box center [825, 749] width 1455 height 1111
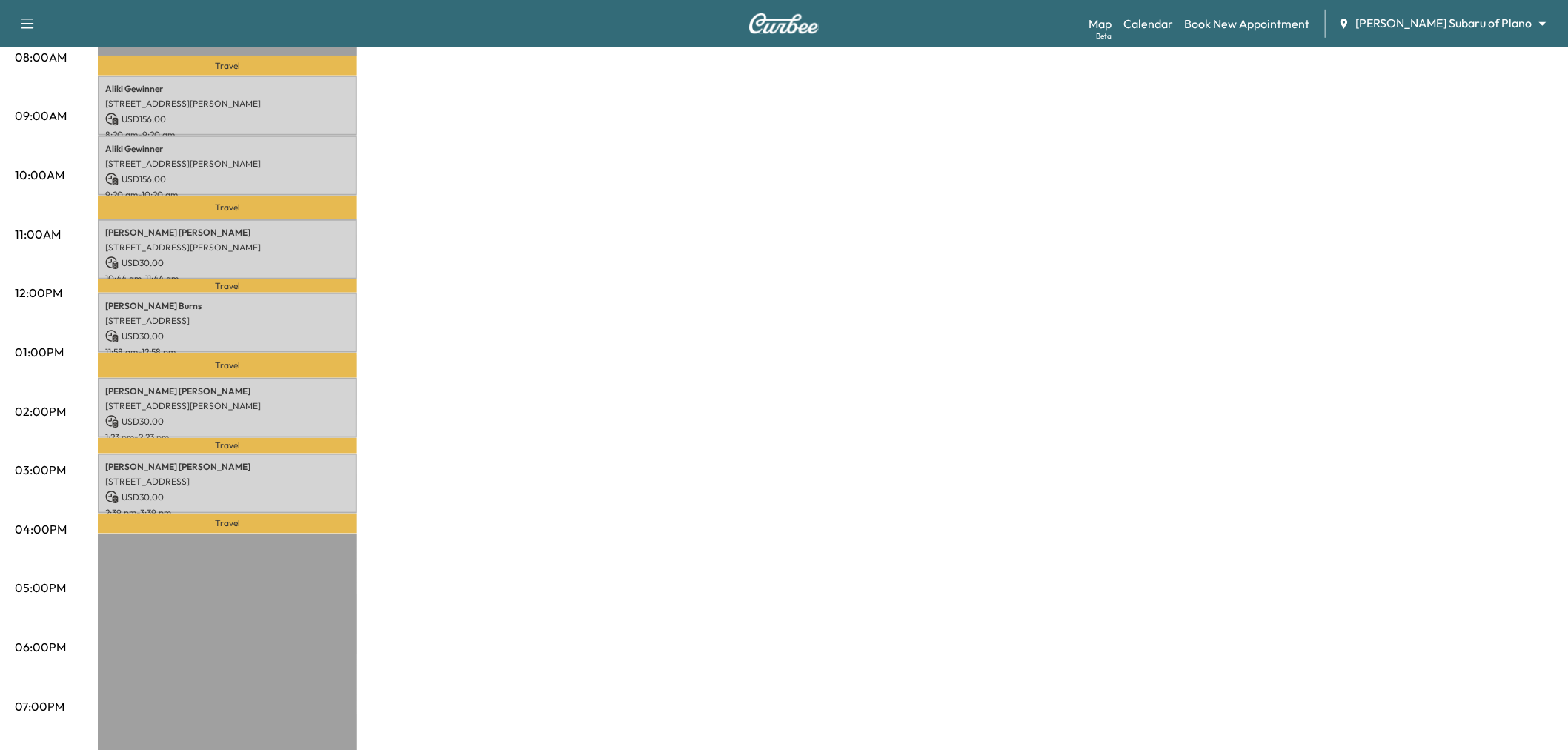
scroll to position [82, 0]
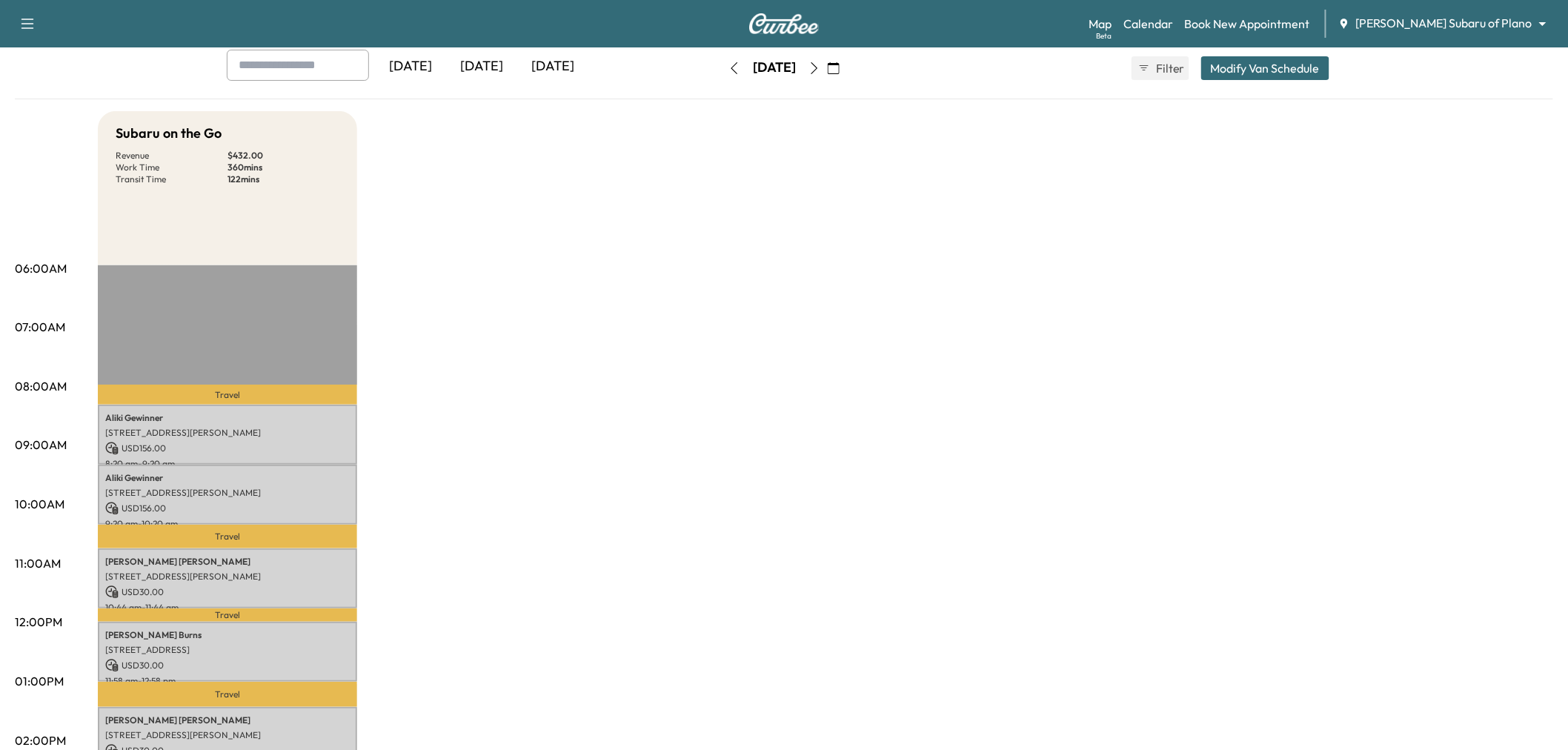
click at [820, 69] on icon "button" at bounding box center [814, 68] width 12 height 12
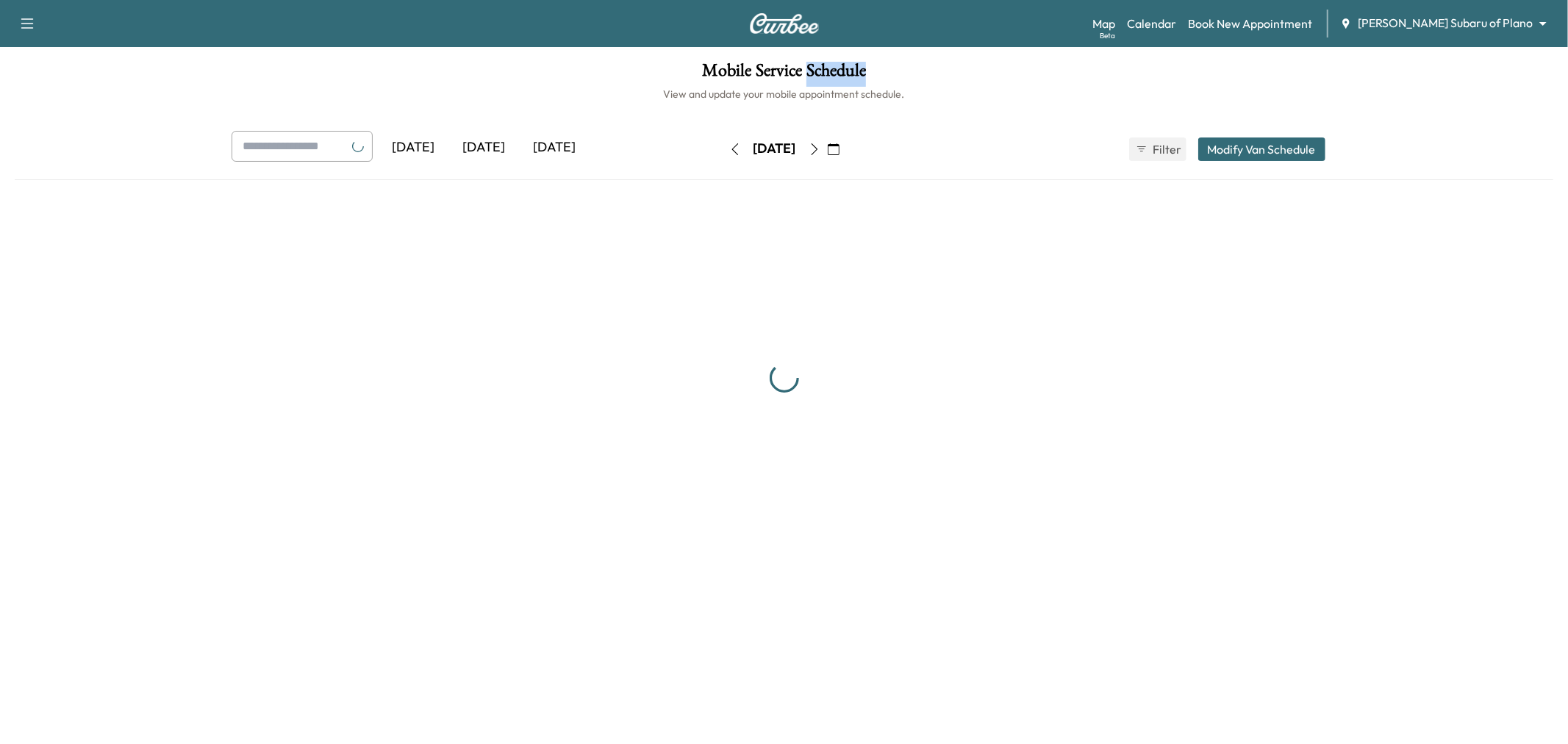
click at [840, 69] on h1 "Mobile Service Schedule" at bounding box center [784, 74] width 1539 height 25
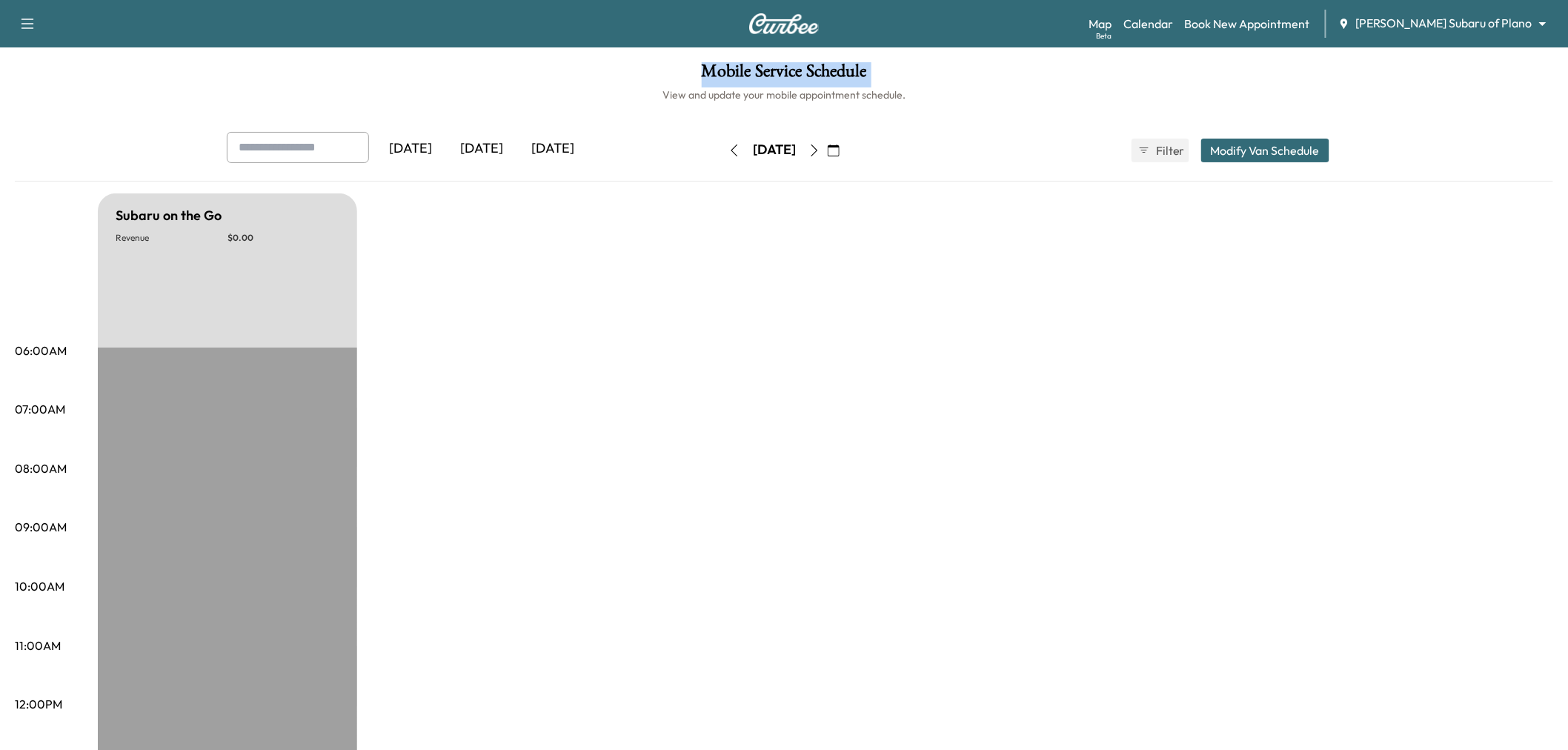
click at [820, 146] on icon "button" at bounding box center [814, 151] width 12 height 12
click at [820, 145] on icon "button" at bounding box center [814, 151] width 12 height 12
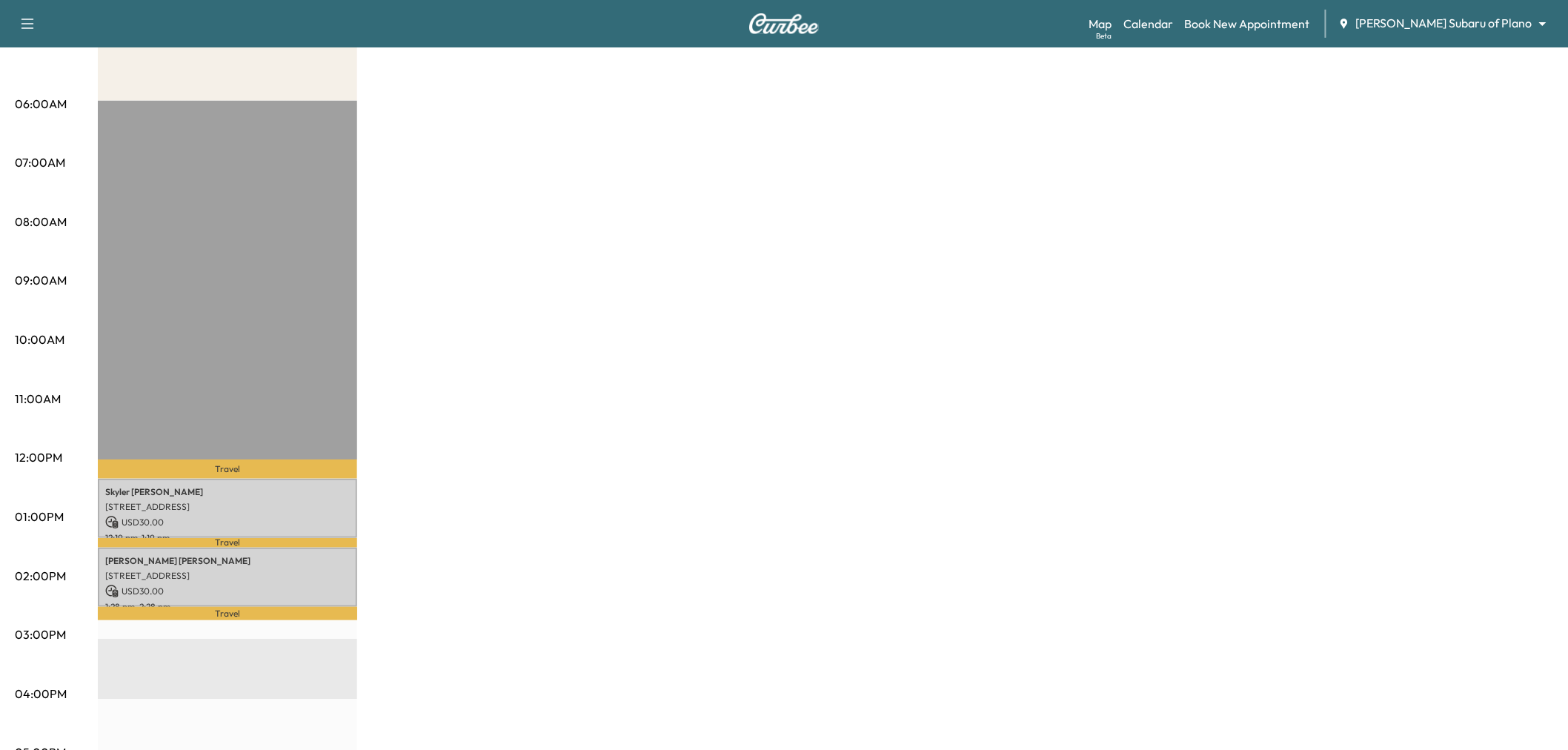
scroll to position [329, 0]
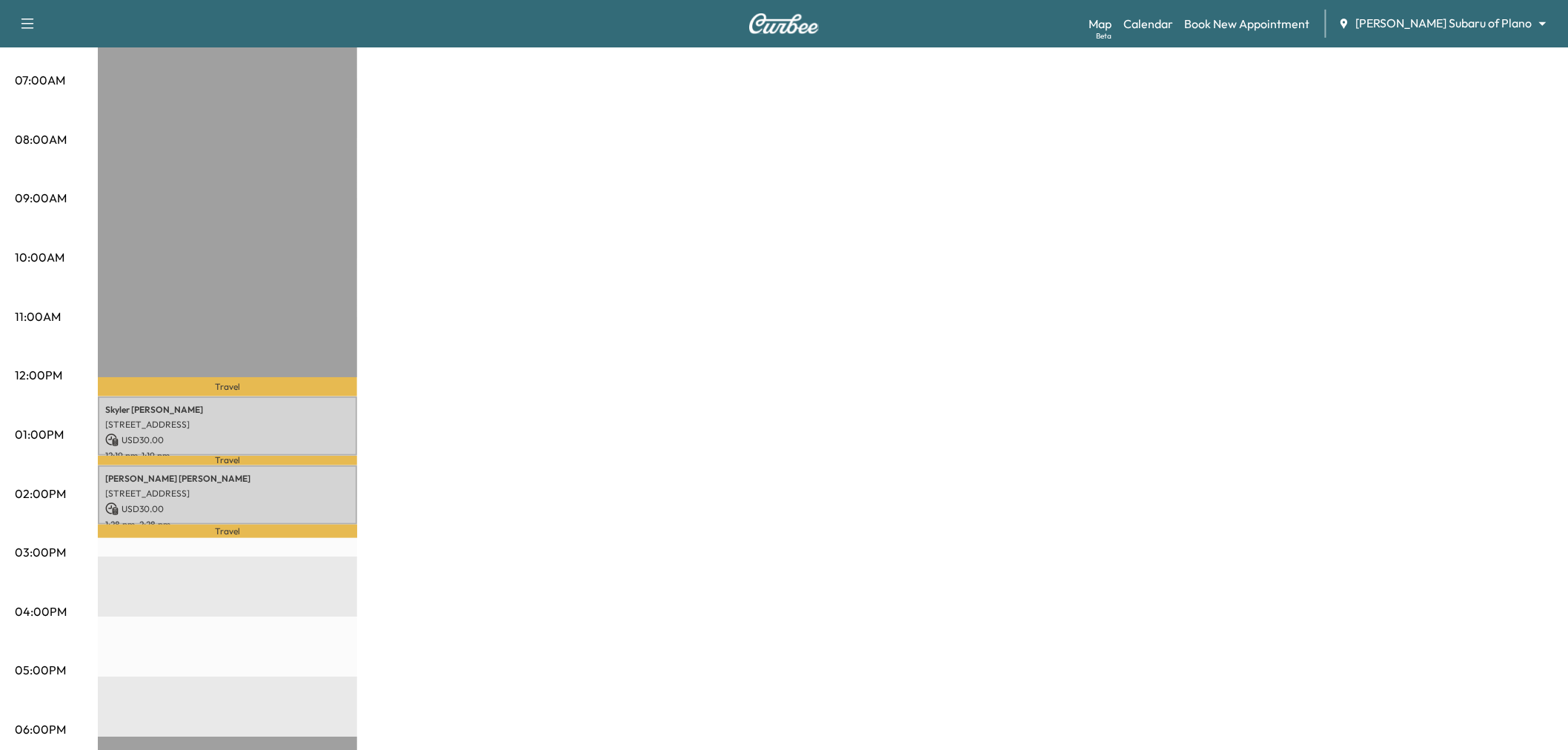
click at [873, 452] on div "Subaru on the Go * Scheduled hours have been modified for this day Revenue $ 60…" at bounding box center [825, 420] width 1455 height 1111
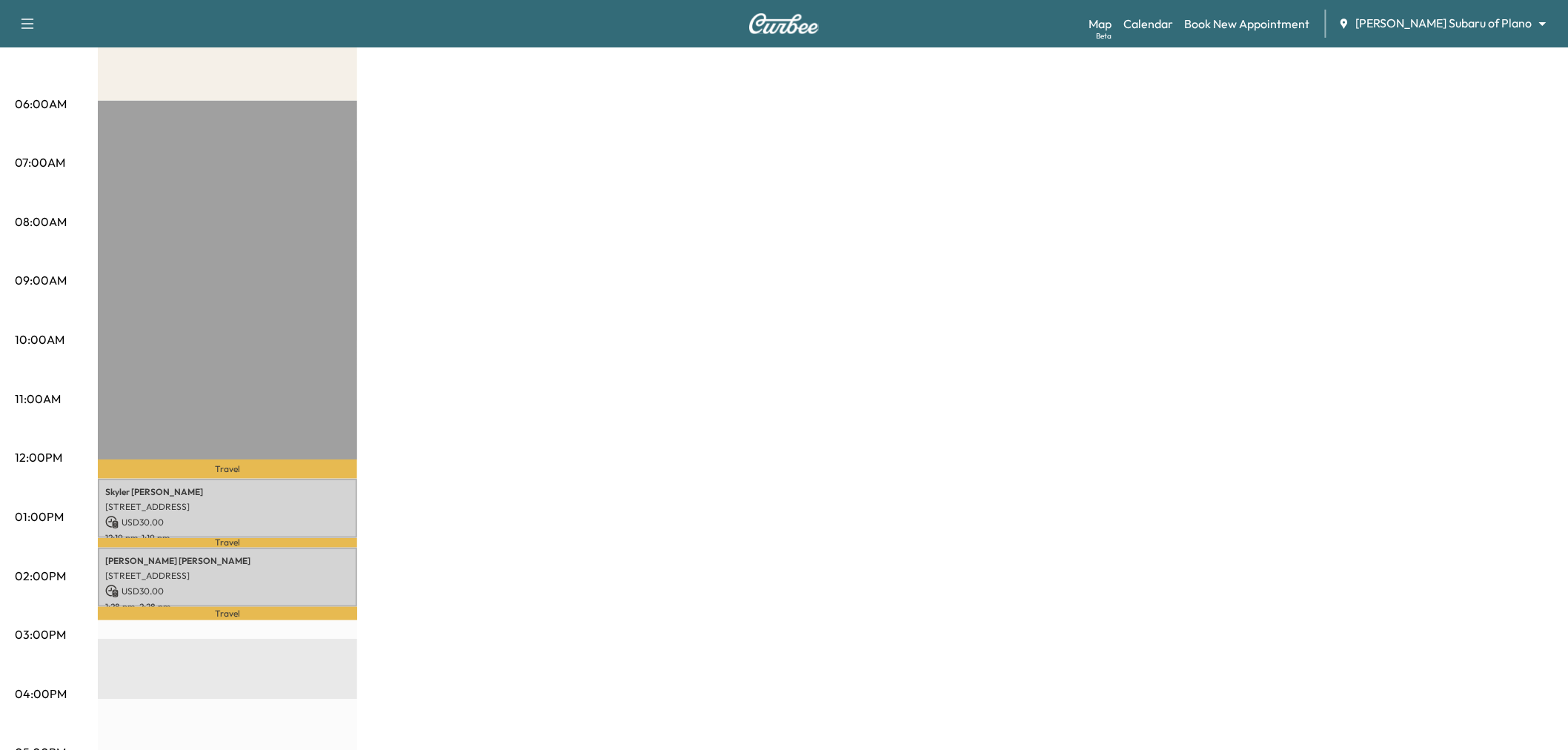
scroll to position [164, 0]
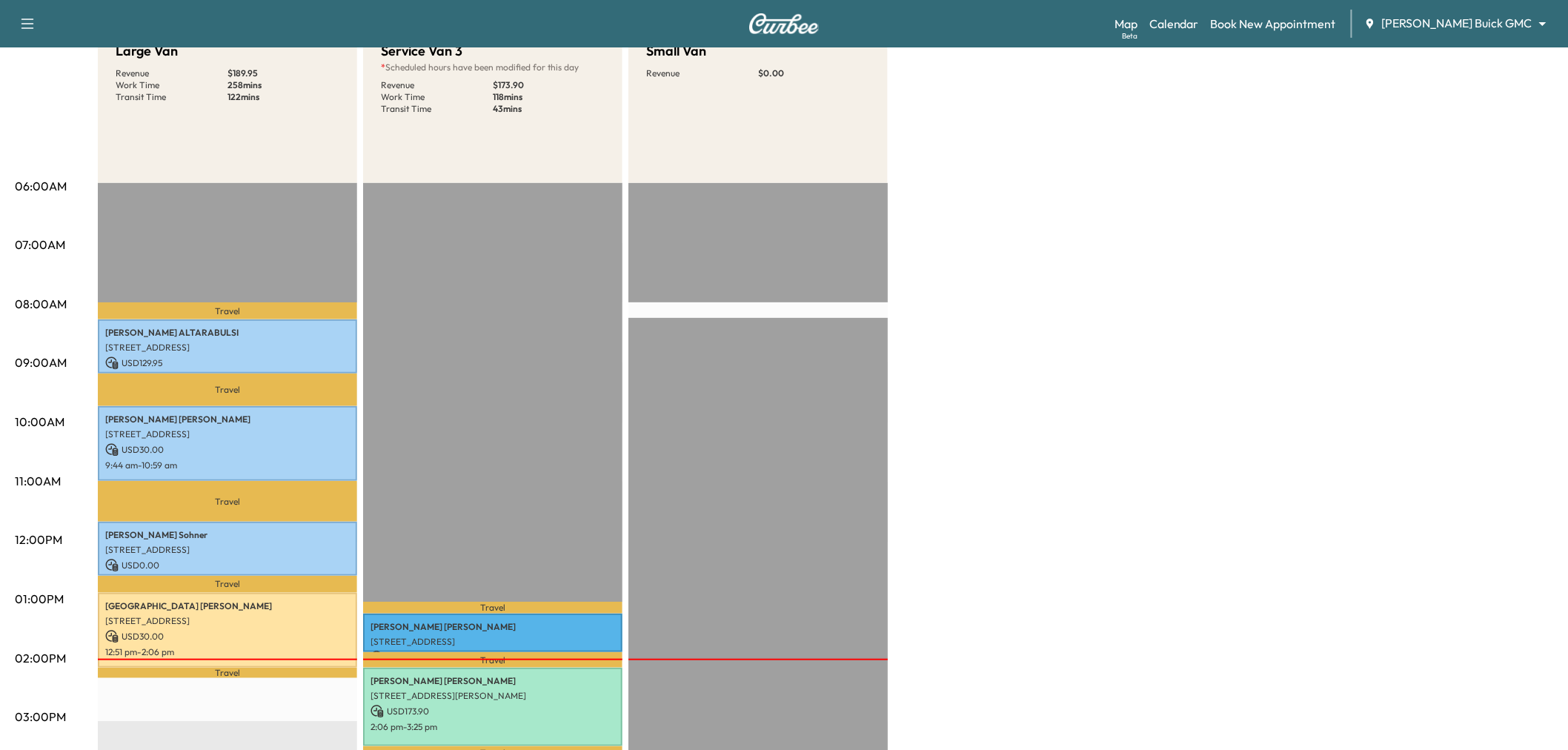
click at [461, 261] on div "Travel [PERSON_NAME] [STREET_ADDRESS] USD 0.00 1:12 pm - 1:51 pm Travel [PERSON…" at bounding box center [492, 661] width 259 height 957
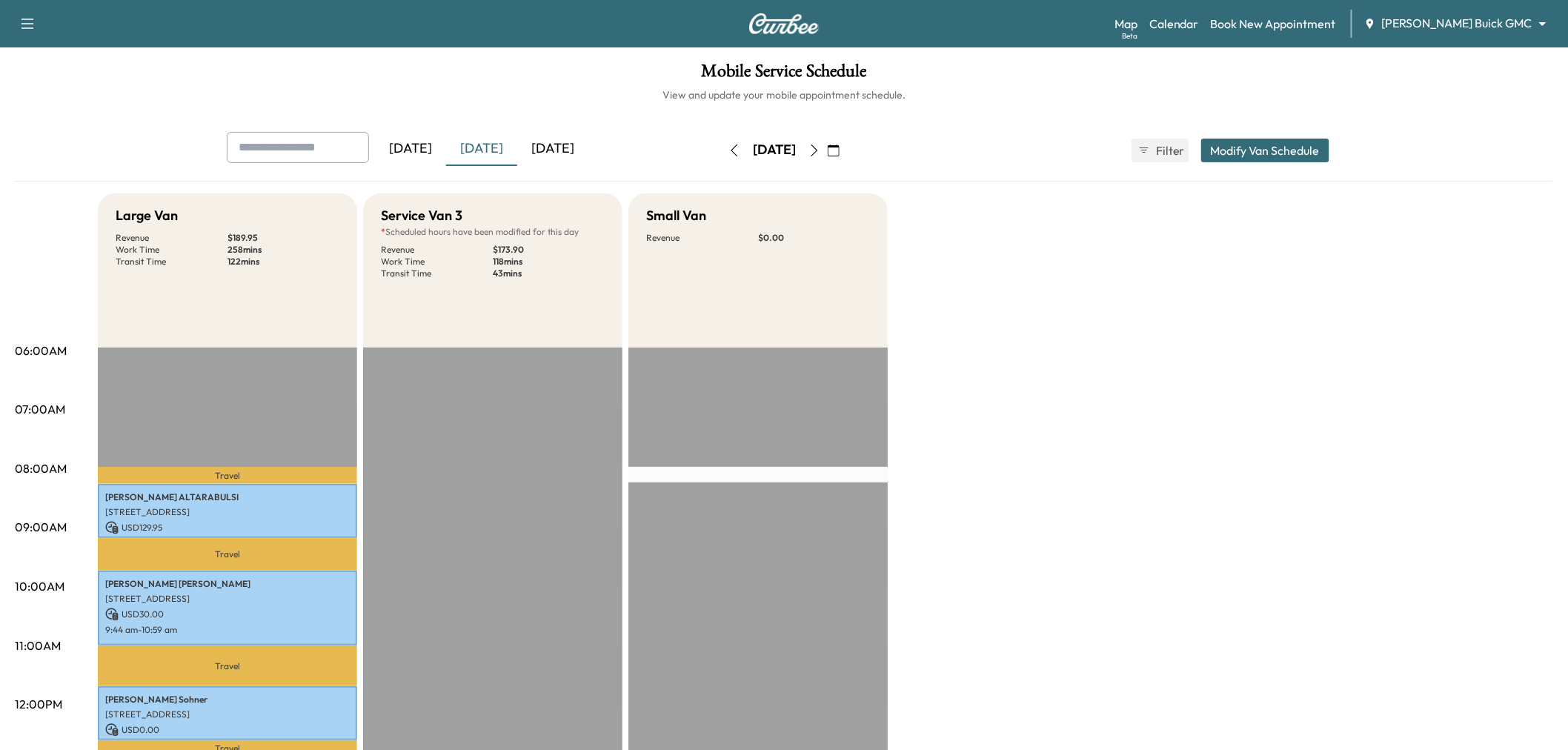
click at [846, 143] on button "button" at bounding box center [833, 151] width 25 height 24
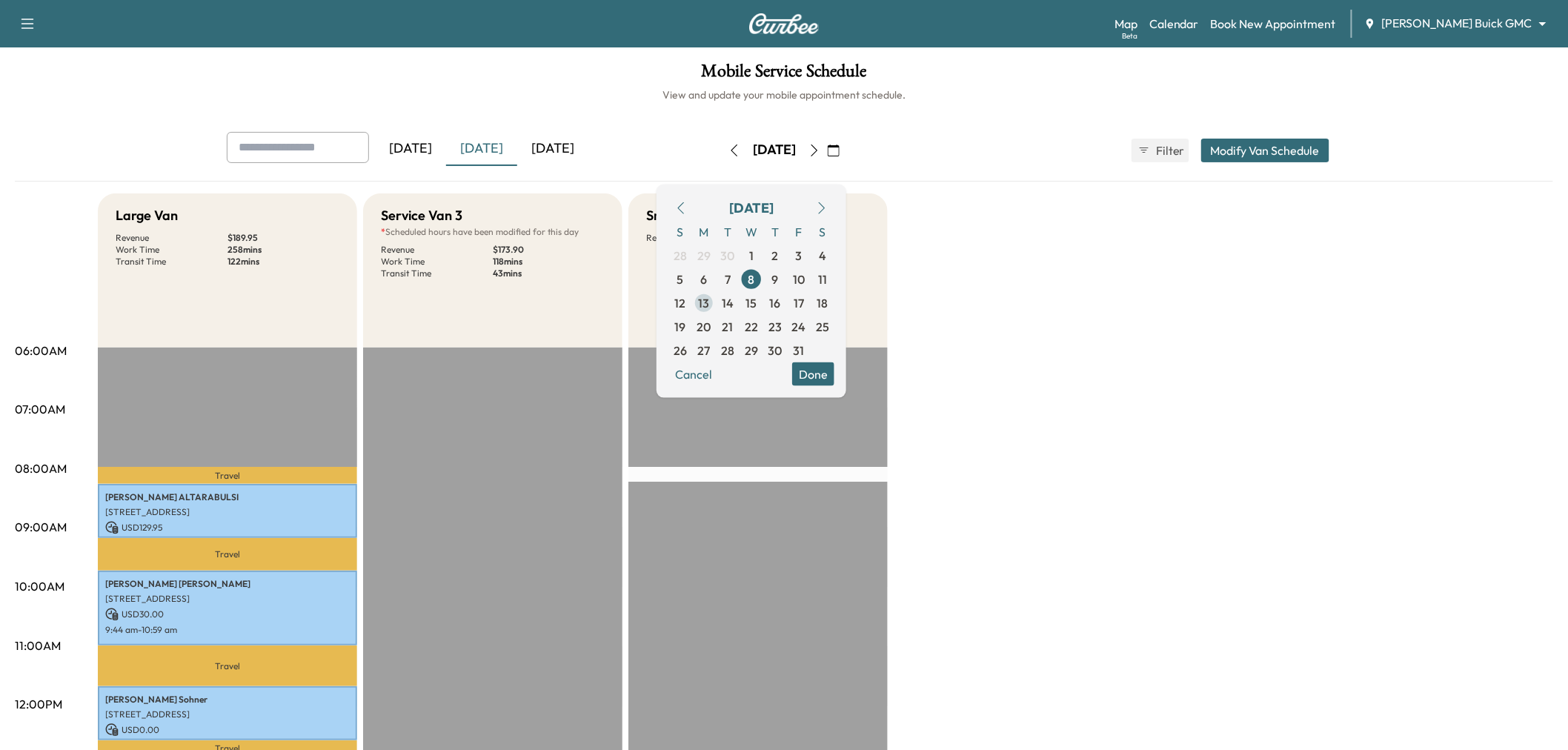
click at [716, 295] on span "13" at bounding box center [704, 302] width 24 height 24
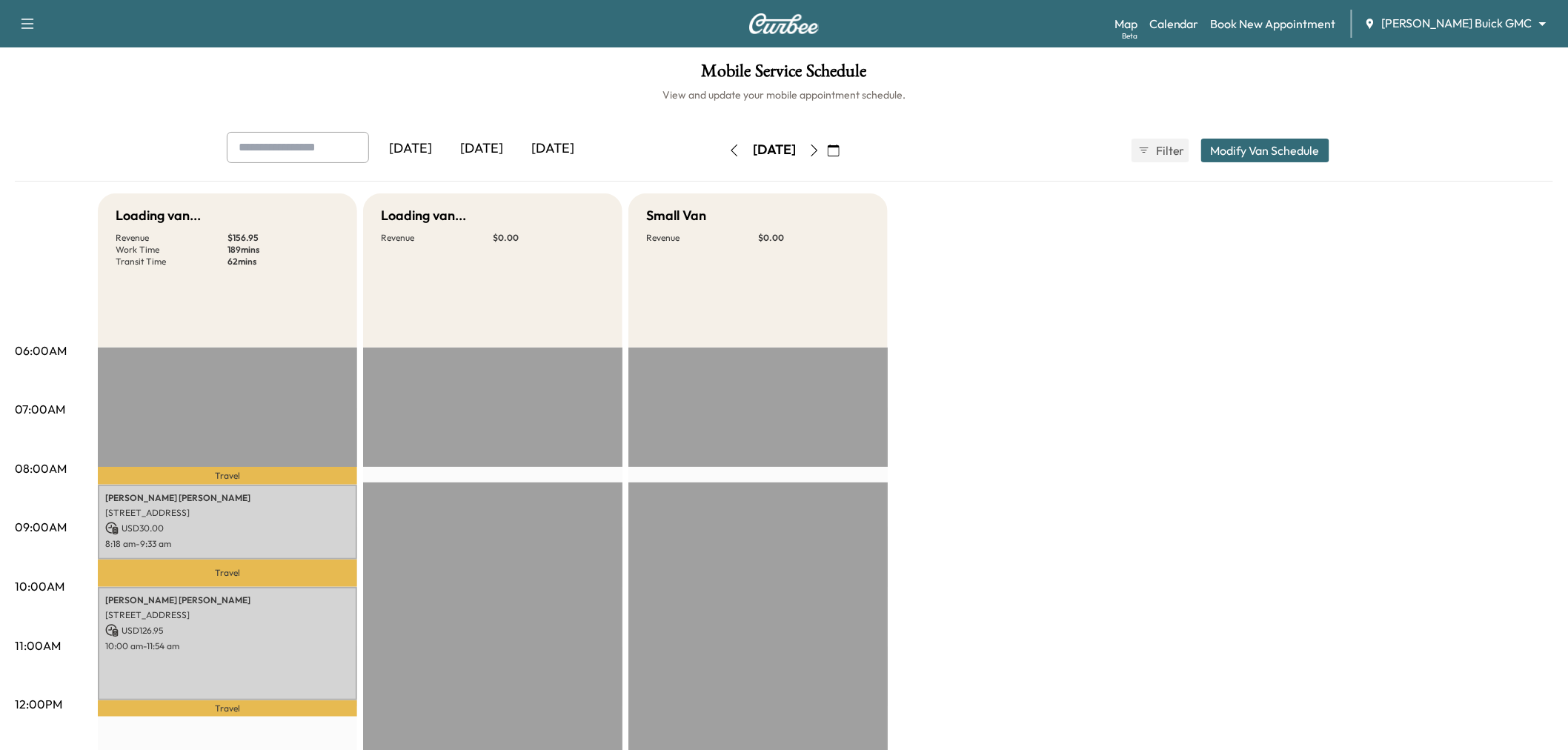
click at [1061, 408] on div "Loading van... Revenue $ 156.95 Work Time 189 mins Transit Time 62 mins Travel …" at bounding box center [825, 749] width 1455 height 1111
click at [820, 149] on icon "button" at bounding box center [814, 151] width 12 height 12
